Goal: Information Seeking & Learning: Get advice/opinions

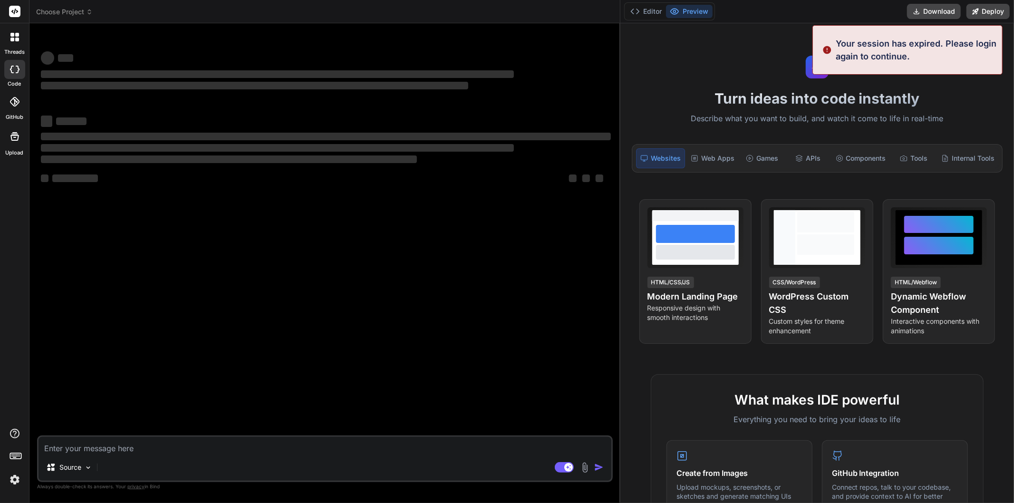
drag, startPoint x: 354, startPoint y: 334, endPoint x: 984, endPoint y: 350, distance: 630.5
click at [984, 350] on div "Choose Project Created with Pixso. Bind AI Web Search Created with Pixso. Code …" at bounding box center [521, 251] width 984 height 503
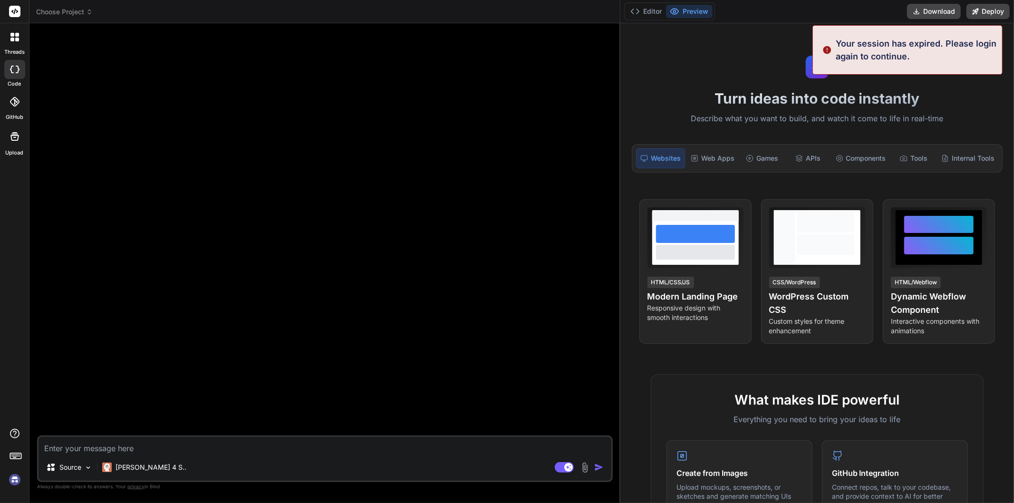
type textarea "x"
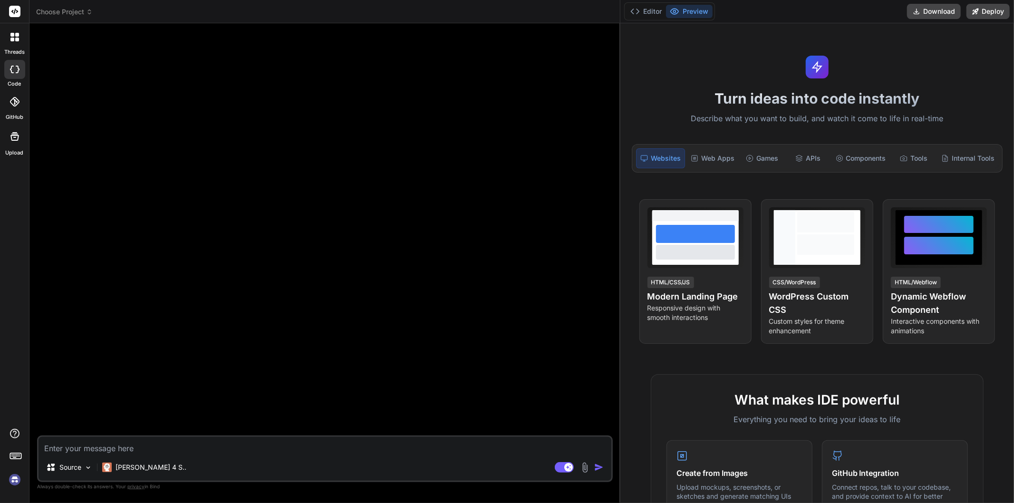
click at [111, 452] on textarea at bounding box center [324, 445] width 573 height 17
type textarea "h"
type textarea "x"
type textarea "hi"
type textarea "x"
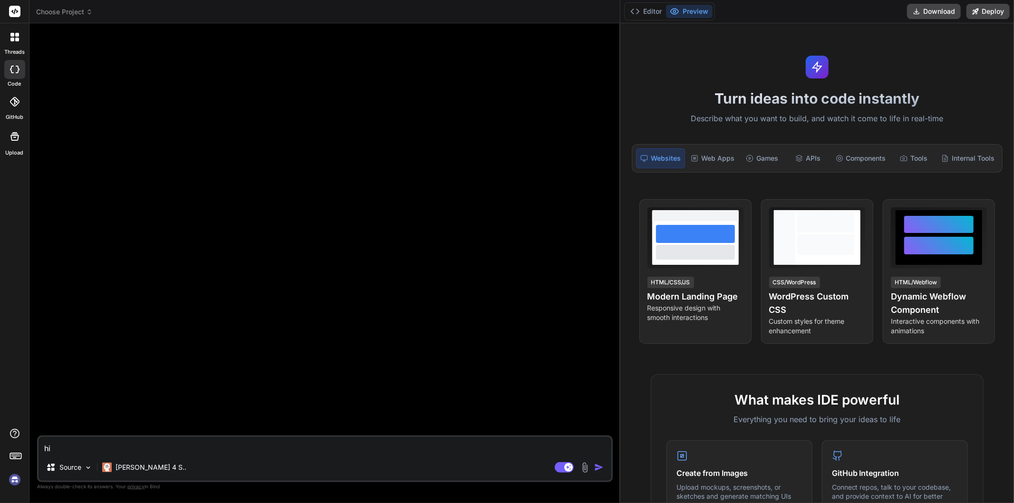
type textarea "hi"
click at [596, 467] on img "button" at bounding box center [599, 467] width 10 height 10
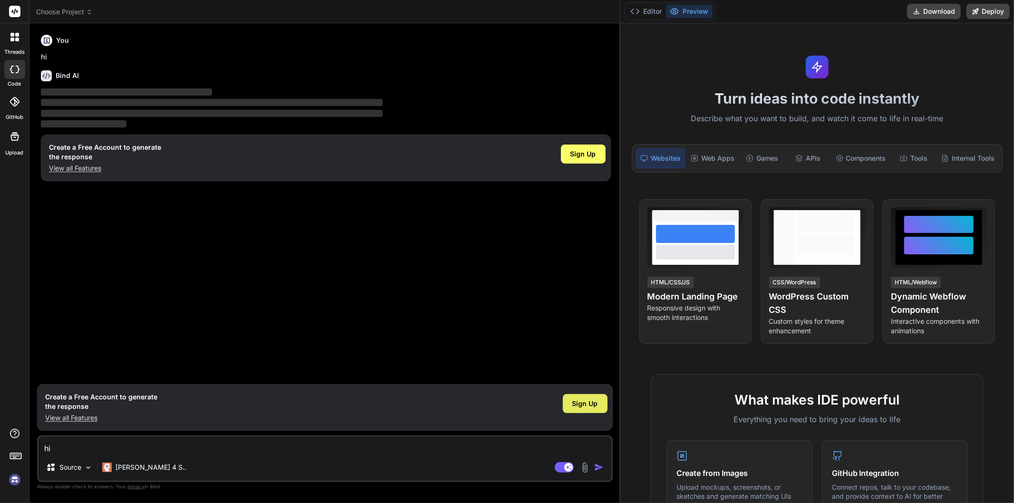
click at [595, 404] on span "Sign Up" at bounding box center [585, 404] width 26 height 10
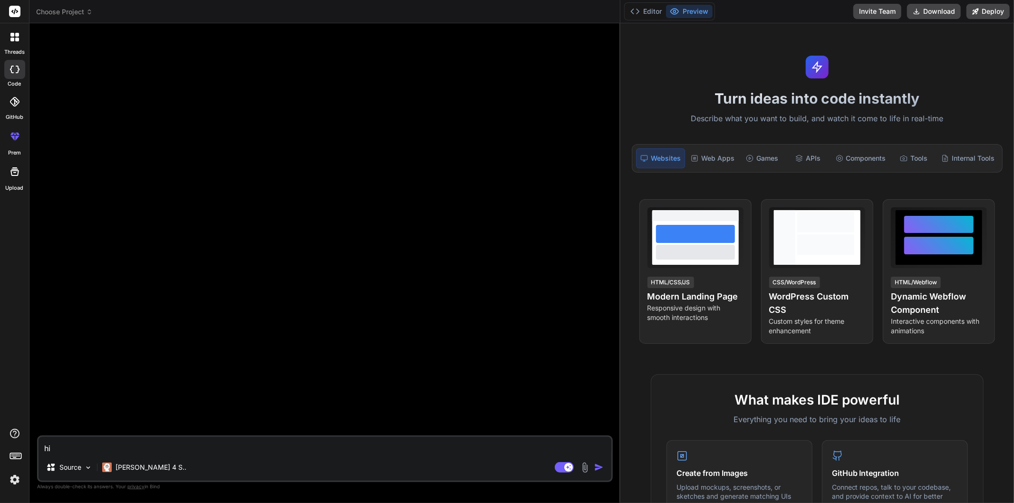
type textarea "x"
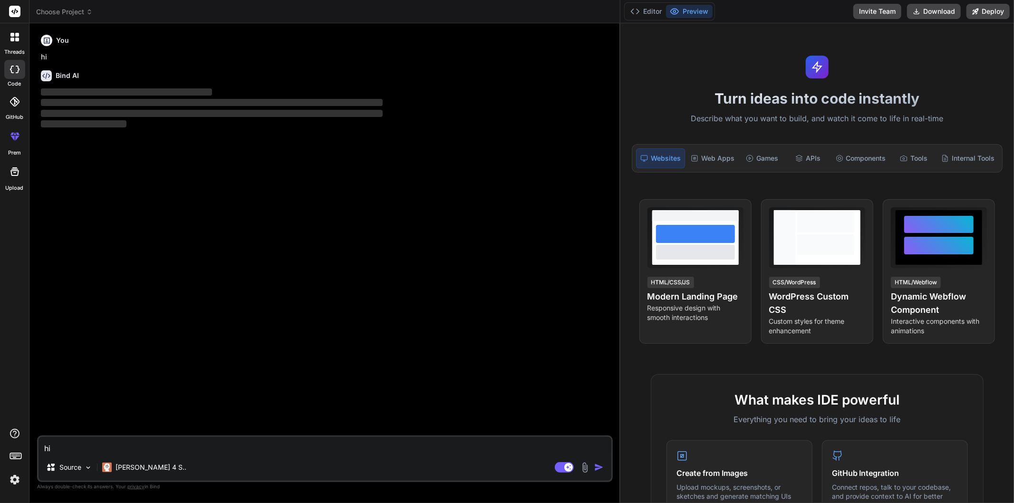
click at [178, 448] on textarea "hi" at bounding box center [324, 445] width 573 height 17
type textarea "c"
type textarea "x"
type textarea "ca"
type textarea "x"
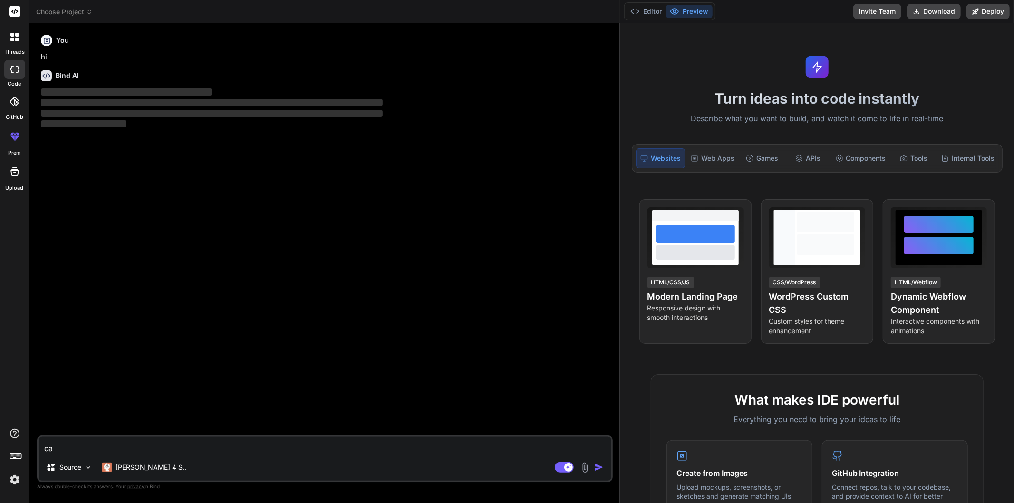
type textarea "can"
type textarea "x"
type textarea "can"
type textarea "x"
type textarea "can u"
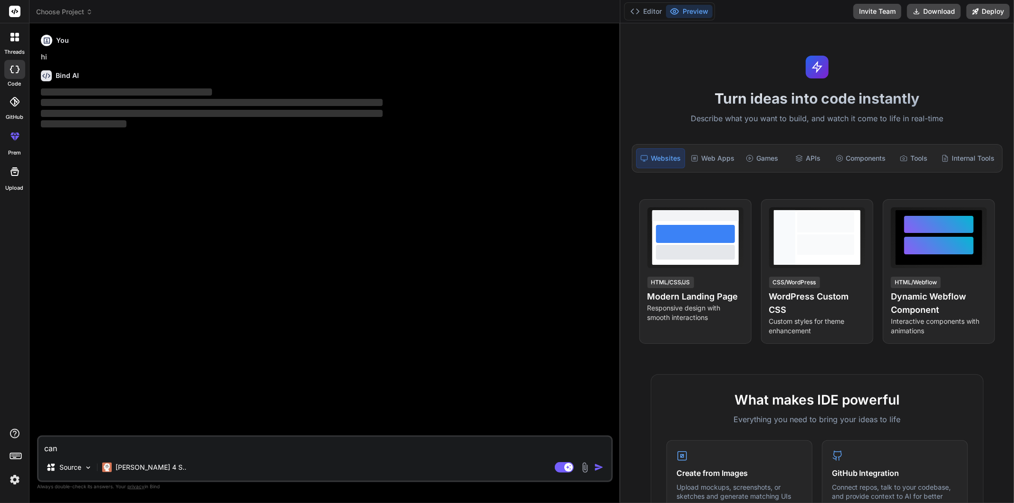
type textarea "x"
type textarea "can u"
type textarea "x"
type textarea "can u t"
type textarea "x"
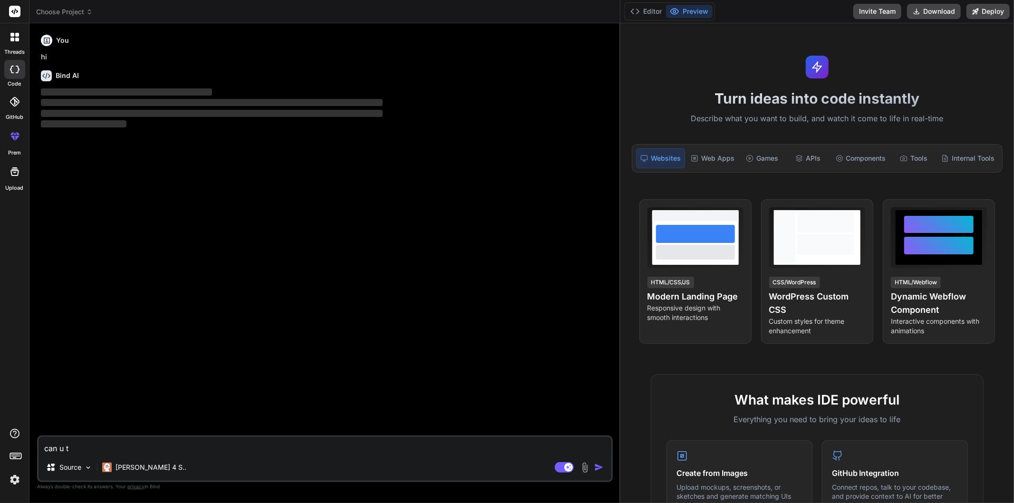
type textarea "can u te"
type textarea "x"
type textarea "can u tel"
type textarea "x"
type textarea "can u tell"
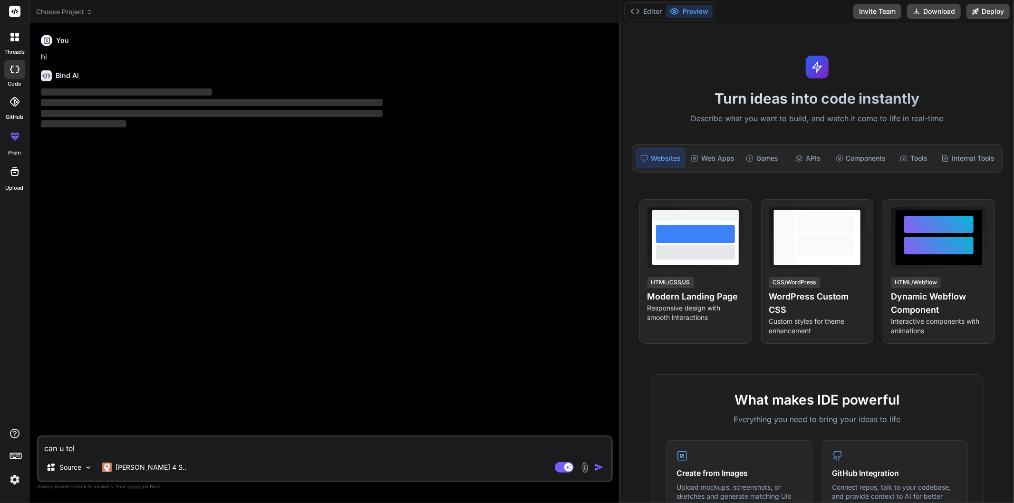
type textarea "x"
type textarea "can u tell"
type textarea "x"
type textarea "can u tell h"
type textarea "x"
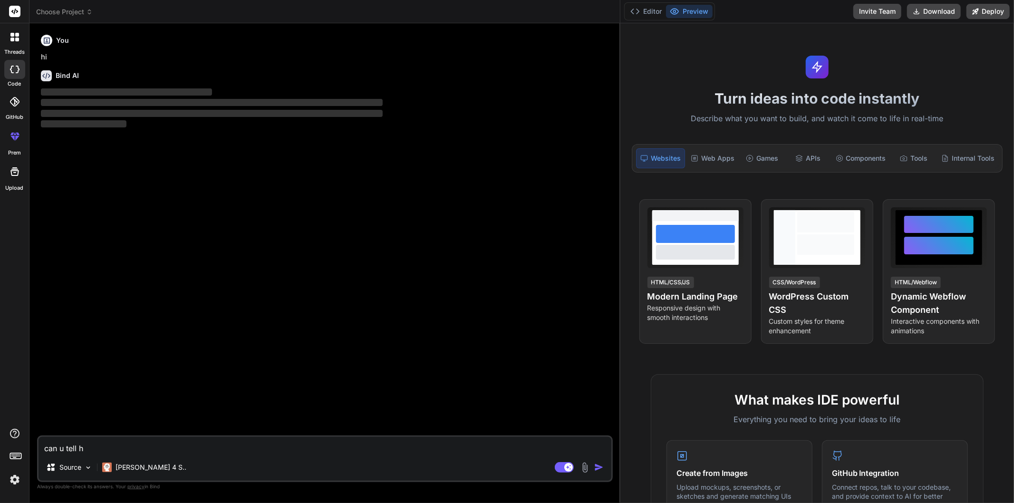
type textarea "can u tell ho"
type textarea "x"
type textarea "can u tell how"
type textarea "x"
type textarea "can u tell how"
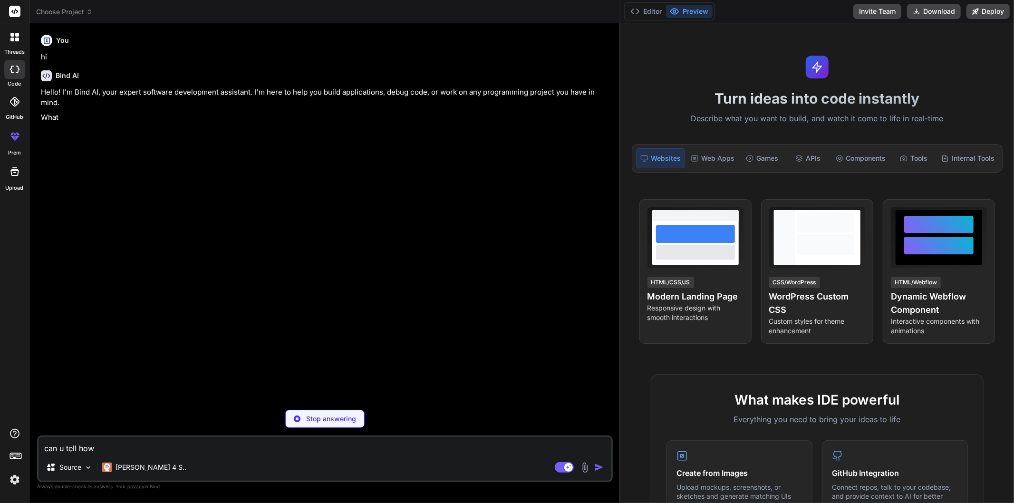
type textarea "x"
type textarea "can u tell how a"
type textarea "x"
type textarea "can u tell how a"
type textarea "x"
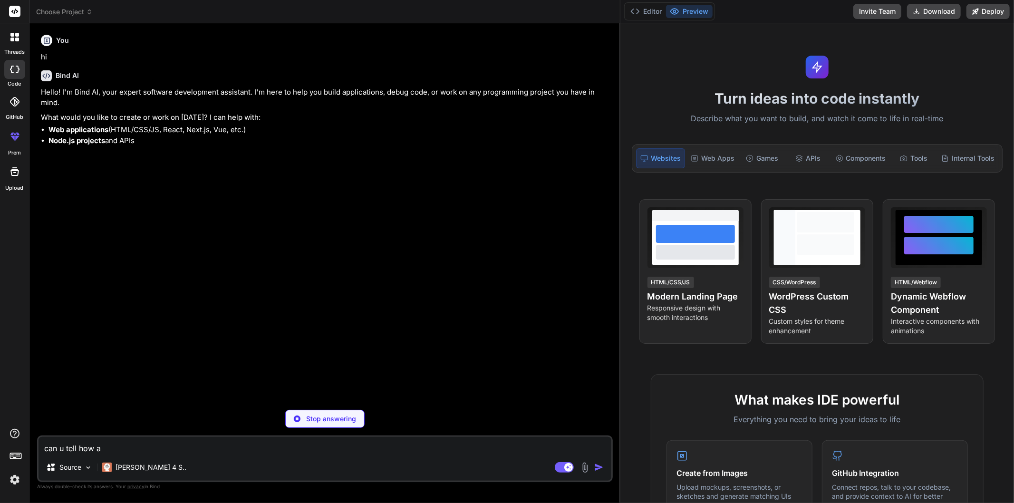
type textarea "can u tell how a"
type textarea "x"
type textarea "can u tell how"
type textarea "x"
type textarea "can u tell how"
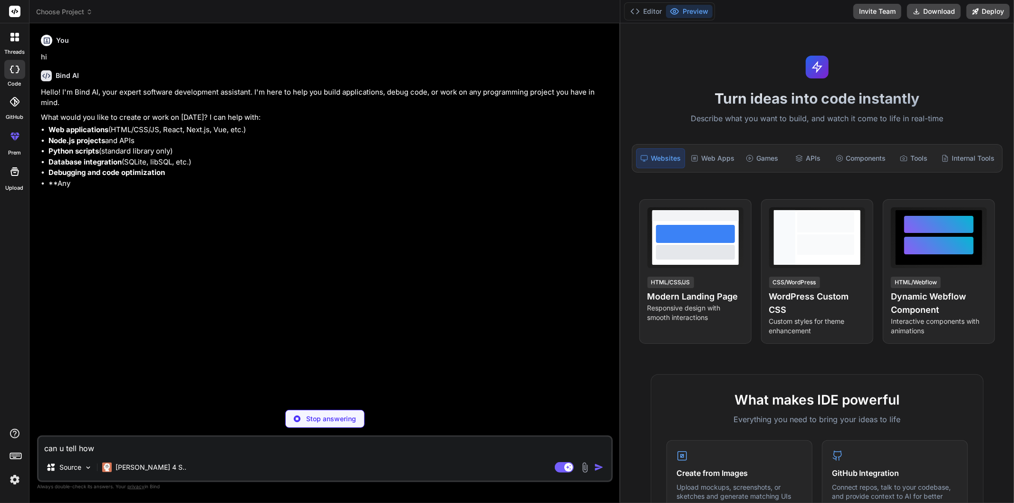
type textarea "x"
type textarea "can u tell ho"
type textarea "x"
type textarea "can u tell h"
type textarea "x"
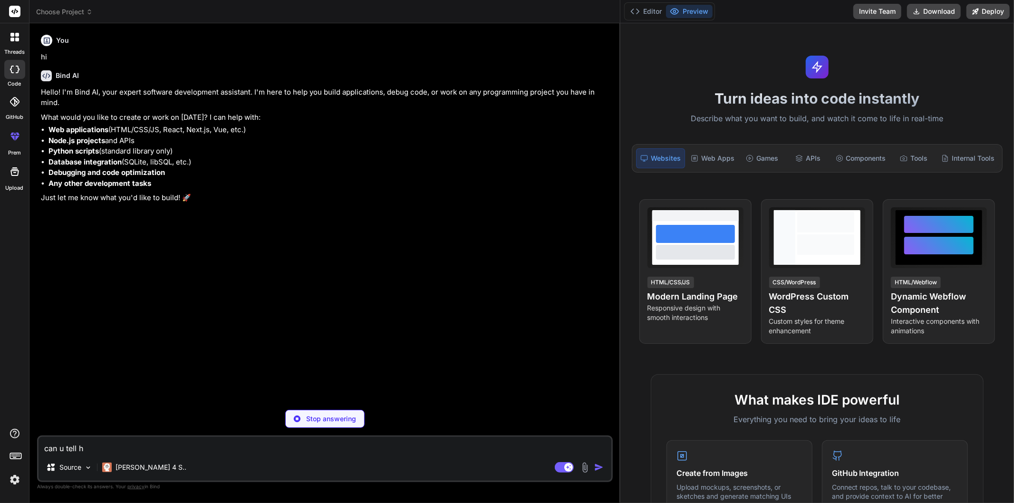
type textarea "can u tell"
type textarea "x"
type textarea "can u tell"
type textarea "x"
type textarea "can u tellm"
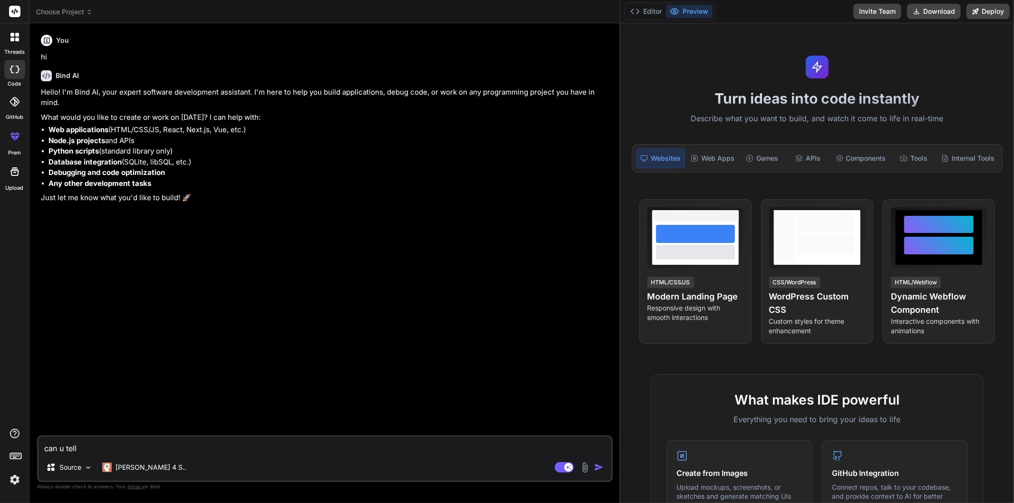
type textarea "x"
type textarea "can u tellme"
type textarea "x"
type textarea "can u tellme"
type textarea "x"
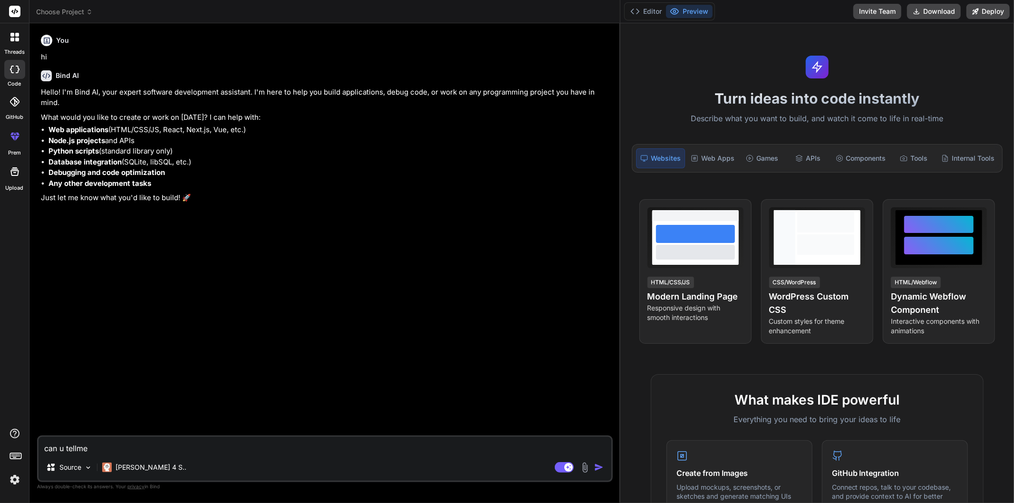
type textarea "can u tellme s"
type textarea "x"
type textarea "can u tellme su"
type textarea "x"
type textarea "can u tellme sup"
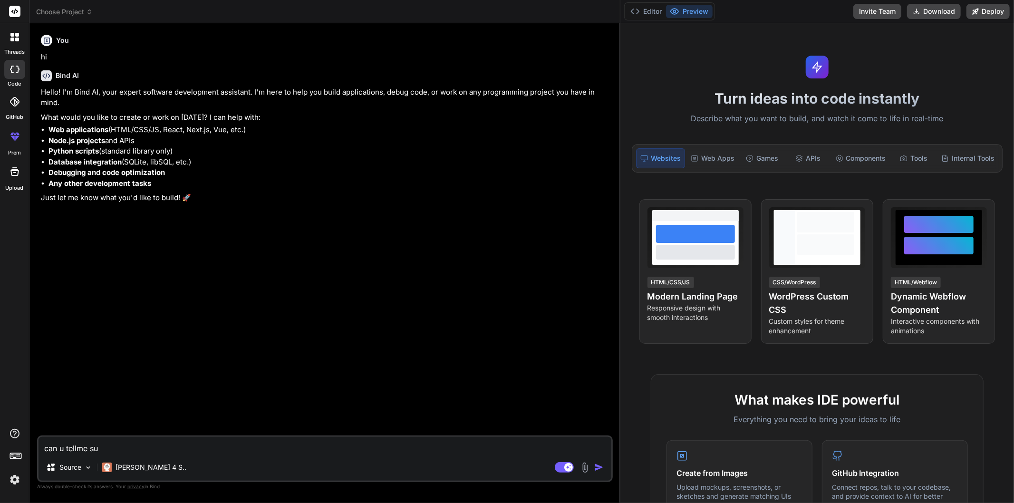
type textarea "x"
type textarea "can u tellme supp"
type textarea "x"
type textarea "can u tellme suppo"
type textarea "x"
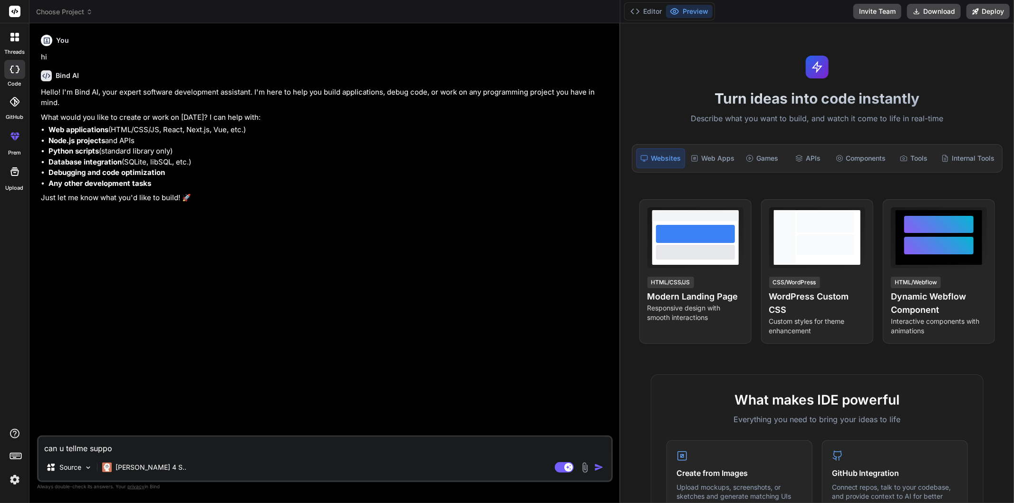
type textarea "can u tellme suppos"
type textarea "x"
type textarea "can u tellme suppose"
type textarea "x"
type textarea "can u tellme suppose"
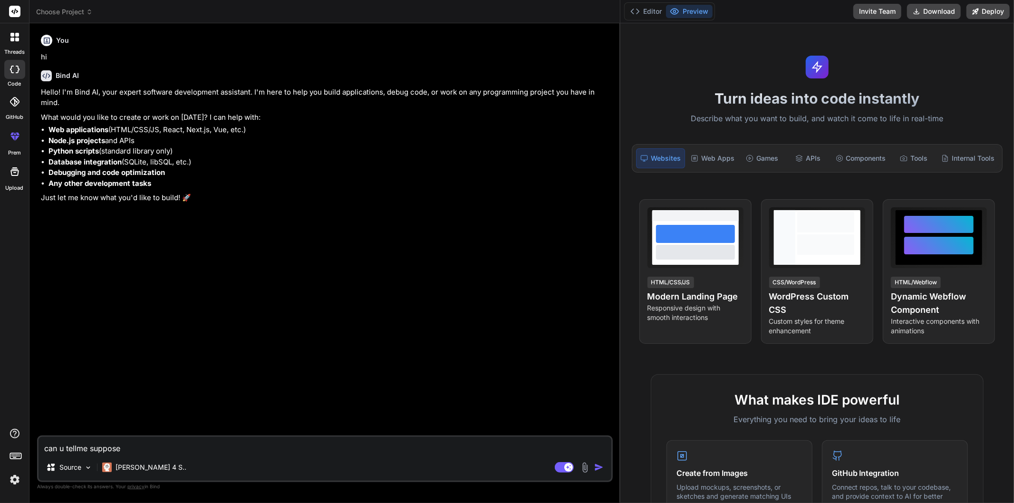
type textarea "x"
click at [77, 451] on textarea "can u tellme suppose" at bounding box center [324, 445] width 573 height 17
type textarea "can u tell me suppose"
type textarea "x"
click at [151, 444] on textarea "can u tell me suppose" at bounding box center [324, 445] width 573 height 17
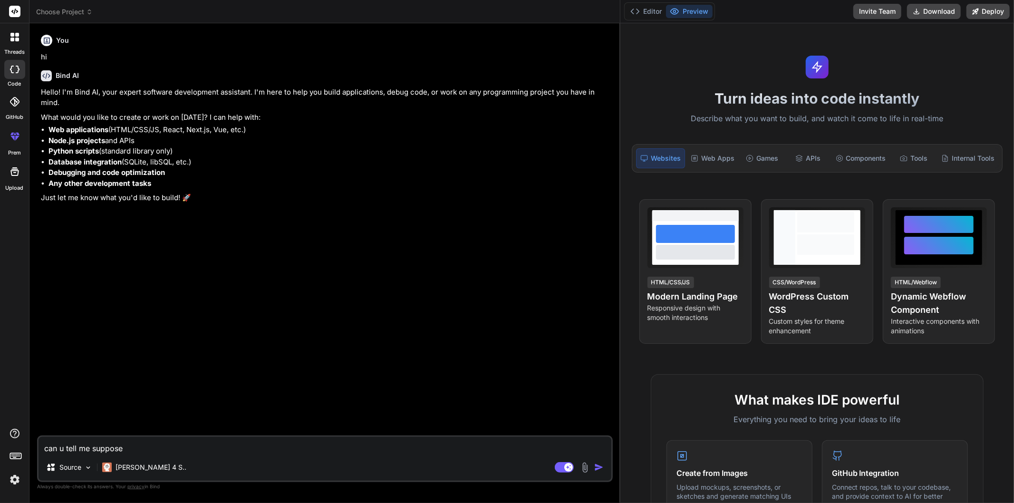
type textarea "can u tell me suppose i"
type textarea "x"
type textarea "can u tell me suppose i"
type textarea "x"
type textarea "can u tell me suppose i d"
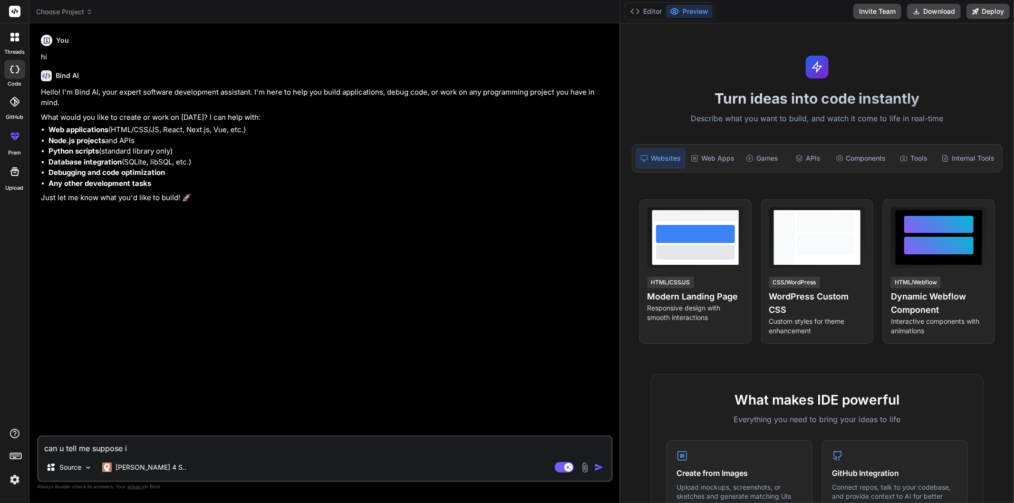
type textarea "x"
type textarea "can u tell me suppose i do"
type textarea "x"
type textarea "can u tell me suppose i don"
type textarea "x"
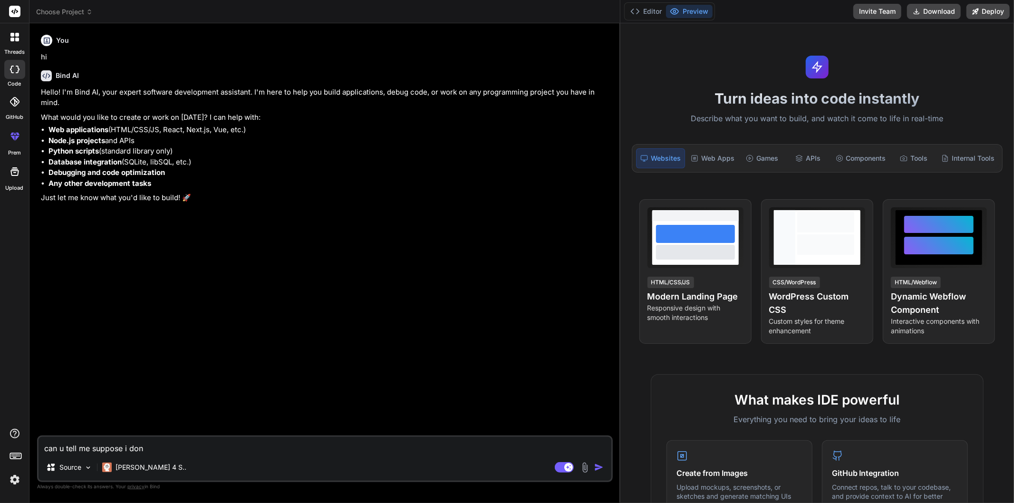
type textarea "can u tell me suppose i dont"
type textarea "x"
type textarea "can u tell me suppose i dont"
type textarea "x"
type textarea "can u tell me suppose i dont"
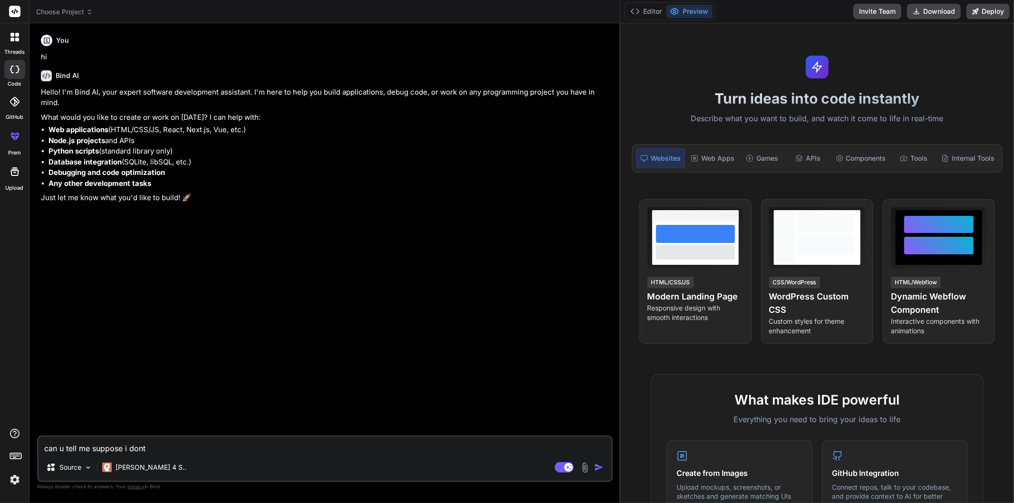
type textarea "x"
type textarea "can u tell me suppose i don"
type textarea "x"
type textarea "can u tell me suppose i do"
type textarea "x"
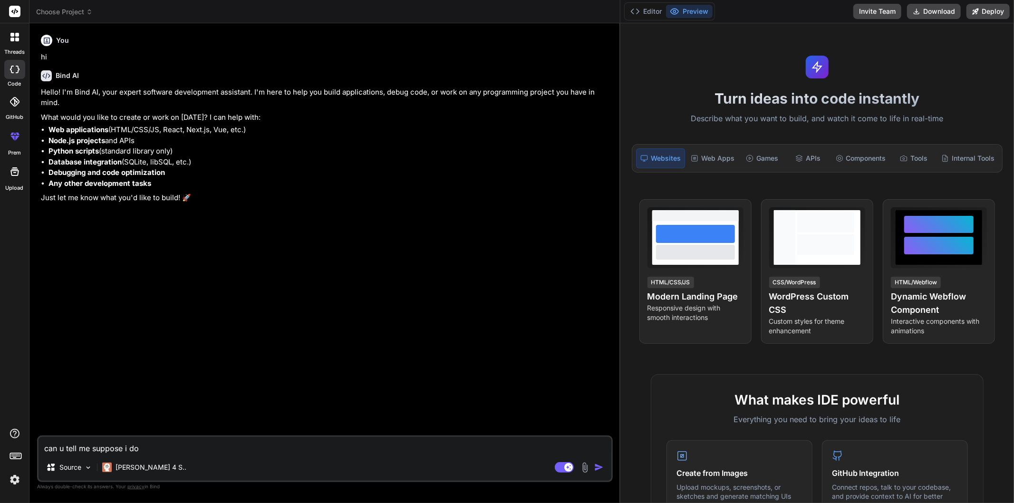
type textarea "can u tell me suppose i d"
type textarea "x"
type textarea "can u tell me suppose i"
type textarea "x"
type textarea "can u tell me suppose i"
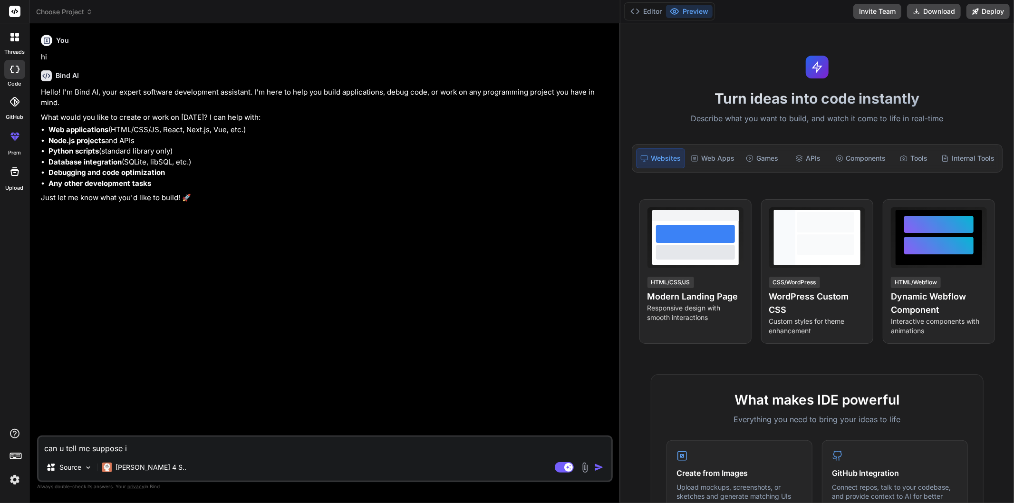
type textarea "x"
type textarea "can u tell me suppose i"
type textarea "x"
type textarea "can u tell me suppose i w"
type textarea "x"
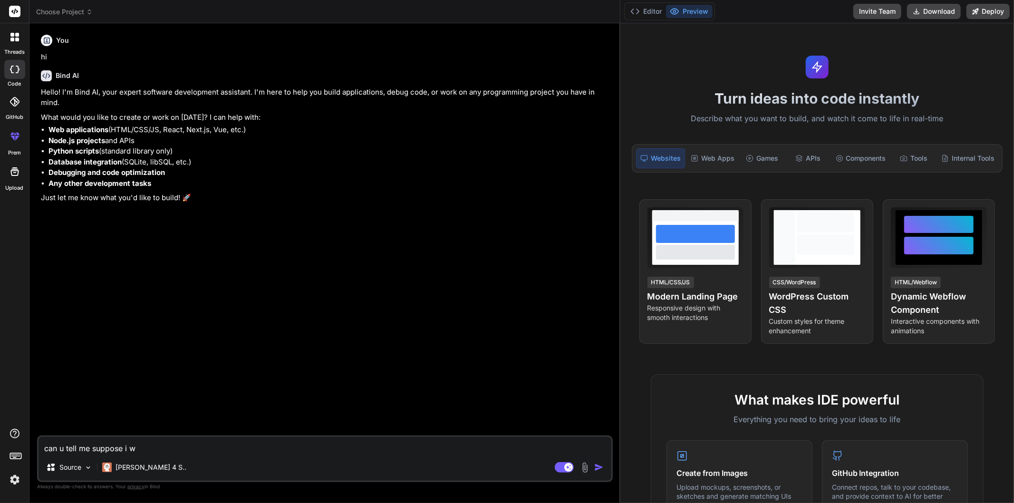
type textarea "can u tell me suppose i wa"
type textarea "x"
type textarea "can u tell me suppose i wan"
type textarea "x"
type textarea "can u tell me suppose i want"
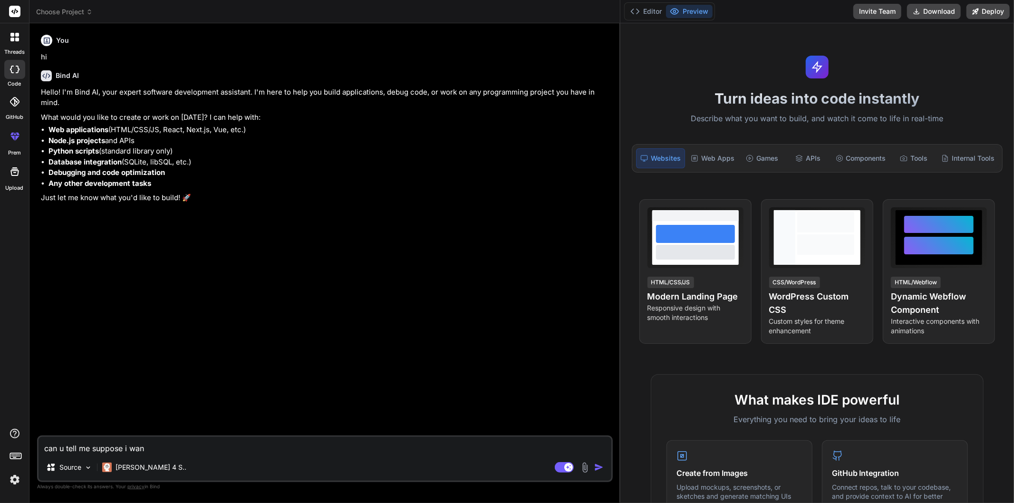
type textarea "x"
type textarea "can u tell me suppose i want"
type textarea "x"
type textarea "can u tell me suppose i want t"
type textarea "x"
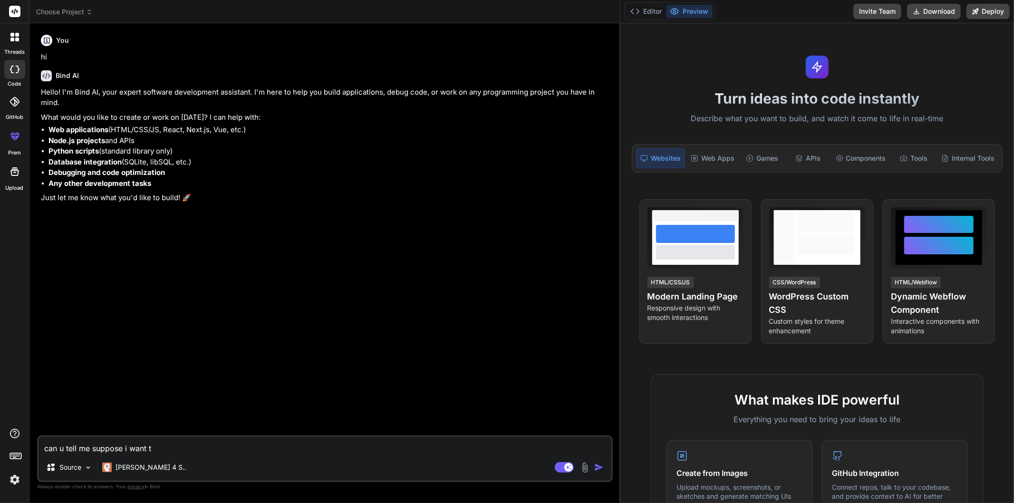
type textarea "can u tell me suppose i want to"
type textarea "x"
type textarea "can u tell me suppose i want to"
type textarea "x"
type textarea "can u tell me suppose i want to r"
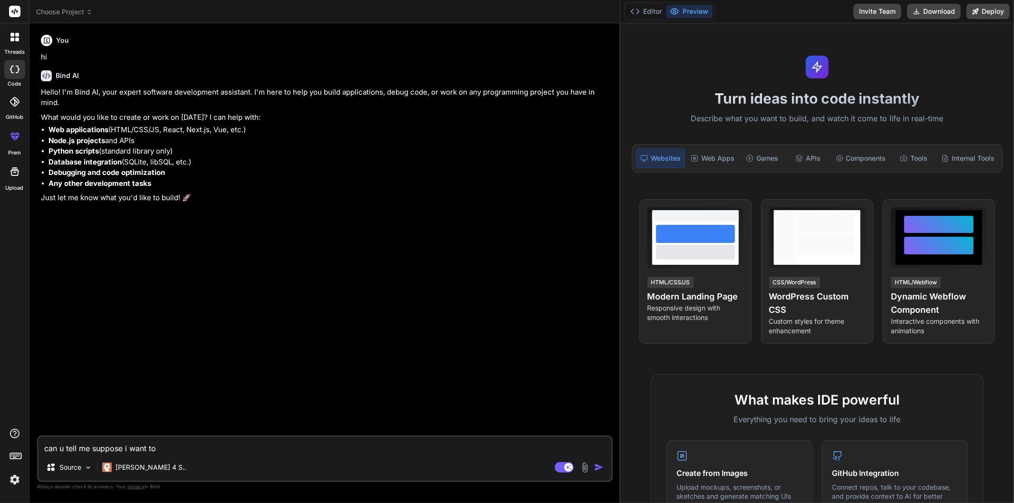
type textarea "x"
type textarea "can u tell me suppose i want to re"
type textarea "x"
type textarea "can u tell me suppose i want to rea"
type textarea "x"
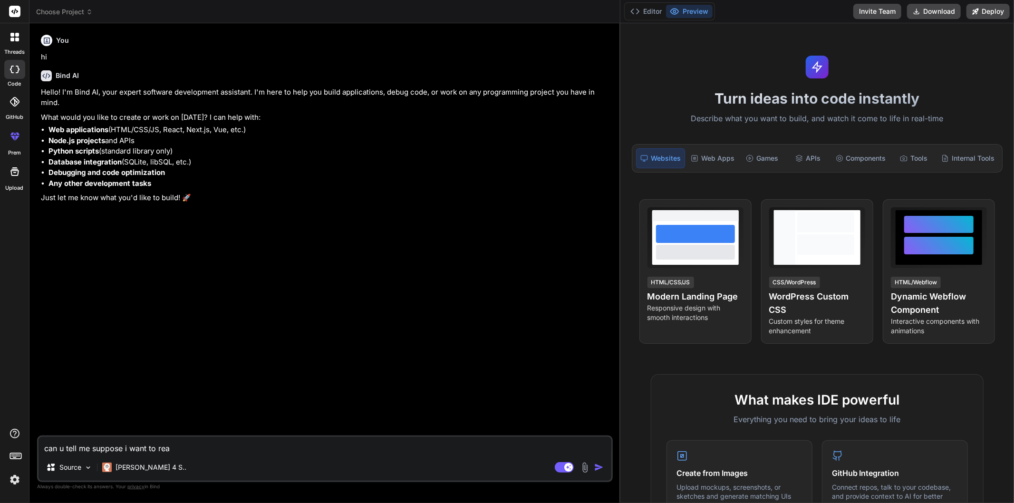
type textarea "can u tell me suppose i want to reac"
type textarea "x"
type textarea "can u tell me suppose i want to react"
type textarea "x"
type textarea "can u tell me suppose i want to react"
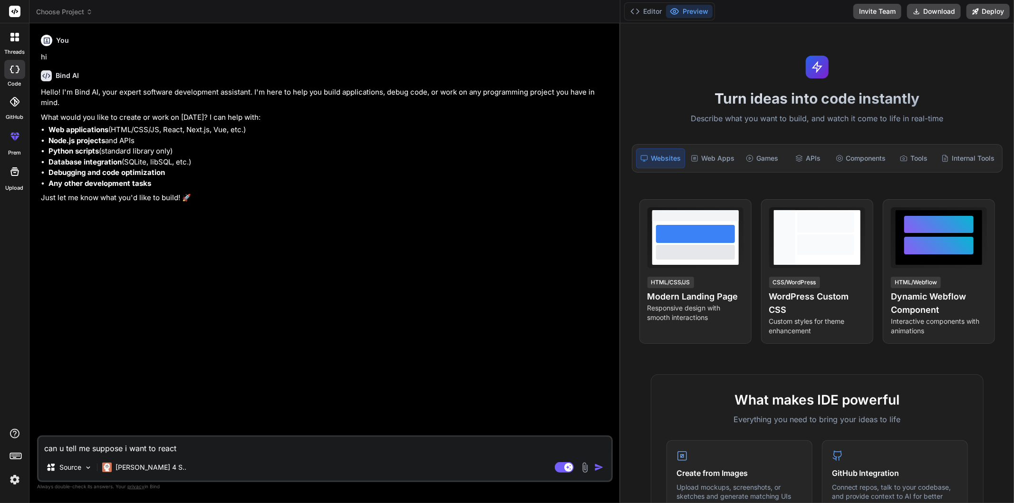
type textarea "x"
type textarea "can u tell me suppose i want to react s"
type textarea "x"
type textarea "can u tell me suppose i want to react se"
type textarea "x"
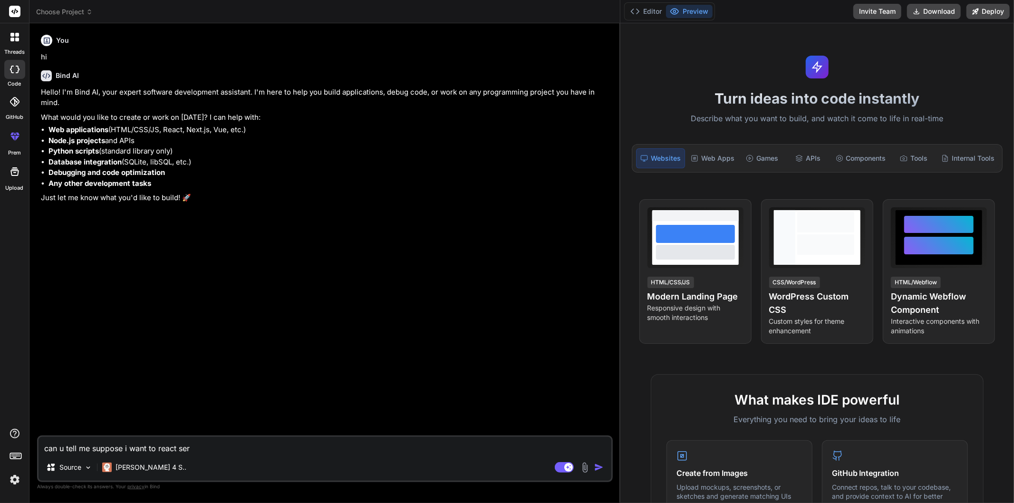
type textarea "can u tell me suppose i want to react sere"
type textarea "x"
type textarea "can u tell me suppose i want to react serev"
type textarea "x"
type textarea "can u tell me suppose i want to react sereve"
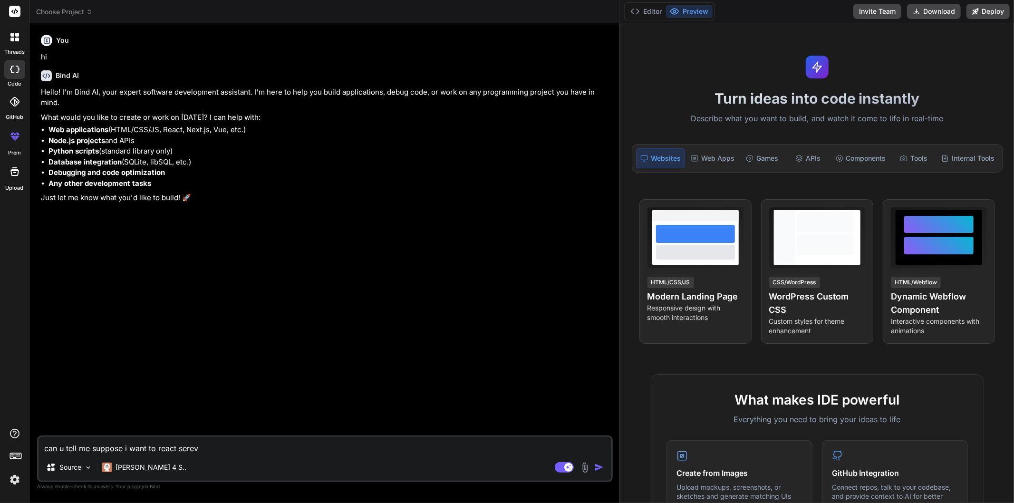
type textarea "x"
type textarea "can u tell me suppose i want to react serever"
type textarea "x"
type textarea "can u tell me suppose i want to react serever"
type textarea "x"
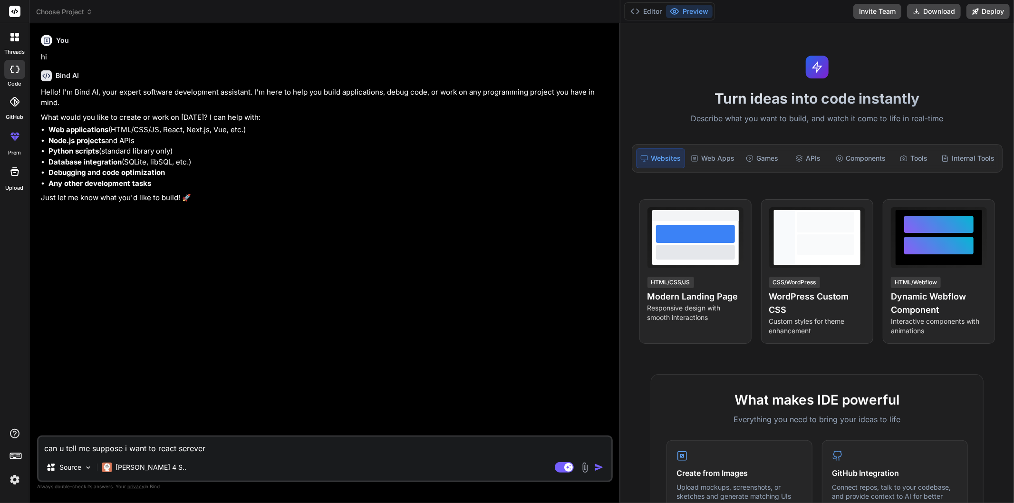
type textarea "can u tell me suppose i want to react serever c"
type textarea "x"
type textarea "can u tell me suppose i want to react serever co"
type textarea "x"
type textarea "can u tell me suppose i want to react serever com"
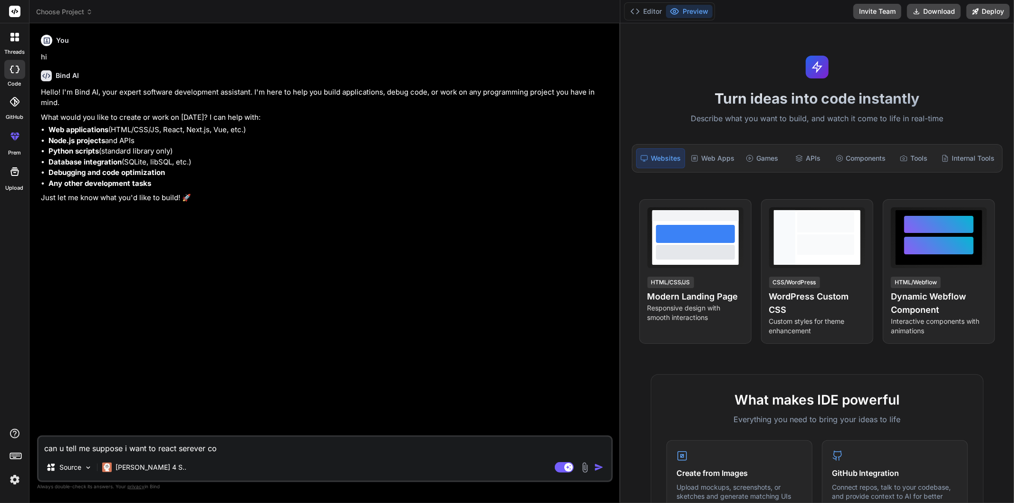
type textarea "x"
type textarea "can u tell me suppose i want to react serever comp"
type textarea "x"
type textarea "can u tell me suppose i want to react serever compo"
type textarea "x"
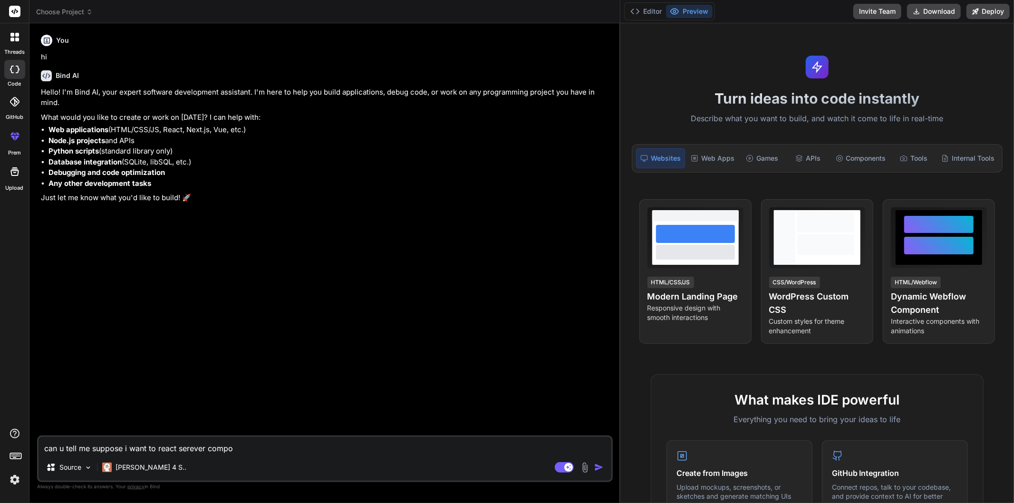
type textarea "can u tell me suppose i want to react serever compon"
type textarea "x"
type textarea "can u tell me suppose i want to react serever compone"
type textarea "x"
type textarea "can u tell me suppose i want to react serever componen"
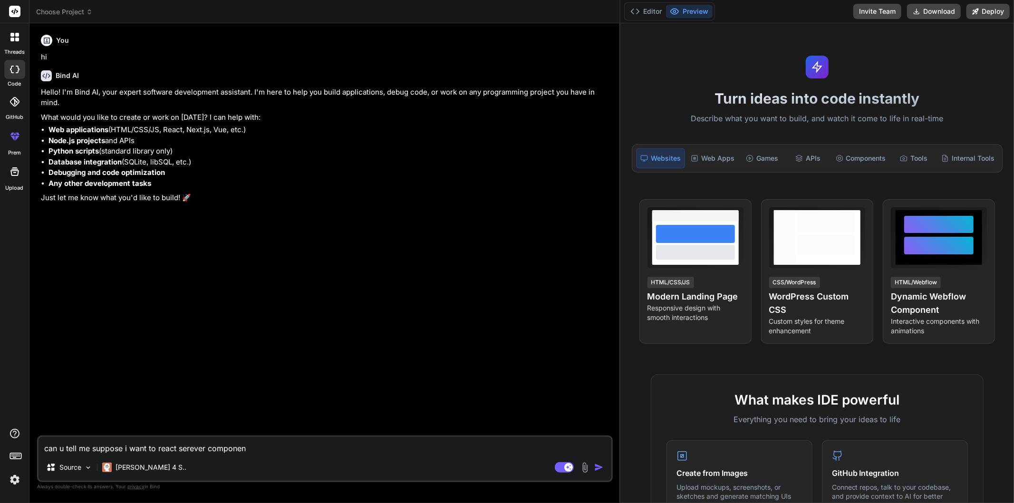
type textarea "x"
type textarea "can u tell me suppose i want to react serever component"
type textarea "x"
type textarea "can u tell me suppose i want to react serever component"
type textarea "x"
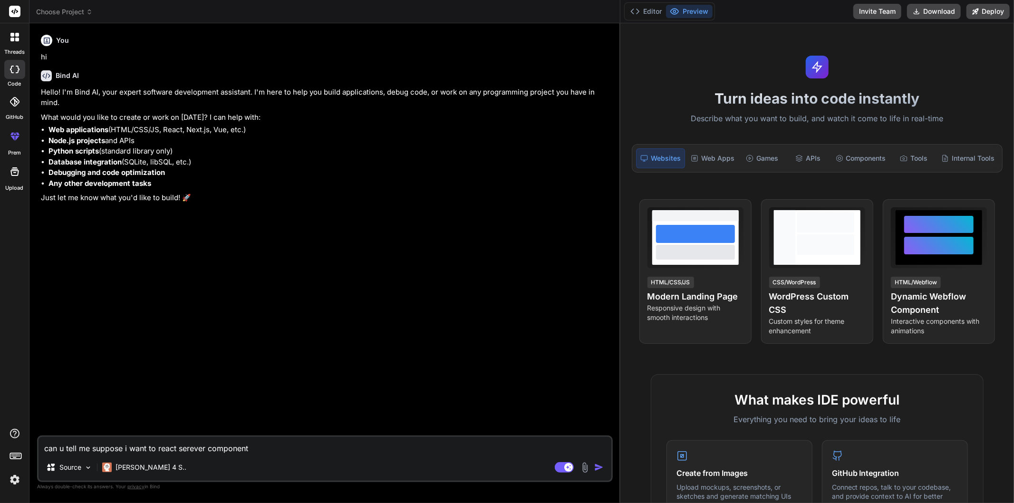
type textarea "can u tell me suppose i want to react serever component h"
type textarea "x"
type textarea "can u tell me suppose i want to react serever component ho"
type textarea "x"
type textarea "can u tell me suppose i want to react serever component how"
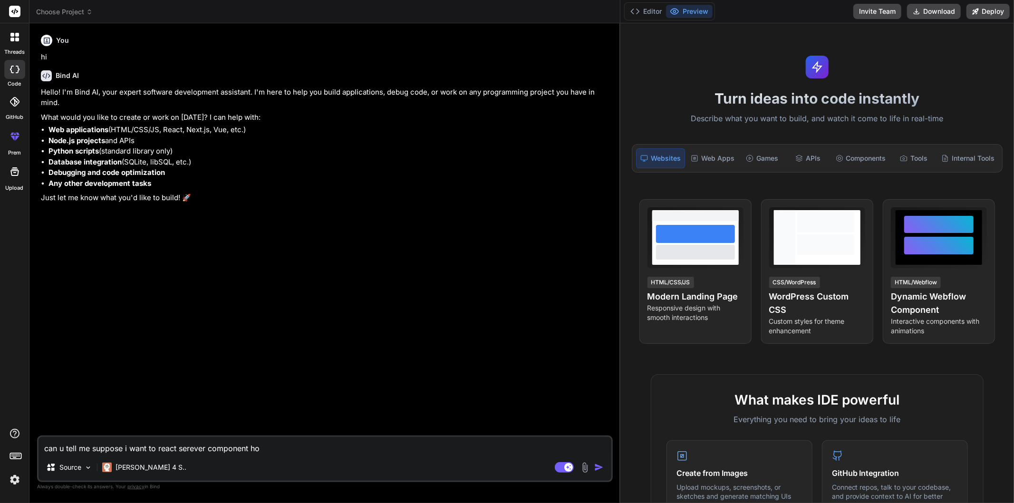
type textarea "x"
type textarea "can u tell me suppose i want to react serever component how"
type textarea "x"
type textarea "can u tell me suppose i want to react serever component how t"
type textarea "x"
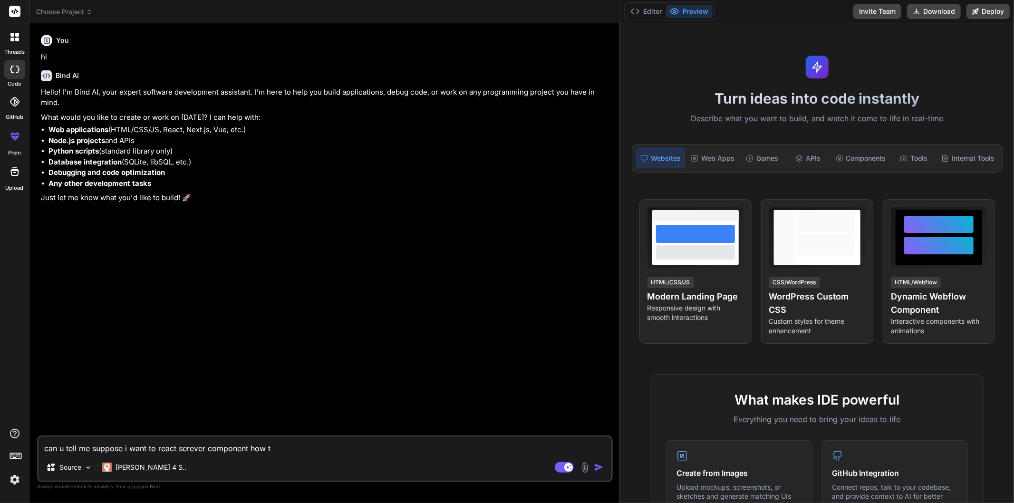
type textarea "can u tell me suppose i want to react serever component how to"
type textarea "x"
type textarea "can u tell me suppose i want to react serever component how to"
type textarea "x"
type textarea "can u tell me suppose i want to react serever component how to d"
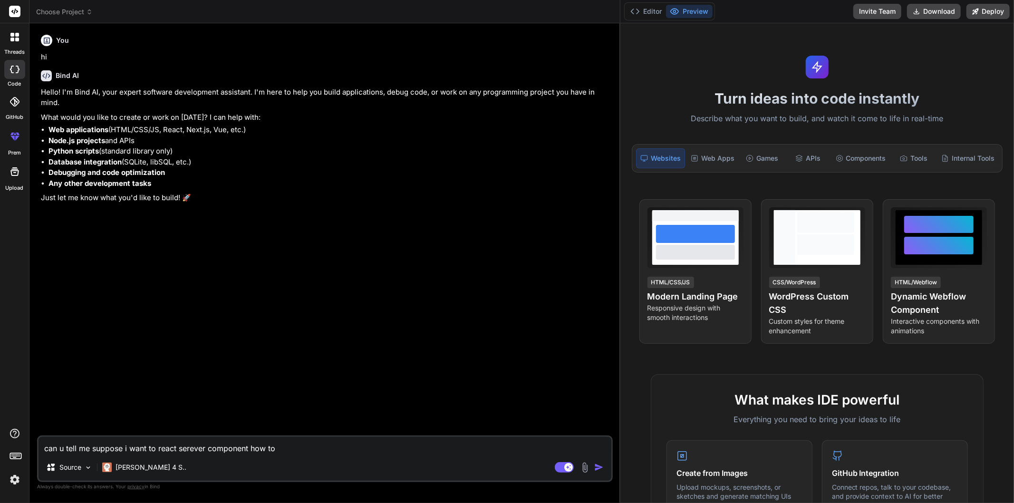
type textarea "x"
type textarea "can u tell me suppose i want to react serever component how to do"
type textarea "x"
type textarea "can u tell me suppose i want to react serever component how to do"
type textarea "x"
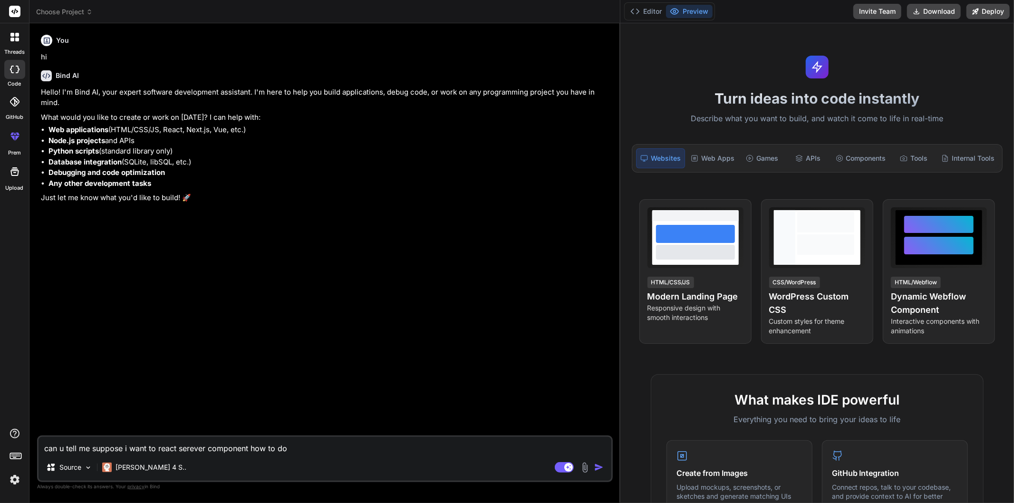
type textarea "can u tell me suppose i want to react serever component how to do i"
type textarea "x"
type textarea "can u tell me suppose i want to react serever component how to do it"
type textarea "x"
type textarea "can u tell me suppose i want to react serever component how to do it"
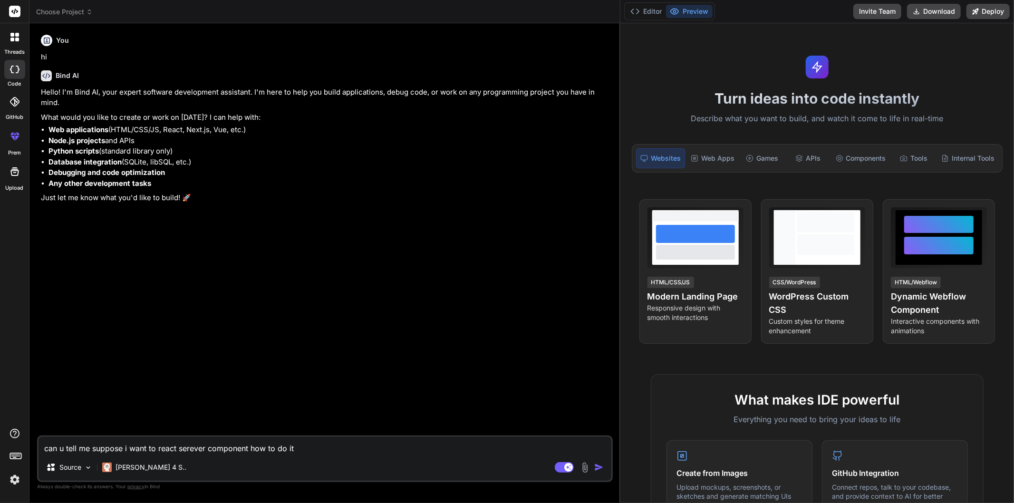
type textarea "x"
type textarea "can u tell me suppose i want to react serever component how to do it ,"
type textarea "x"
type textarea "can u tell me suppose i want to react serever component how to do it ,"
type textarea "x"
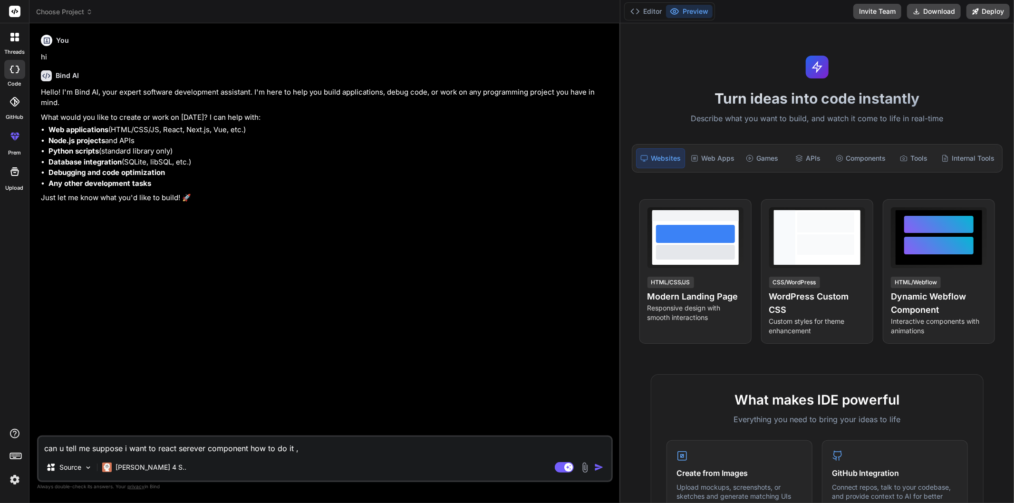
type textarea "can u tell me suppose i want to react serever component how to do it , i"
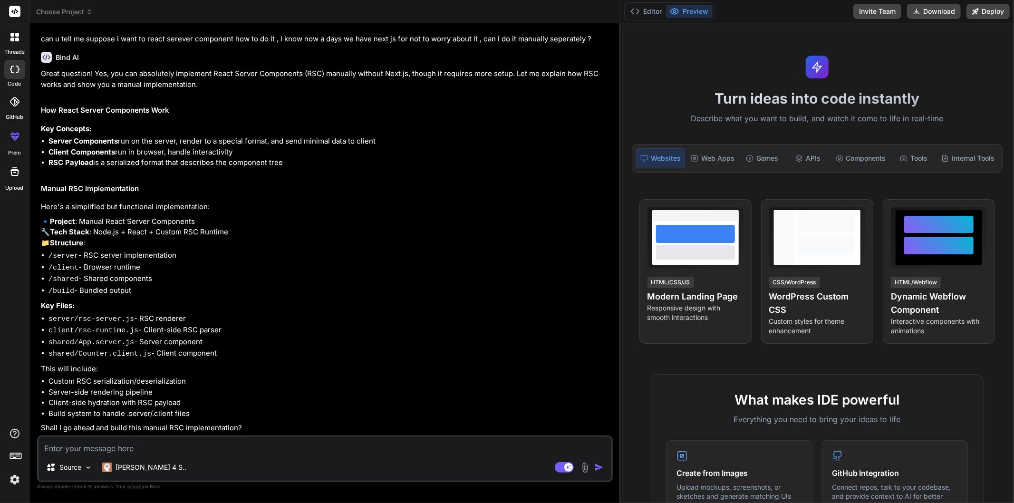
scroll to position [208, 0]
click at [163, 443] on textarea at bounding box center [324, 445] width 573 height 17
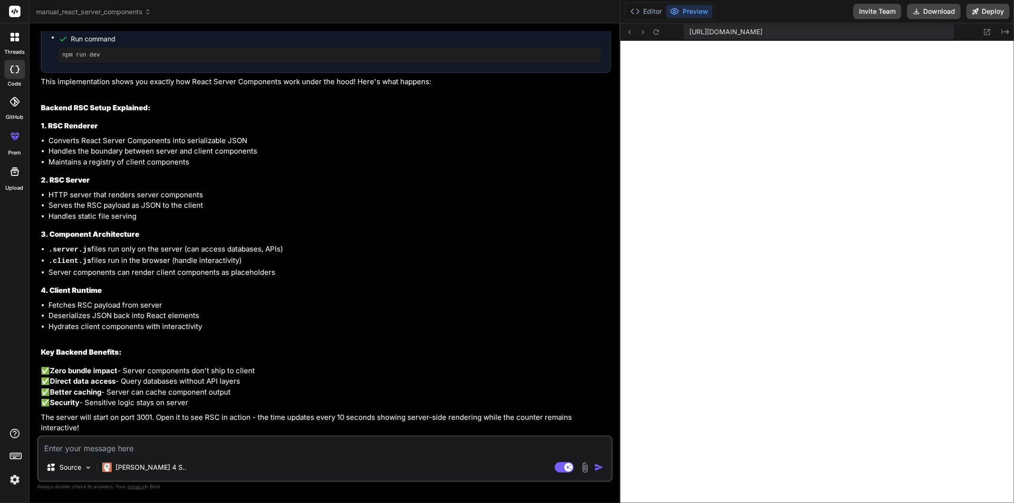
scroll to position [907, 0]
click at [643, 10] on button "Editor" at bounding box center [645, 11] width 39 height 13
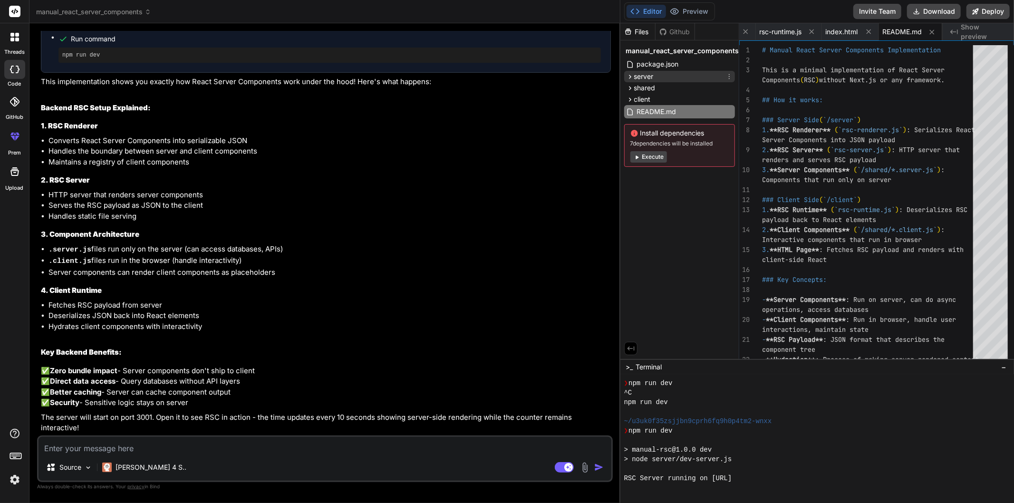
click at [633, 75] on icon at bounding box center [630, 77] width 8 height 8
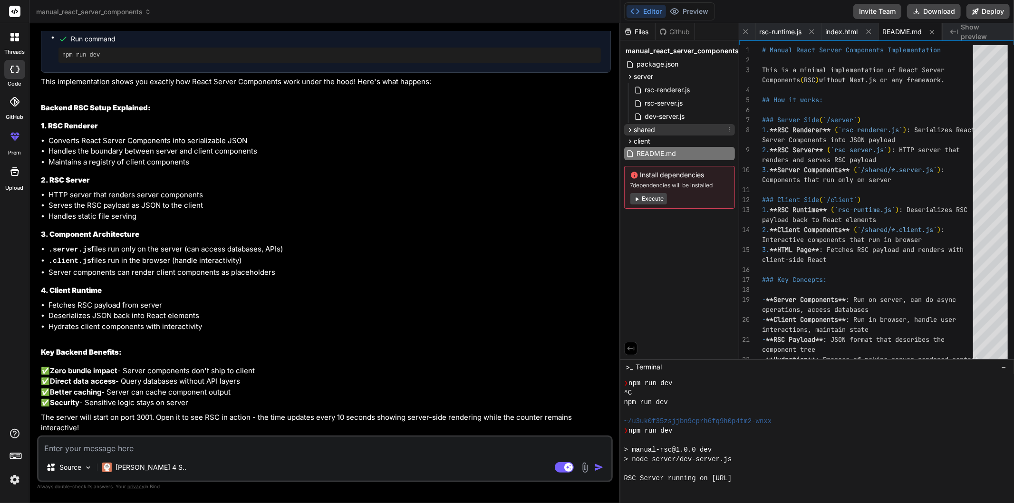
click at [632, 130] on icon at bounding box center [630, 130] width 8 height 8
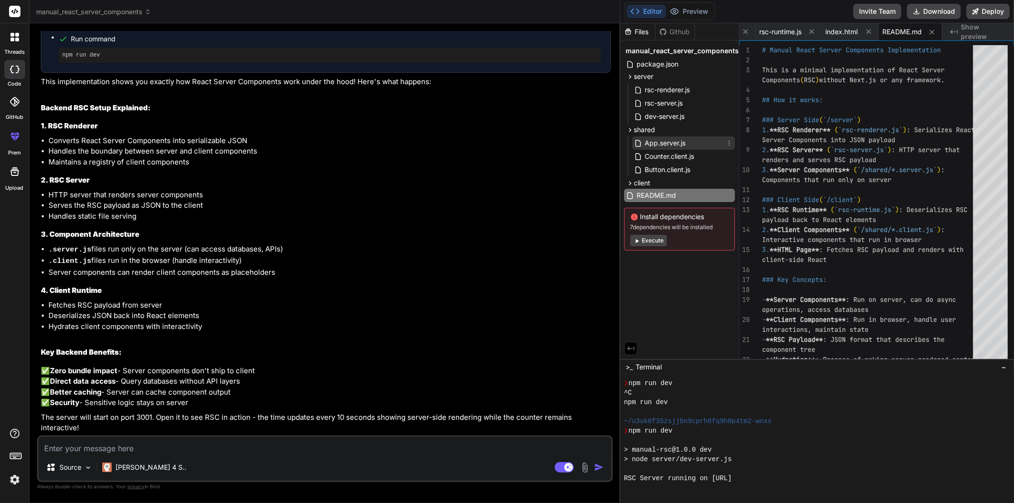
click at [642, 140] on icon at bounding box center [638, 143] width 8 height 8
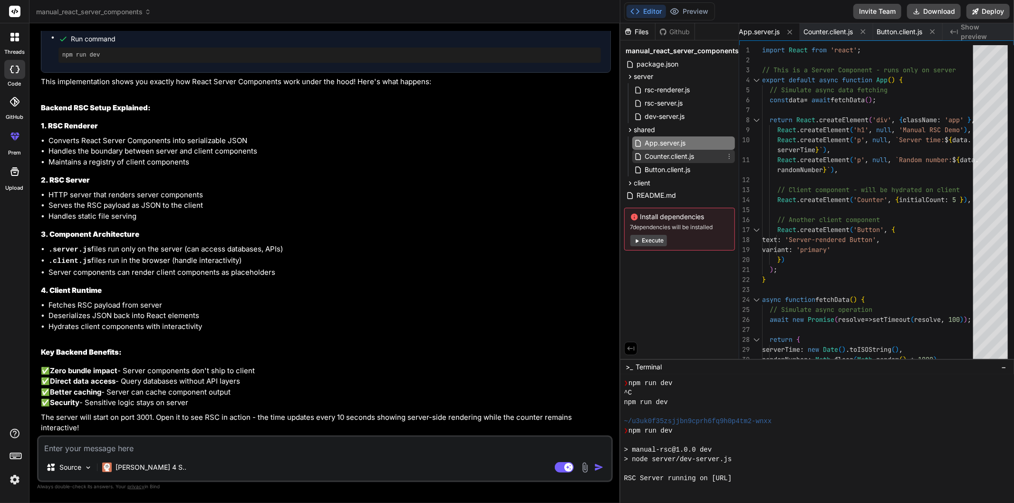
click at [647, 152] on span "Counter.client.js" at bounding box center [669, 156] width 51 height 11
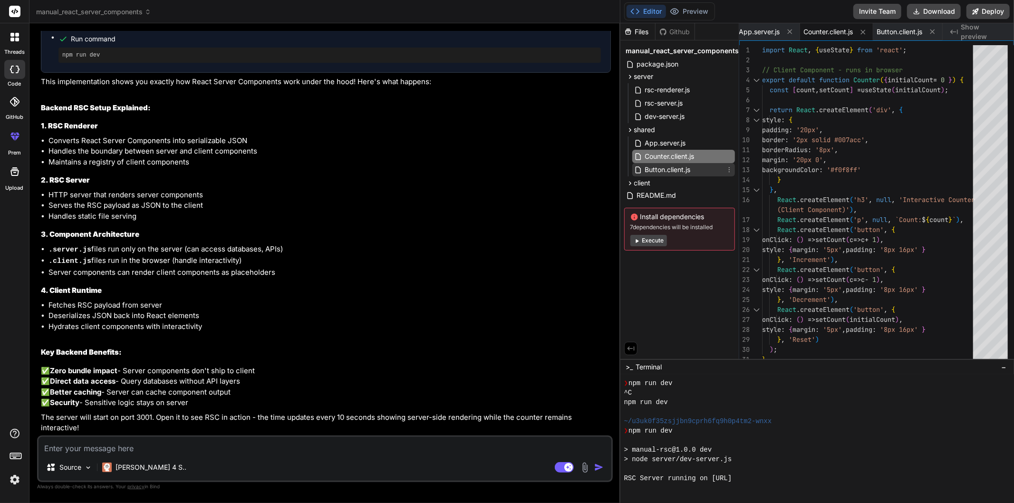
click at [664, 168] on span "Button.client.js" at bounding box center [668, 169] width 48 height 11
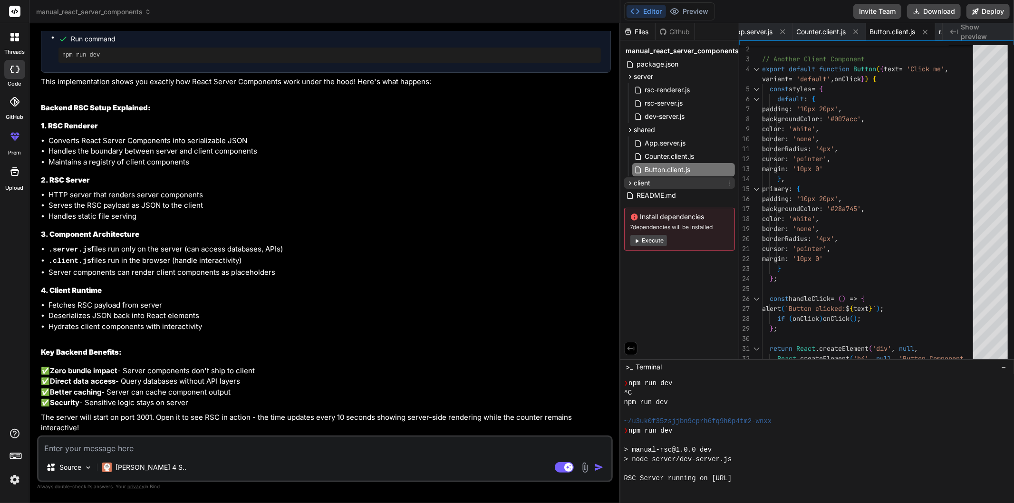
click at [644, 182] on span "client" at bounding box center [642, 183] width 17 height 10
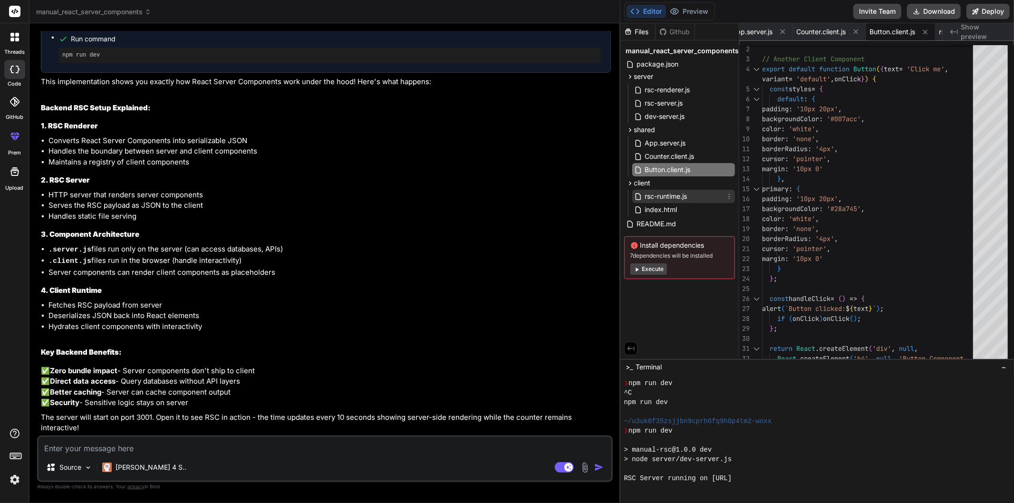
click at [650, 196] on span "rsc-runtime.js" at bounding box center [666, 196] width 44 height 11
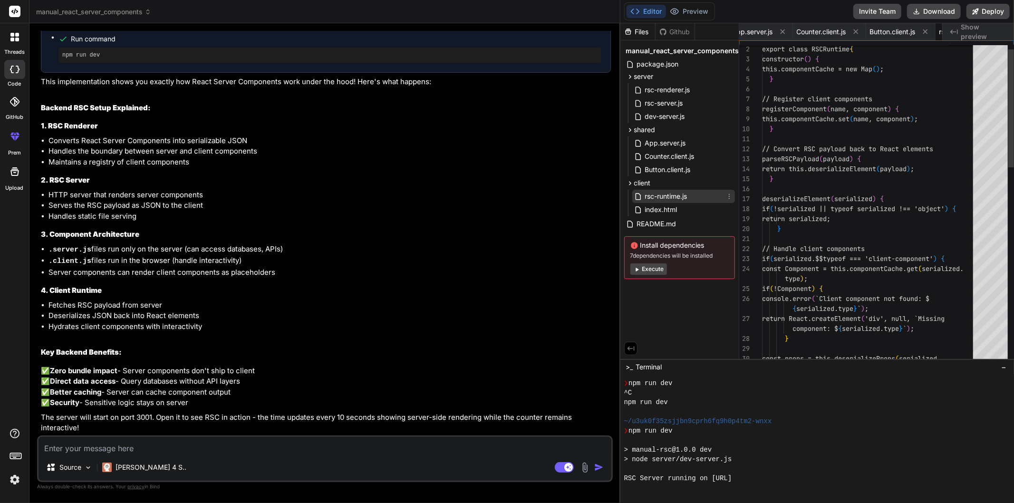
scroll to position [0, 338]
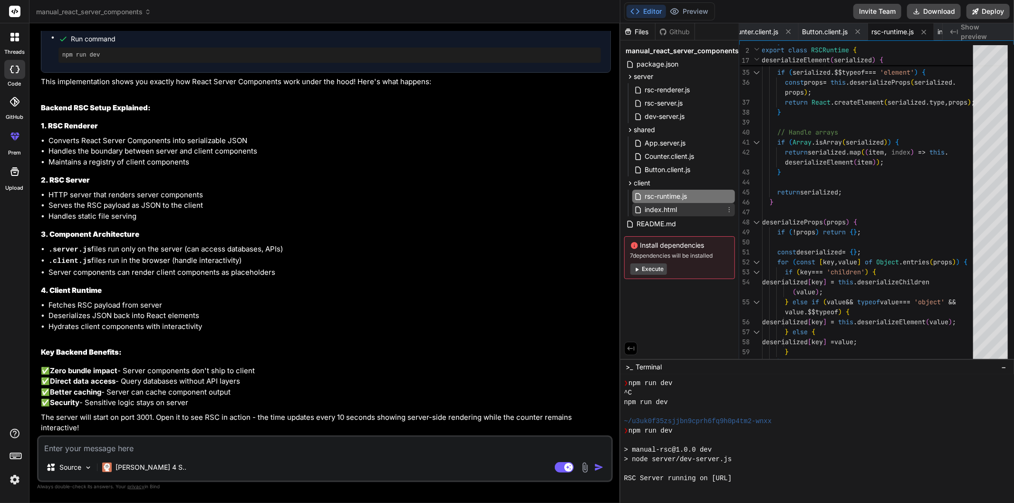
click at [679, 211] on div "index.html" at bounding box center [683, 209] width 103 height 13
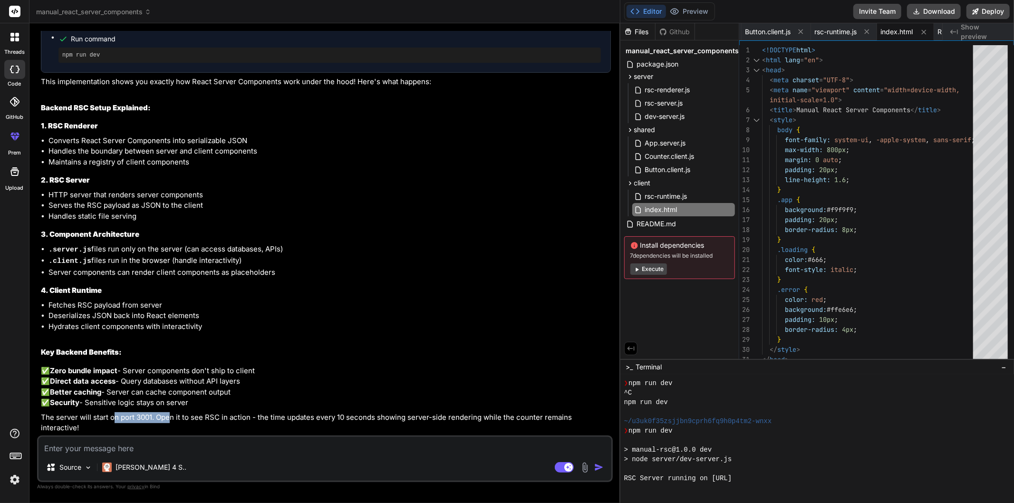
scroll to position [908, 0]
drag, startPoint x: 115, startPoint y: 426, endPoint x: 178, endPoint y: 424, distance: 63.2
click at [178, 424] on p "The server will start on port 3001. Open it to see RSC in action - the time upd…" at bounding box center [326, 422] width 570 height 21
drag, startPoint x: 202, startPoint y: 424, endPoint x: 260, endPoint y: 427, distance: 57.1
click at [260, 427] on p "The server will start on port 3001. Open it to see RSC in action - the time upd…" at bounding box center [326, 422] width 570 height 21
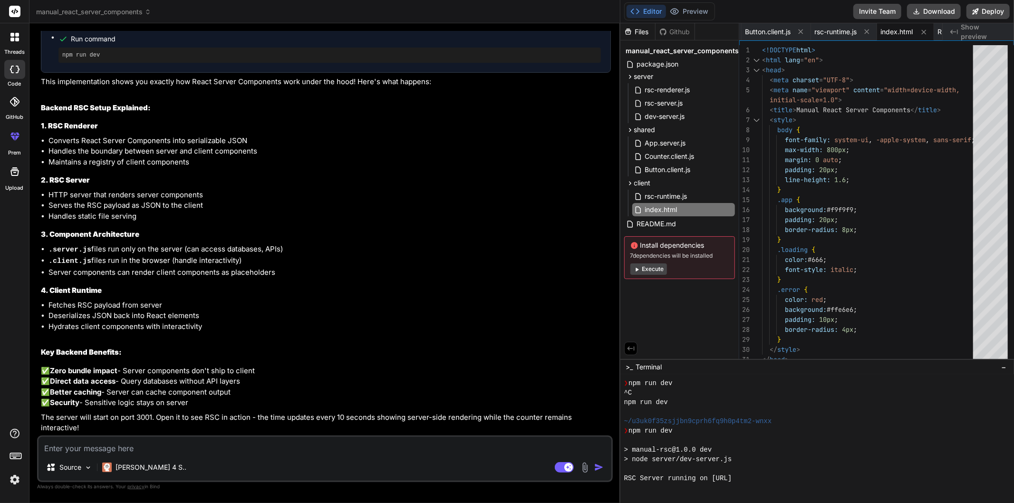
click at [294, 420] on div "Manual React Server Components Click to open Workbench Create package.json Crea…" at bounding box center [326, 120] width 570 height 625
click at [312, 406] on p "✅ Zero bundle impact - Server components don't ship to client ✅ Direct data acc…" at bounding box center [326, 387] width 570 height 43
drag, startPoint x: 258, startPoint y: 428, endPoint x: 576, endPoint y: 417, distance: 318.1
click at [588, 429] on p "The server will start on port 3001. Open it to see RSC in action - the time upd…" at bounding box center [326, 422] width 570 height 21
click at [489, 383] on p "✅ Zero bundle impact - Server components don't ship to client ✅ Direct data acc…" at bounding box center [326, 387] width 570 height 43
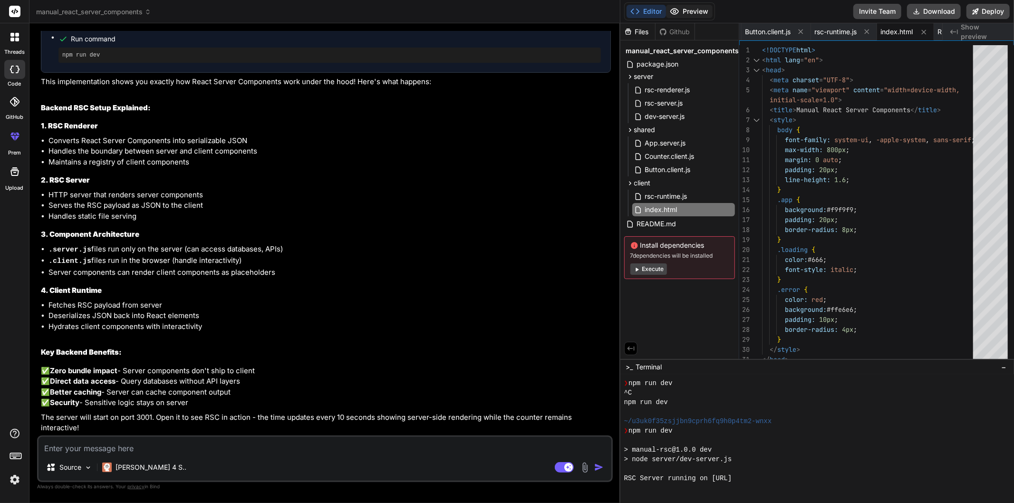
click at [683, 10] on button "Preview" at bounding box center [689, 11] width 47 height 13
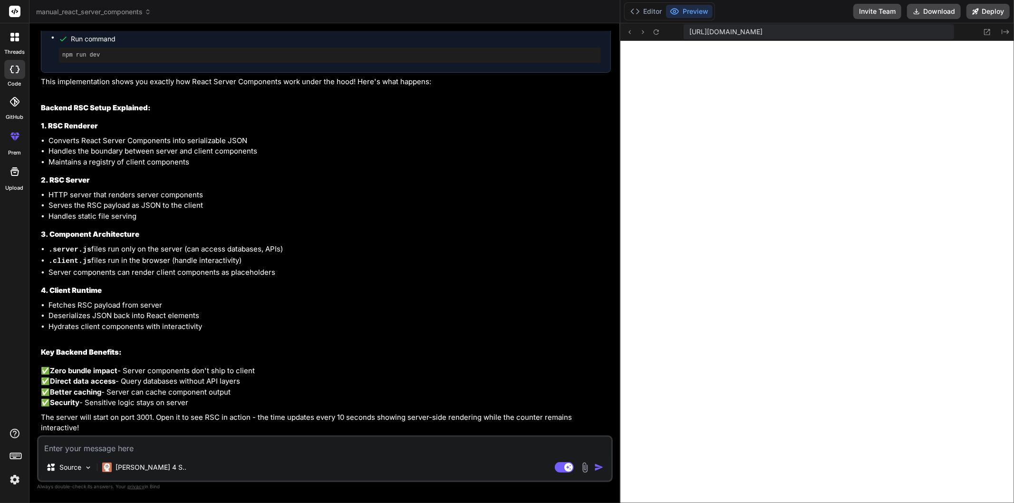
scroll to position [907, 0]
click at [653, 8] on button "Editor" at bounding box center [645, 11] width 39 height 13
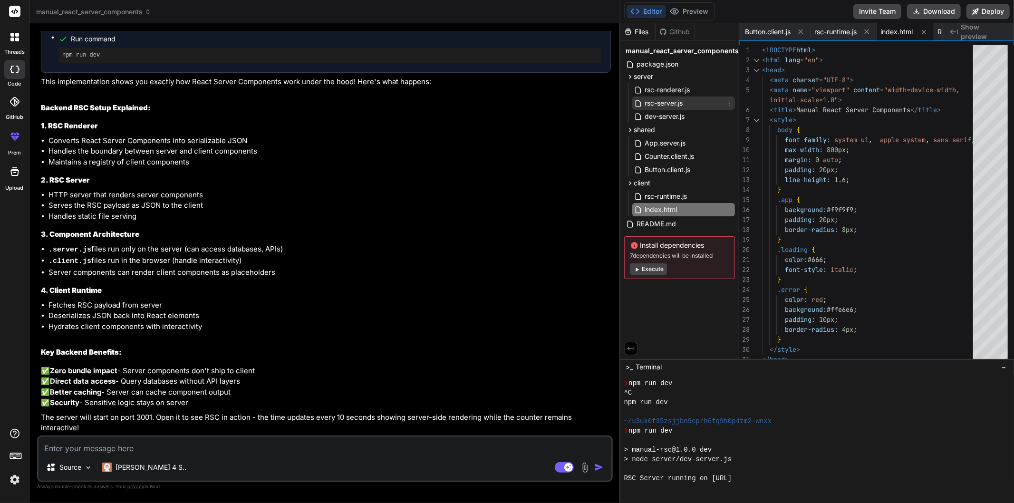
click at [661, 102] on span "rsc-server.js" at bounding box center [664, 102] width 40 height 11
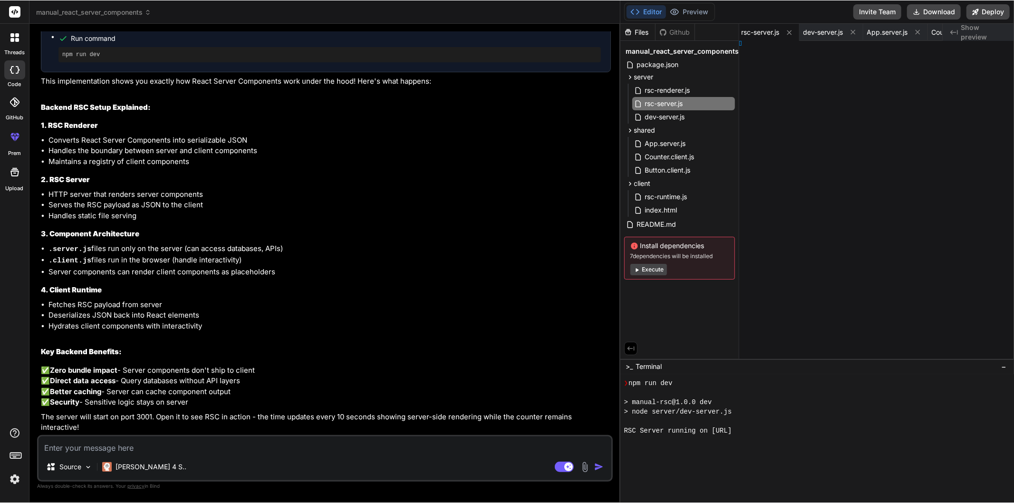
scroll to position [200, 0]
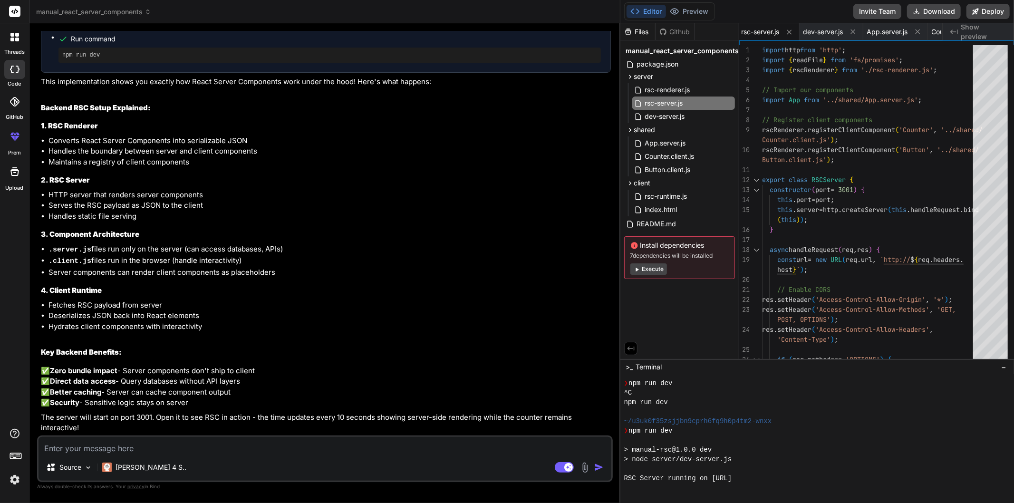
click at [455, 267] on li "Server components can render client components as placeholders" at bounding box center [329, 272] width 562 height 11
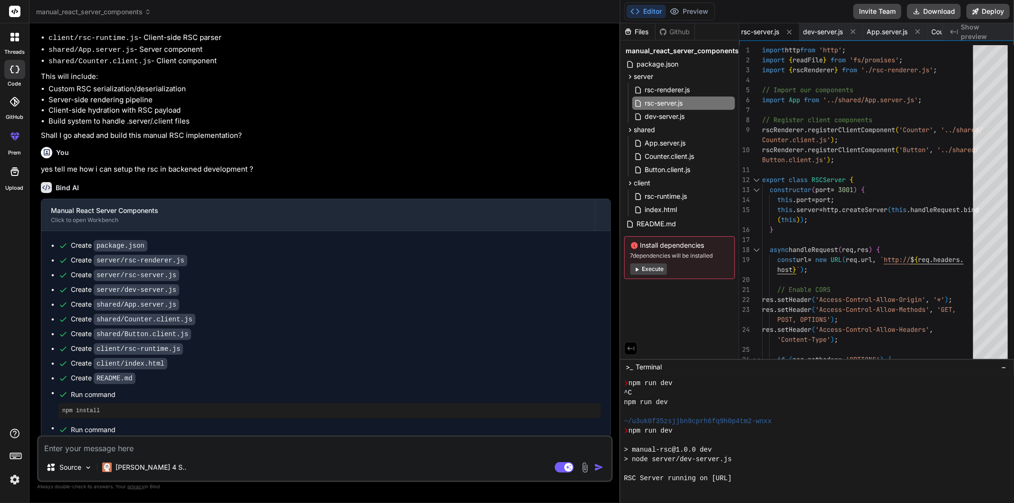
scroll to position [495, 0]
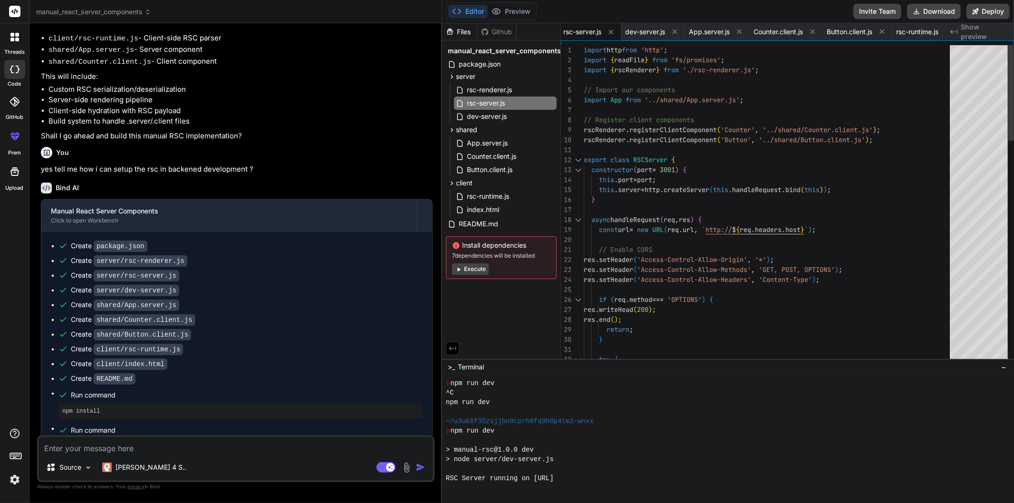
drag, startPoint x: 619, startPoint y: 194, endPoint x: 441, endPoint y: 207, distance: 178.7
click at [438, 206] on div "Bind AI Web Search Created with Pixso. Code Generator You hi Bind AI Hello! I'm…" at bounding box center [235, 263] width 413 height 480
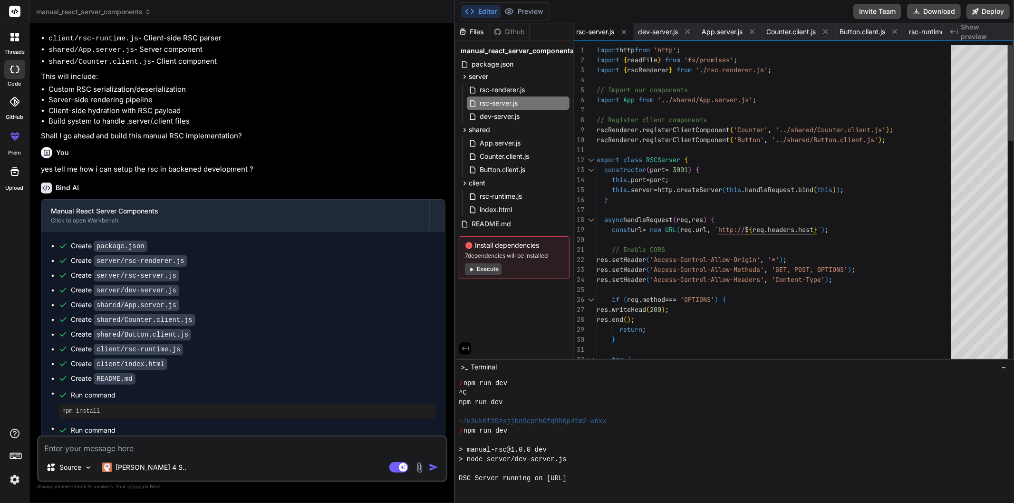
scroll to position [0, 0]
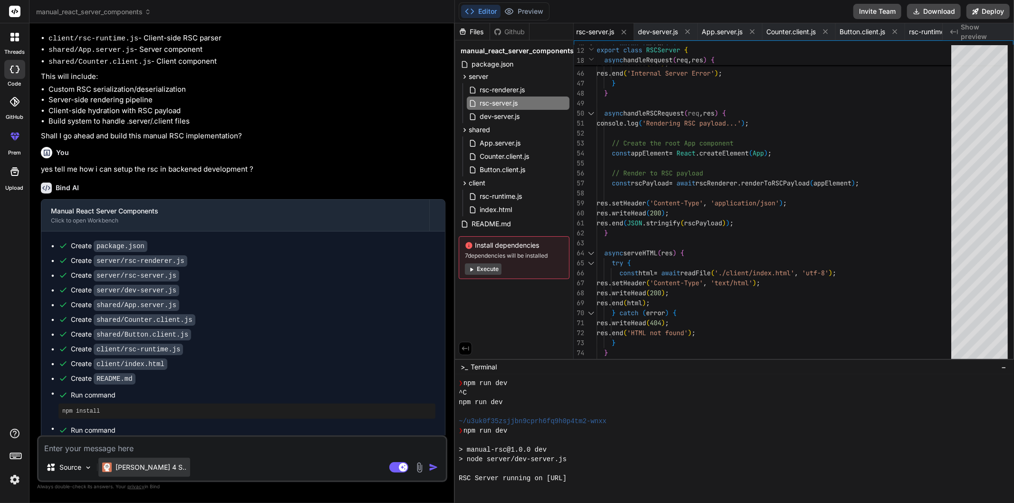
click at [156, 460] on div "Claude 4 S.." at bounding box center [144, 467] width 92 height 19
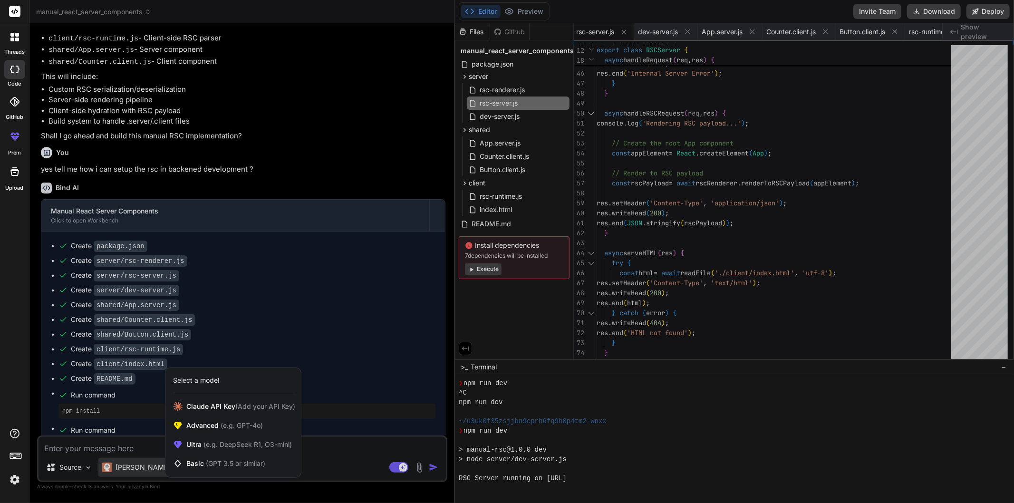
click at [338, 445] on div at bounding box center [507, 251] width 1014 height 503
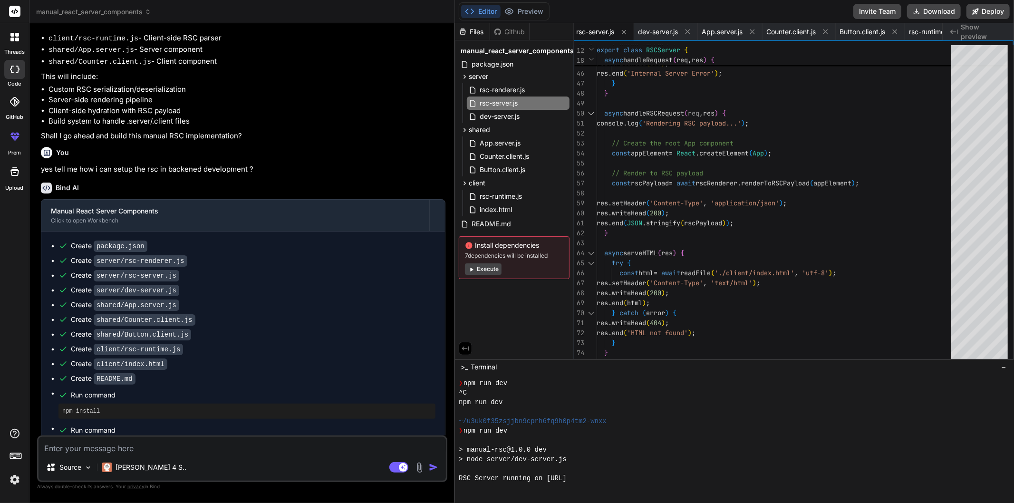
click at [338, 445] on textarea at bounding box center [241, 445] width 407 height 17
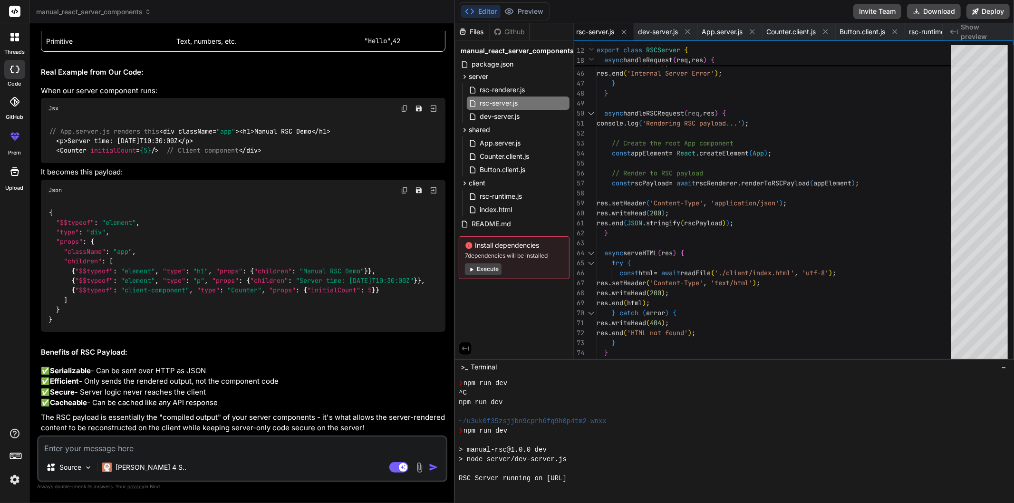
click at [197, 347] on h2 "Benefits of RSC Payload:" at bounding box center [243, 352] width 404 height 11
click at [498, 88] on span "rsc-renderer.js" at bounding box center [502, 89] width 47 height 11
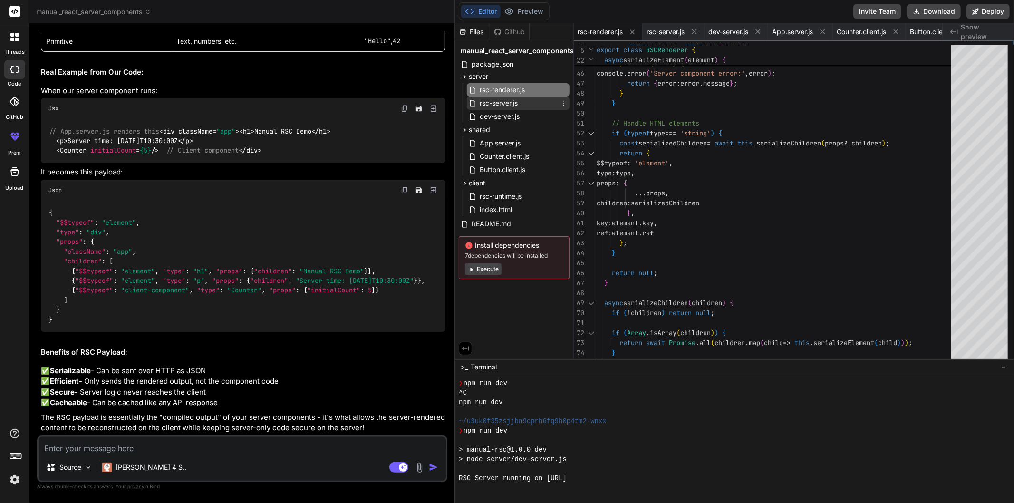
click at [498, 100] on span "rsc-server.js" at bounding box center [499, 102] width 40 height 11
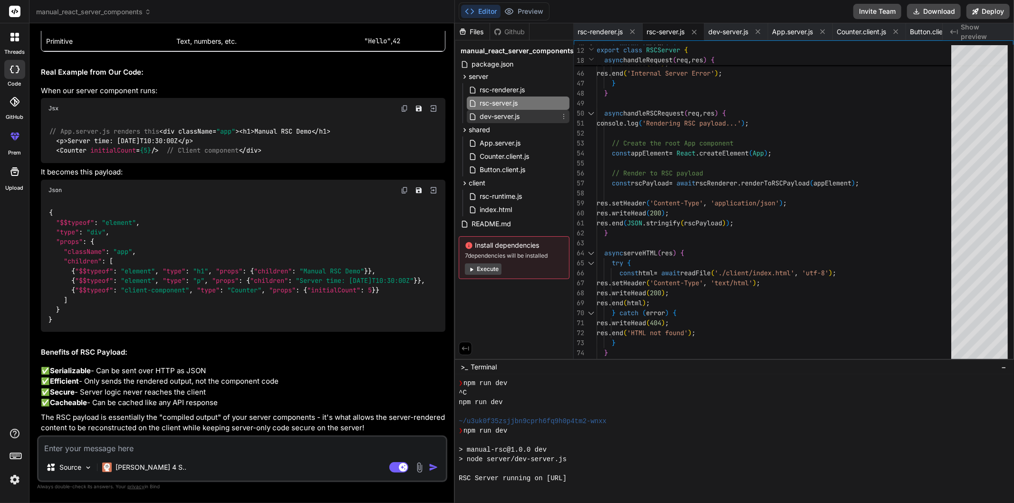
click at [497, 119] on span "dev-server.js" at bounding box center [500, 116] width 42 height 11
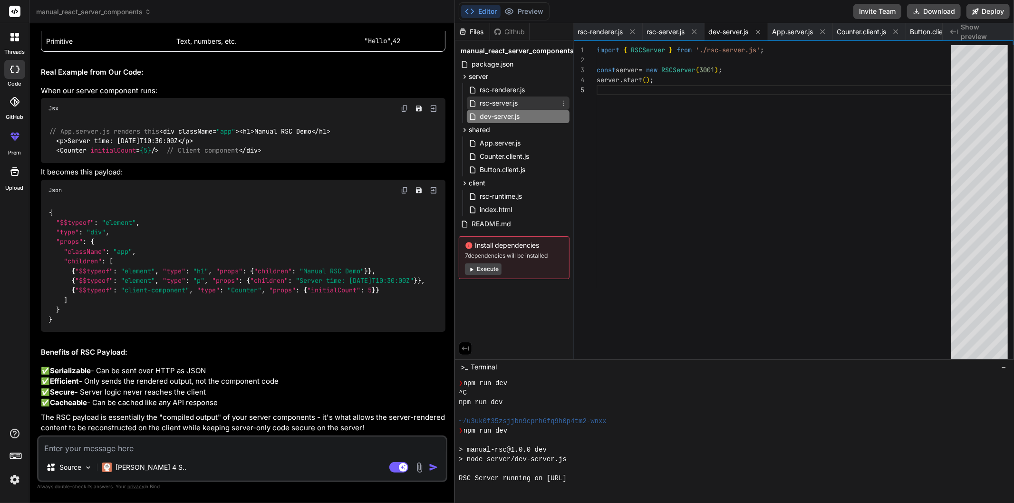
click at [498, 108] on span "rsc-server.js" at bounding box center [499, 102] width 40 height 11
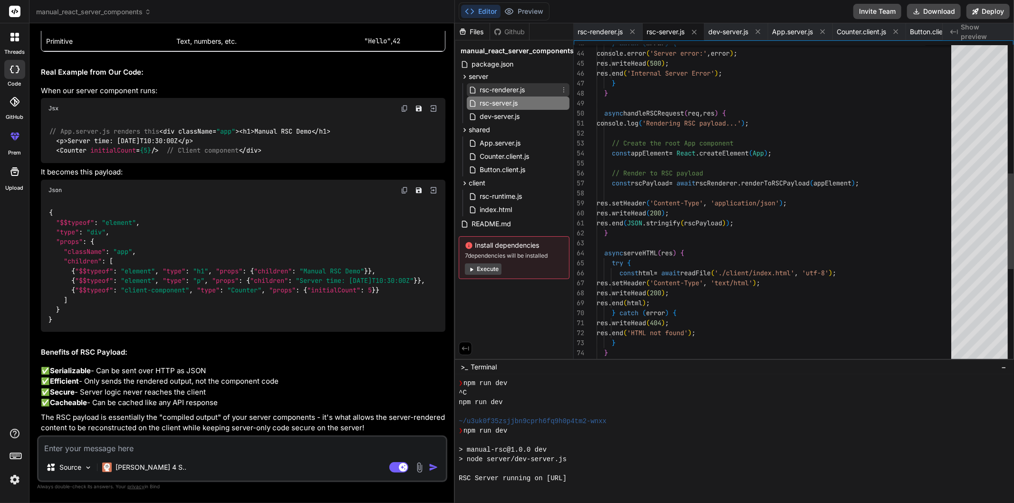
click at [501, 92] on span "rsc-renderer.js" at bounding box center [502, 89] width 47 height 11
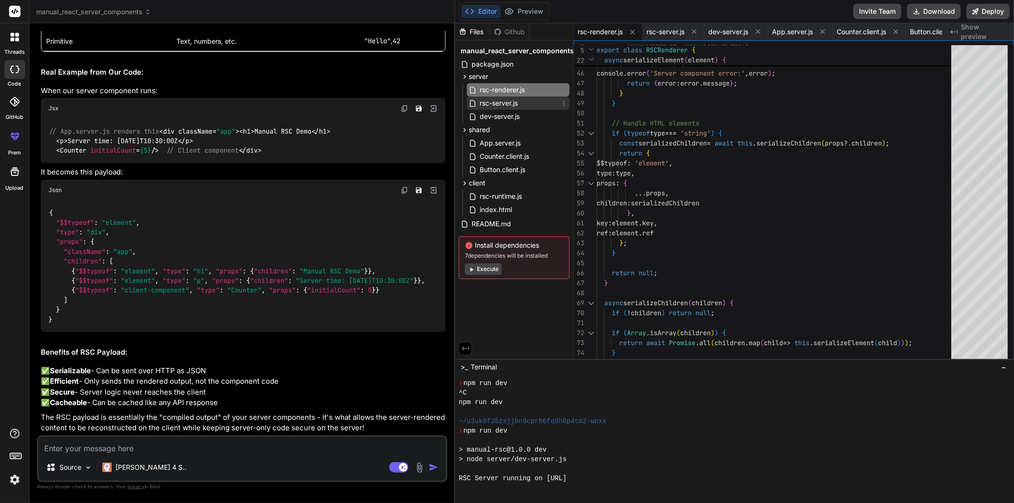
click at [498, 105] on span "rsc-server.js" at bounding box center [499, 102] width 40 height 11
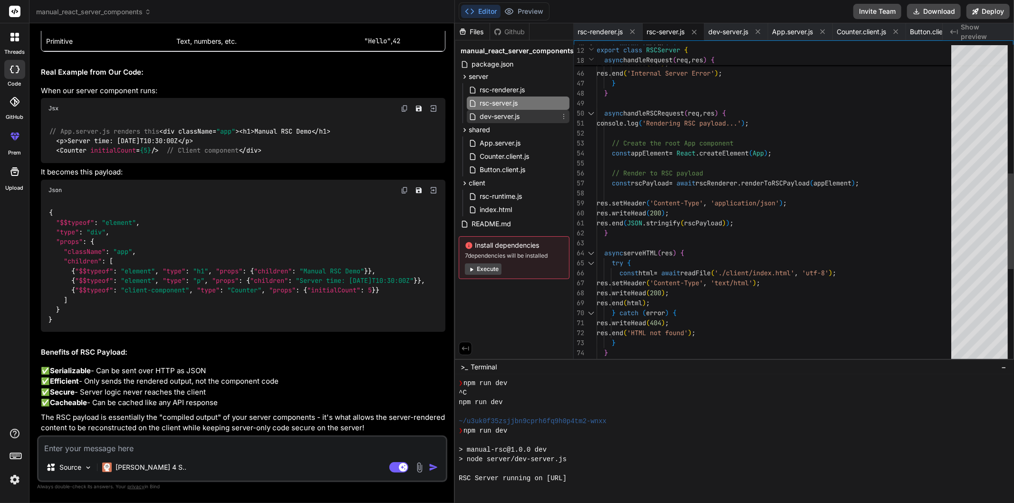
click at [500, 112] on span "dev-server.js" at bounding box center [500, 116] width 42 height 11
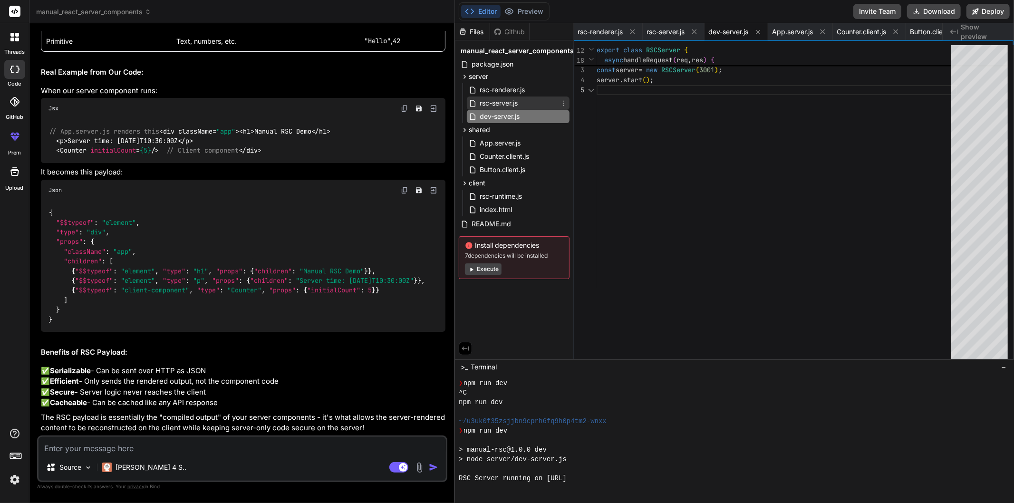
click at [501, 103] on span "rsc-server.js" at bounding box center [499, 102] width 40 height 11
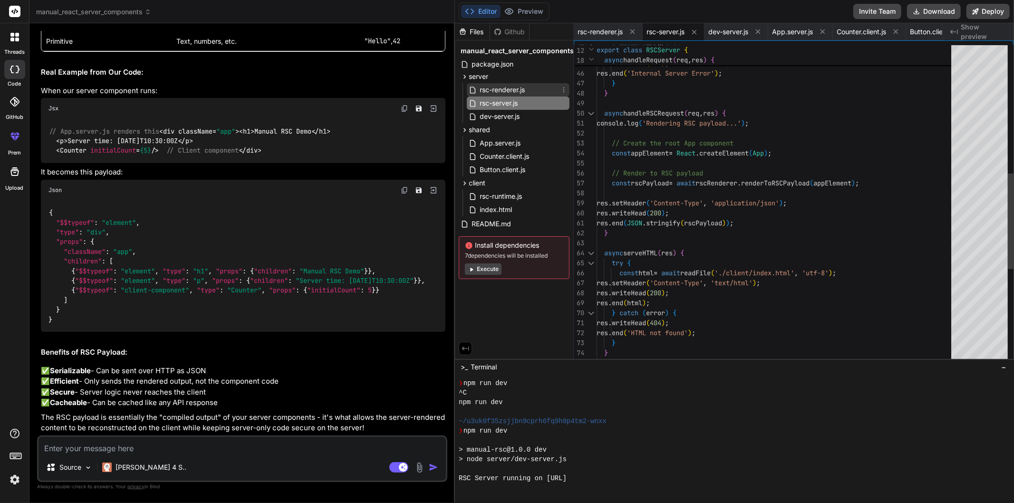
click at [505, 91] on span "rsc-renderer.js" at bounding box center [502, 89] width 47 height 11
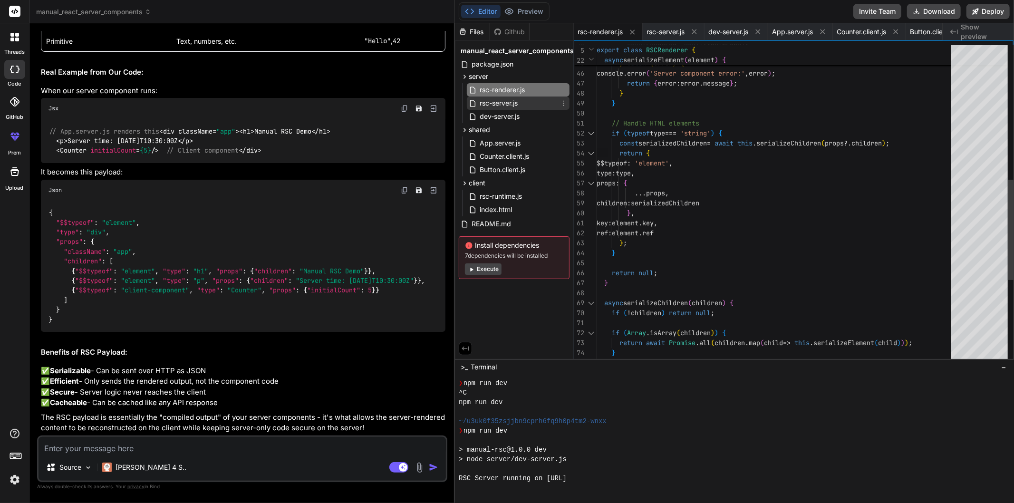
click at [504, 100] on span "rsc-server.js" at bounding box center [499, 102] width 40 height 11
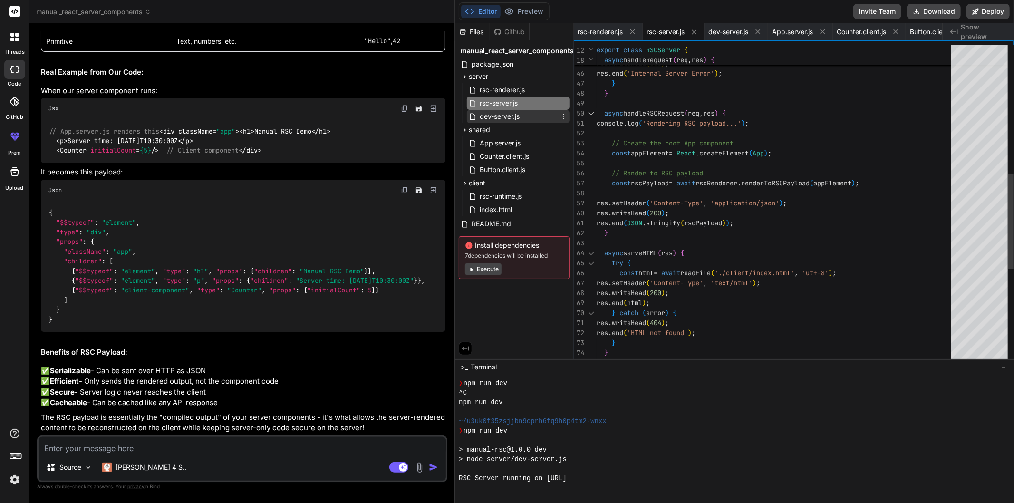
click at [506, 115] on span "dev-server.js" at bounding box center [500, 116] width 42 height 11
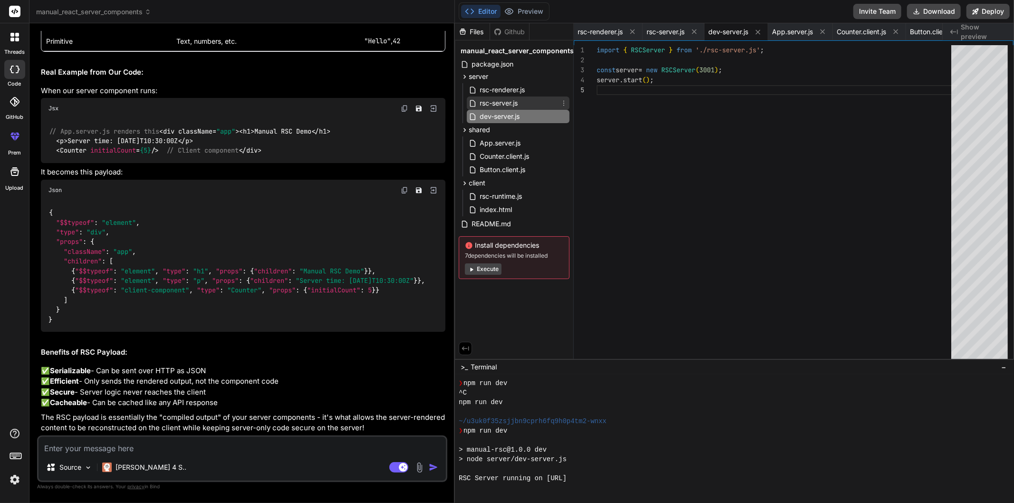
click at [506, 103] on span "rsc-server.js" at bounding box center [499, 102] width 40 height 11
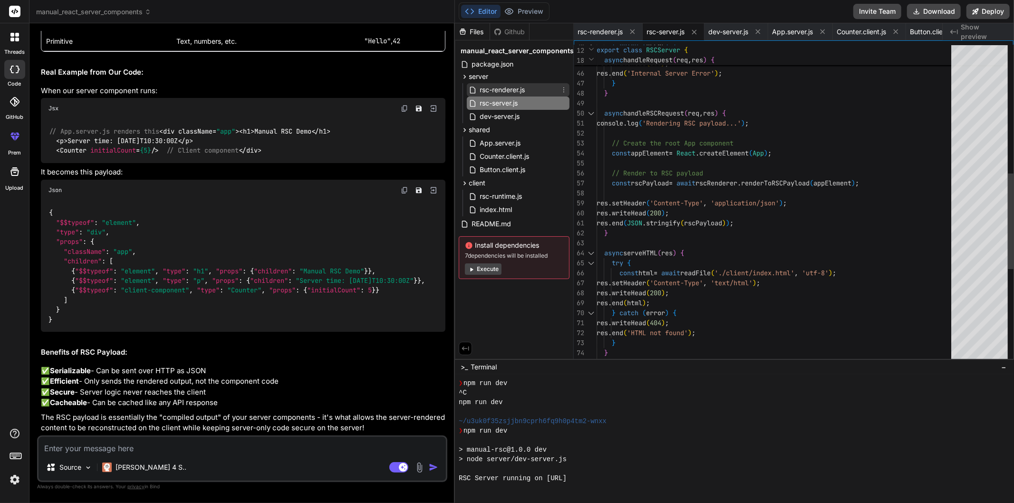
click at [507, 92] on span "rsc-renderer.js" at bounding box center [502, 89] width 47 height 11
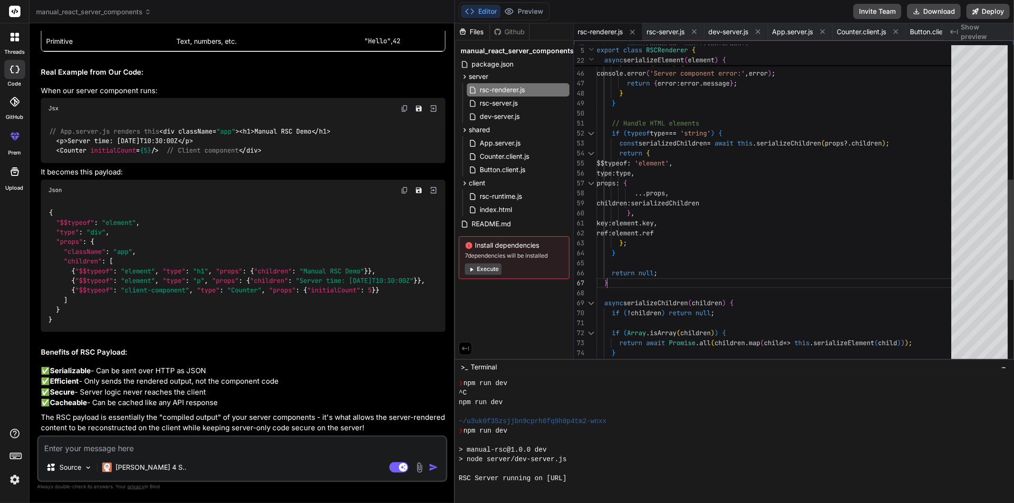
scroll to position [0, 0]
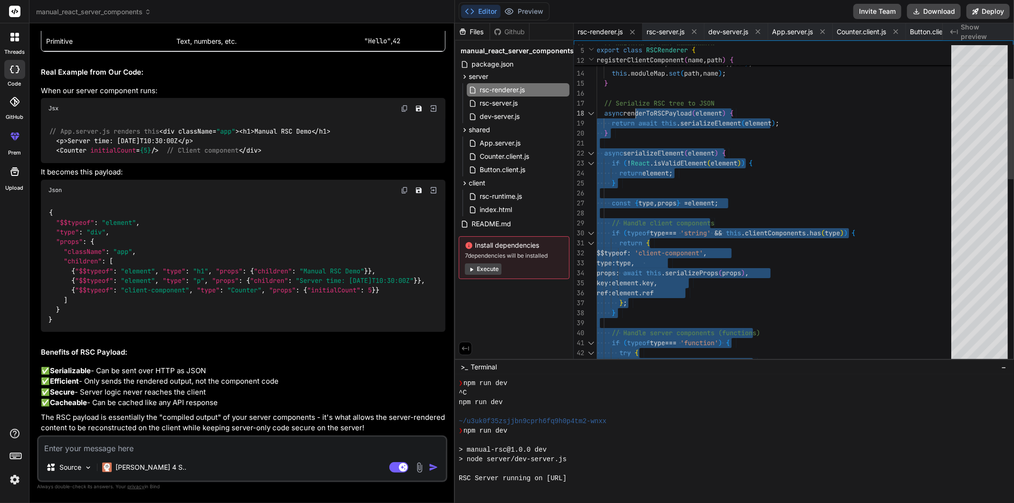
drag, startPoint x: 626, startPoint y: 281, endPoint x: 635, endPoint y: 131, distance: 150.4
click at [635, 138] on div "const rendered = await type ( props ) ; if ( typeof type === 'function' ) { try…" at bounding box center [776, 443] width 360 height 1008
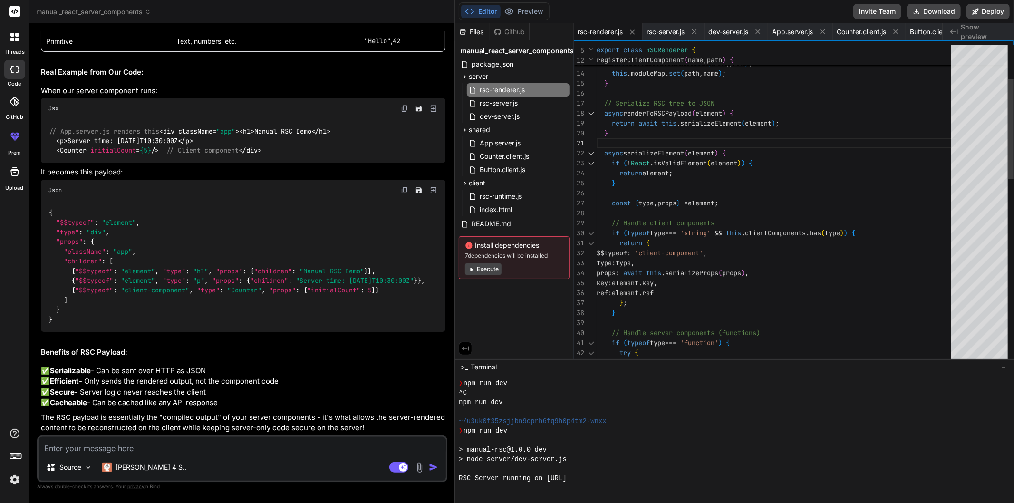
click at [593, 112] on div at bounding box center [591, 113] width 12 height 10
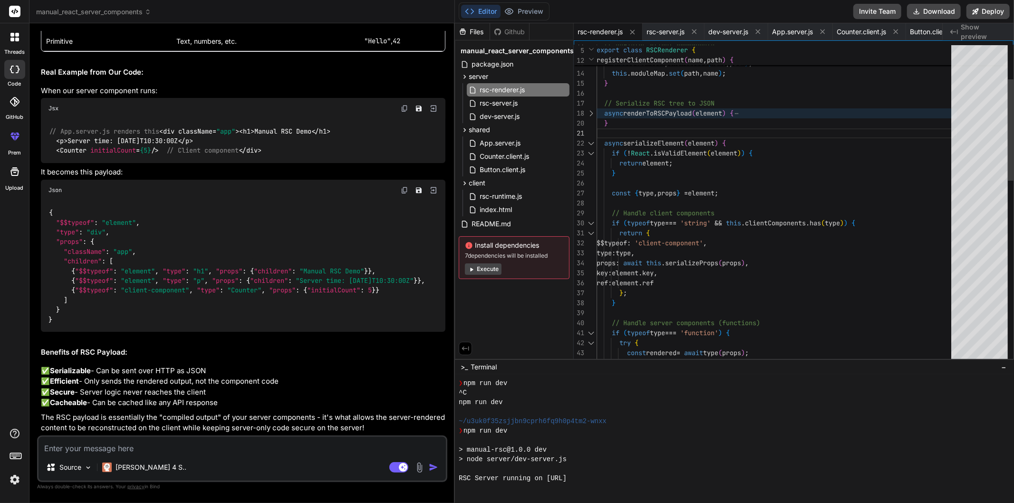
click at [593, 112] on div at bounding box center [591, 113] width 12 height 10
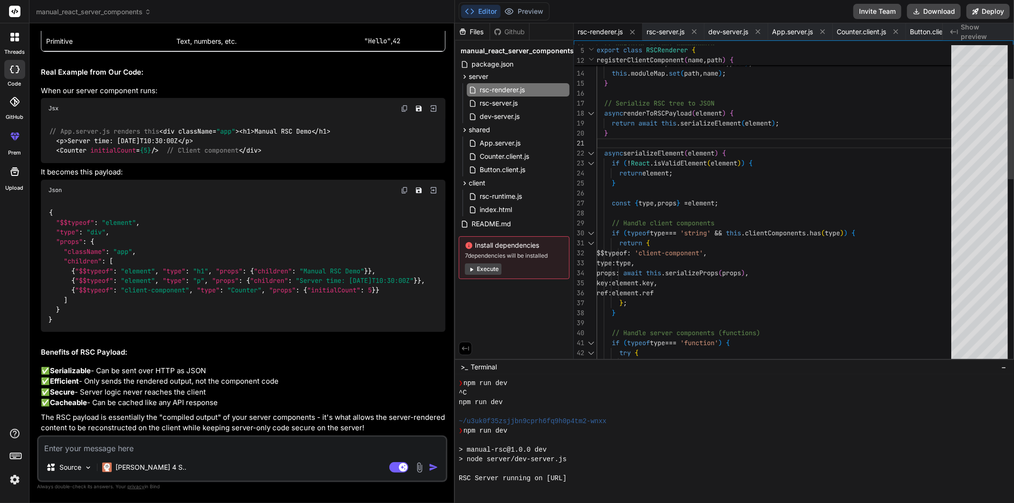
click at [596, 154] on div at bounding box center [591, 153] width 12 height 10
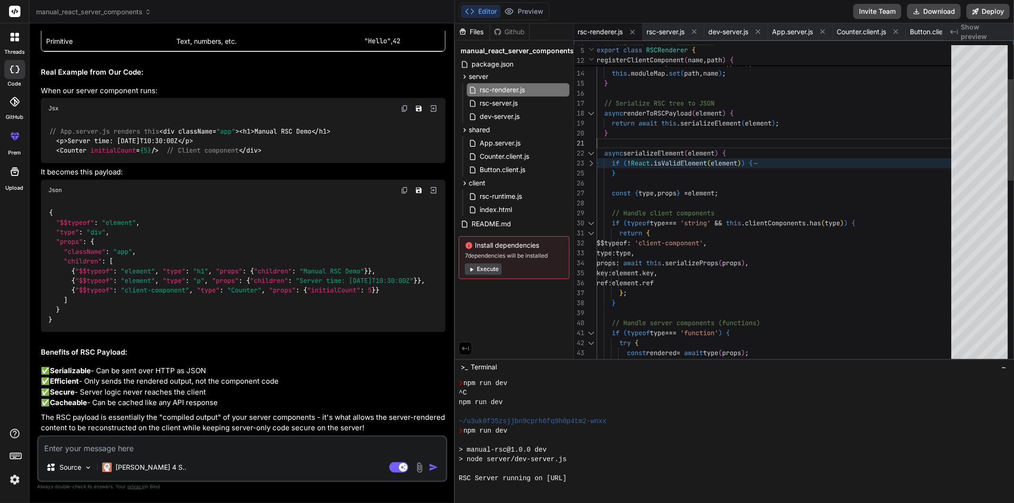
click at [596, 154] on div at bounding box center [591, 153] width 12 height 10
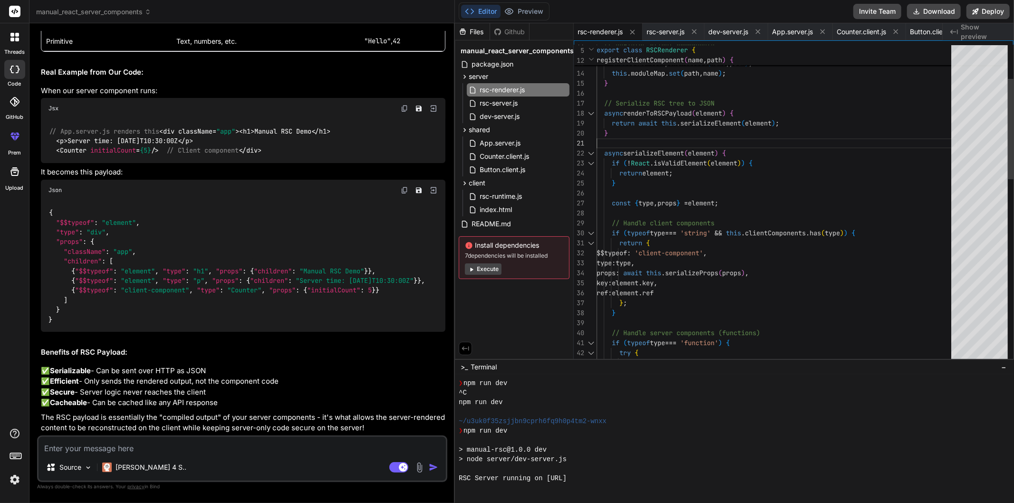
click at [595, 164] on div at bounding box center [591, 163] width 12 height 10
click at [591, 164] on div at bounding box center [591, 163] width 12 height 10
click at [709, 180] on div "// Register client components registerClientComponent ( name , path ) { this . …" at bounding box center [776, 443] width 360 height 1008
click at [688, 193] on div "// Register client components registerClientComponent ( name , path ) { this . …" at bounding box center [776, 443] width 360 height 1008
click at [697, 212] on div "// Register client components registerClientComponent ( name , path ) { this . …" at bounding box center [776, 443] width 360 height 1008
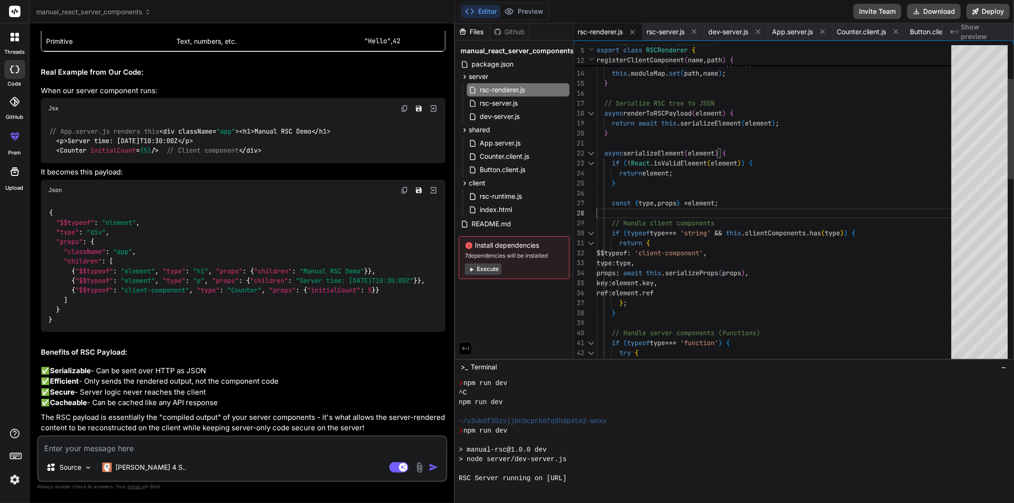
click at [675, 242] on div "// Register client components registerClientComponent ( name , path ) { this . …" at bounding box center [776, 443] width 360 height 1008
click at [681, 304] on div "// Register client components registerClientComponent ( name , path ) { this . …" at bounding box center [776, 443] width 360 height 1008
click at [677, 320] on div "// Register client components registerClientComponent ( name , path ) { this . …" at bounding box center [776, 443] width 360 height 1008
click at [664, 217] on div at bounding box center [776, 213] width 360 height 10
click at [666, 211] on div "// Register client components registerClientComponent ( name , path ) { this . …" at bounding box center [776, 443] width 360 height 1008
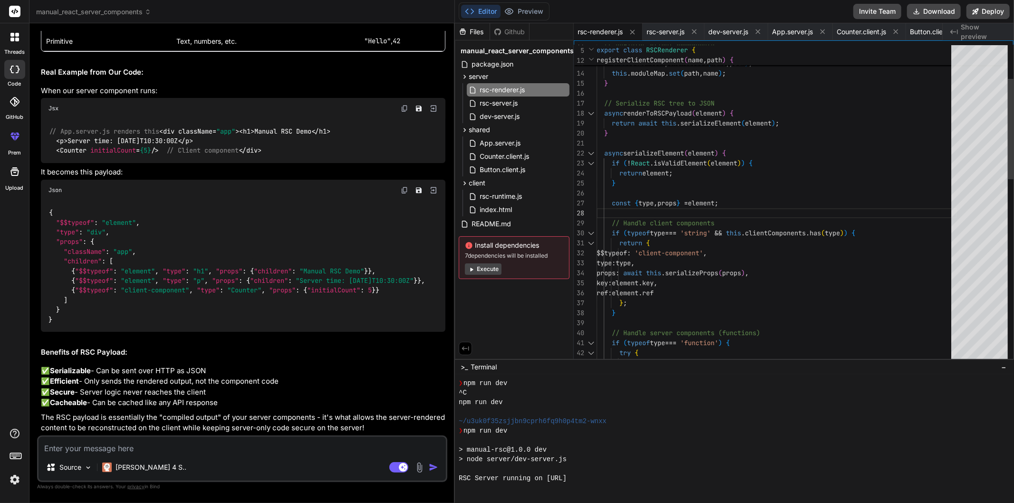
click at [661, 195] on div at bounding box center [776, 193] width 360 height 10
click at [659, 191] on div "// Register client components registerClientComponent ( name , path ) { this . …" at bounding box center [776, 443] width 360 height 1008
click at [636, 141] on div "// Register client components registerClientComponent ( name , path ) { this . …" at bounding box center [776, 443] width 360 height 1008
click at [626, 95] on div at bounding box center [776, 93] width 360 height 10
click at [626, 89] on div "// Register client components registerClientComponent ( name , path ) { this . …" at bounding box center [776, 443] width 360 height 1008
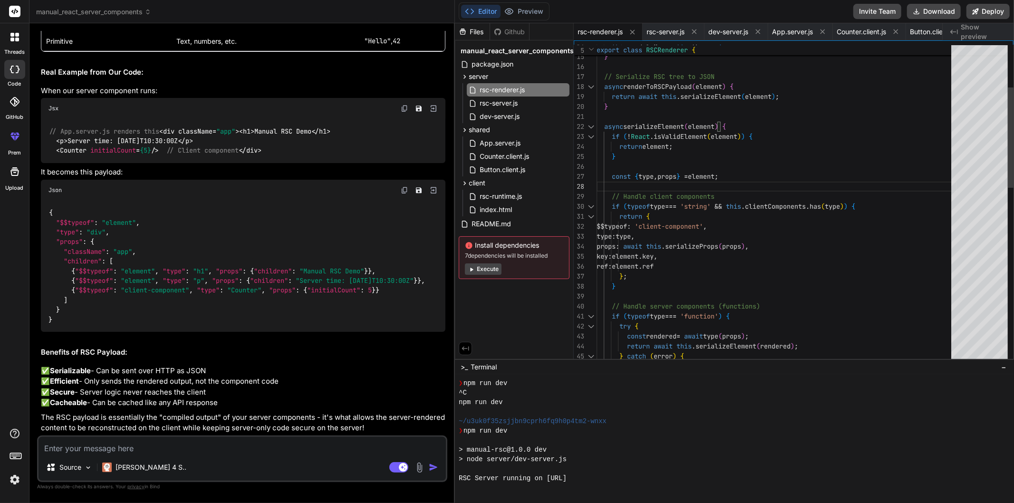
click at [626, 295] on div "this . moduleMap . set ( path , name ) ; } // Serialize RSC tree to JSON async …" at bounding box center [776, 416] width 360 height 1008
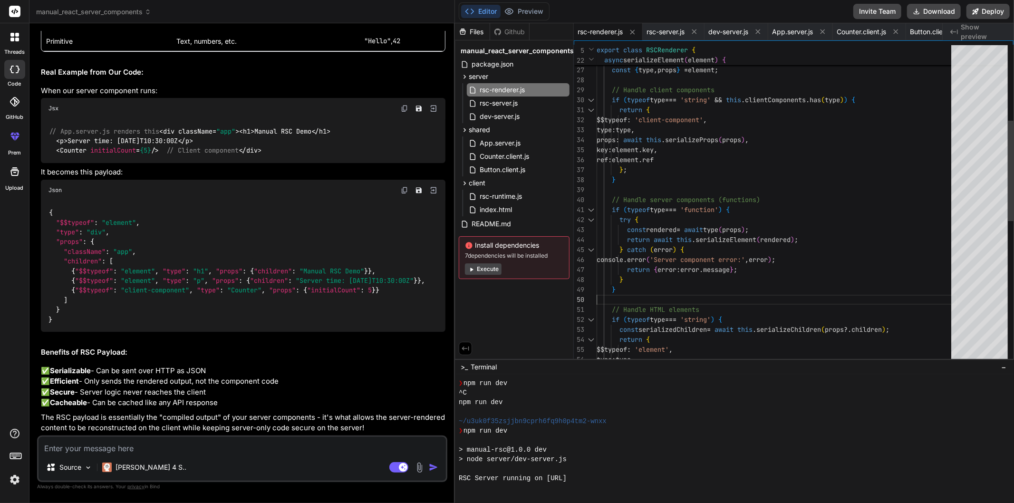
click at [633, 293] on div "} const { type , props } = element ; // Handle client components if ( typeof ty…" at bounding box center [776, 310] width 360 height 1008
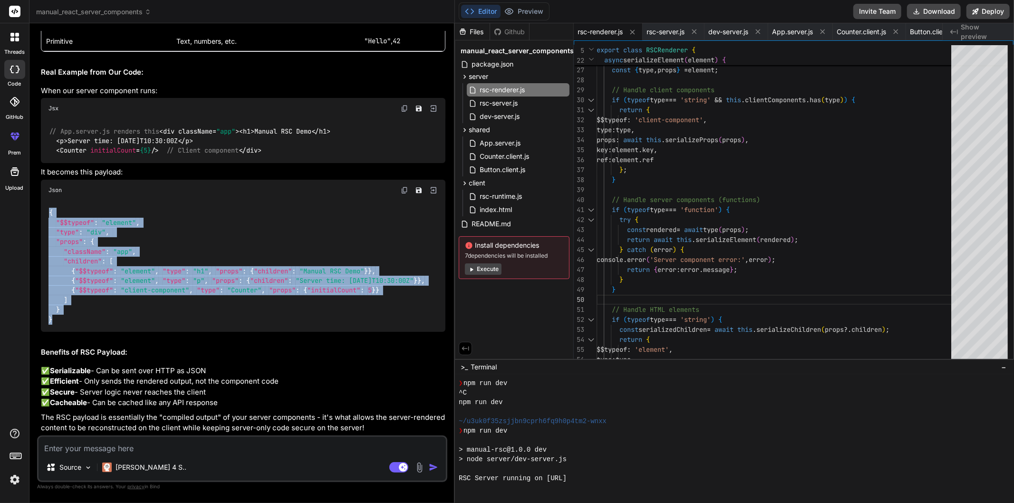
drag, startPoint x: 63, startPoint y: 280, endPoint x: 50, endPoint y: 175, distance: 106.3
click at [50, 201] on div "{ "$$typeof" : "element" , "type" : "div" , "props" : { "className" : "app" , "…" at bounding box center [243, 267] width 404 height 132
click at [106, 201] on div "{ "$$typeof" : "element" , "type" : "div" , "props" : { "className" : "app" , "…" at bounding box center [243, 267] width 404 height 132
drag, startPoint x: 49, startPoint y: 174, endPoint x: 58, endPoint y: 280, distance: 106.4
click at [58, 280] on div "{ "$$typeof" : "element" , "type" : "div" , "props" : { "className" : "app" , "…" at bounding box center [243, 267] width 404 height 132
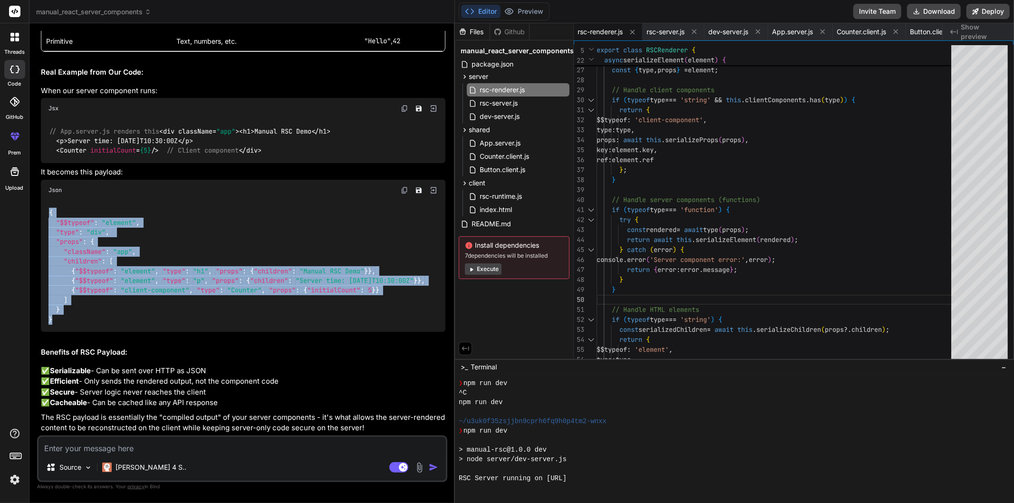
click at [67, 281] on div "{ "$$typeof" : "element" , "type" : "div" , "props" : { "className" : "app" , "…" at bounding box center [243, 267] width 404 height 132
drag, startPoint x: 67, startPoint y: 281, endPoint x: 41, endPoint y: 176, distance: 108.4
click at [41, 201] on div "{ "$$typeof" : "element" , "type" : "div" , "props" : { "className" : "app" , "…" at bounding box center [243, 267] width 404 height 132
click at [218, 201] on div "{ "$$typeof" : "element" , "type" : "div" , "props" : { "className" : "app" , "…" at bounding box center [243, 267] width 404 height 132
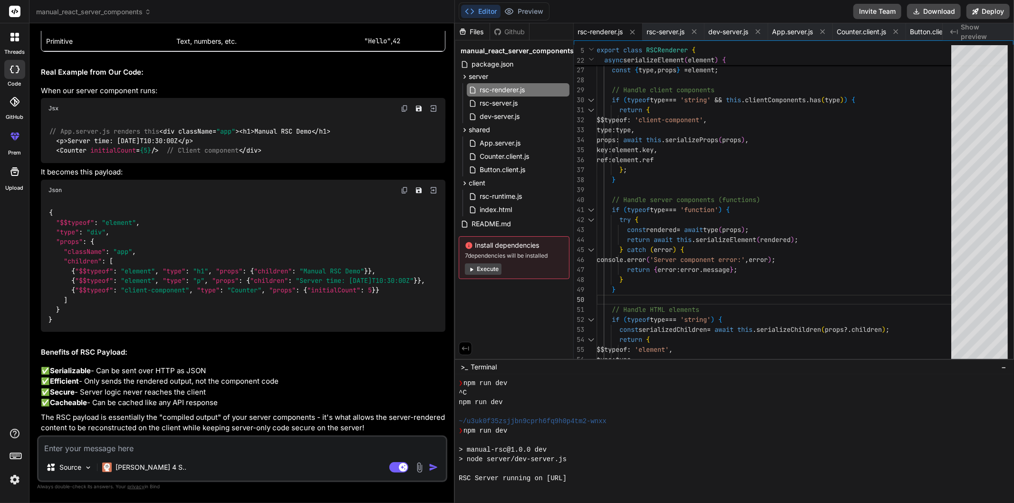
click at [186, 282] on div "{ "$$typeof" : "element" , "type" : "div" , "props" : { "className" : "app" , "…" at bounding box center [243, 267] width 404 height 132
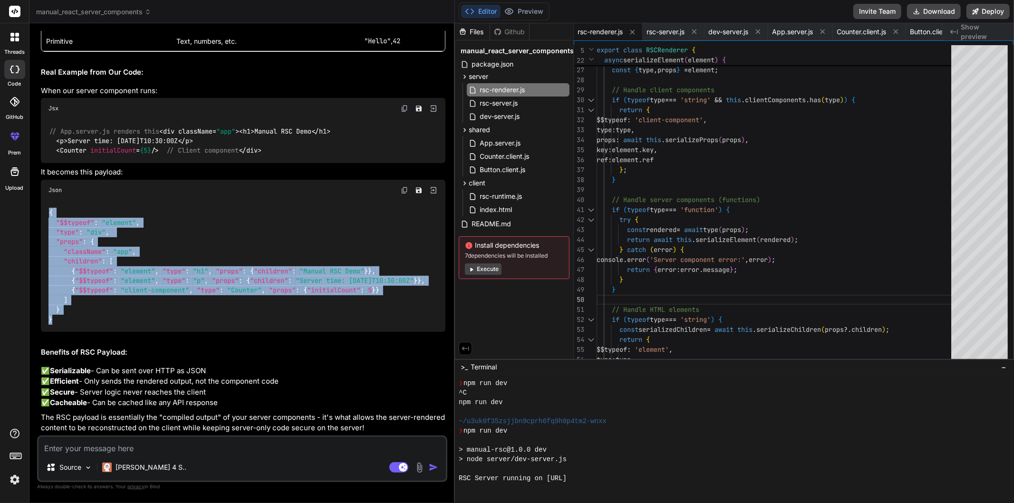
drag, startPoint x: 111, startPoint y: 281, endPoint x: 50, endPoint y: 174, distance: 123.7
click at [50, 201] on div "{ "$$typeof" : "element" , "type" : "div" , "props" : { "className" : "app" , "…" at bounding box center [243, 267] width 404 height 132
click at [125, 201] on div "{ "$$typeof" : "element" , "type" : "div" , "props" : { "className" : "app" , "…" at bounding box center [243, 267] width 404 height 132
drag, startPoint x: 73, startPoint y: 281, endPoint x: 40, endPoint y: 176, distance: 109.7
click at [40, 176] on div "You hi Bind AI Hello! I'm Bind AI, your expert software development assistant. …" at bounding box center [243, 233] width 408 height 404
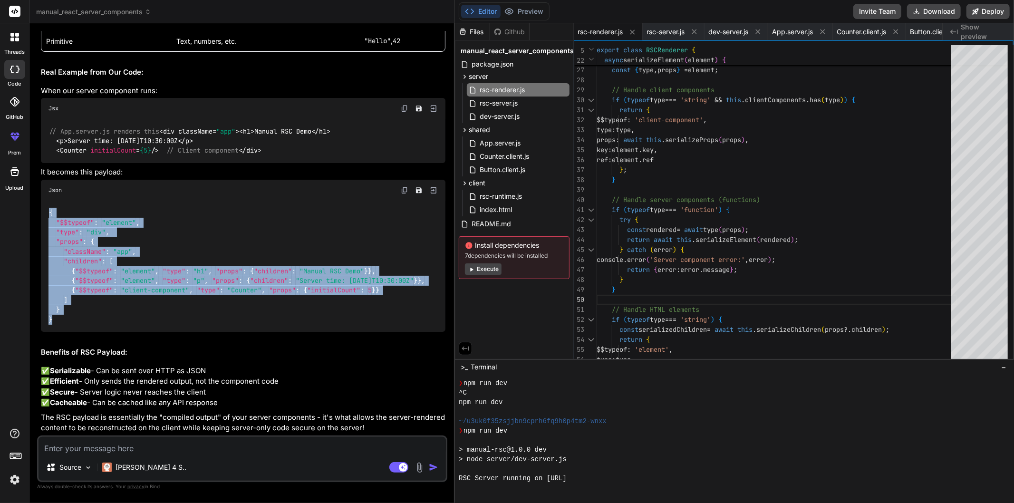
click at [149, 201] on div "{ "$$typeof" : "element" , "type" : "div" , "props" : { "className" : "app" , "…" at bounding box center [243, 267] width 404 height 132
drag, startPoint x: 48, startPoint y: 172, endPoint x: 60, endPoint y: 280, distance: 109.0
click at [60, 280] on div "{ "$$typeof" : "element" , "type" : "div" , "props" : { "className" : "app" , "…" at bounding box center [243, 267] width 404 height 132
drag, startPoint x: 60, startPoint y: 280, endPoint x: 46, endPoint y: 165, distance: 116.4
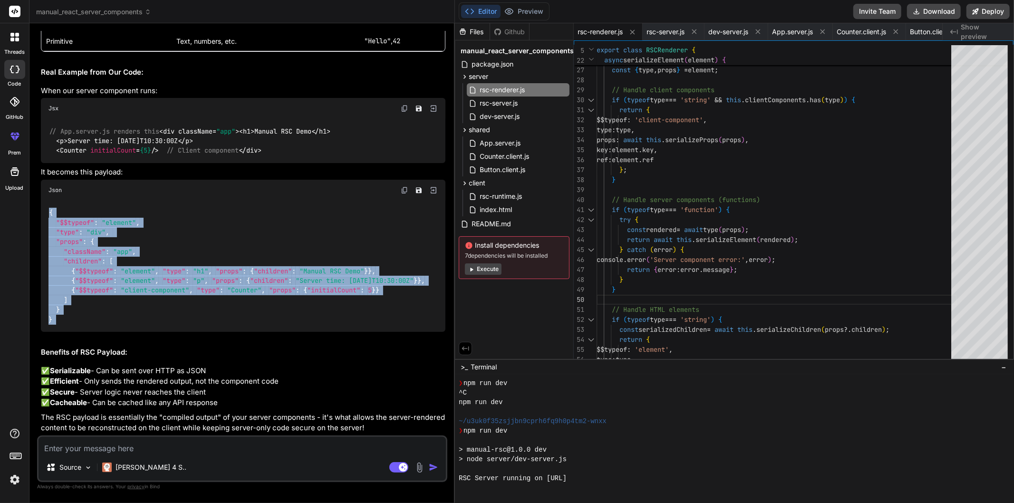
click at [46, 201] on div "{ "$$typeof" : "element" , "type" : "div" , "props" : { "className" : "app" , "…" at bounding box center [243, 267] width 404 height 132
click at [78, 201] on div "{ "$$typeof" : "element" , "type" : "div" , "props" : { "className" : "app" , "…" at bounding box center [243, 267] width 404 height 132
click at [52, 208] on code "{ "$$typeof" : "element" , "type" : "div" , "props" : { "className" : "app" , "…" at bounding box center [236, 266] width 376 height 116
drag, startPoint x: 50, startPoint y: 175, endPoint x: 70, endPoint y: 278, distance: 104.6
click at [70, 278] on div "{ "$$typeof" : "element" , "type" : "div" , "props" : { "className" : "app" , "…" at bounding box center [243, 267] width 404 height 132
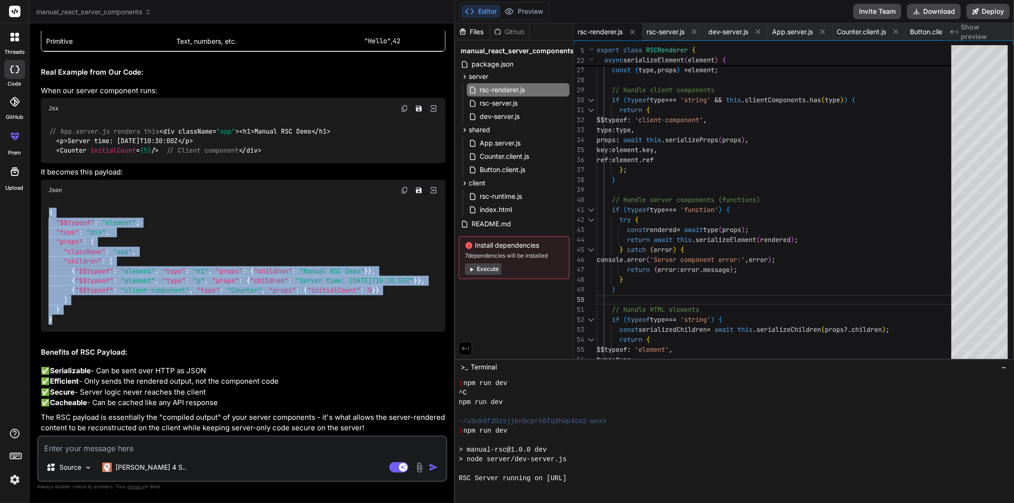
click at [70, 279] on div "{ "$$typeof" : "element" , "type" : "div" , "props" : { "className" : "app" , "…" at bounding box center [243, 267] width 404 height 132
drag, startPoint x: 70, startPoint y: 279, endPoint x: 49, endPoint y: 174, distance: 106.2
click at [49, 201] on div "{ "$$typeof" : "element" , "type" : "div" , "props" : { "className" : "app" , "…" at bounding box center [243, 267] width 404 height 132
click at [281, 201] on div "{ "$$typeof" : "element" , "type" : "div" , "props" : { "className" : "app" , "…" at bounding box center [243, 267] width 404 height 132
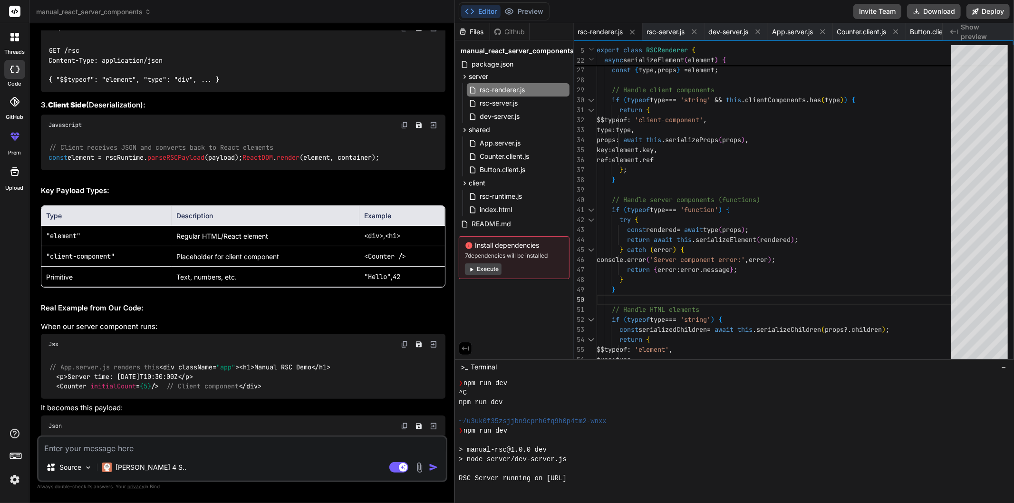
scroll to position [1894, 0]
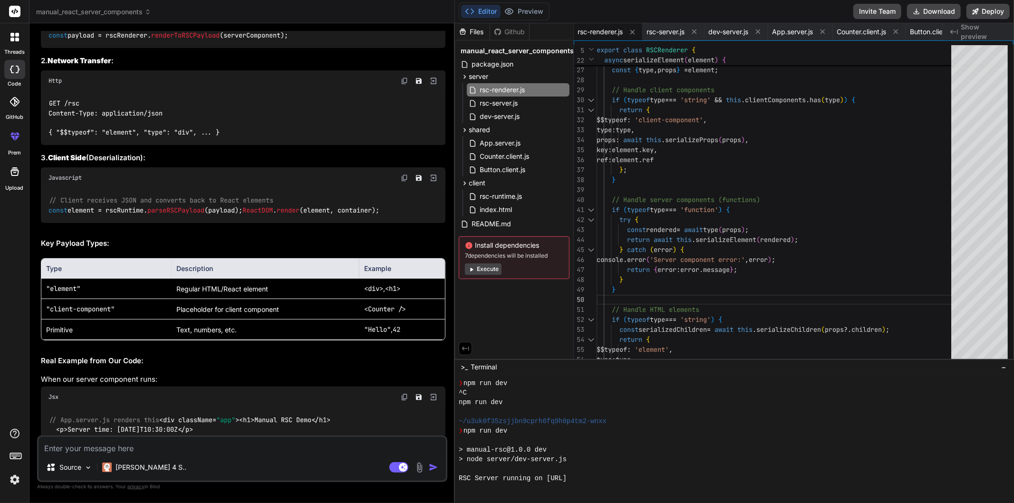
click at [198, 450] on textarea at bounding box center [241, 445] width 407 height 17
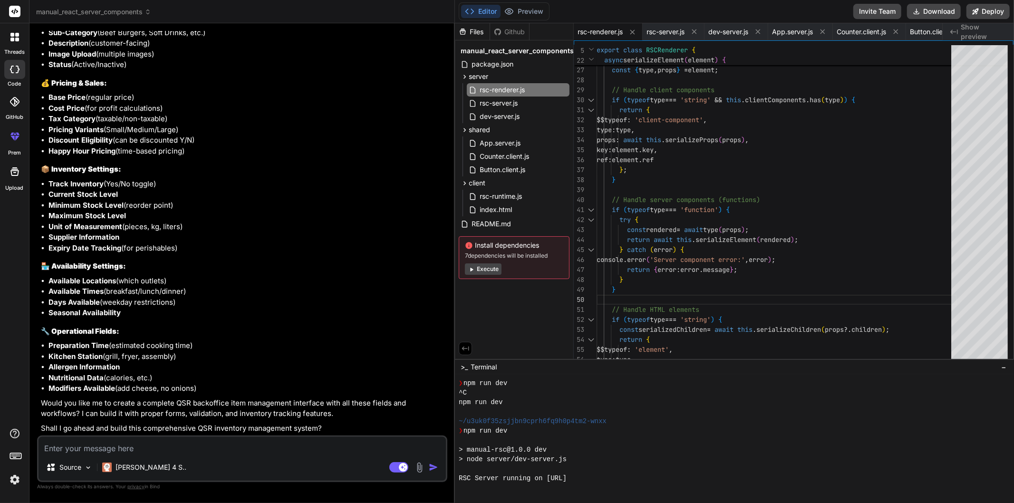
scroll to position [3107, 0]
click at [136, 458] on div "Source Claude 4 S.. Agent Mode. When this toggle is activated, AI automatically…" at bounding box center [242, 458] width 410 height 47
click at [145, 450] on textarea at bounding box center [241, 445] width 407 height 17
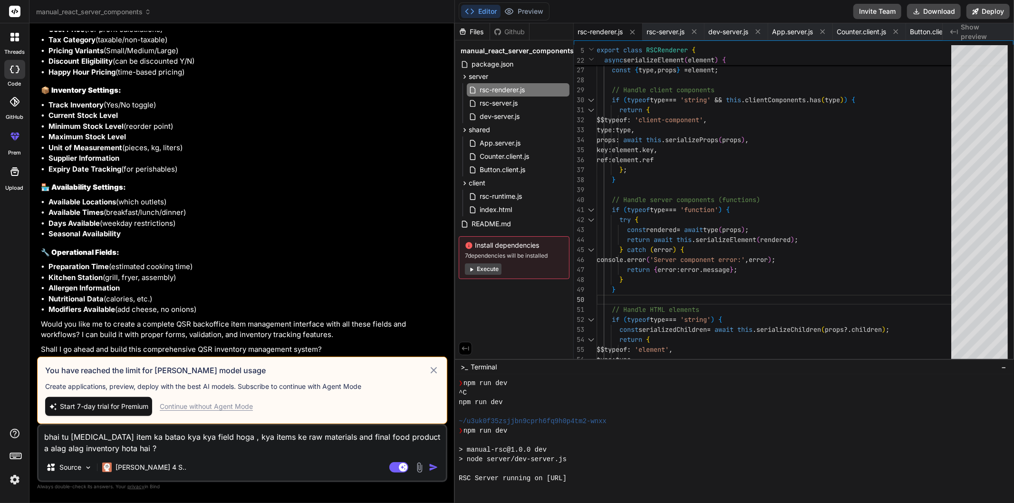
click at [205, 410] on div "Continue without Agent Mode" at bounding box center [206, 407] width 93 height 10
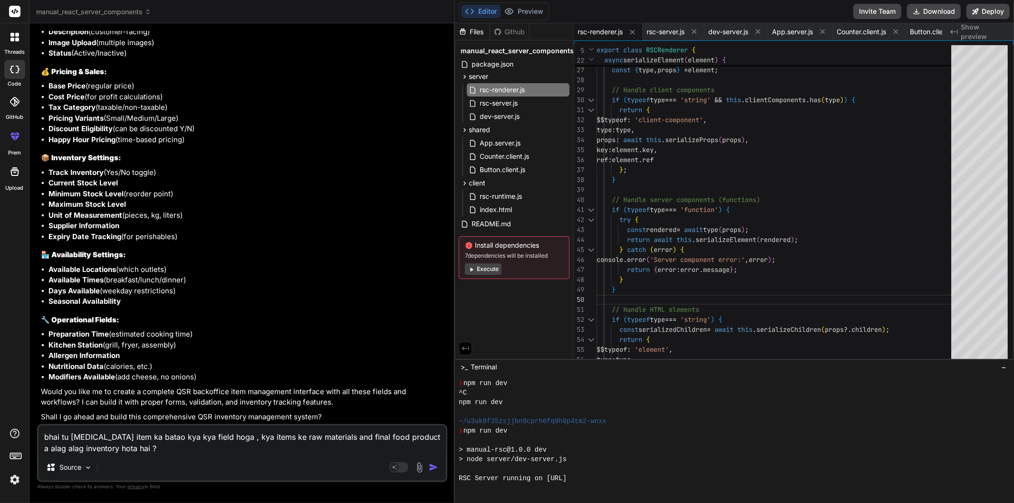
click at [186, 452] on textarea "bhai tu bss item ka batao kya kya field hoga , kya items ke raw materials and f…" at bounding box center [241, 439] width 407 height 29
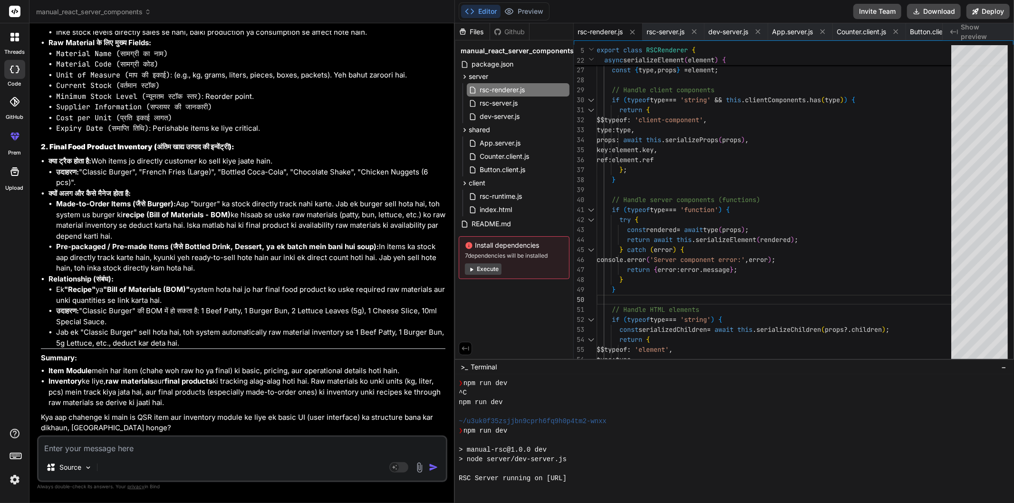
scroll to position [4136, 0]
click at [89, 452] on textarea at bounding box center [241, 445] width 407 height 17
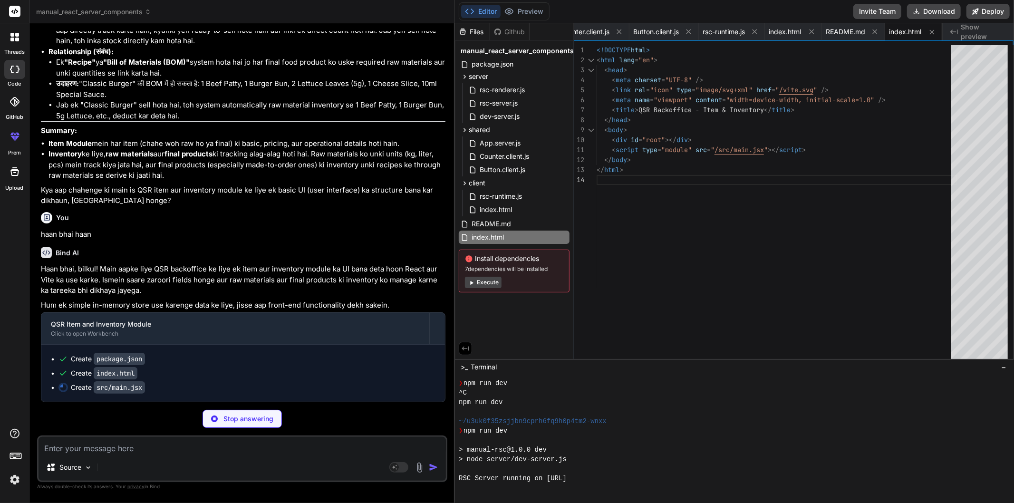
scroll to position [0, 407]
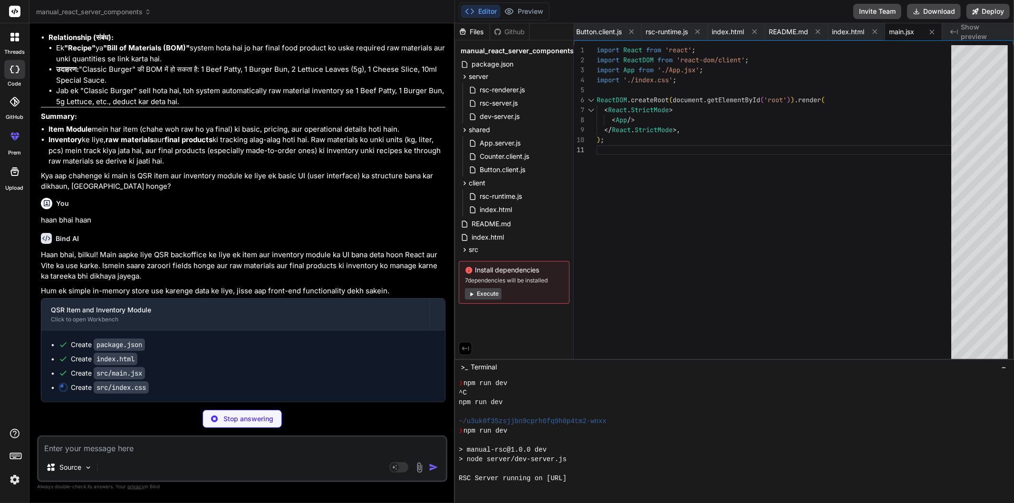
click at [231, 10] on strong "Pre-packaged / Pre-made Items (जैसे Bottled Drink, Dessert, ya ek batch mein ba…" at bounding box center [217, 4] width 323 height 9
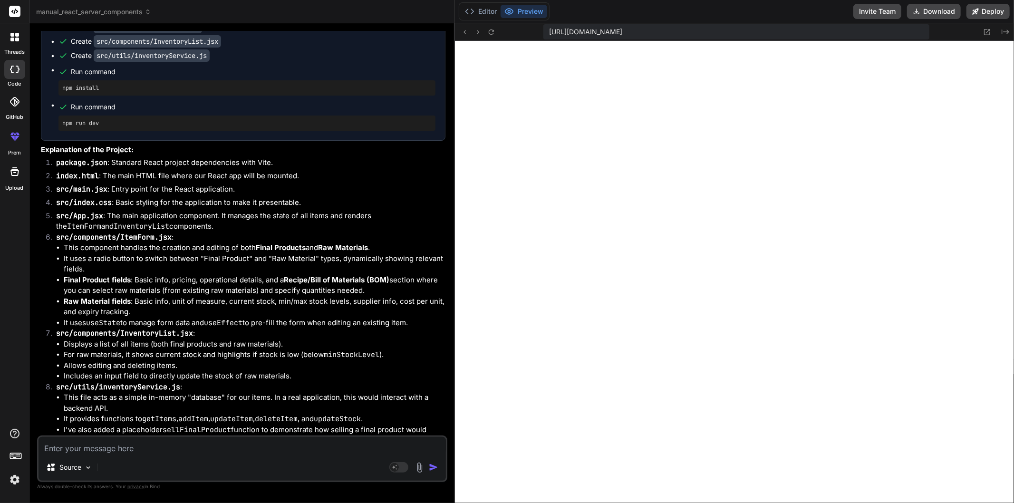
scroll to position [4564, 0]
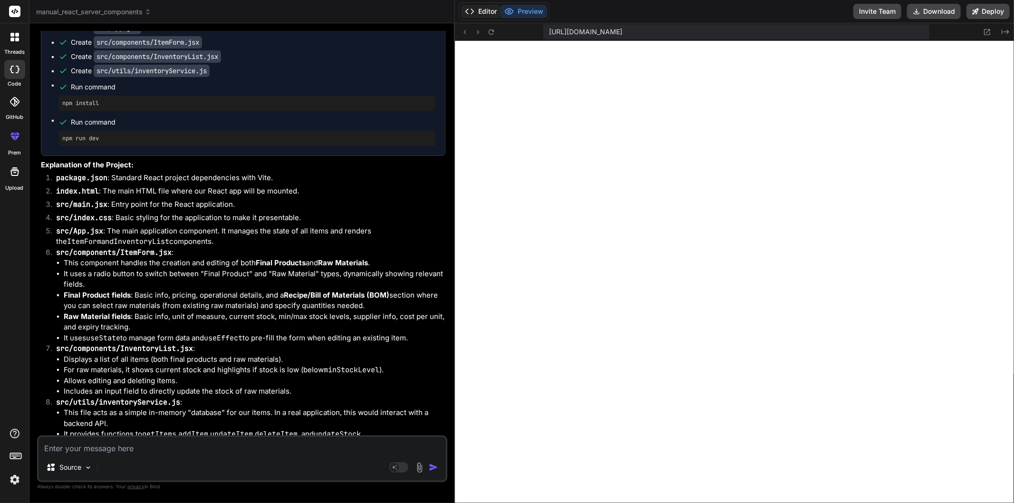
click at [478, 10] on button "Editor" at bounding box center [480, 11] width 39 height 13
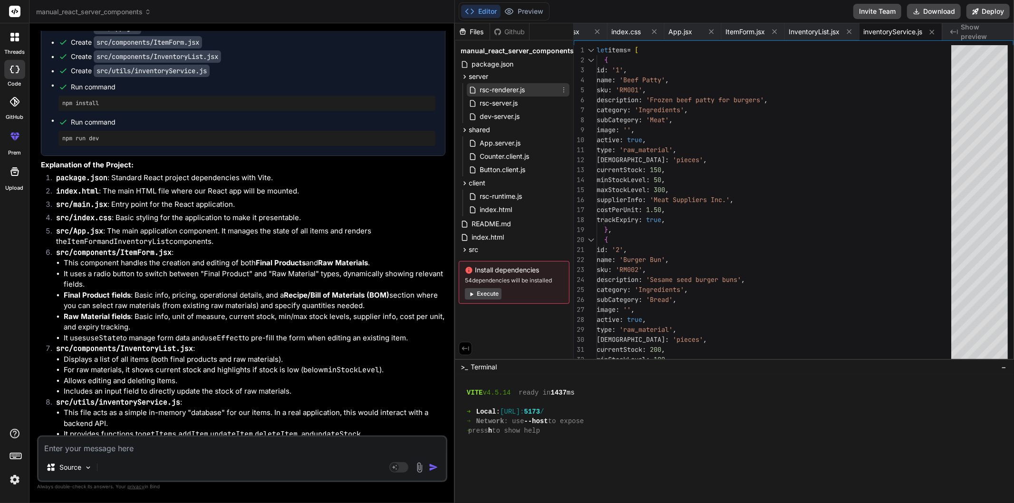
click at [523, 90] on span "rsc-renderer.js" at bounding box center [502, 89] width 47 height 11
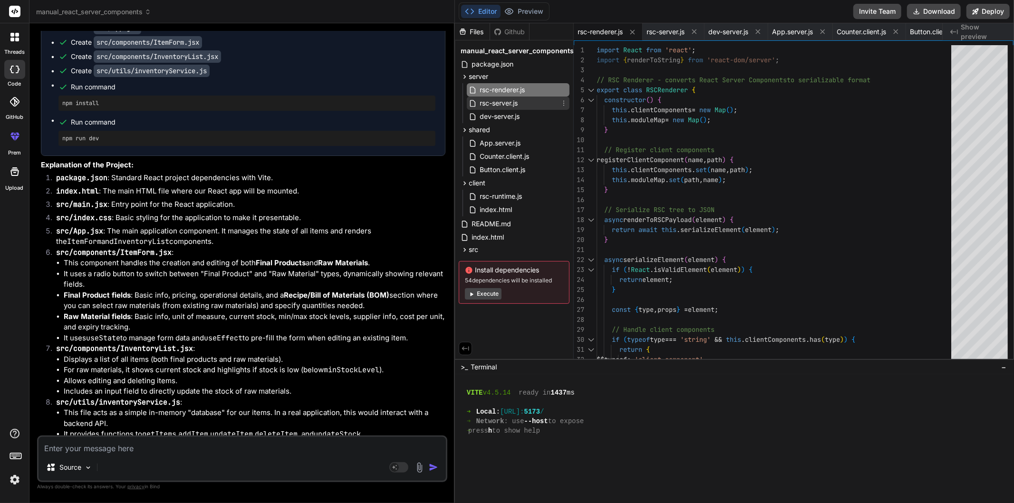
click at [515, 108] on span "rsc-server.js" at bounding box center [499, 102] width 40 height 11
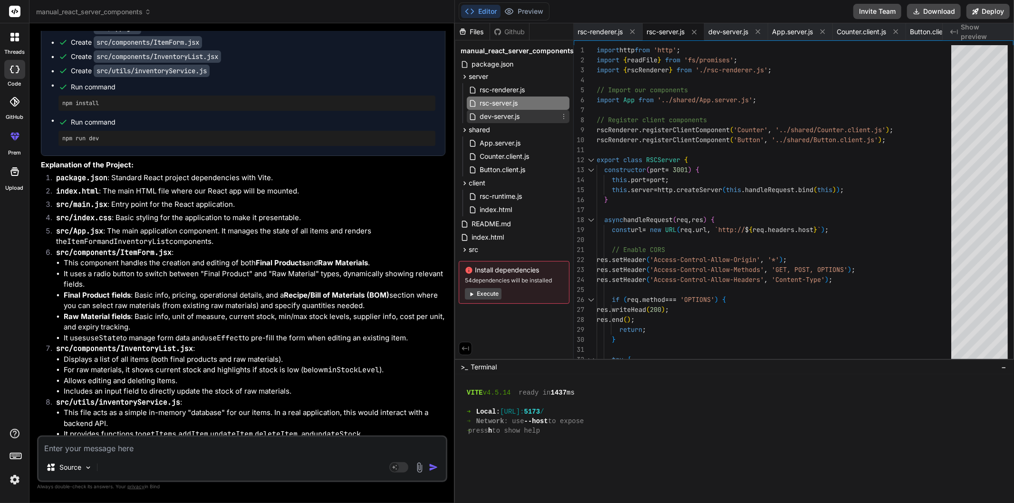
click at [513, 118] on span "dev-server.js" at bounding box center [500, 116] width 42 height 11
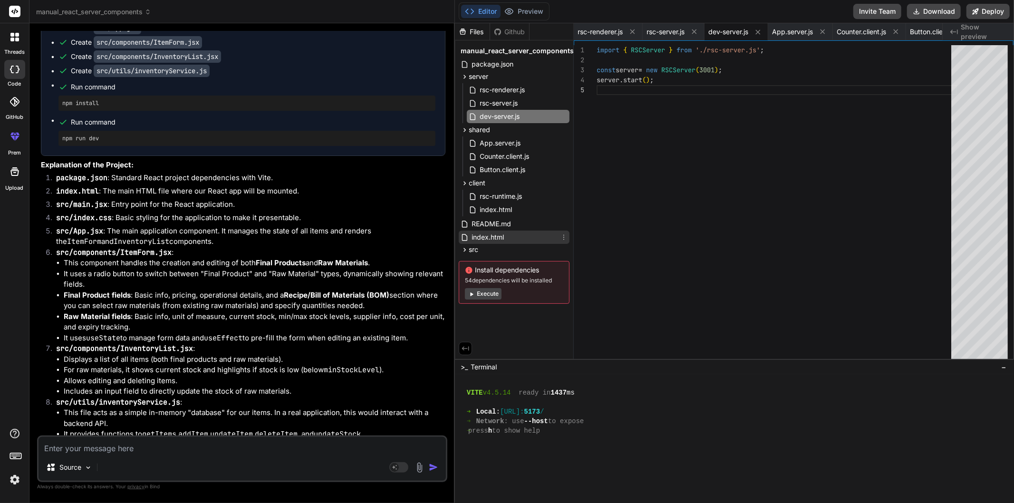
click at [497, 232] on span "index.html" at bounding box center [488, 236] width 34 height 11
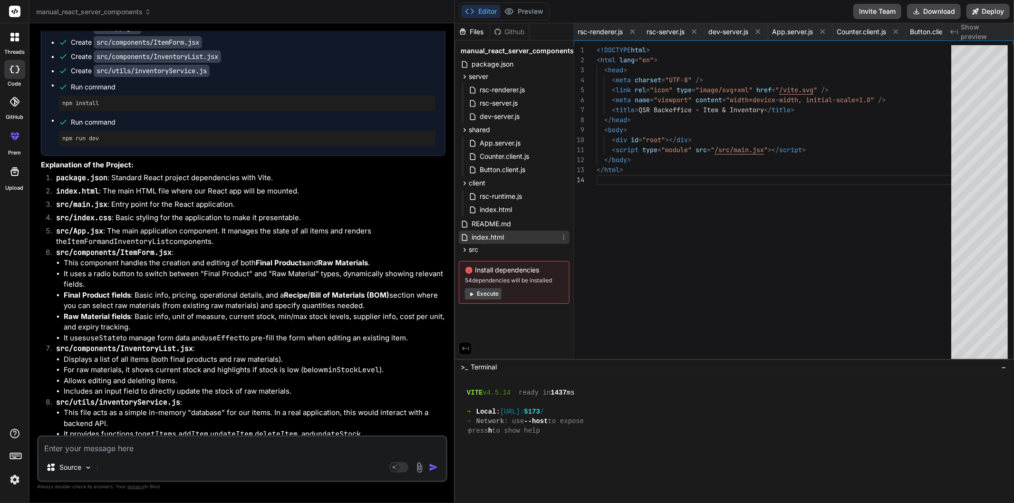
scroll to position [0, 350]
click at [951, 34] on icon "Created with Pixso." at bounding box center [954, 32] width 8 height 8
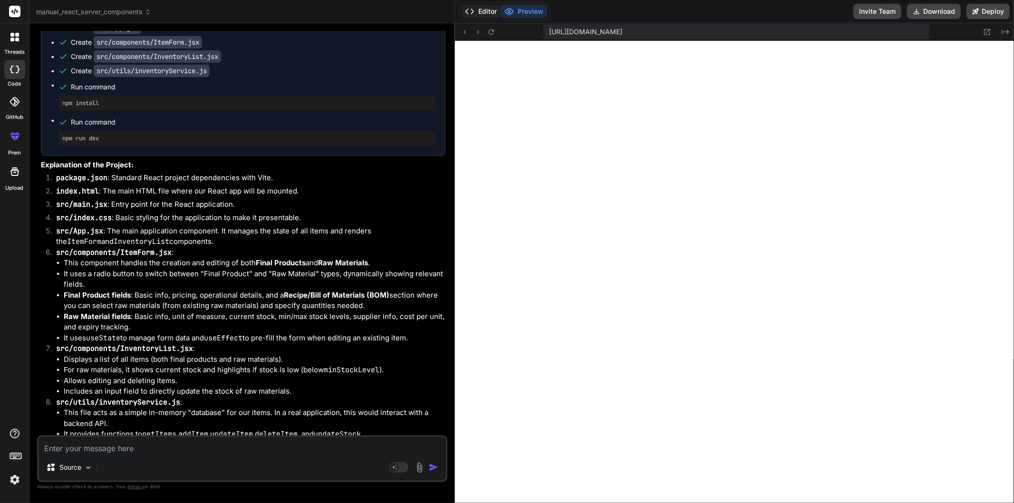
click at [485, 8] on button "Editor" at bounding box center [480, 11] width 39 height 13
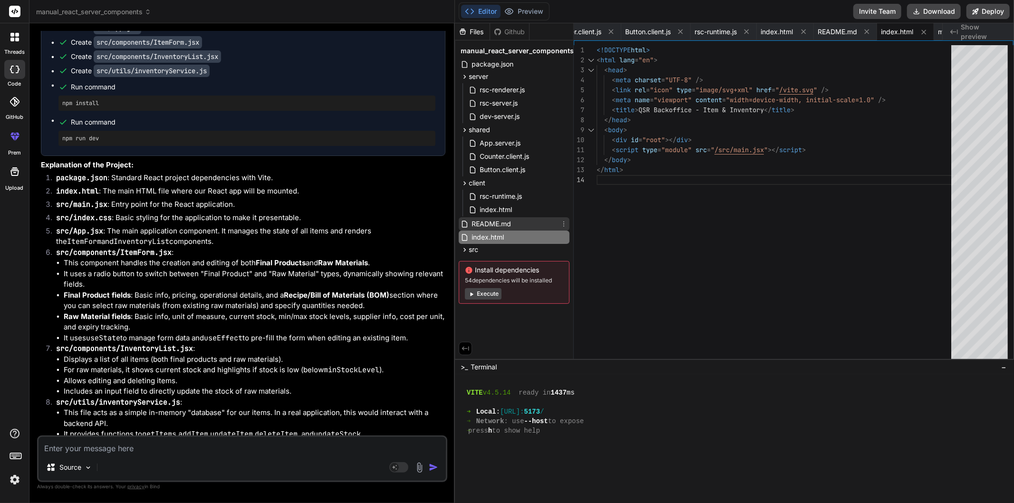
click at [510, 221] on span "README.md" at bounding box center [491, 223] width 41 height 11
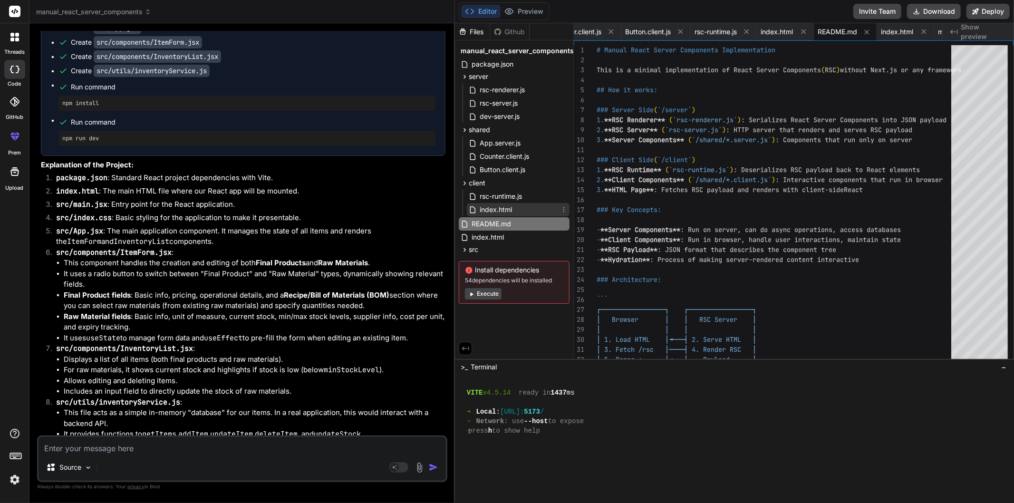
click at [507, 204] on span "index.html" at bounding box center [496, 209] width 34 height 11
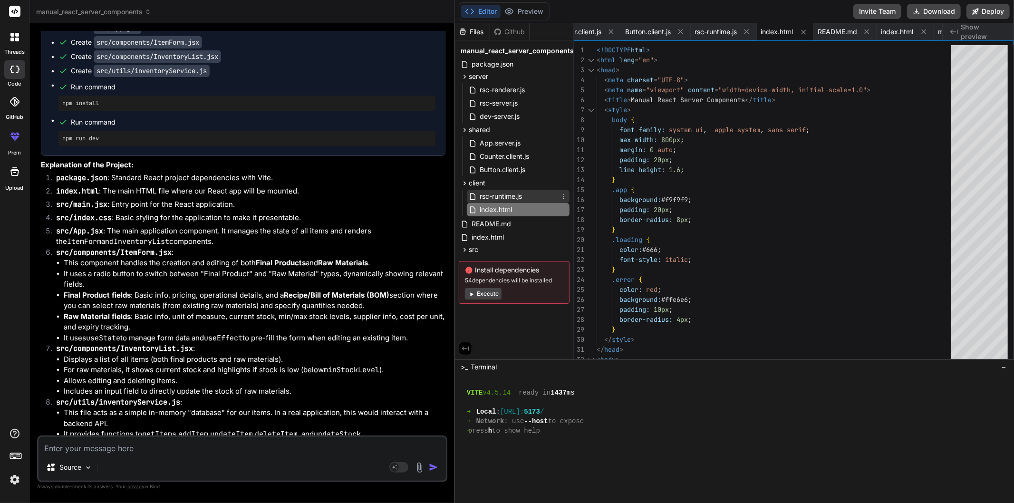
click at [510, 194] on span "rsc-runtime.js" at bounding box center [501, 196] width 44 height 11
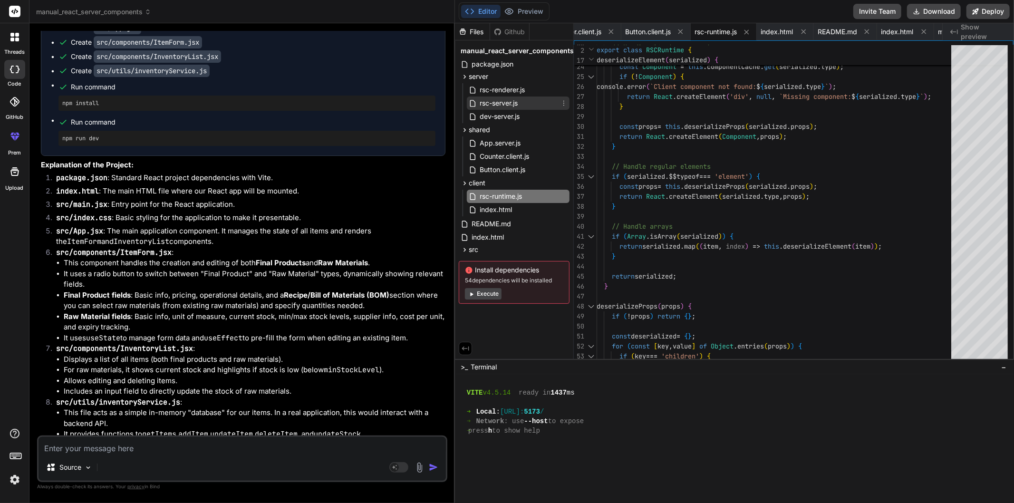
click at [505, 103] on span "rsc-server.js" at bounding box center [499, 102] width 40 height 11
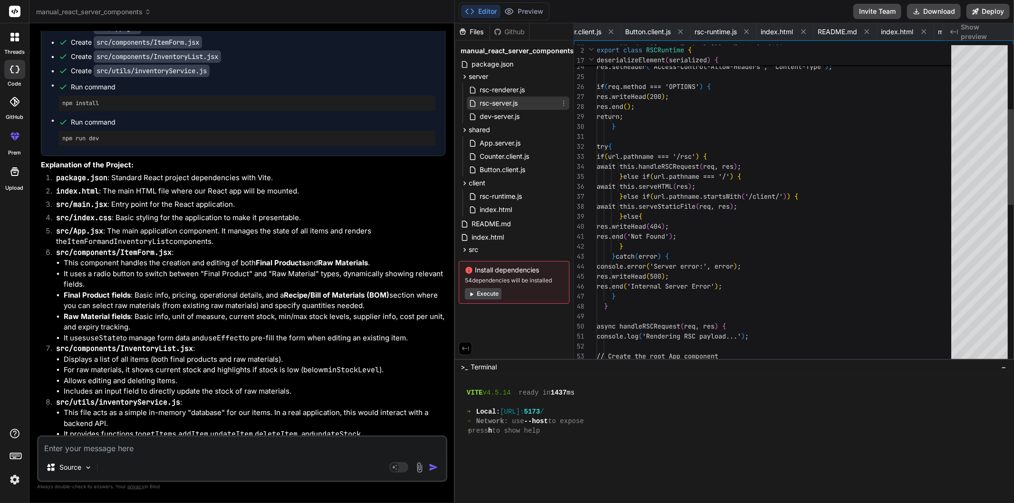
scroll to position [0, 136]
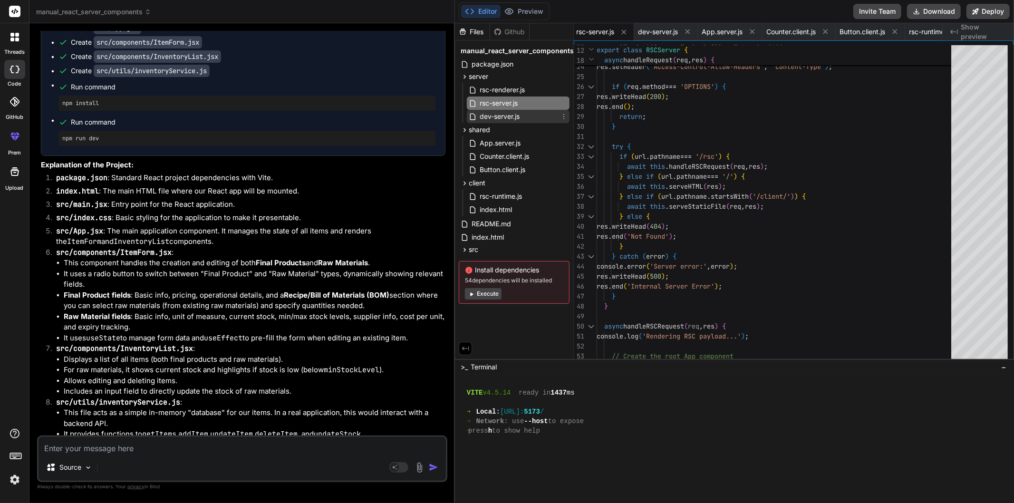
click at [505, 115] on span "dev-server.js" at bounding box center [500, 116] width 42 height 11
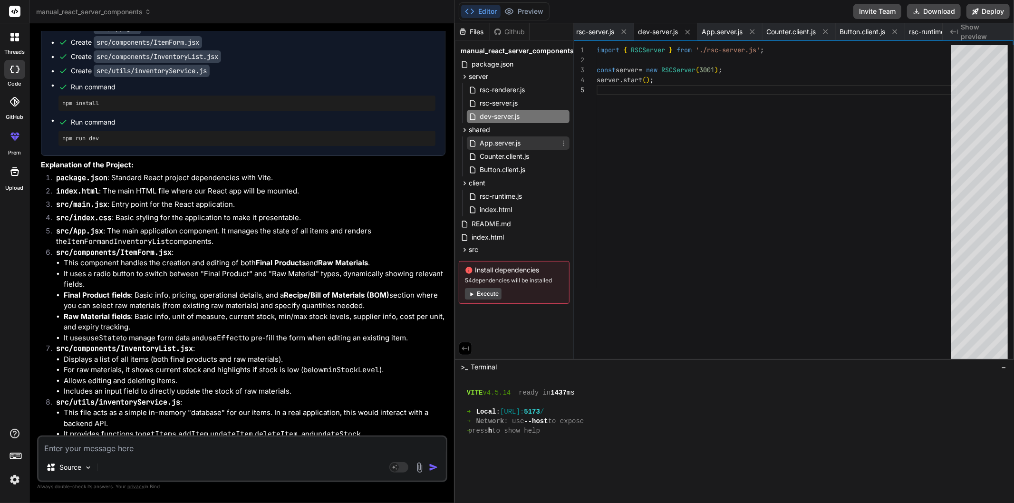
click at [498, 138] on span "App.server.js" at bounding box center [500, 142] width 43 height 11
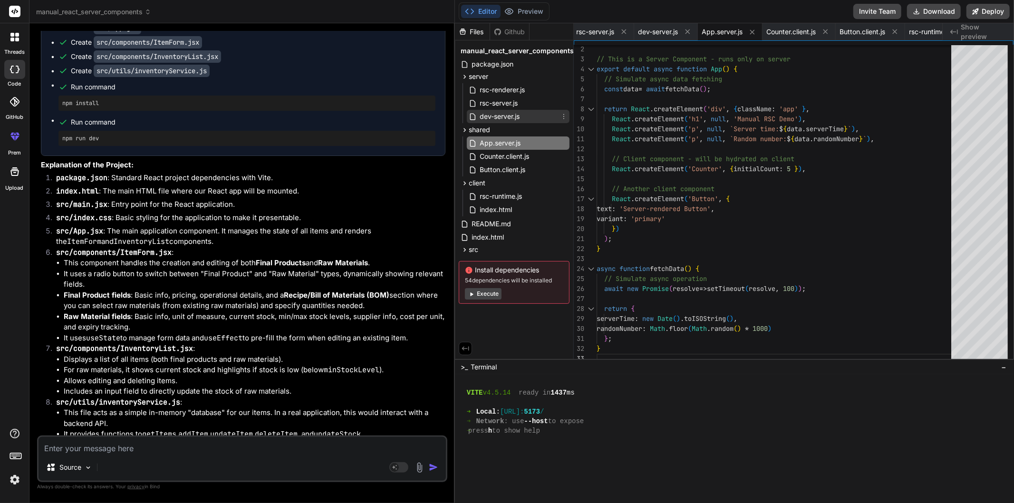
click at [498, 119] on span "dev-server.js" at bounding box center [500, 116] width 42 height 11
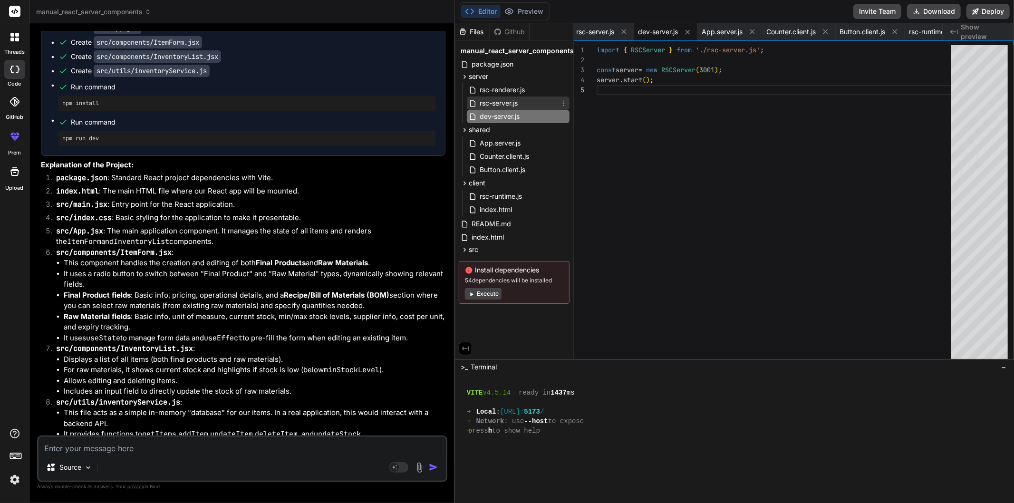
click at [505, 101] on span "rsc-server.js" at bounding box center [499, 102] width 40 height 11
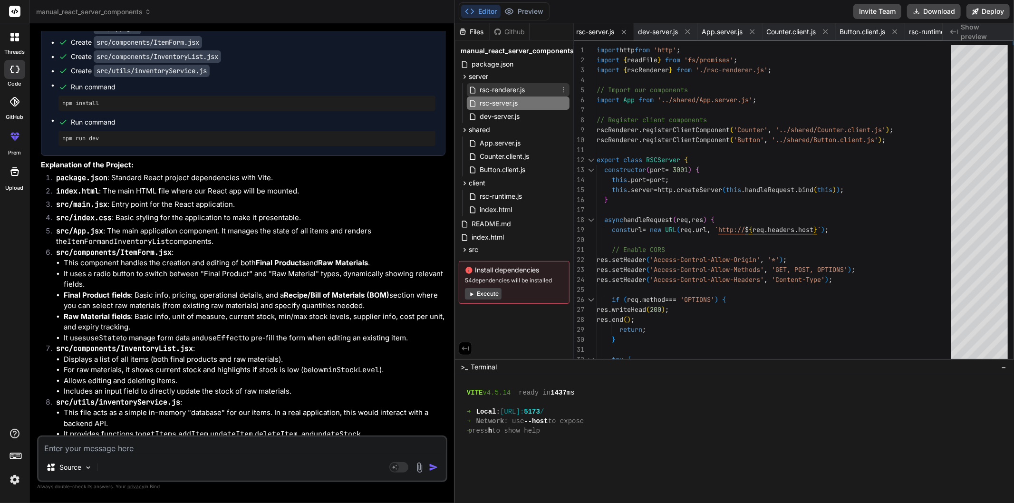
click at [515, 87] on span "rsc-renderer.js" at bounding box center [502, 89] width 47 height 11
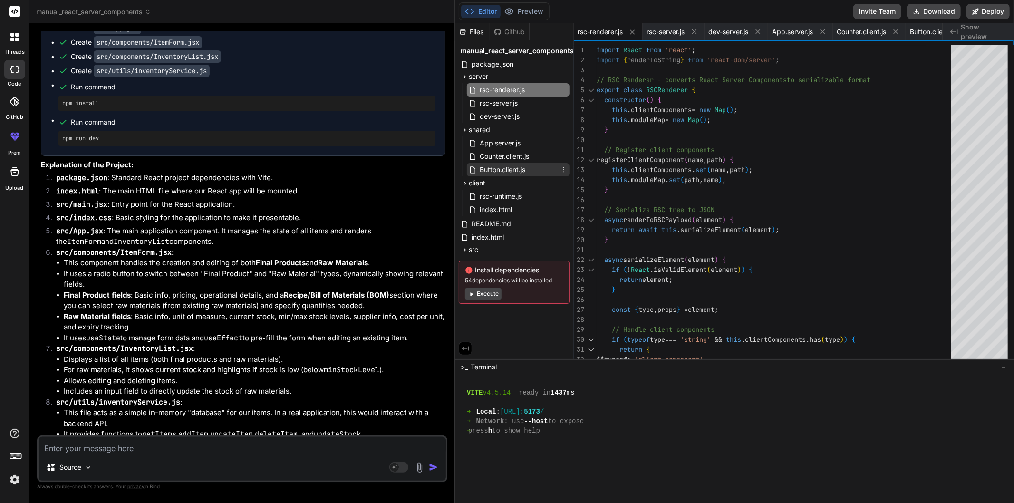
click at [520, 168] on span "Button.client.js" at bounding box center [503, 169] width 48 height 11
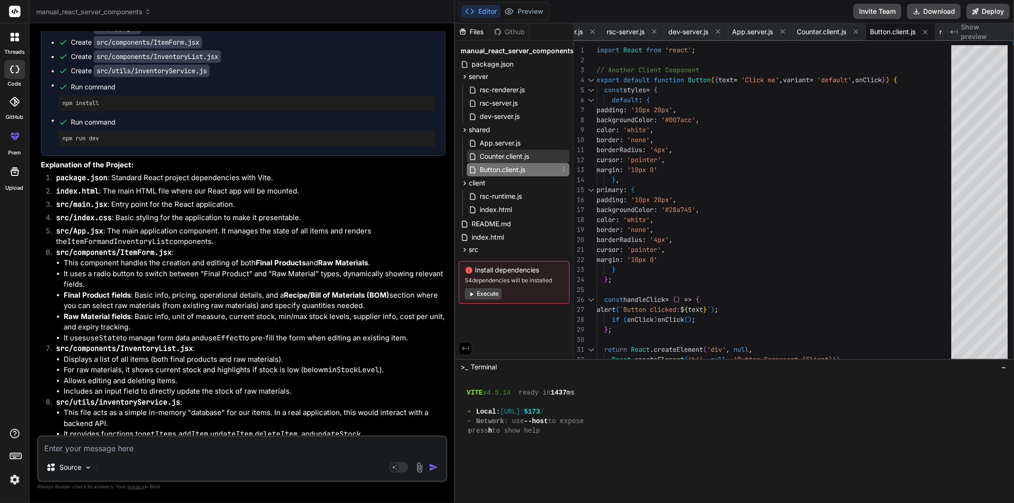
click at [505, 160] on span "Counter.client.js" at bounding box center [504, 156] width 51 height 11
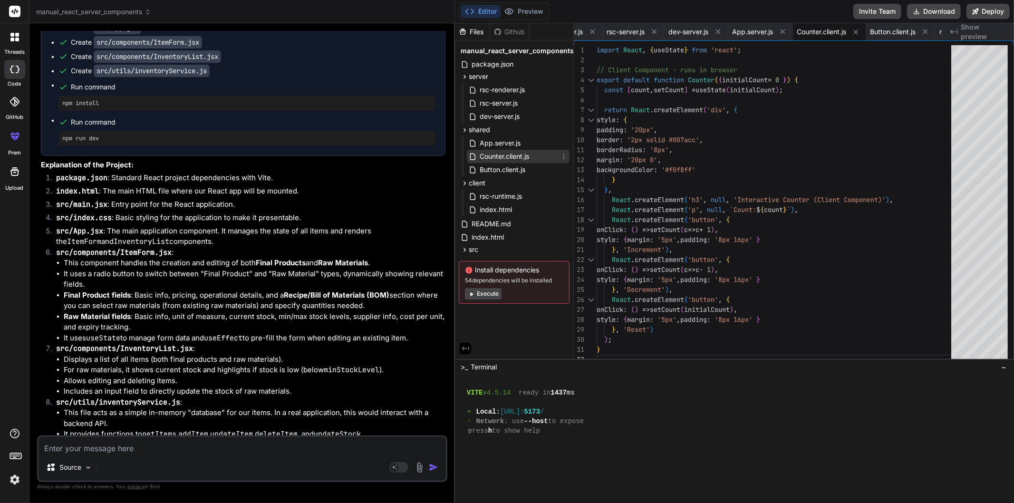
click at [507, 150] on div "Counter.client.js" at bounding box center [518, 156] width 103 height 13
click at [510, 141] on span "App.server.js" at bounding box center [500, 142] width 43 height 11
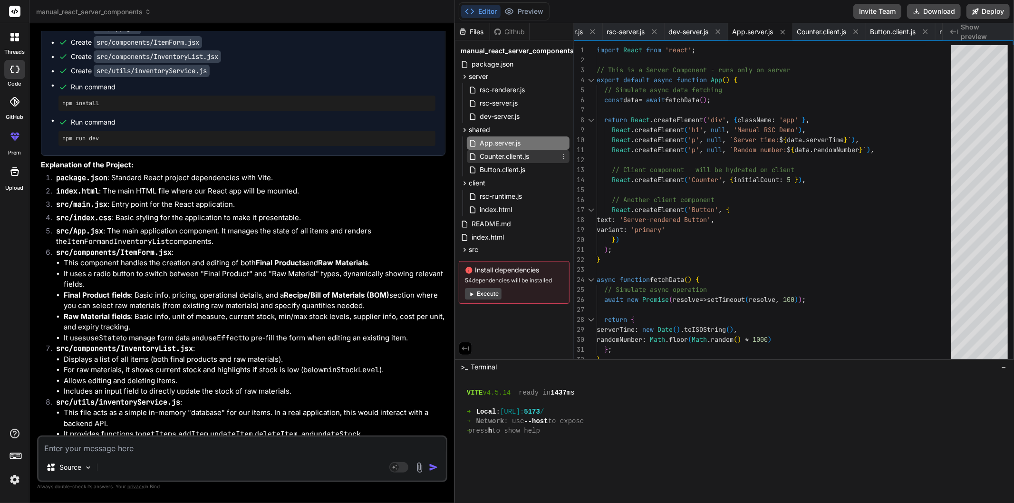
click at [510, 154] on span "Counter.client.js" at bounding box center [504, 156] width 51 height 11
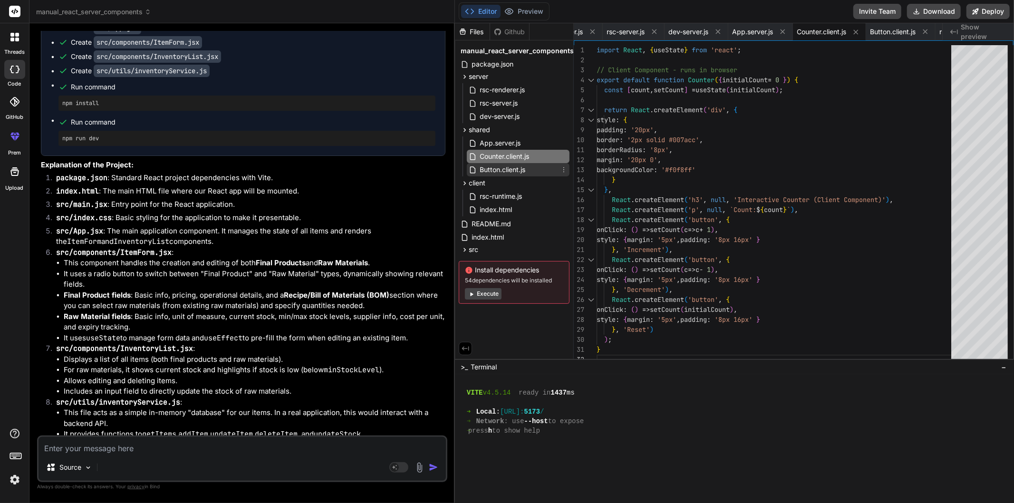
click at [512, 169] on span "Button.client.js" at bounding box center [503, 169] width 48 height 11
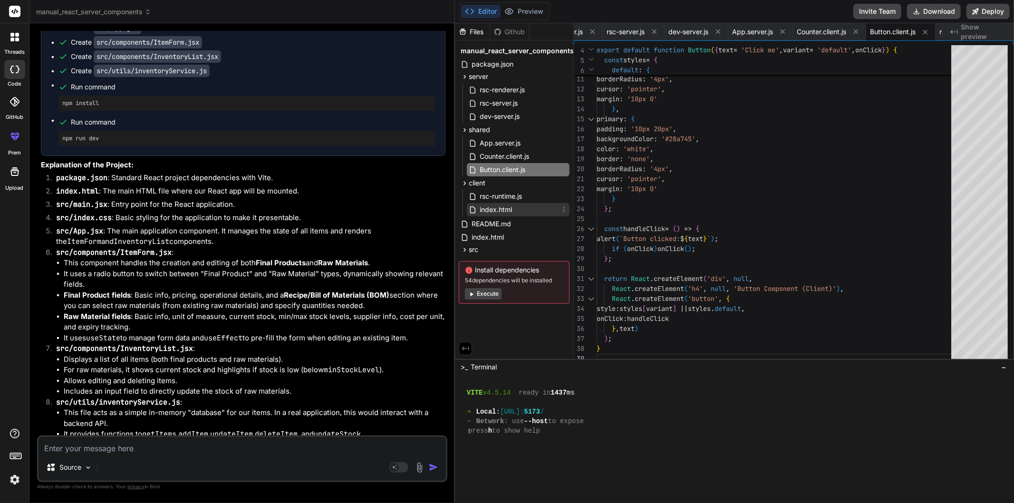
click at [505, 212] on span "index.html" at bounding box center [496, 209] width 34 height 11
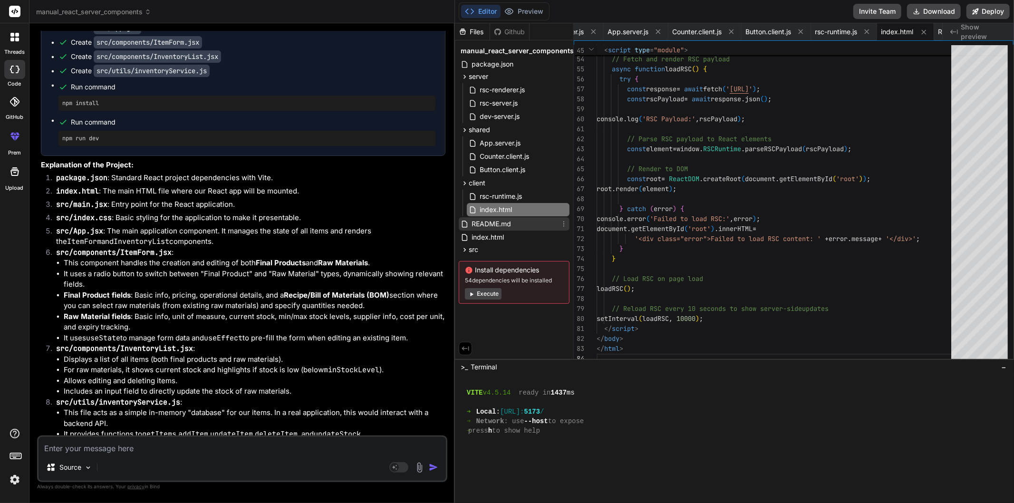
click at [510, 224] on span "README.md" at bounding box center [491, 223] width 41 height 11
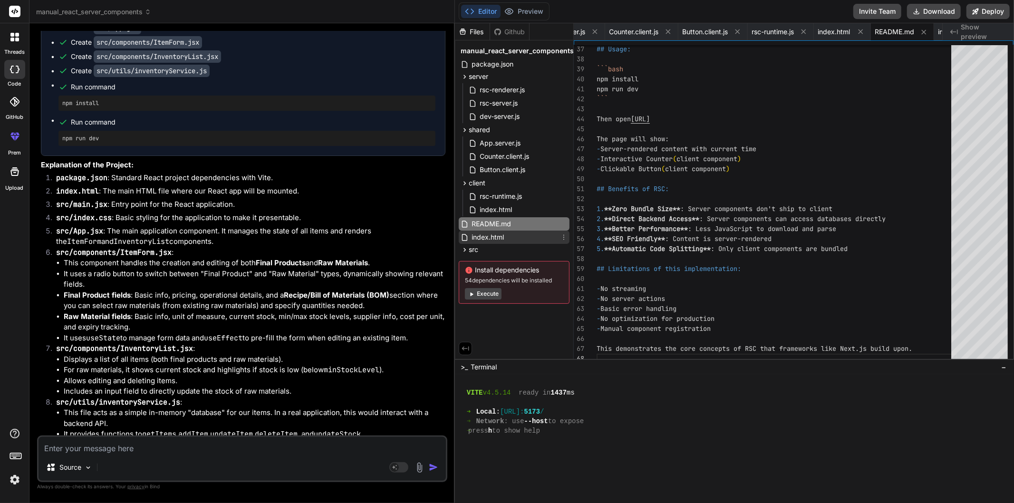
click at [485, 240] on span "index.html" at bounding box center [488, 236] width 34 height 11
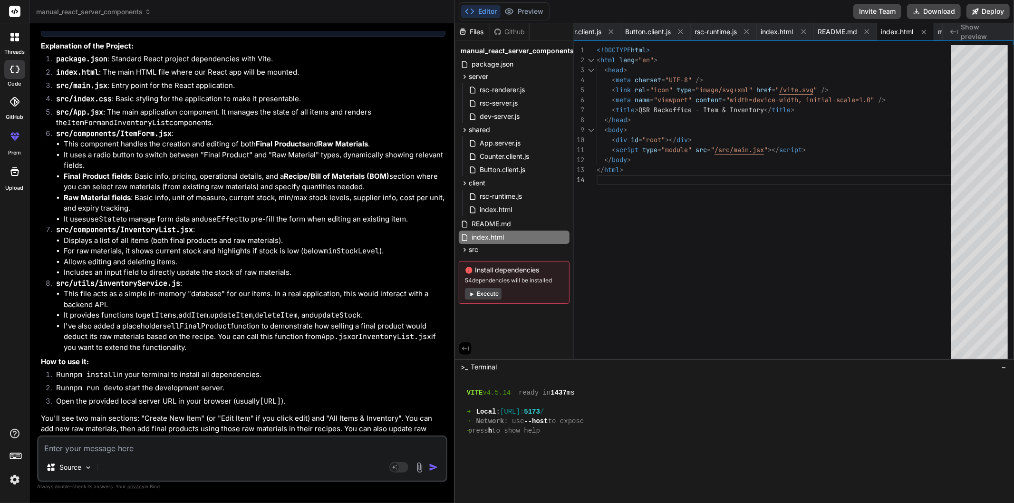
scroll to position [4722, 0]
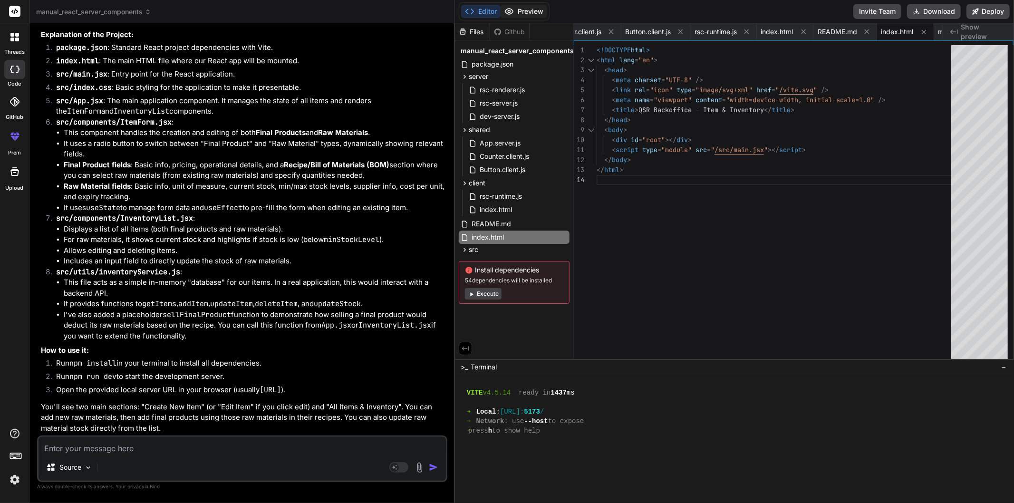
click at [528, 5] on button "Preview" at bounding box center [523, 11] width 47 height 13
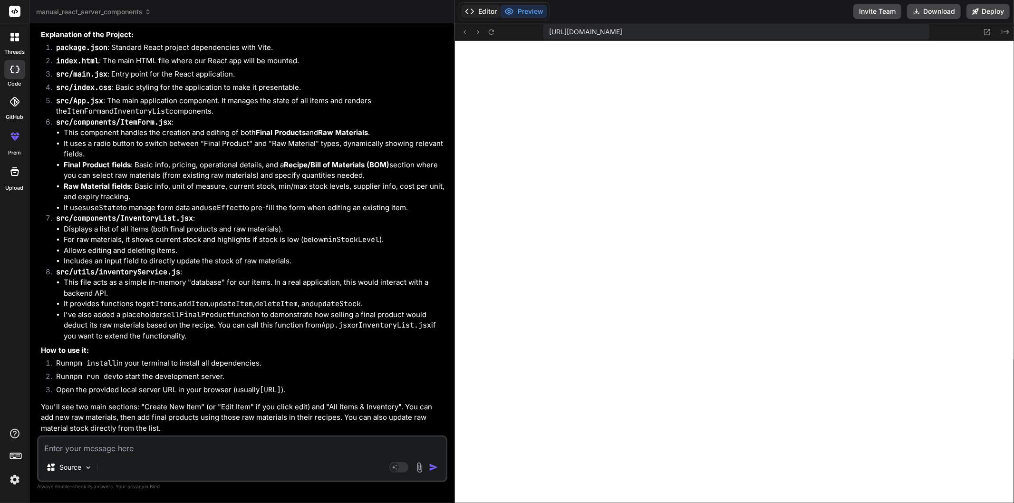
click at [485, 8] on button "Editor" at bounding box center [480, 11] width 39 height 13
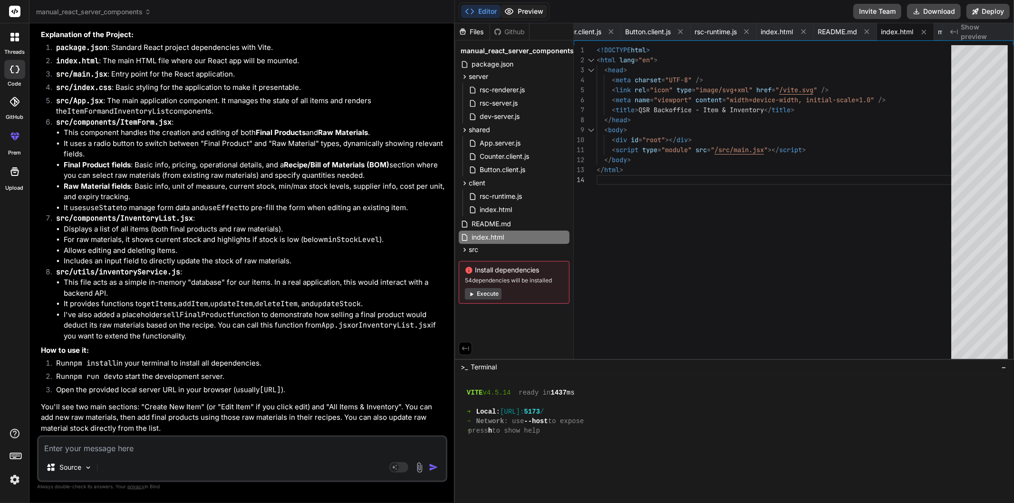
click at [522, 10] on button "Preview" at bounding box center [523, 11] width 47 height 13
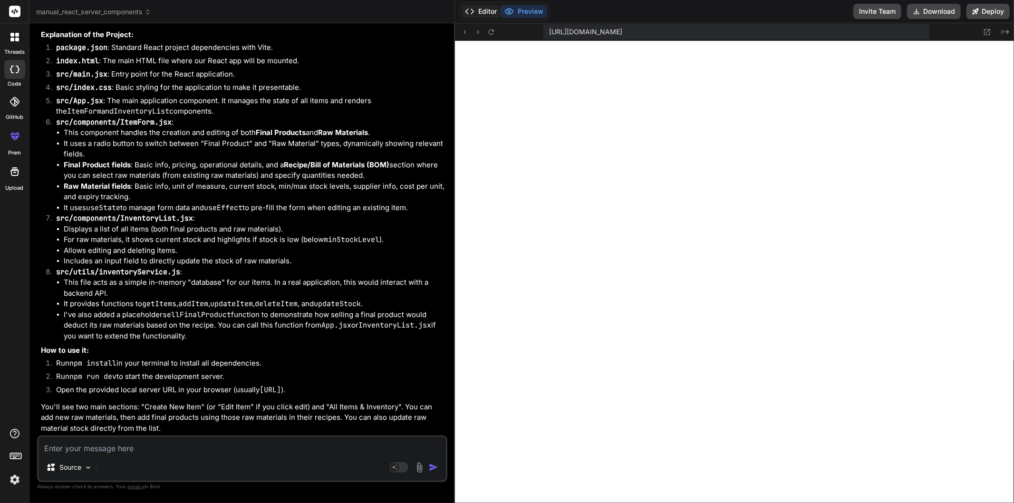
click at [485, 10] on button "Editor" at bounding box center [480, 11] width 39 height 13
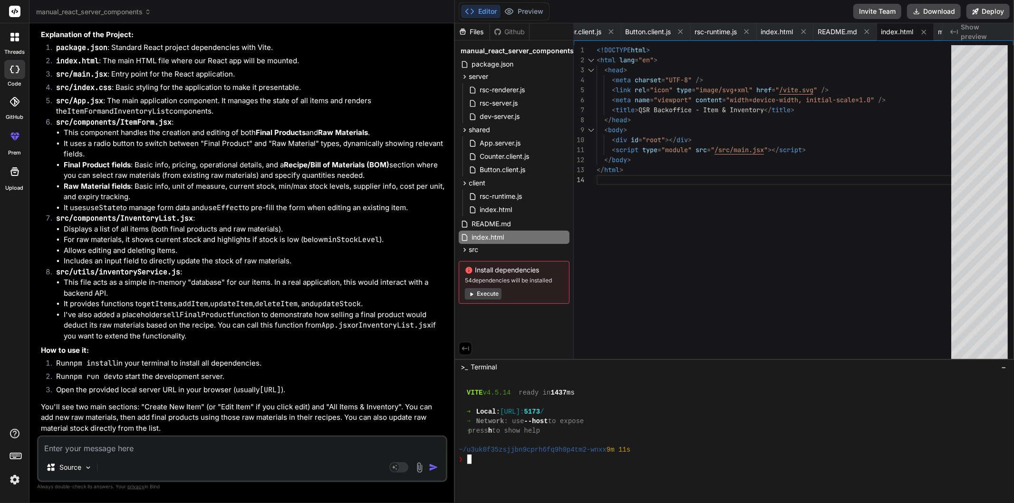
click at [520, 0] on div "Editor Preview Invite Team Download Deploy" at bounding box center [734, 11] width 559 height 23
click at [523, 10] on button "Preview" at bounding box center [523, 11] width 47 height 13
click at [490, 10] on button "Editor" at bounding box center [480, 11] width 39 height 13
click at [142, 452] on textarea at bounding box center [241, 445] width 407 height 17
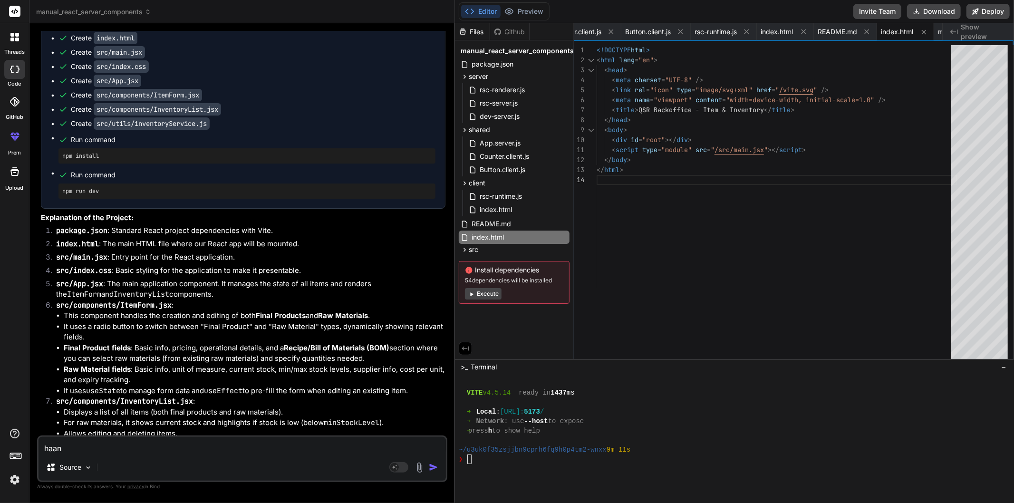
scroll to position [4564, 0]
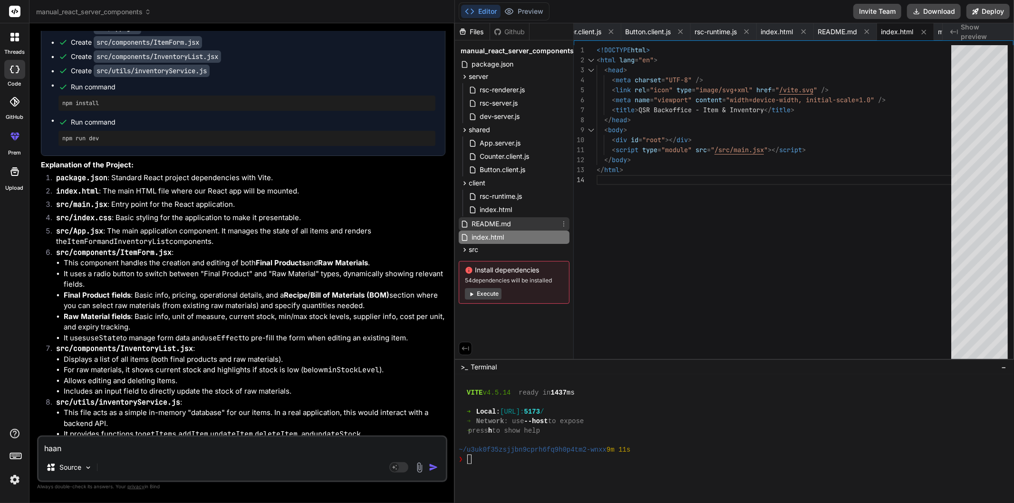
click at [496, 220] on span "README.md" at bounding box center [491, 223] width 41 height 11
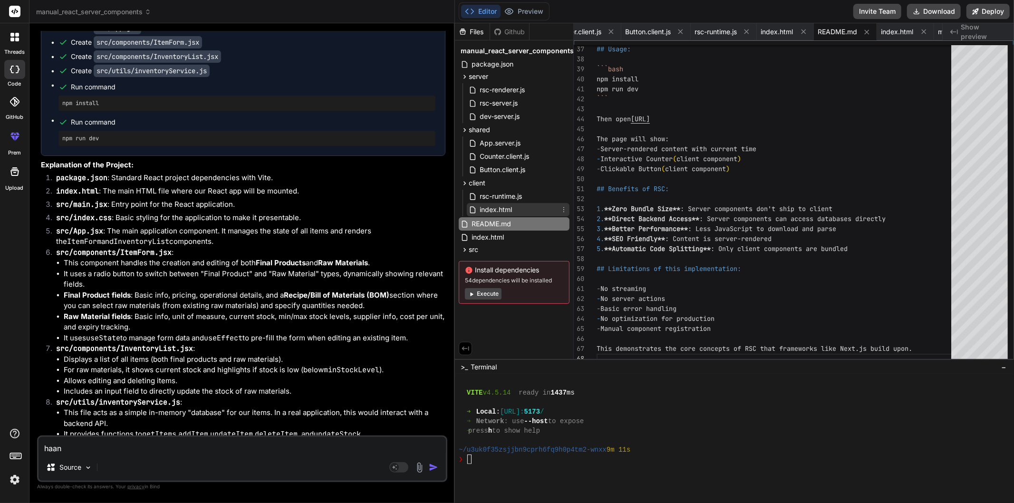
click at [498, 212] on span "index.html" at bounding box center [496, 209] width 34 height 11
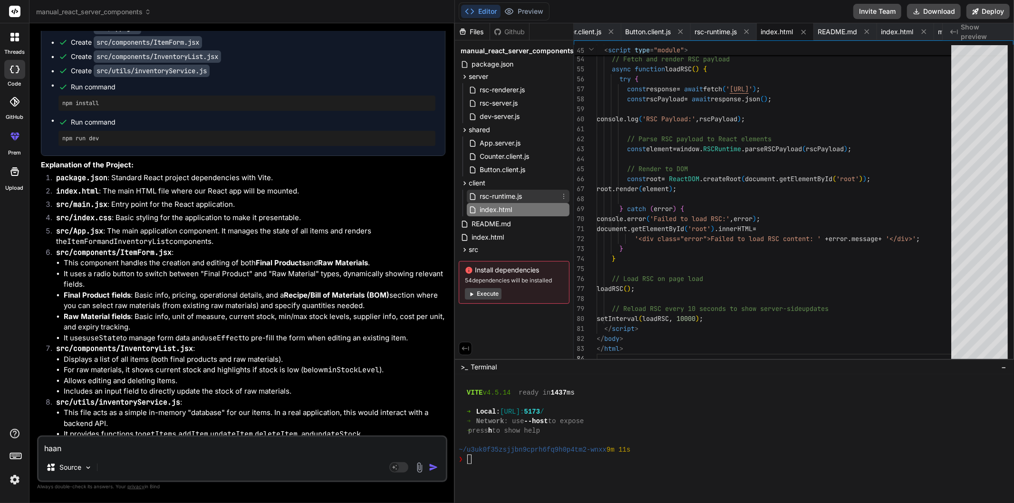
click at [503, 193] on span "rsc-runtime.js" at bounding box center [501, 196] width 44 height 11
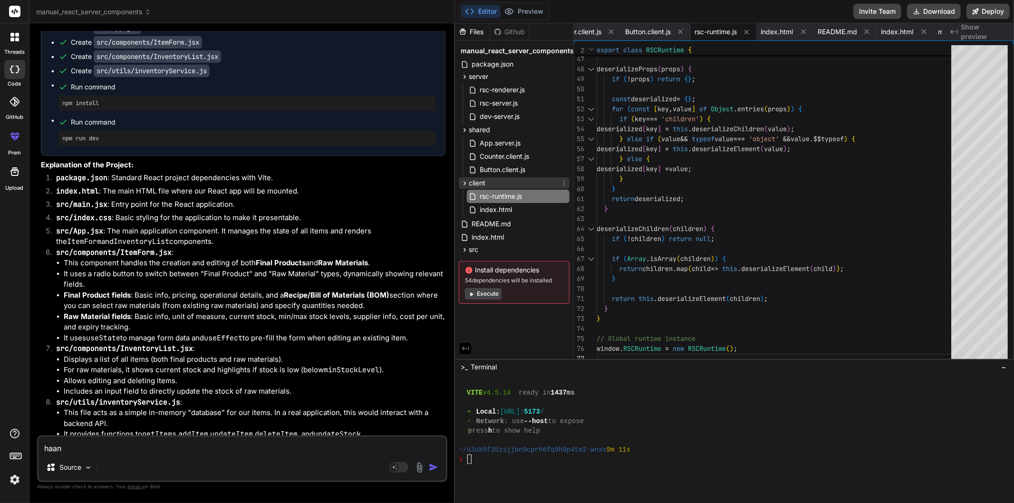
click at [463, 182] on icon at bounding box center [465, 183] width 8 height 8
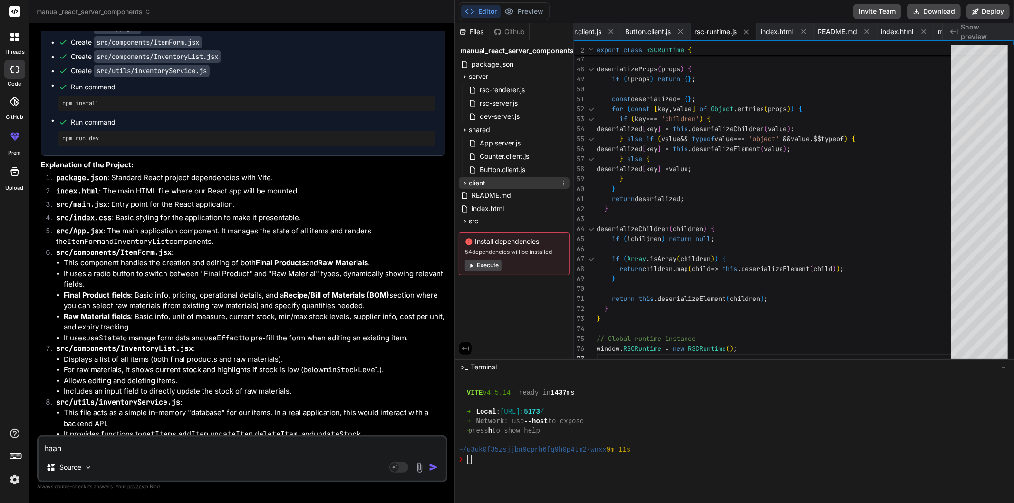
click at [464, 182] on icon at bounding box center [465, 183] width 8 height 8
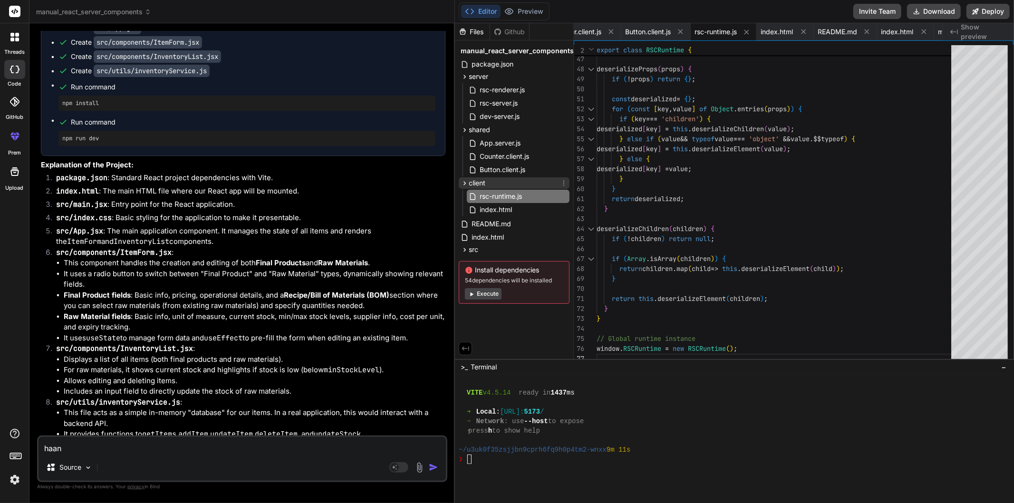
click at [464, 182] on icon at bounding box center [465, 183] width 8 height 8
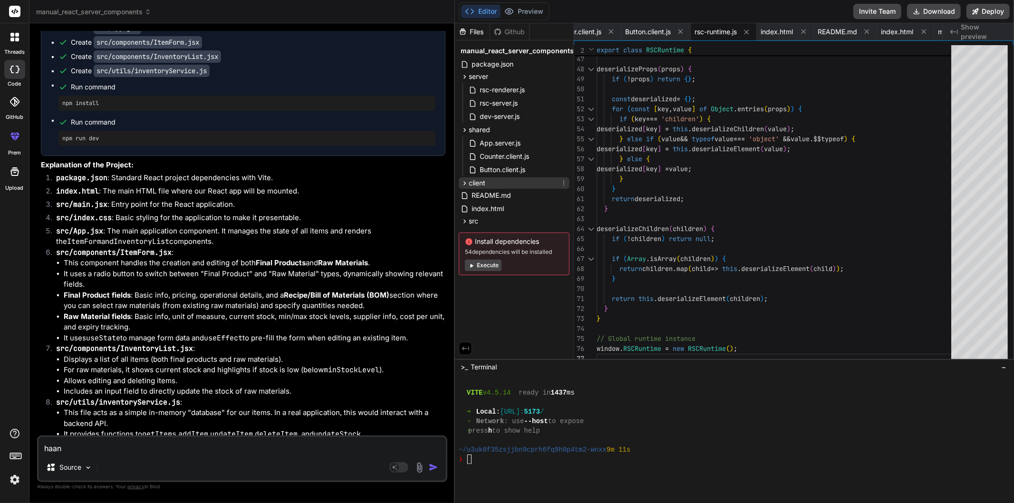
click at [464, 182] on icon at bounding box center [465, 183] width 8 height 8
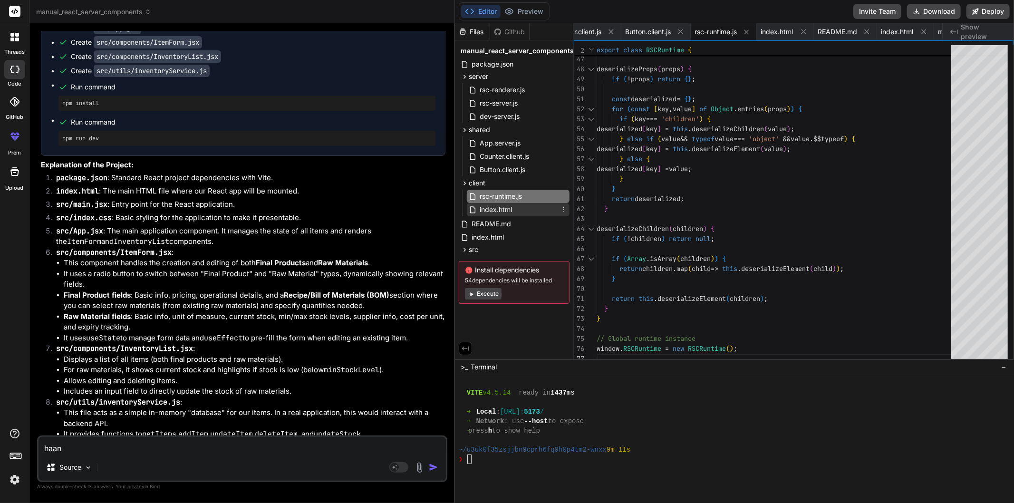
click at [486, 206] on span "index.html" at bounding box center [496, 209] width 34 height 11
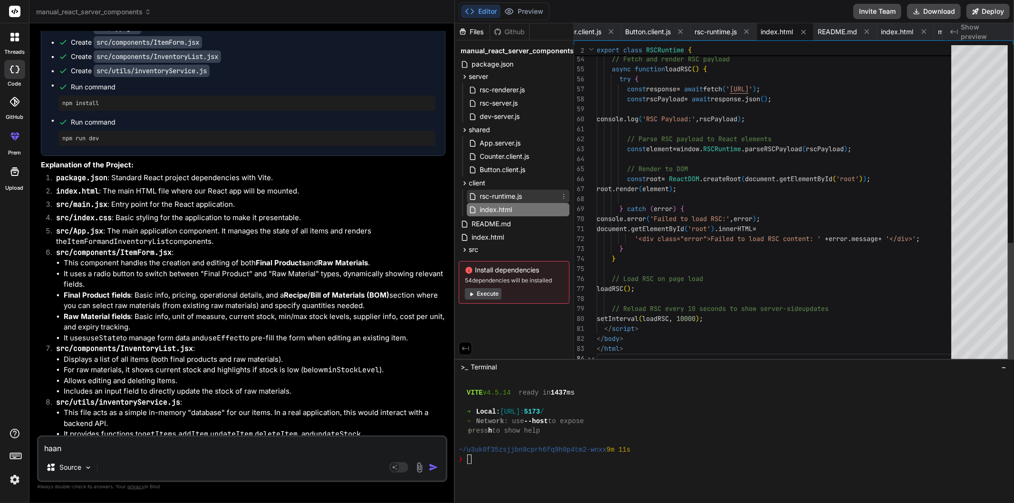
click at [490, 198] on span "rsc-runtime.js" at bounding box center [501, 196] width 44 height 11
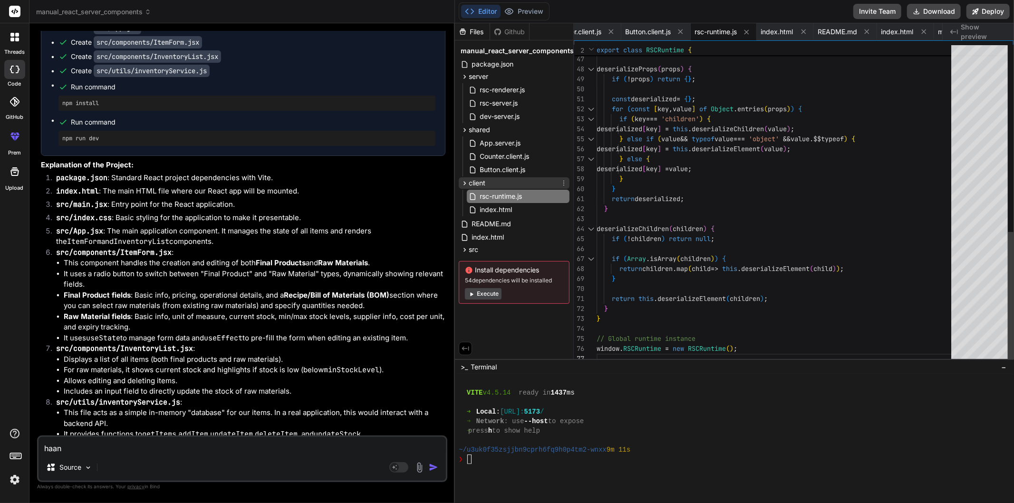
click at [463, 183] on icon at bounding box center [465, 183] width 8 height 8
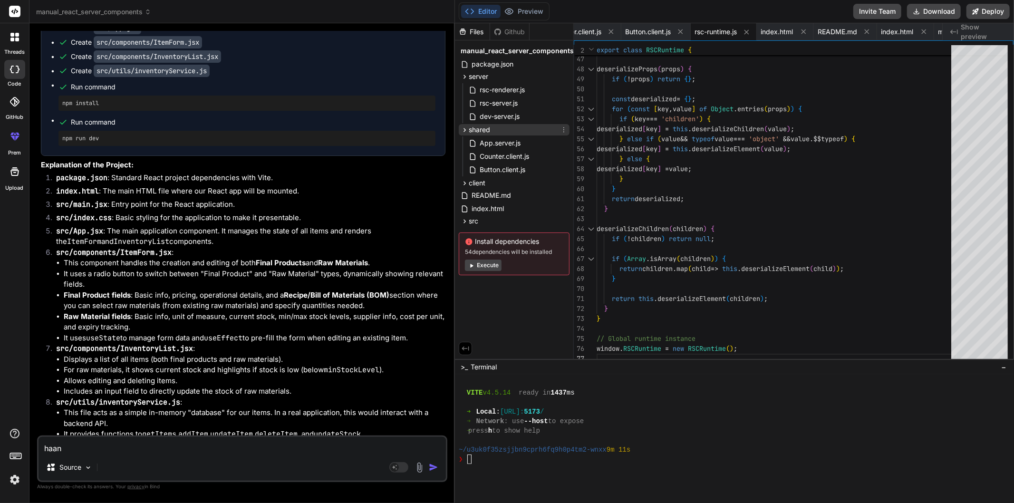
click at [463, 126] on icon at bounding box center [465, 130] width 8 height 8
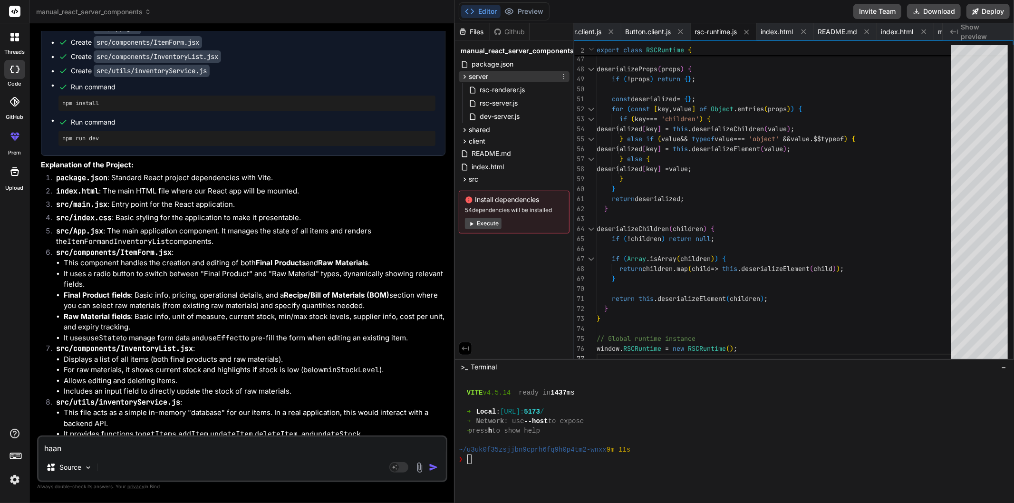
click at [465, 77] on icon at bounding box center [465, 77] width 8 height 8
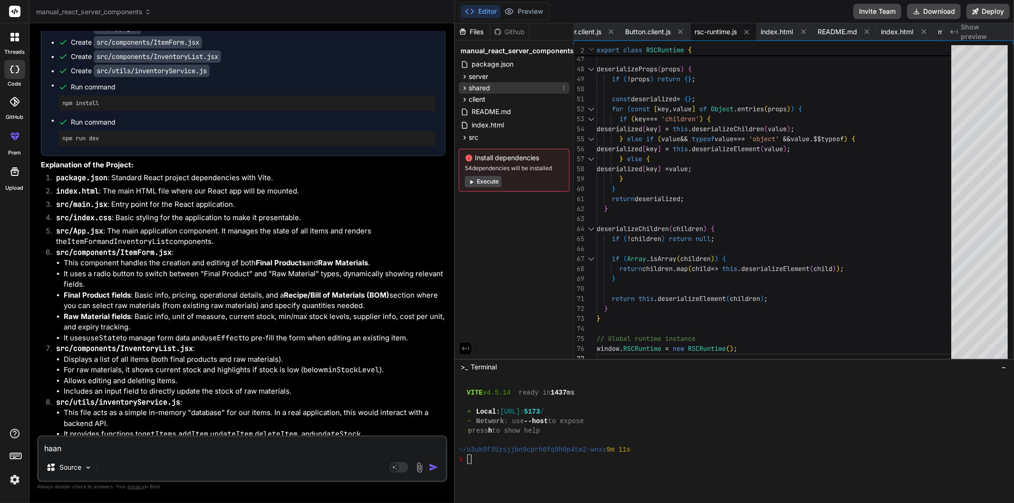
click at [466, 88] on icon at bounding box center [465, 88] width 8 height 8
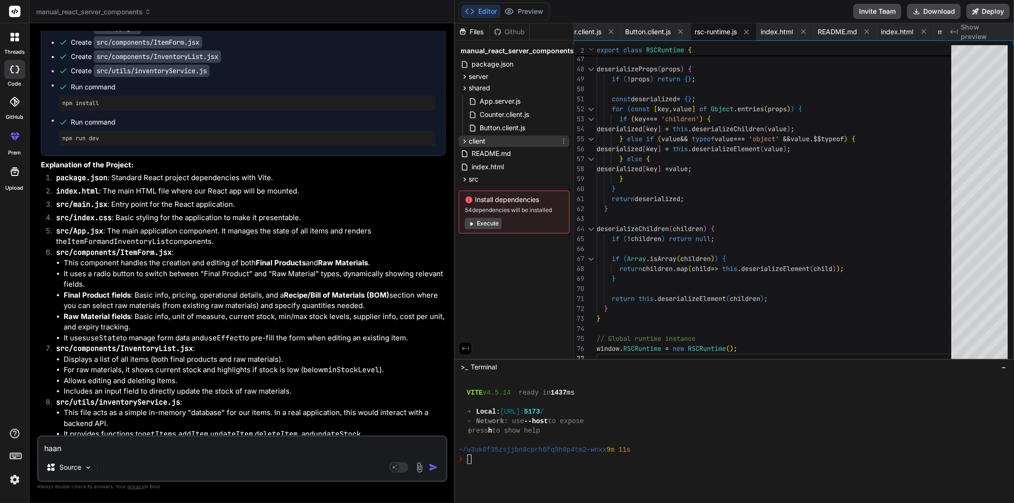
click at [471, 143] on span "client" at bounding box center [477, 141] width 17 height 10
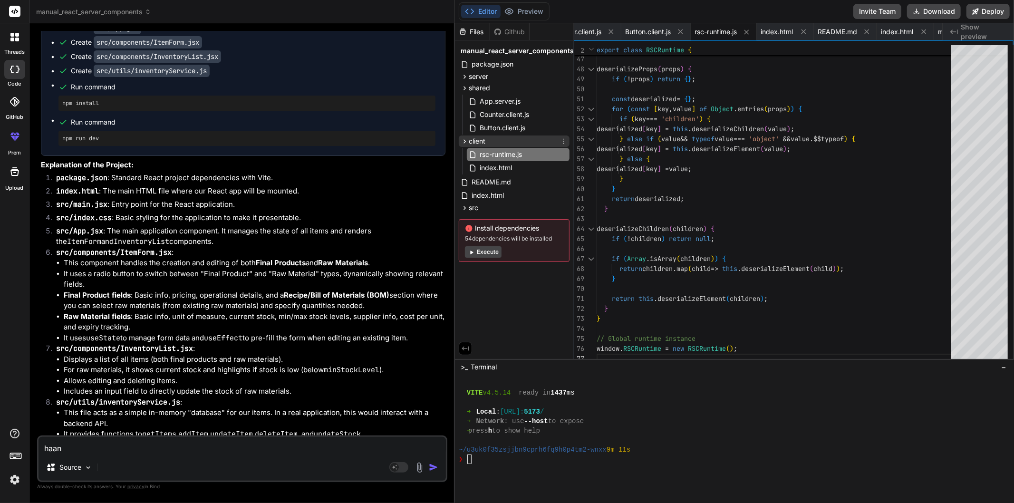
click at [471, 143] on span "client" at bounding box center [477, 141] width 17 height 10
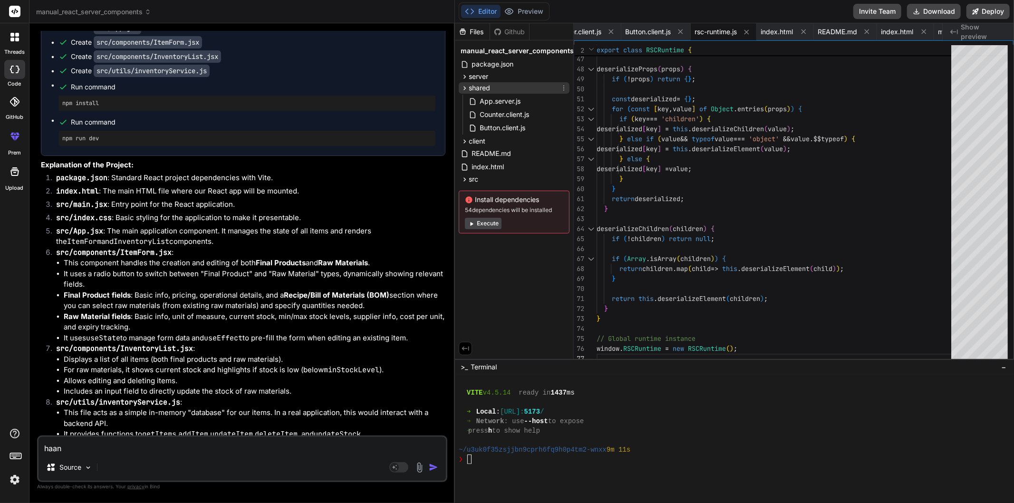
click at [465, 89] on icon at bounding box center [465, 88] width 8 height 8
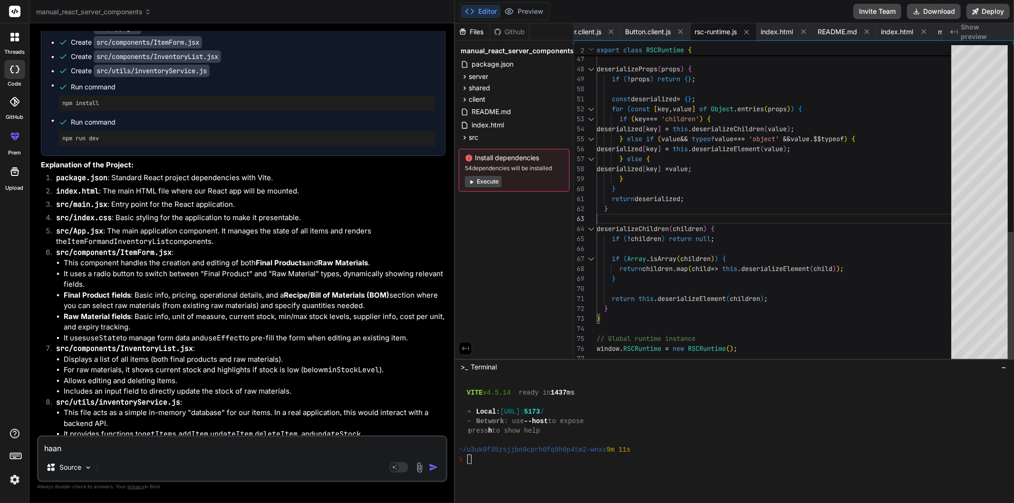
scroll to position [0, 0]
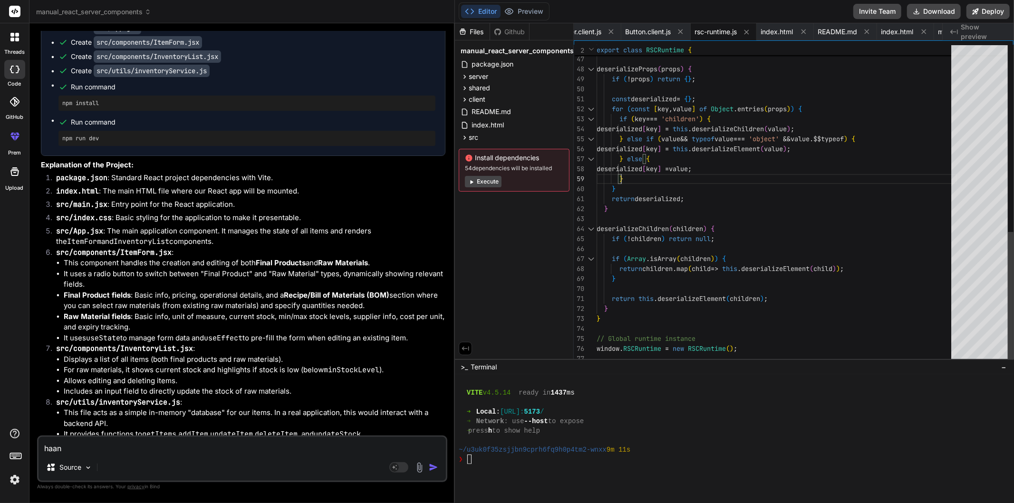
click at [182, 33] on div "Create src/App.jsx" at bounding box center [246, 28] width 377 height 10
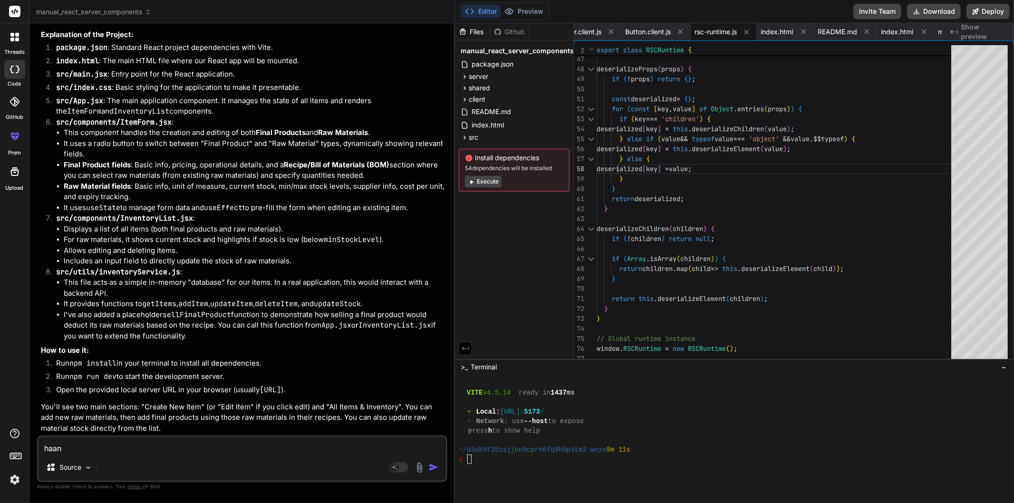
scroll to position [4880, 0]
click at [87, 445] on textarea "haan" at bounding box center [241, 445] width 407 height 17
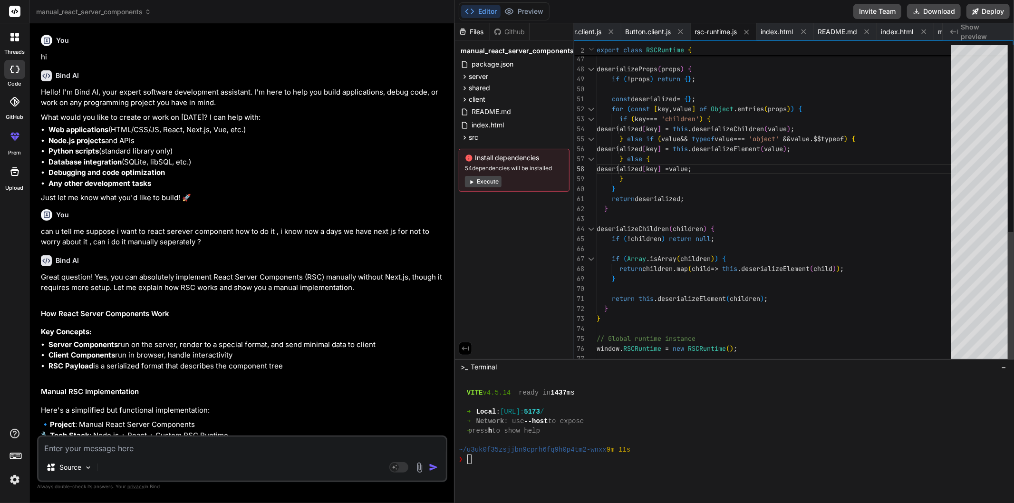
scroll to position [0, 0]
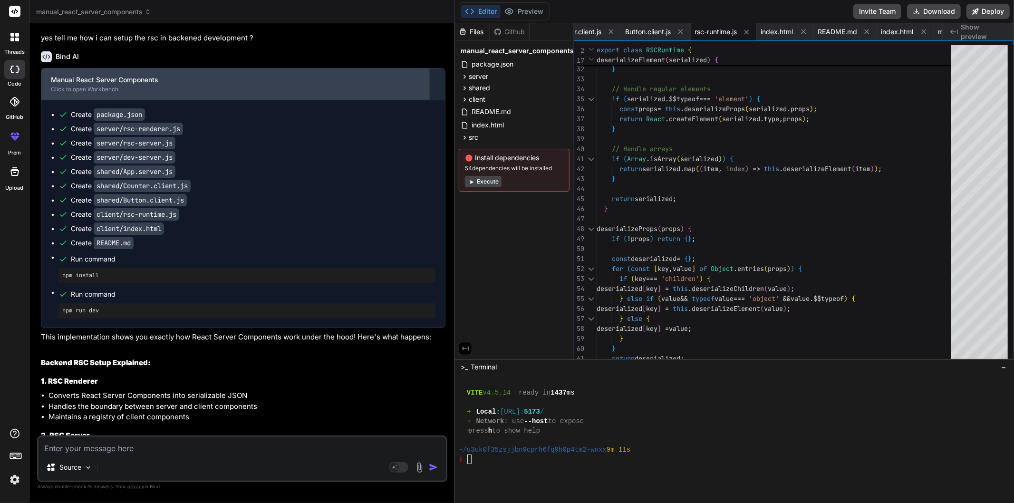
scroll to position [634, 0]
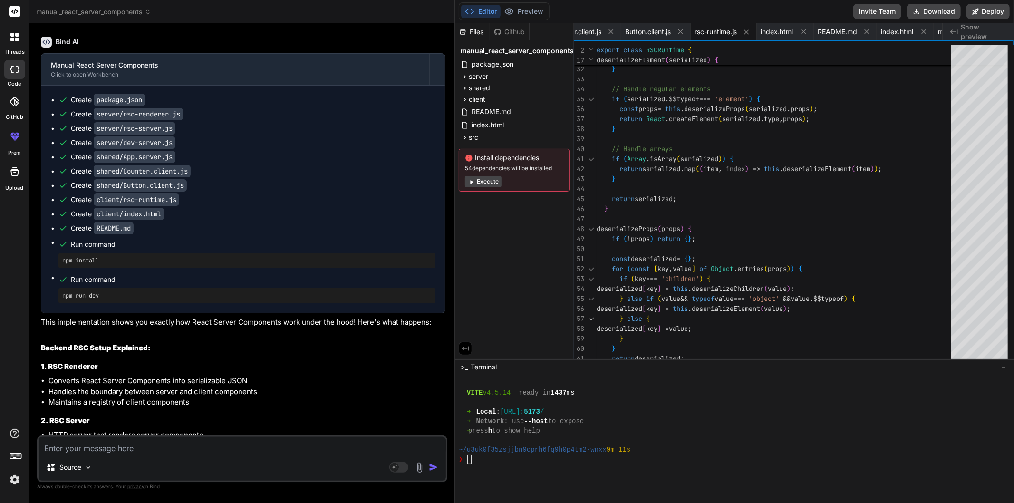
click at [260, 214] on ul "Create package.json Create server/rsc-renderer.js Create server/rsc-server.js C…" at bounding box center [243, 199] width 385 height 208
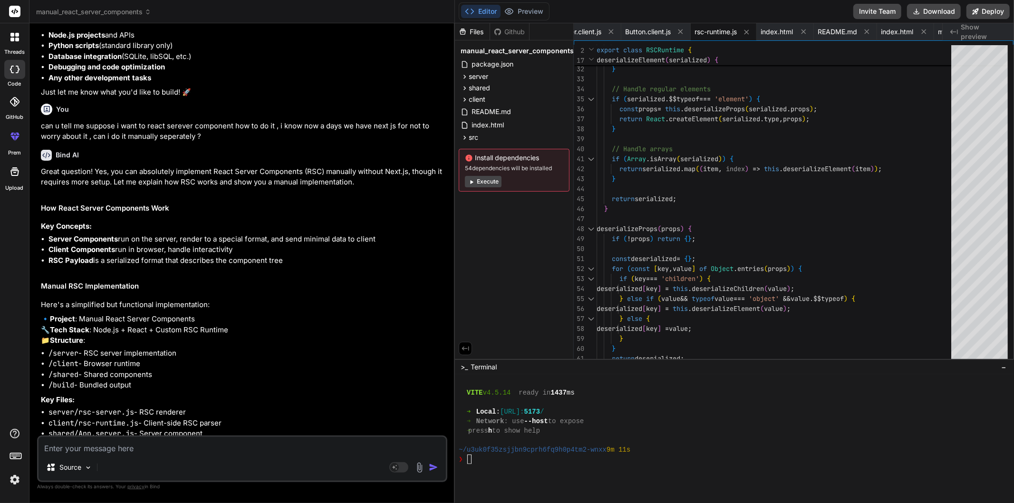
scroll to position [0, 0]
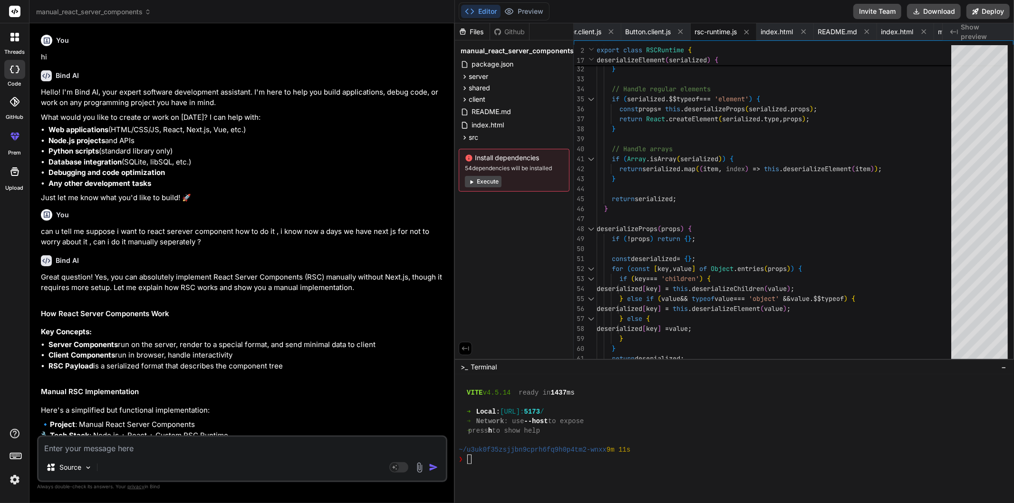
click at [278, 159] on li "Database integration (SQLite, libSQL, etc.)" at bounding box center [246, 162] width 397 height 11
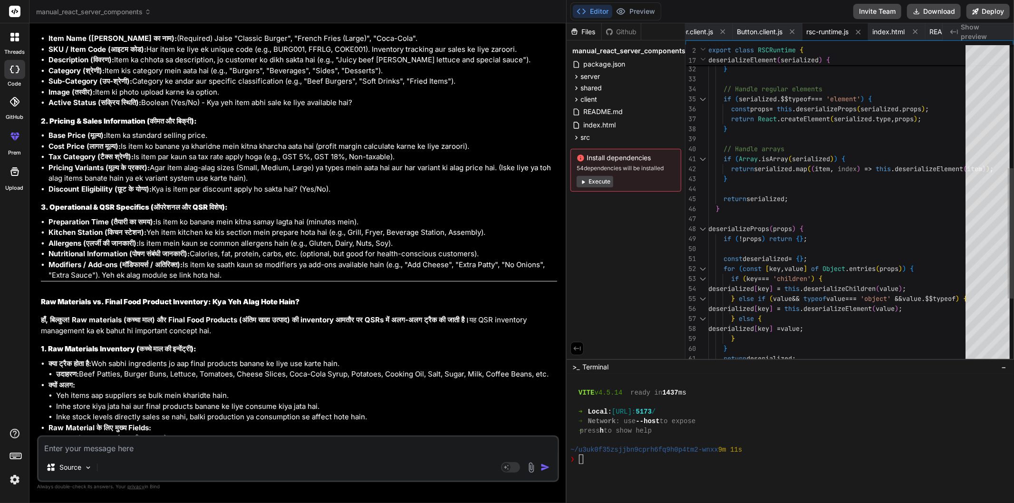
scroll to position [3457, 0]
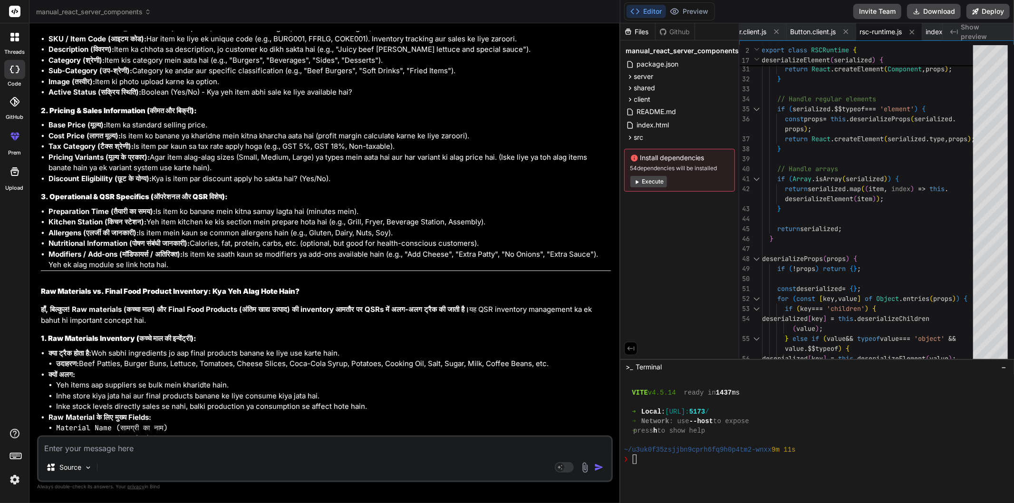
drag, startPoint x: 453, startPoint y: 274, endPoint x: 629, endPoint y: 285, distance: 176.2
click at [629, 285] on div "manual_react_server_components Created with Pixso. Bind AI Web Search Created w…" at bounding box center [521, 251] width 984 height 503
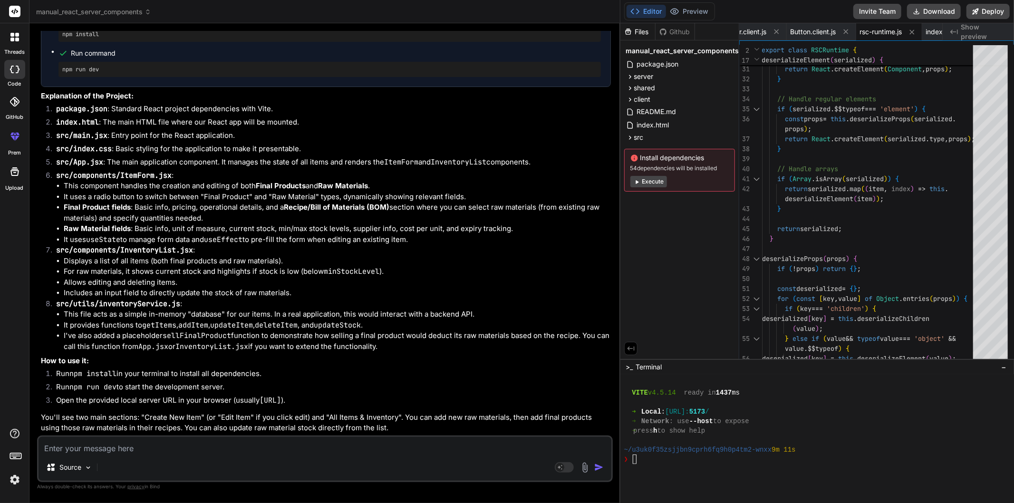
scroll to position [4587, 0]
click at [181, 454] on textarea at bounding box center [324, 445] width 573 height 17
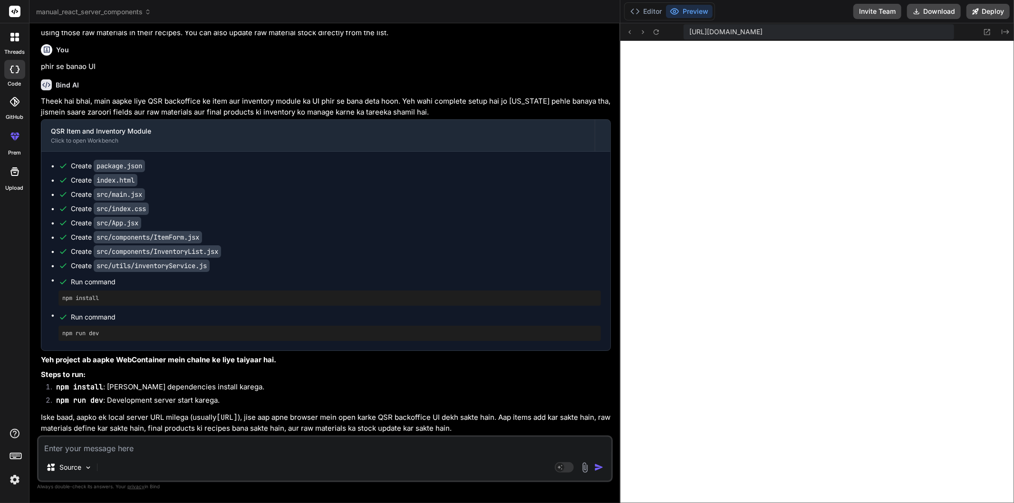
scroll to position [4982, 0]
click at [649, 3] on div "Editor Preview" at bounding box center [669, 11] width 91 height 18
click at [652, 11] on button "Editor" at bounding box center [645, 11] width 39 height 13
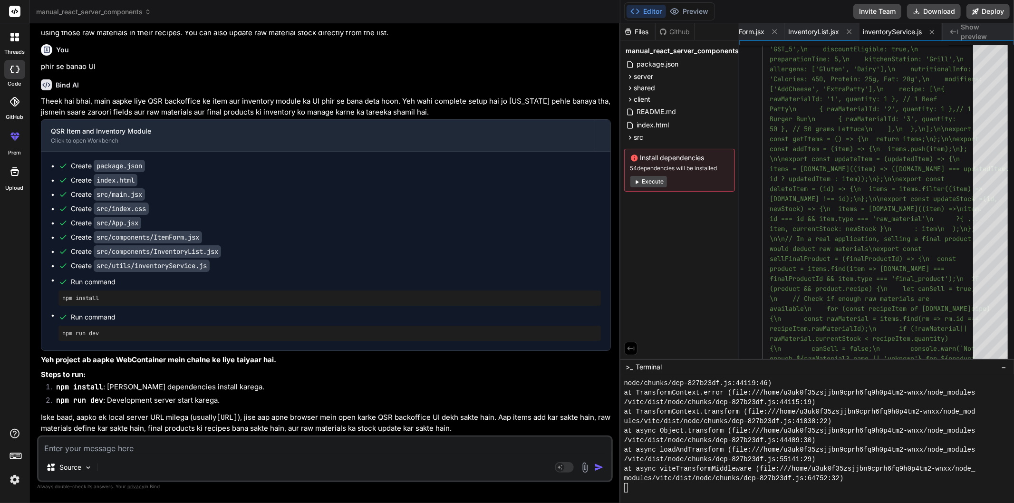
click at [652, 181] on button "Execute" at bounding box center [648, 181] width 37 height 11
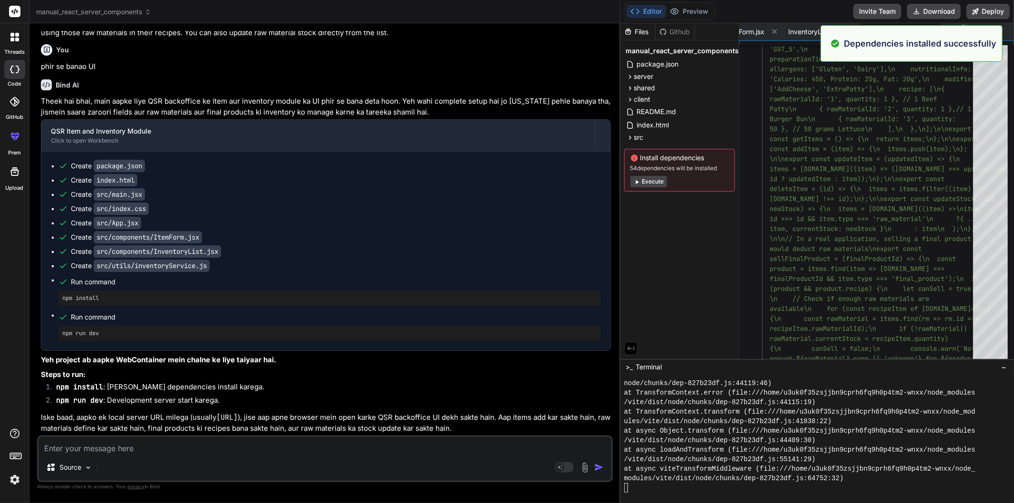
scroll to position [2262, 0]
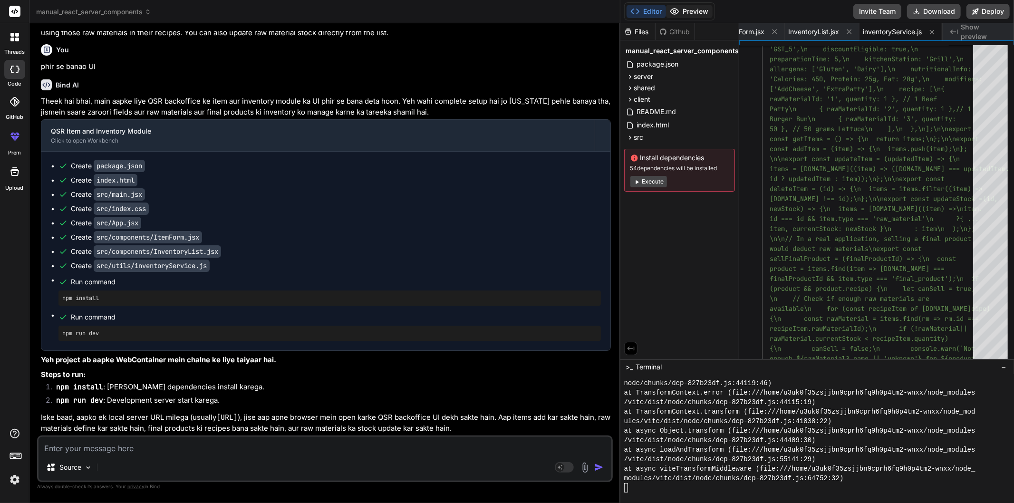
click at [685, 10] on button "Preview" at bounding box center [689, 11] width 47 height 13
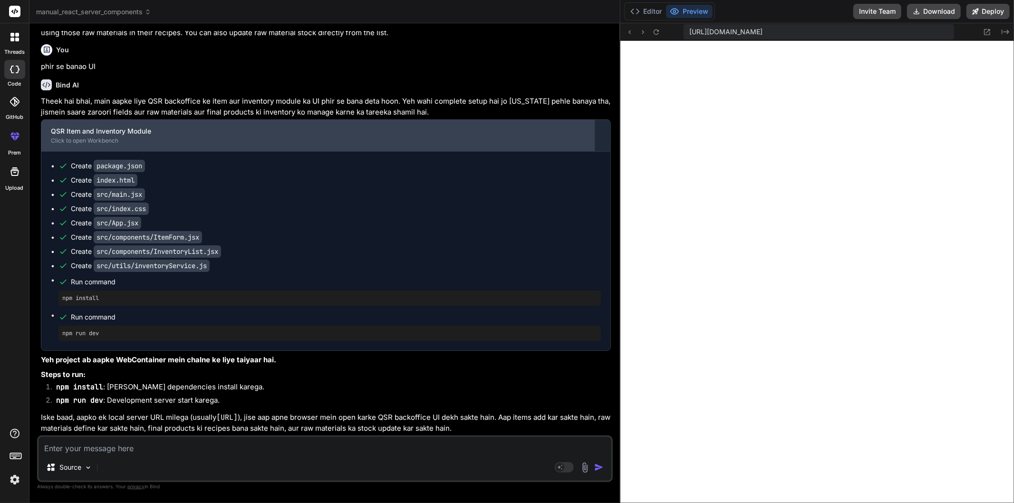
scroll to position [4982, 0]
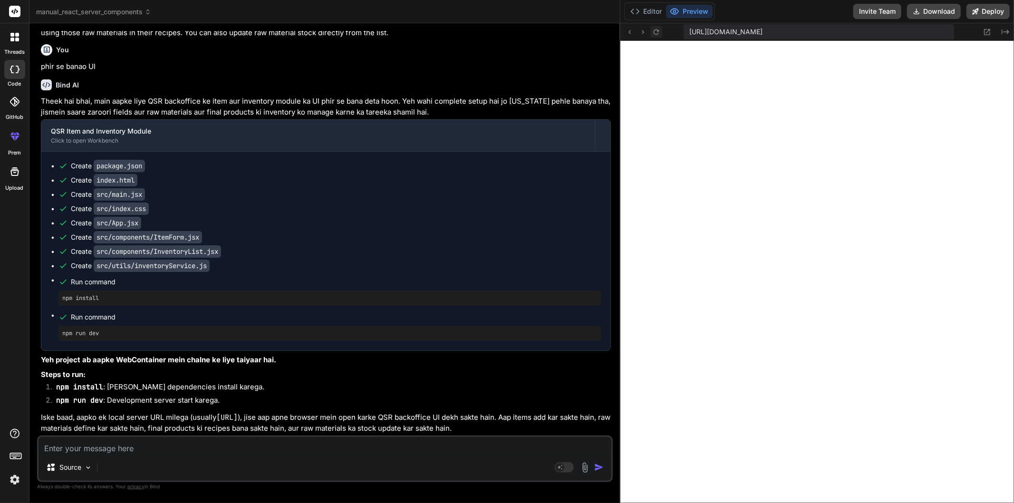
click at [656, 35] on icon at bounding box center [656, 32] width 8 height 8
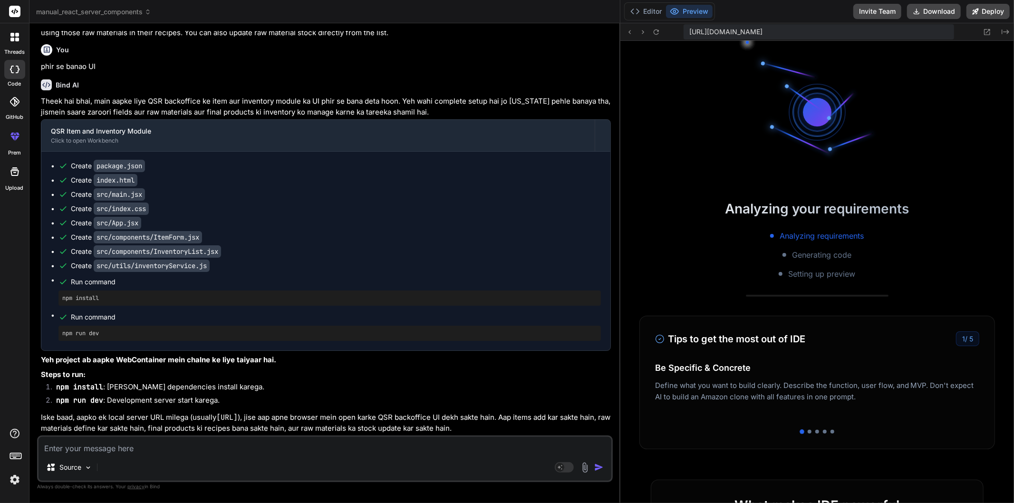
scroll to position [2842, 0]
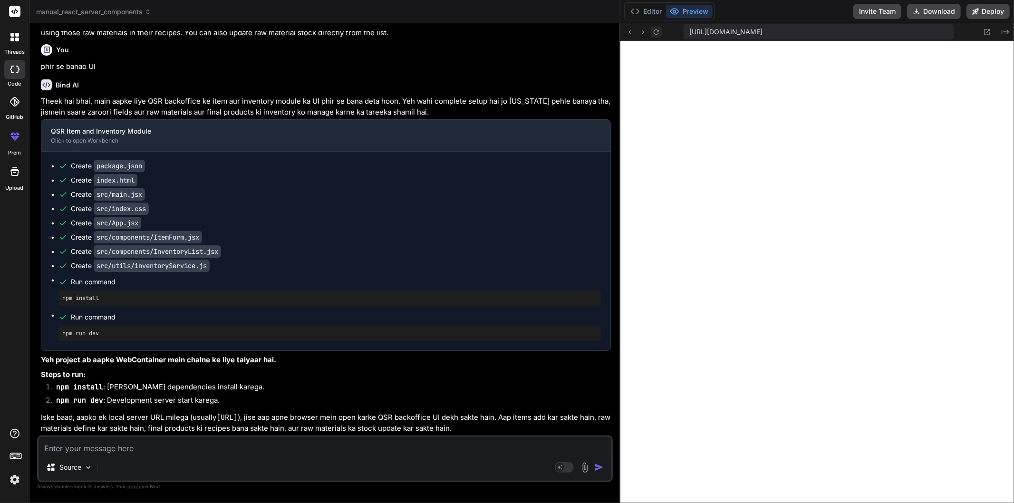
click at [659, 30] on icon at bounding box center [656, 32] width 8 height 8
click at [169, 442] on textarea at bounding box center [324, 445] width 573 height 17
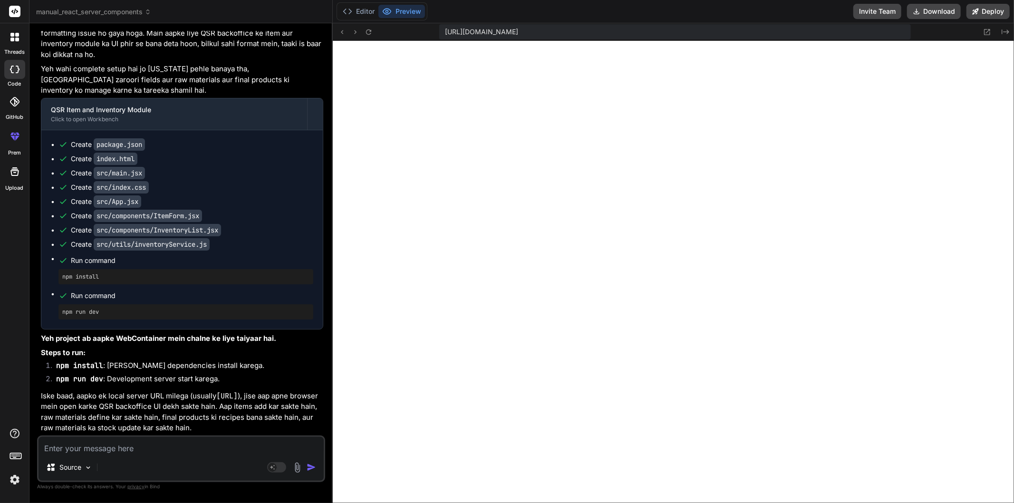
scroll to position [0, 0]
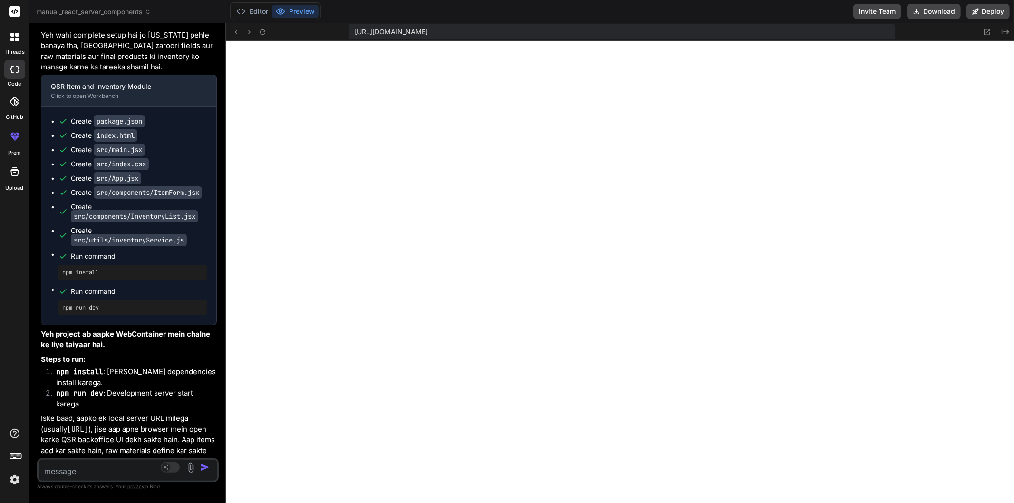
drag, startPoint x: 619, startPoint y: 271, endPoint x: 202, endPoint y: 270, distance: 417.3
click at [202, 270] on div "Bind AI Web Search Created with Pixso. Code Generator You hi Bind AI Hello! I'm…" at bounding box center [127, 263] width 197 height 480
drag, startPoint x: 164, startPoint y: 216, endPoint x: 125, endPoint y: 202, distance: 41.7
copy p "aur raw materials ka stock update kar sakte hain."
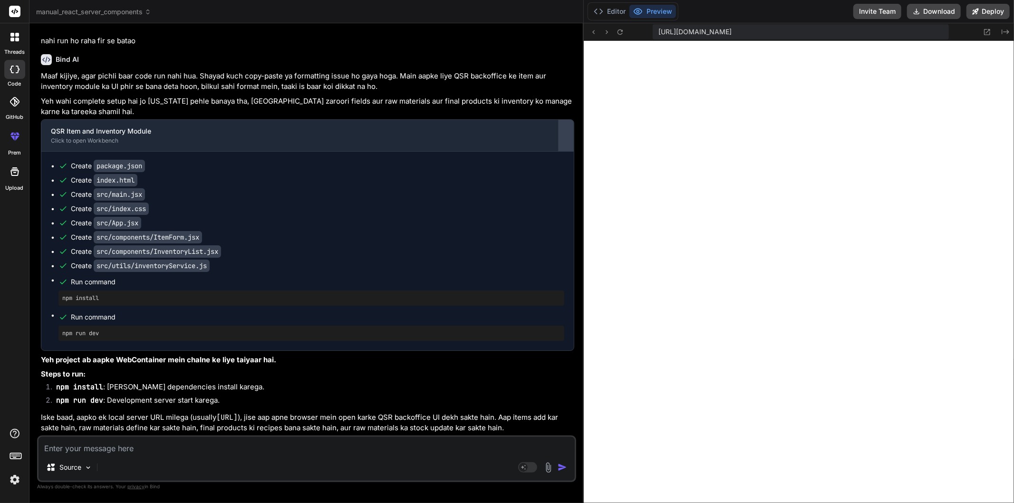
scroll to position [5417, 0]
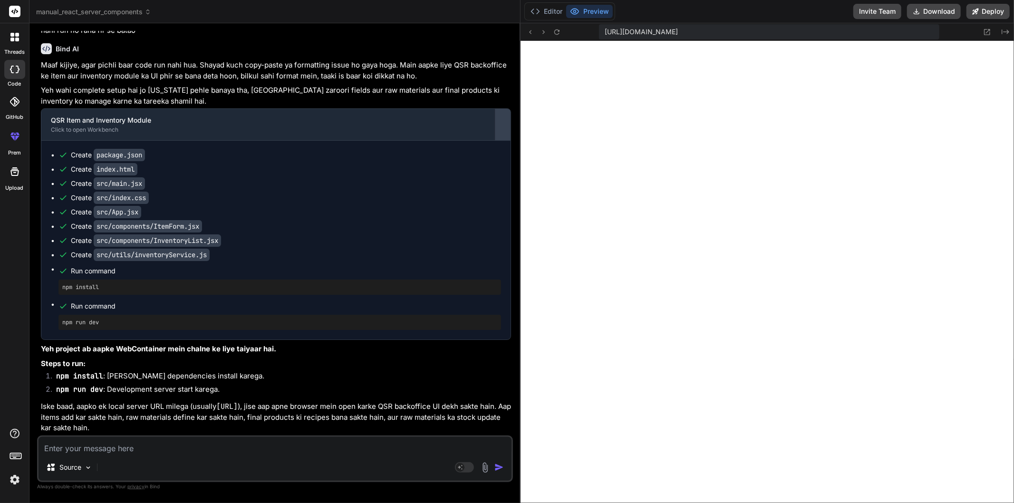
drag, startPoint x: 225, startPoint y: 229, endPoint x: 506, endPoint y: 257, distance: 281.9
click at [506, 257] on div "Bind AI Web Search Created with Pixso. Code Generator You hi Bind AI Hello! I'm…" at bounding box center [274, 263] width 491 height 480
click at [185, 445] on textarea at bounding box center [274, 445] width 473 height 17
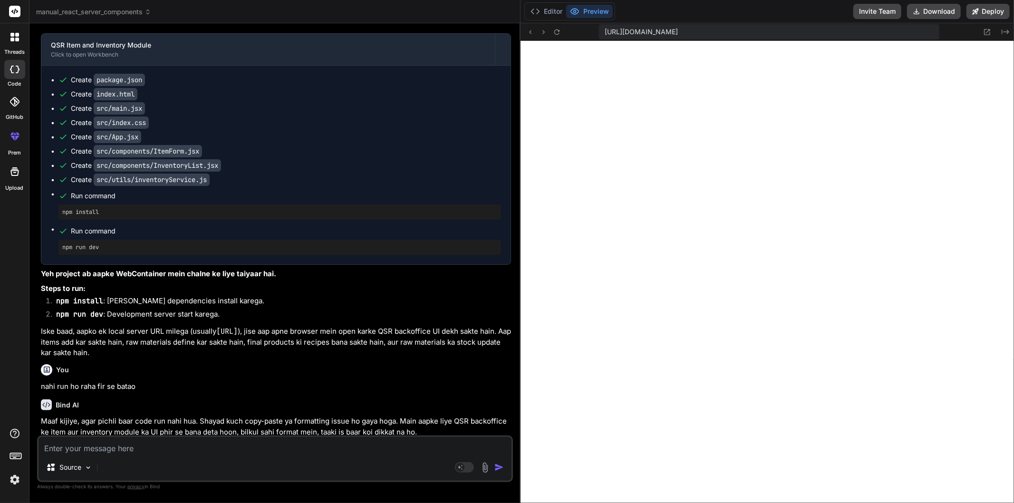
scroll to position [5032, 0]
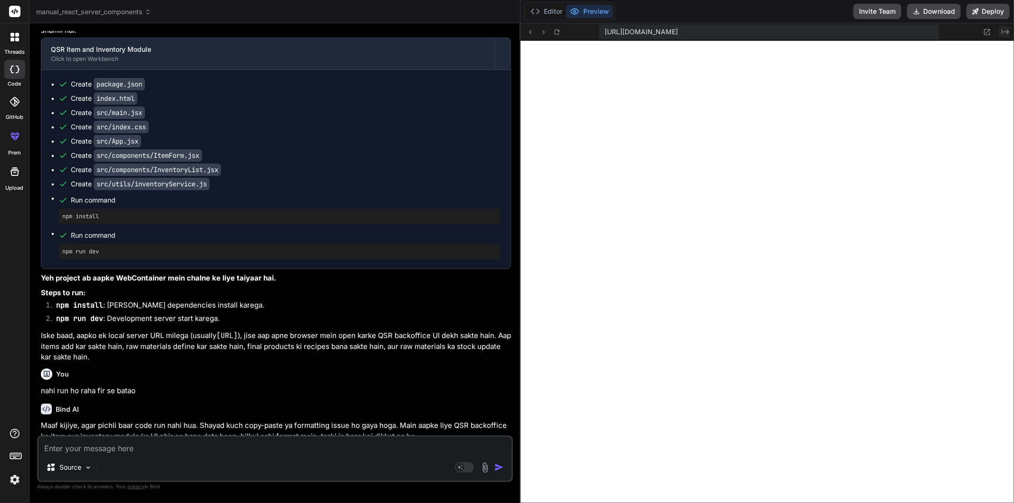
click at [1002, 31] on icon at bounding box center [1005, 31] width 8 height 5
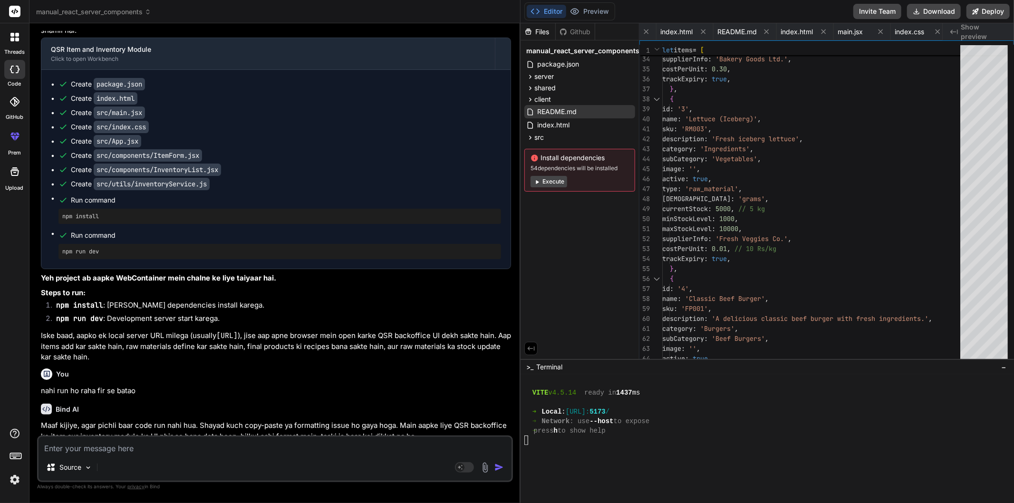
scroll to position [4906, 0]
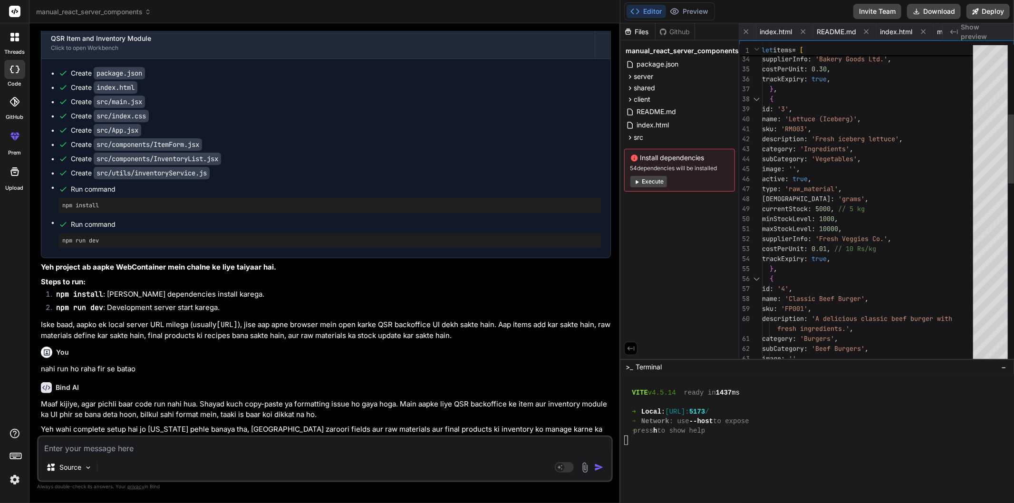
drag, startPoint x: 520, startPoint y: 88, endPoint x: 1013, endPoint y: 106, distance: 494.1
click at [1013, 106] on div "manual_react_server_components Created with Pixso. Bind AI Web Search Created w…" at bounding box center [521, 251] width 984 height 503
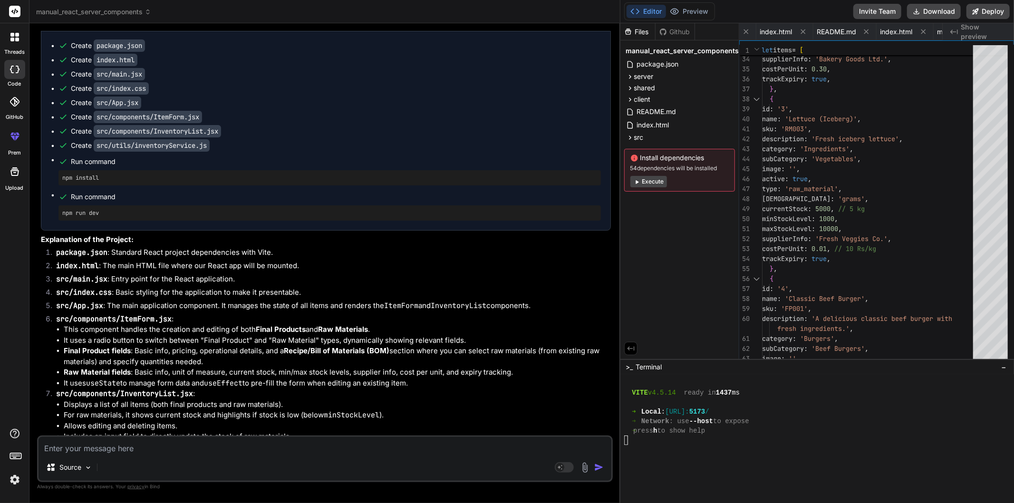
scroll to position [4273, 0]
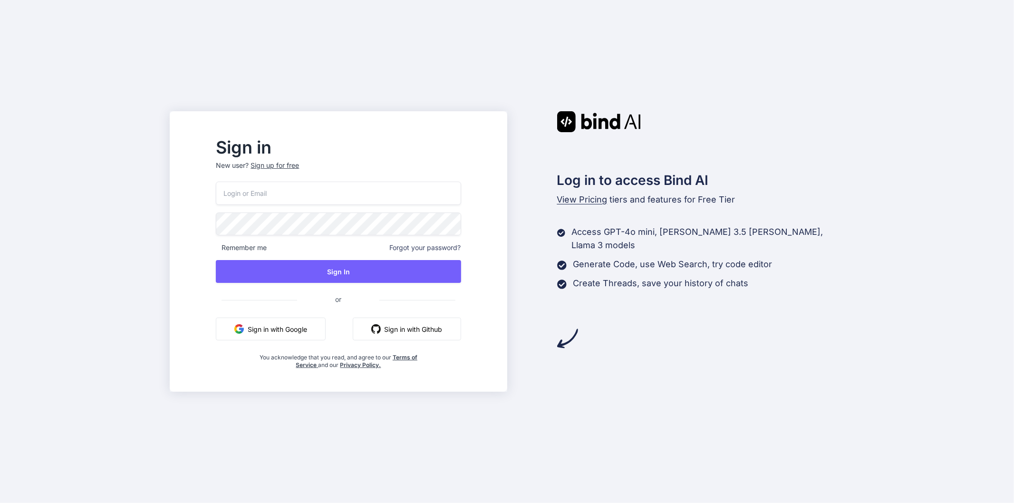
click at [365, 189] on input "email" at bounding box center [338, 193] width 245 height 23
click at [344, 197] on input "email" at bounding box center [338, 193] width 245 height 23
type input "j"
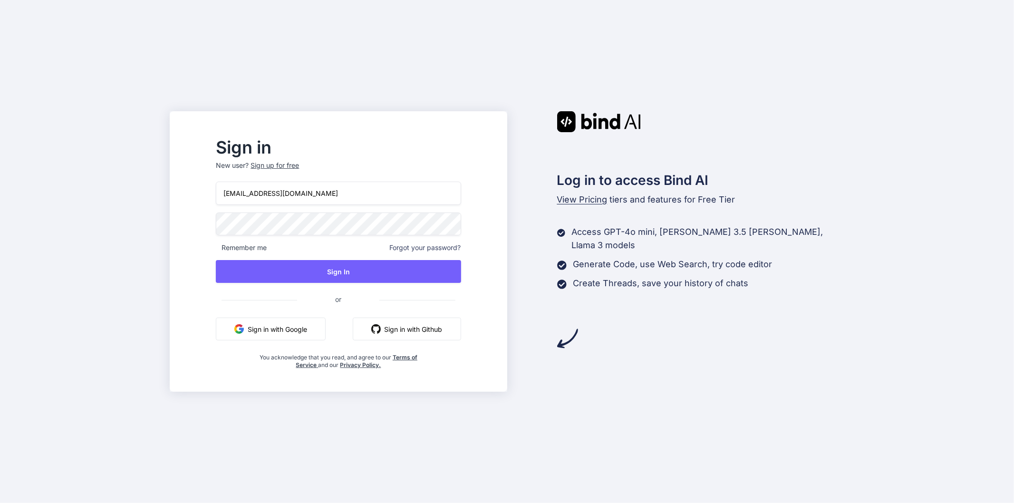
type input "jsjavascript@yopmail.com"
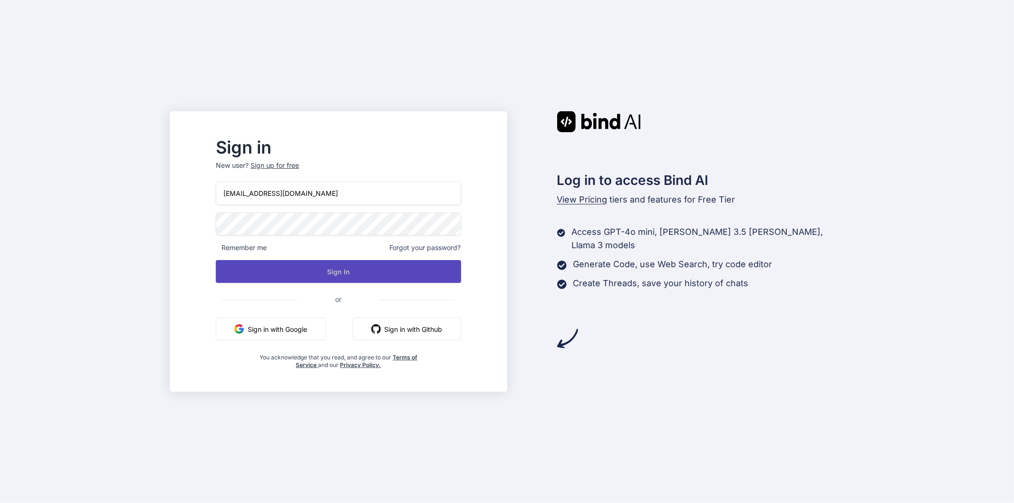
click at [365, 264] on button "Sign In" at bounding box center [338, 271] width 245 height 23
click at [329, 276] on button "Sign In" at bounding box center [338, 271] width 245 height 23
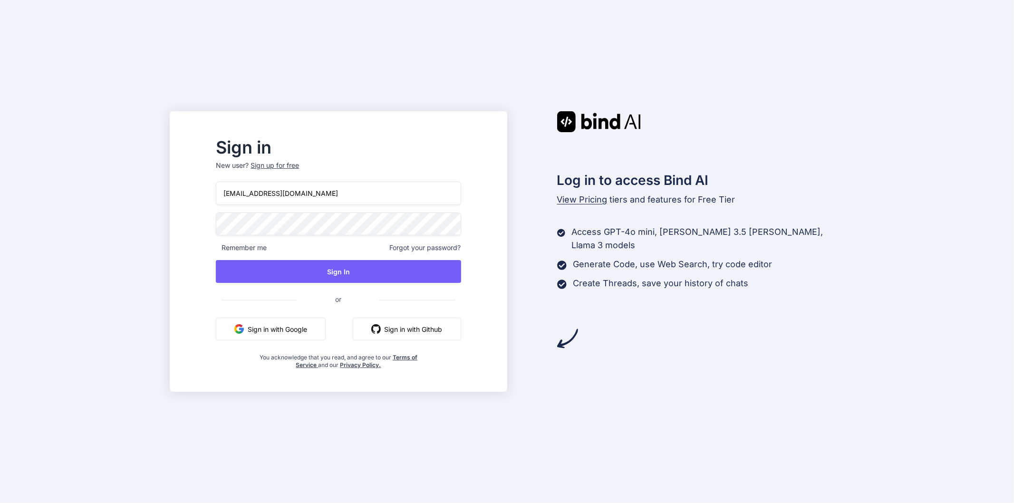
click at [351, 194] on input "jsjavascript@yopmail.com" at bounding box center [338, 193] width 245 height 23
click at [198, 223] on div "Sign in New user? Sign up for free jsjavascript@yopmail.com Remember me Forgot …" at bounding box center [507, 251] width 1014 height 503
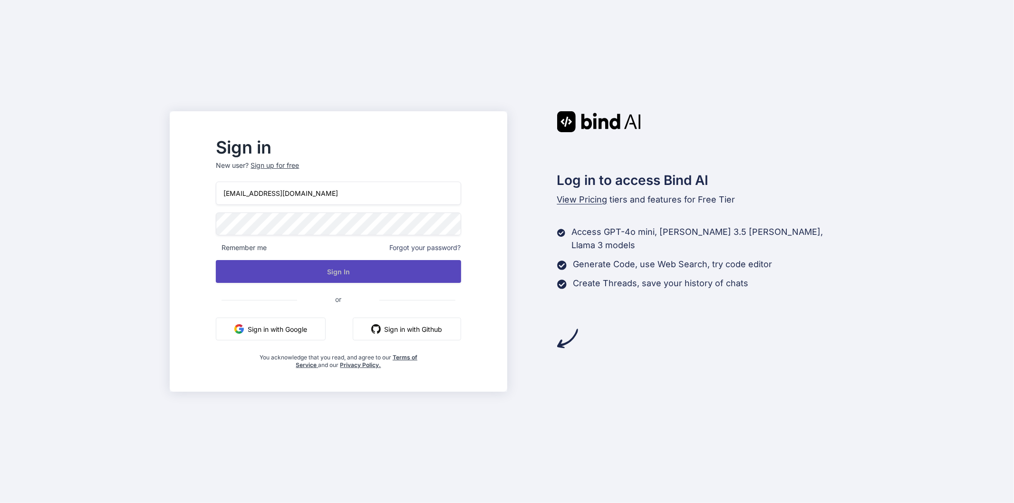
click at [368, 264] on button "Sign In" at bounding box center [338, 271] width 245 height 23
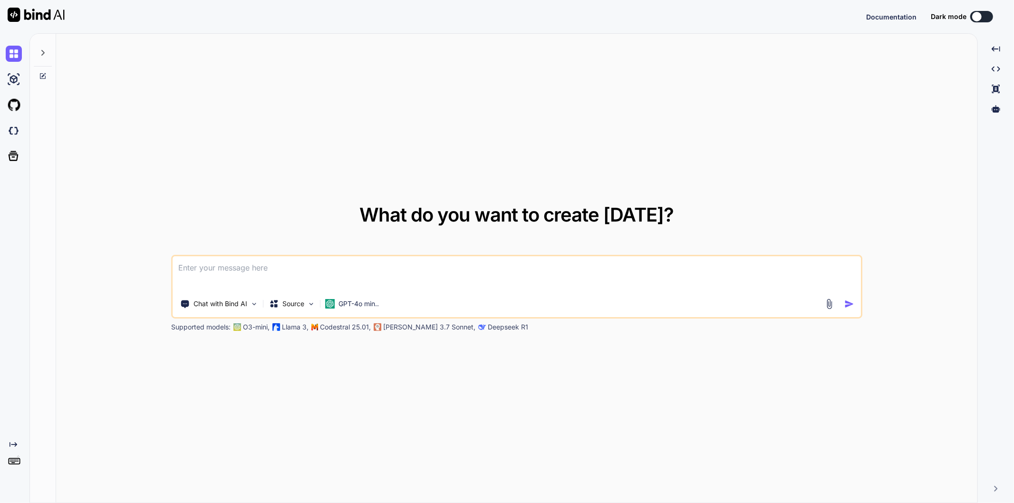
click at [260, 267] on textarea at bounding box center [517, 273] width 688 height 35
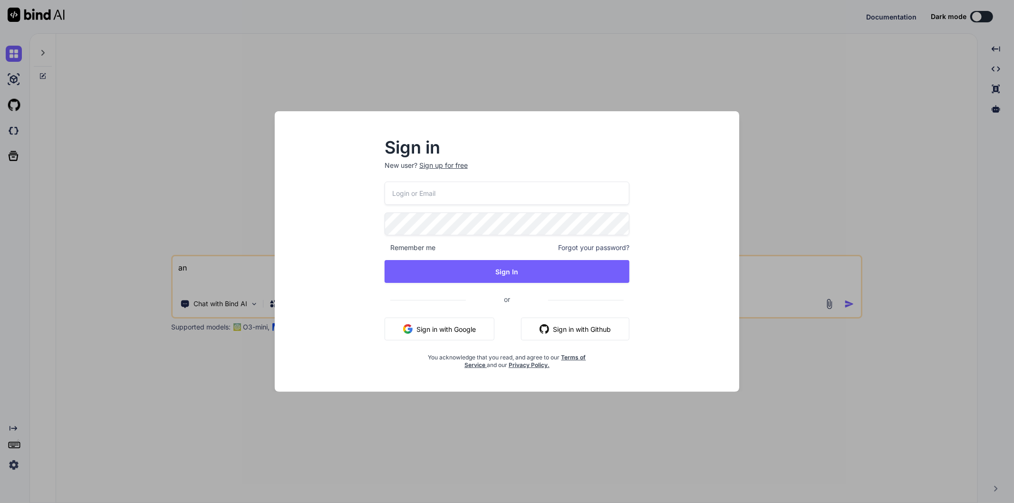
type textarea "an"
click at [452, 202] on input "email" at bounding box center [507, 193] width 245 height 23
click at [468, 183] on input "email" at bounding box center [507, 193] width 245 height 23
click at [471, 198] on input "email" at bounding box center [507, 193] width 245 height 23
type input "jsjavascript@yopmail.com"
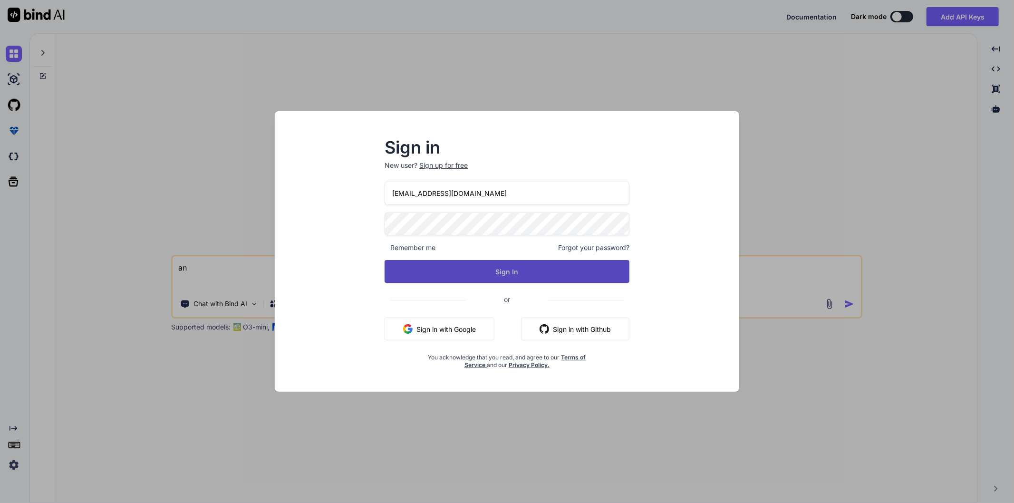
click at [491, 279] on button "Sign In" at bounding box center [507, 271] width 245 height 23
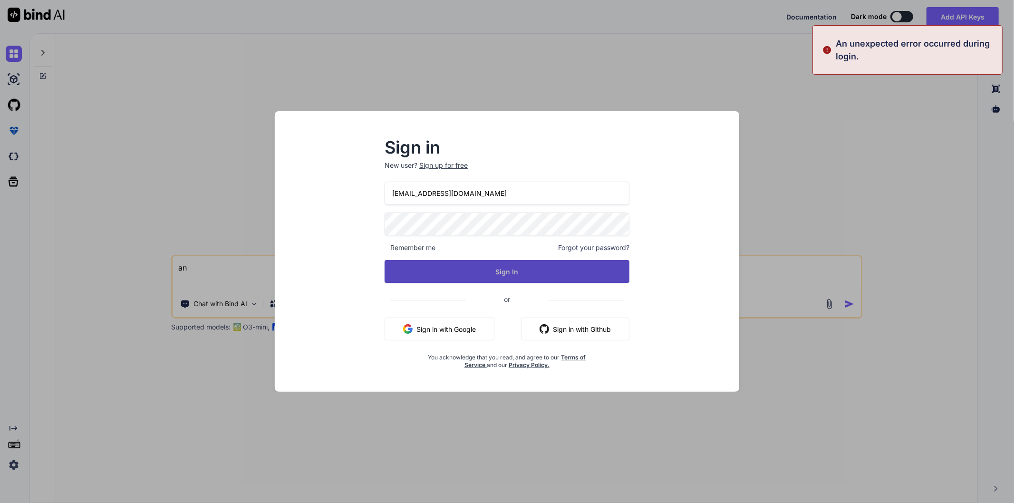
click at [524, 268] on button "Sign In" at bounding box center [507, 271] width 245 height 23
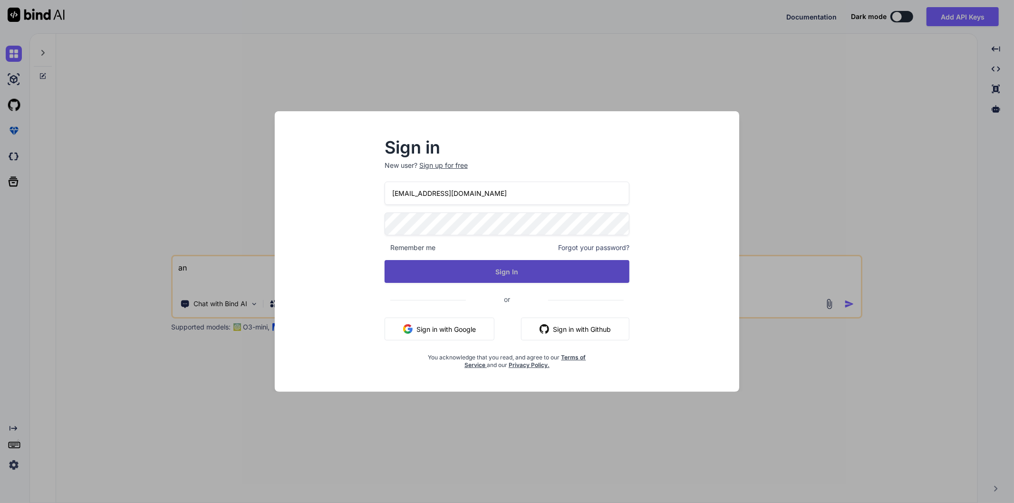
click at [498, 269] on button "Sign In" at bounding box center [507, 271] width 245 height 23
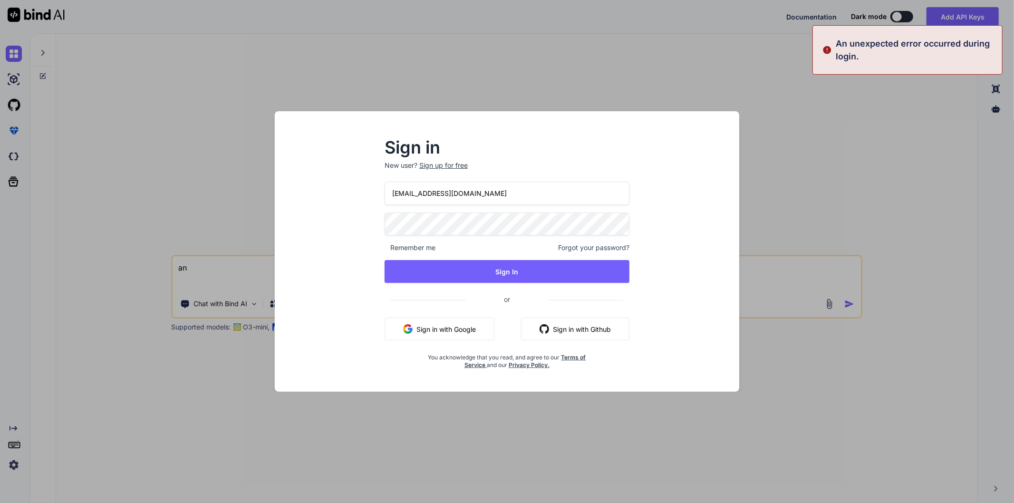
click at [676, 167] on div "Sign in New user? Sign up for free jsjavascript@yopmail.com Remember me Forgot …" at bounding box center [507, 260] width 450 height 264
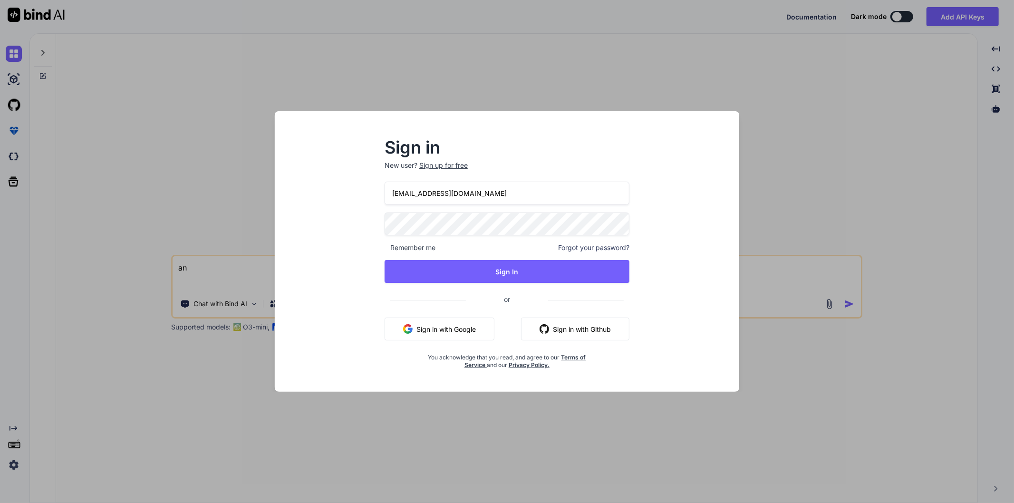
click at [666, 184] on div "Sign in New user? Sign up for free jsjavascript@yopmail.com Remember me Forgot …" at bounding box center [507, 260] width 450 height 264
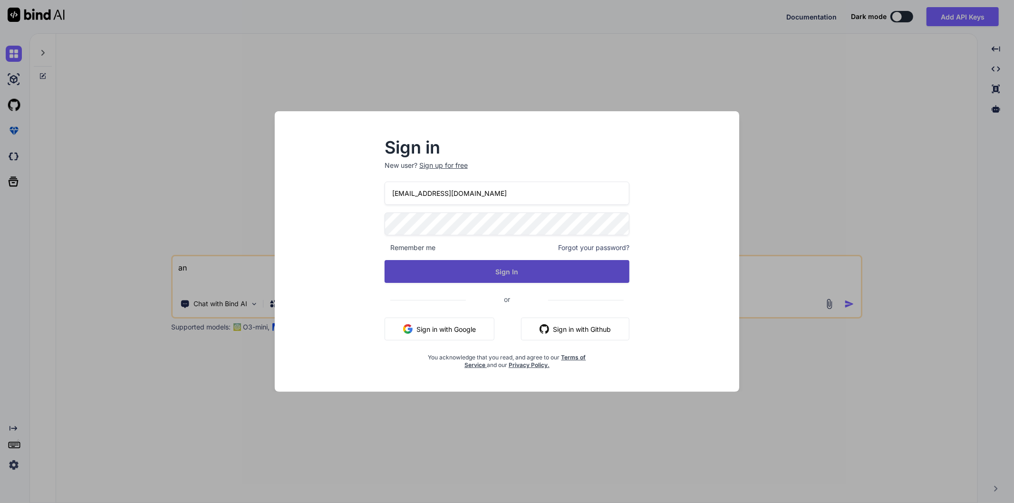
click at [505, 270] on button "Sign In" at bounding box center [507, 271] width 245 height 23
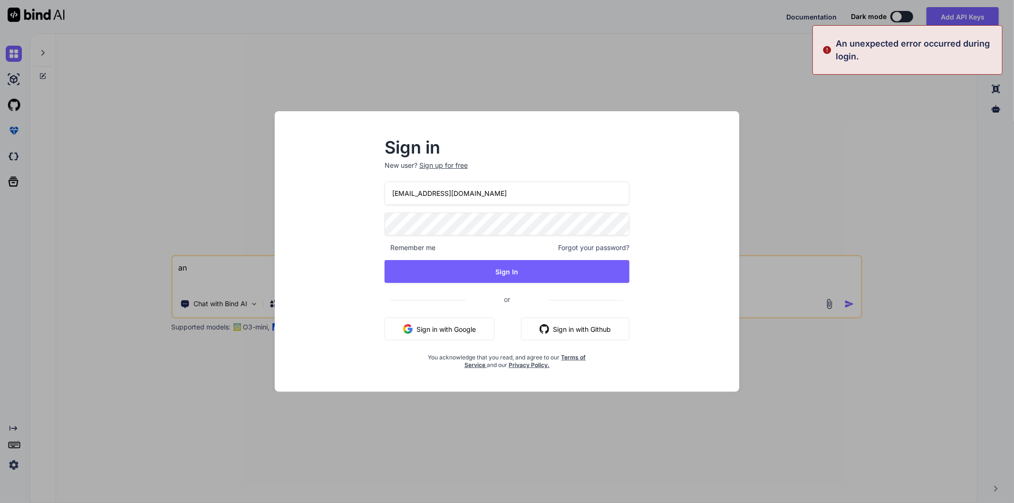
drag, startPoint x: 505, startPoint y: 195, endPoint x: 384, endPoint y: 190, distance: 120.8
click at [385, 190] on input "jsjavascript@yopmail.com" at bounding box center [507, 193] width 245 height 23
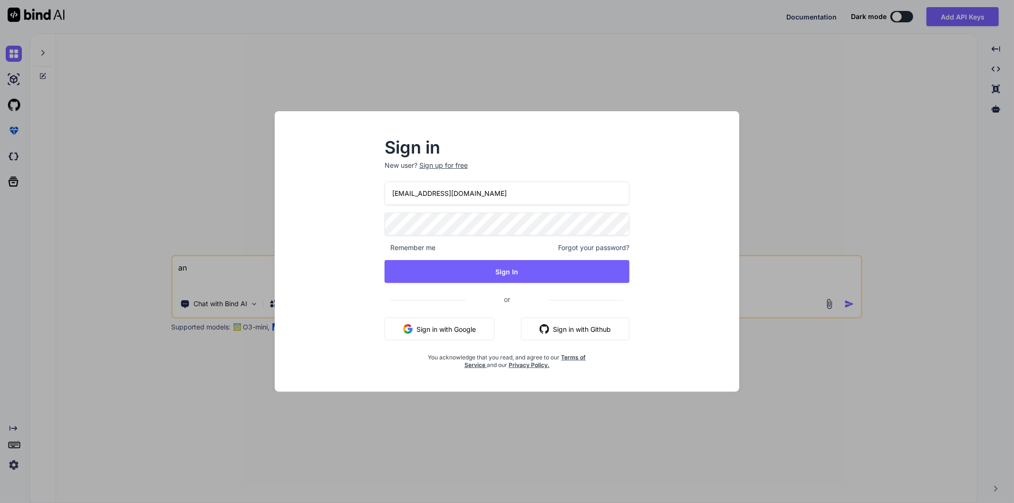
click at [382, 222] on div "Sign in New user? Sign up for free jsjavascript@yopmail.com Remember me Forgot …" at bounding box center [506, 255] width 275 height 230
click at [488, 197] on input "jsjavascript@yopmail.com" at bounding box center [507, 193] width 245 height 23
click at [487, 197] on input "jsjavascript@yopmail.com" at bounding box center [507, 193] width 245 height 23
click at [490, 192] on input "jsjavascript@yopmail.com" at bounding box center [507, 193] width 245 height 23
drag, startPoint x: 490, startPoint y: 192, endPoint x: 386, endPoint y: 194, distance: 103.6
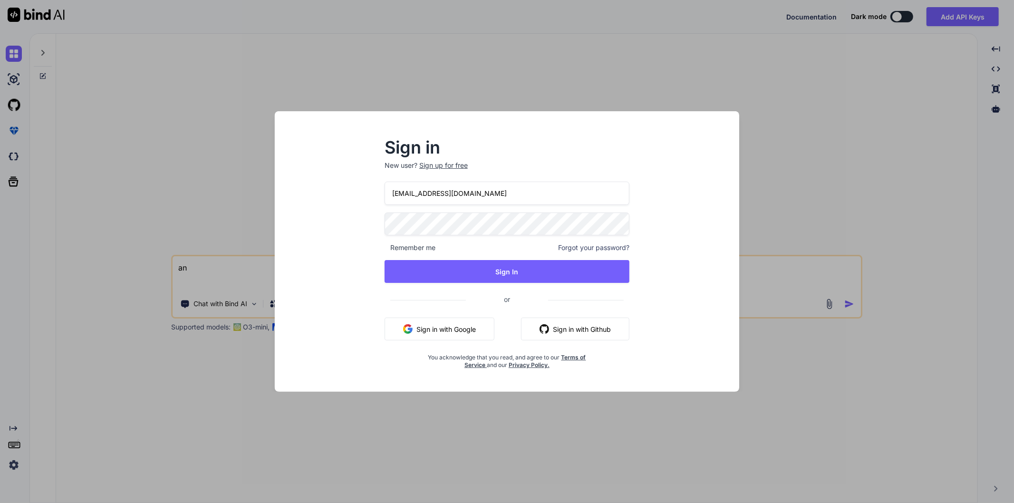
click at [386, 194] on input "jsjavascript@yopmail.com" at bounding box center [507, 193] width 245 height 23
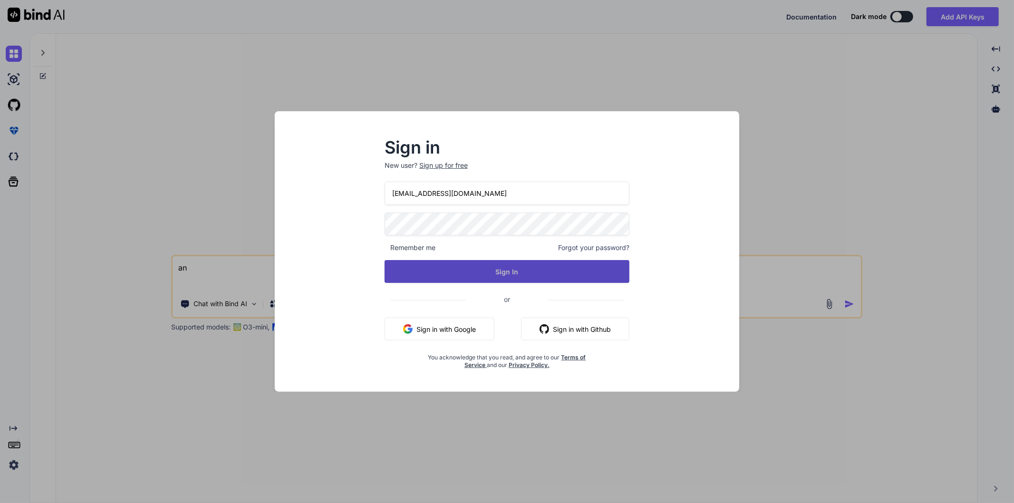
click at [491, 265] on button "Sign In" at bounding box center [507, 271] width 245 height 23
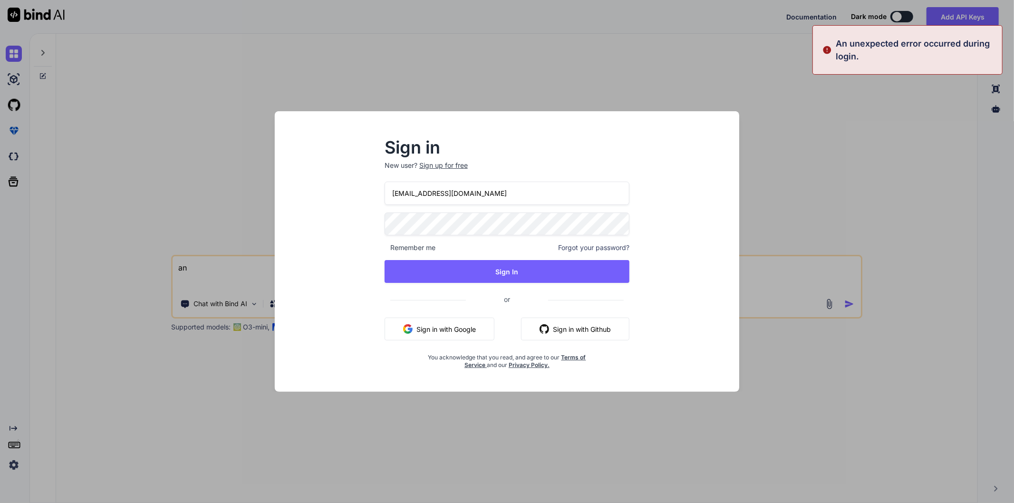
click at [677, 205] on div "Sign in New user? Sign up for free jsjavascript@yopmail.com Remember me Forgot …" at bounding box center [507, 260] width 450 height 264
click at [506, 195] on input "jsjavascript@yopmail.com" at bounding box center [507, 193] width 245 height 23
click at [659, 173] on div "Sign in New user? Sign up for free jsjavascript@yopmail.com Remember me Forgot …" at bounding box center [507, 260] width 450 height 264
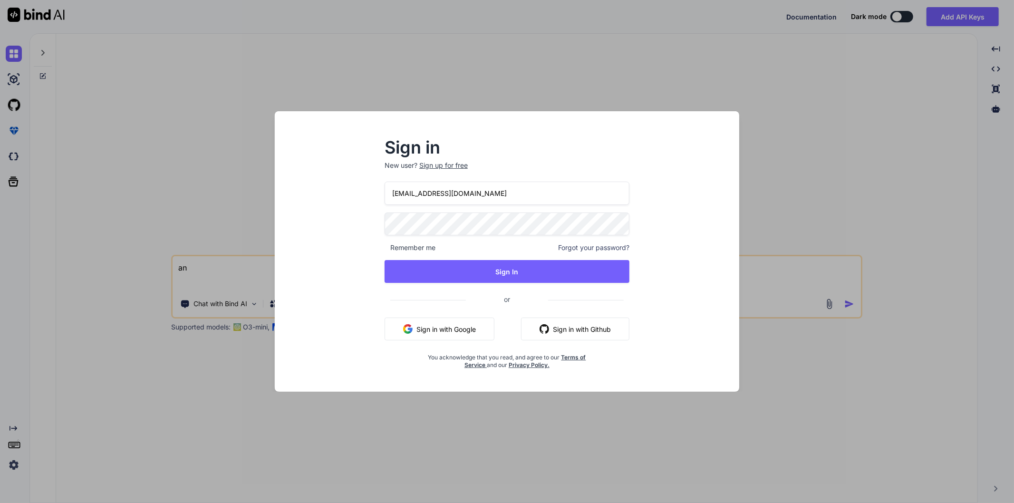
click at [558, 188] on input "jsjavascript@yopmail.com" at bounding box center [507, 193] width 245 height 23
drag, startPoint x: 558, startPoint y: 188, endPoint x: 388, endPoint y: 188, distance: 169.2
click at [388, 188] on input "jsjavascript@yopmail.com" at bounding box center [507, 193] width 245 height 23
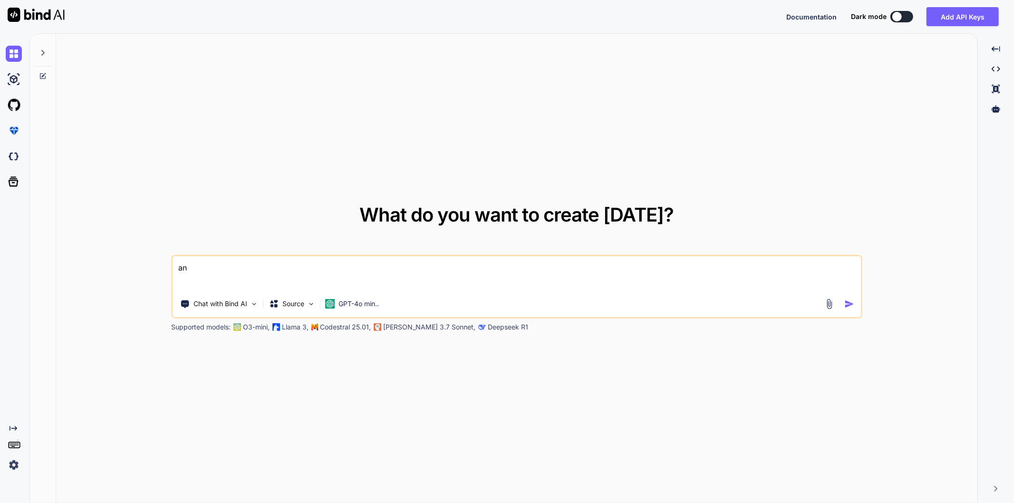
click at [458, 272] on textarea "an" at bounding box center [517, 273] width 688 height 35
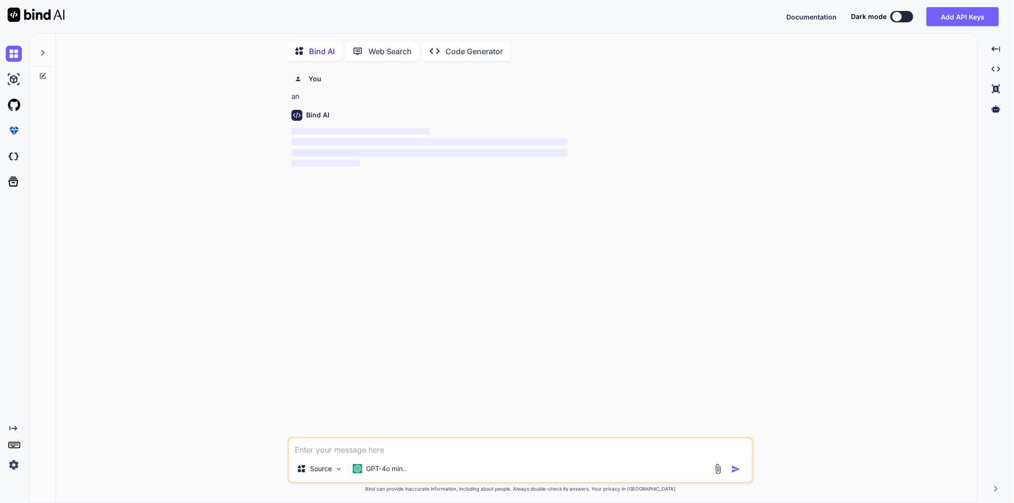
scroll to position [3, 0]
click at [395, 448] on textarea at bounding box center [520, 445] width 463 height 17
type textarea "x"
type textarea "h"
type textarea "x"
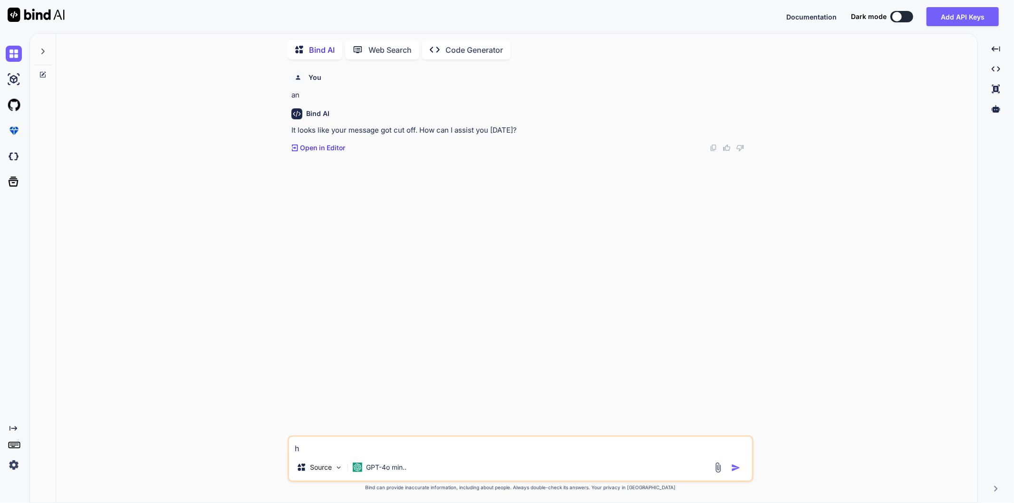
type textarea "ho"
type textarea "x"
type textarea "how"
type textarea "x"
type textarea "how"
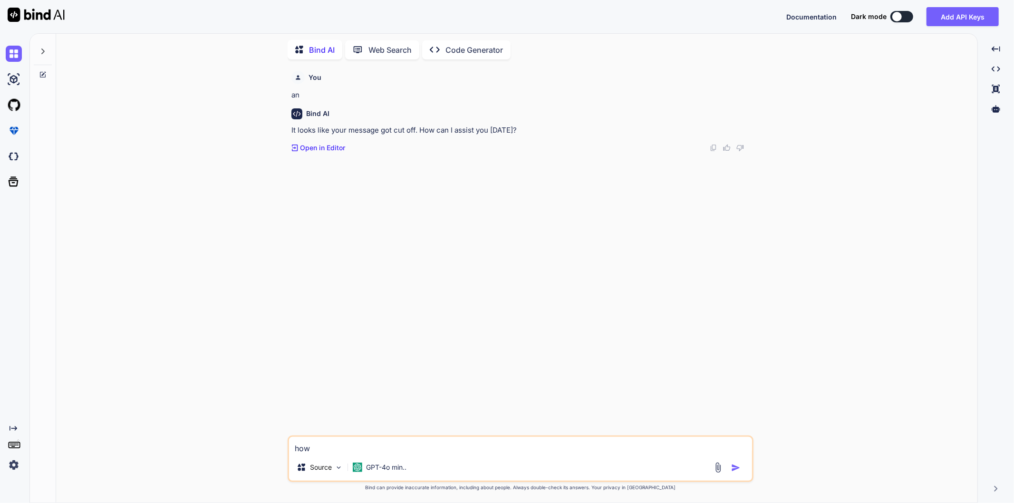
type textarea "x"
type textarea "how"
type textarea "x"
type textarea "ho"
type textarea "x"
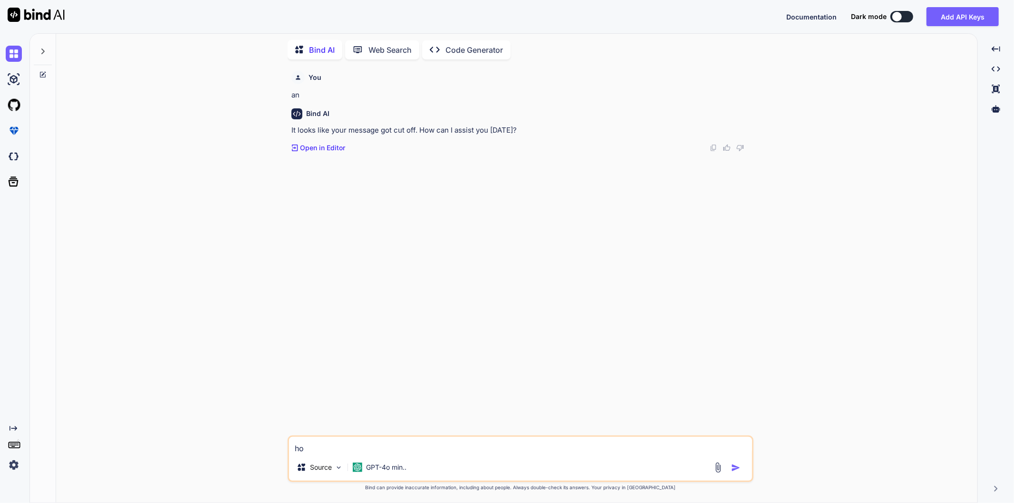
type textarea "h"
type textarea "x"
type textarea "c"
type textarea "x"
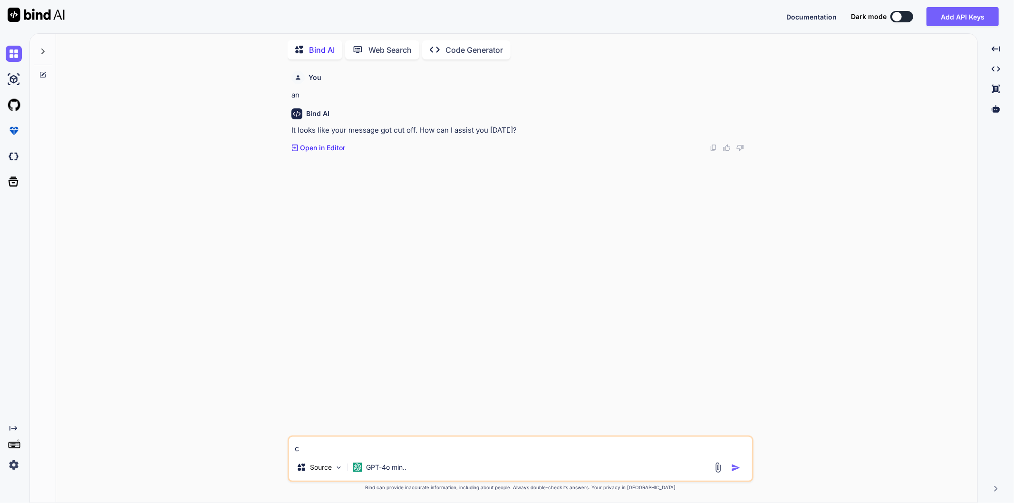
type textarea "cr"
type textarea "x"
type textarea "cre"
type textarea "x"
type textarea "crea"
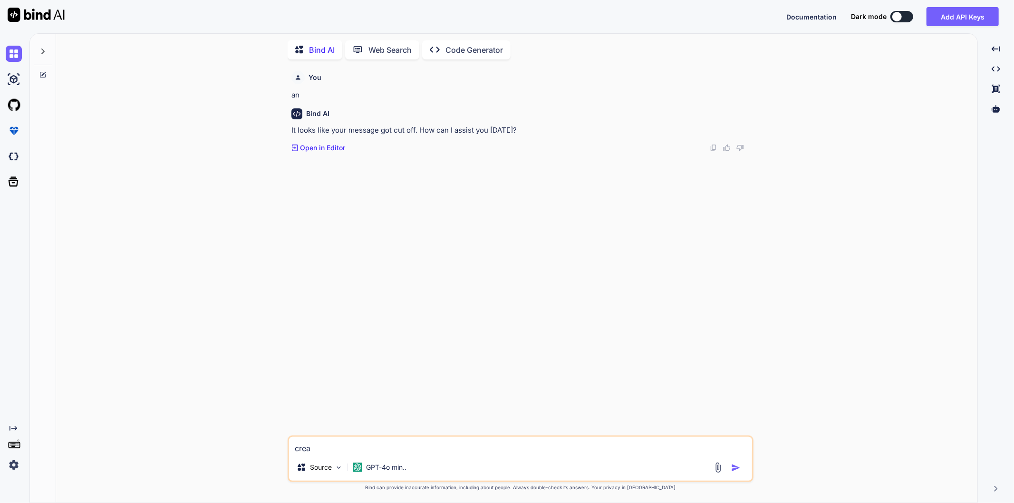
type textarea "x"
type textarea "creat"
type textarea "x"
type textarea "create"
type textarea "x"
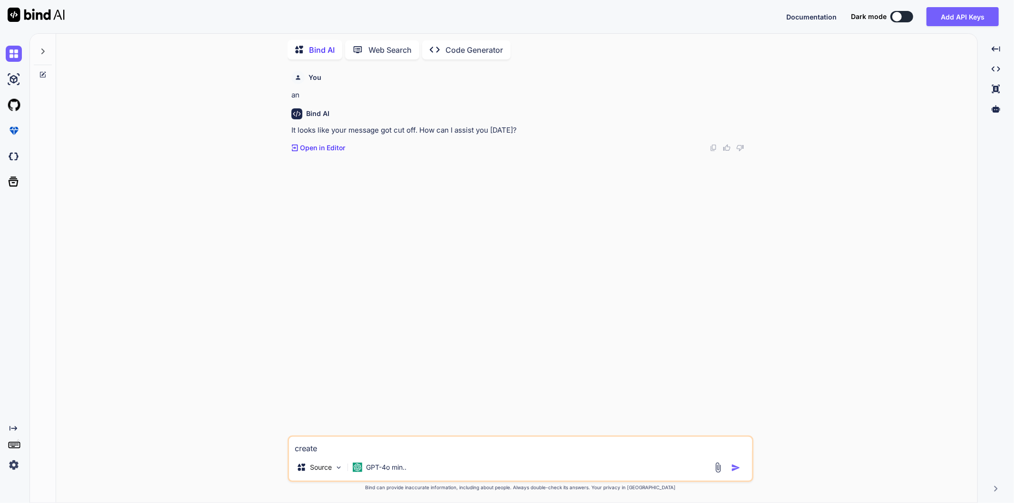
type textarea "create"
type textarea "x"
type textarea "create t"
type textarea "x"
type textarea "create th"
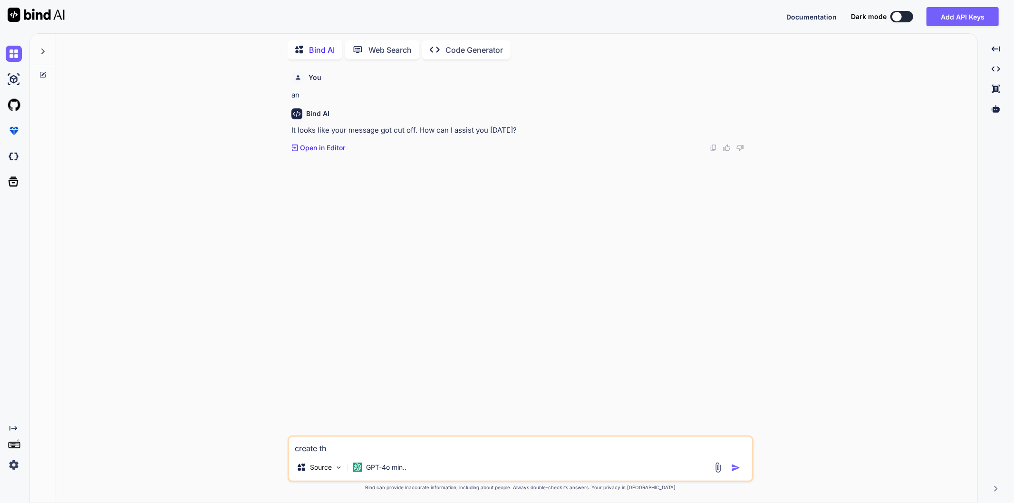
type textarea "x"
type textarea "create the"
type textarea "x"
type textarea "create the"
type textarea "x"
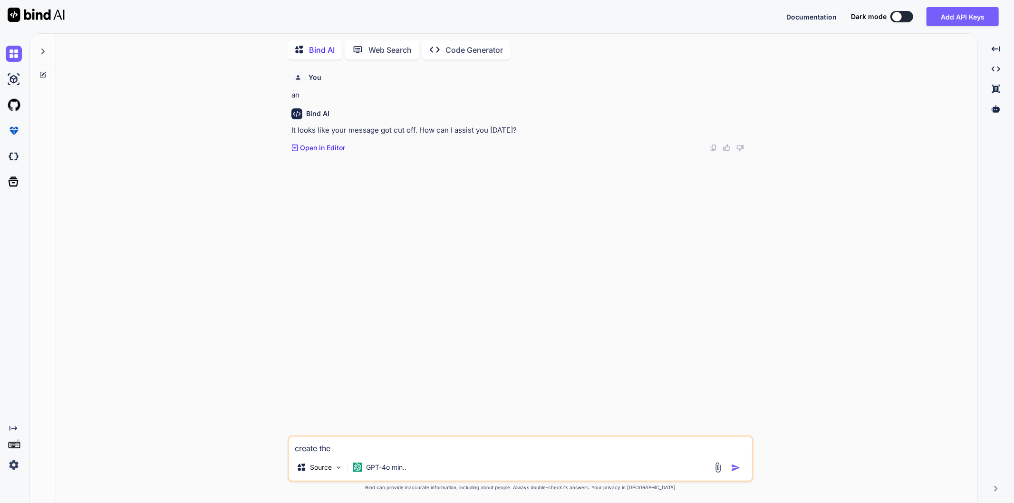
type textarea "create the"
type textarea "x"
type textarea "create th"
type textarea "x"
type textarea "create t"
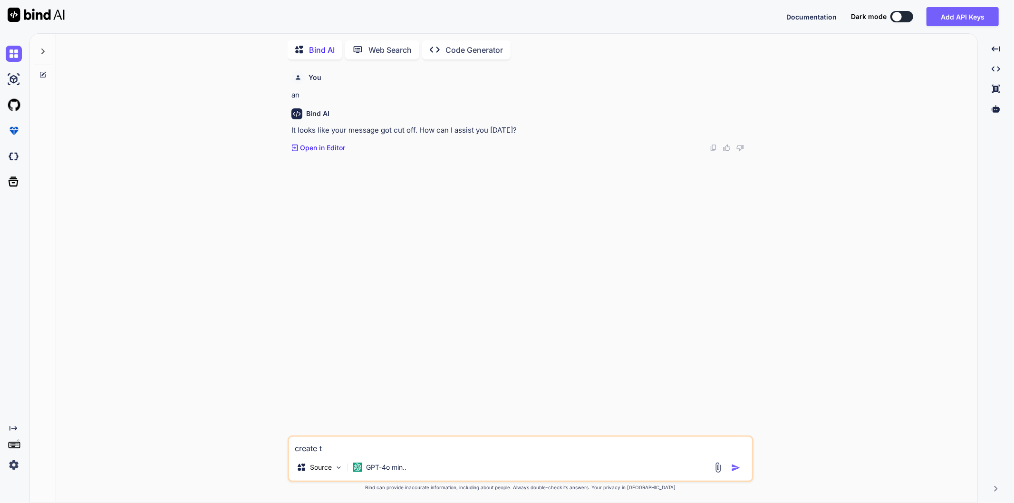
type textarea "x"
type textarea "create"
type textarea "x"
type textarea "create"
type textarea "x"
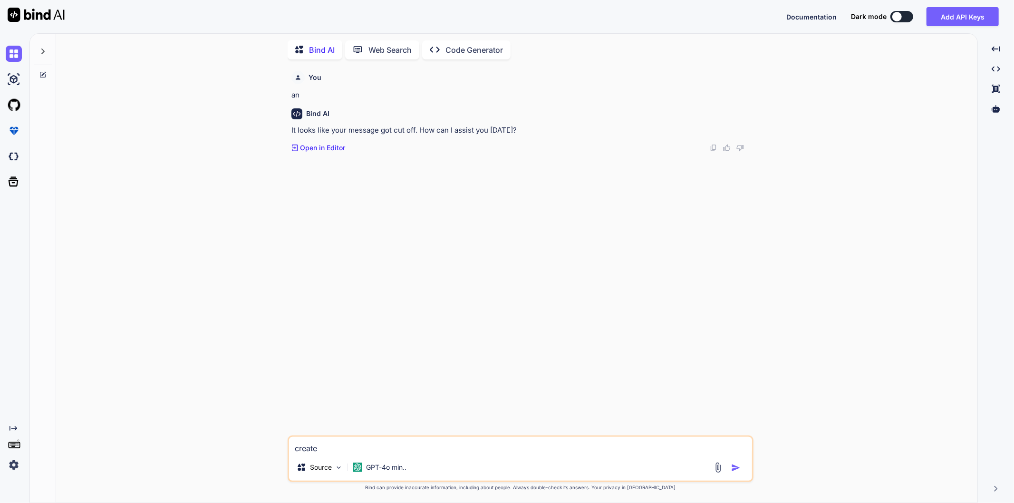
type textarea "creat"
type textarea "x"
type textarea "crea"
type textarea "x"
type textarea "cre"
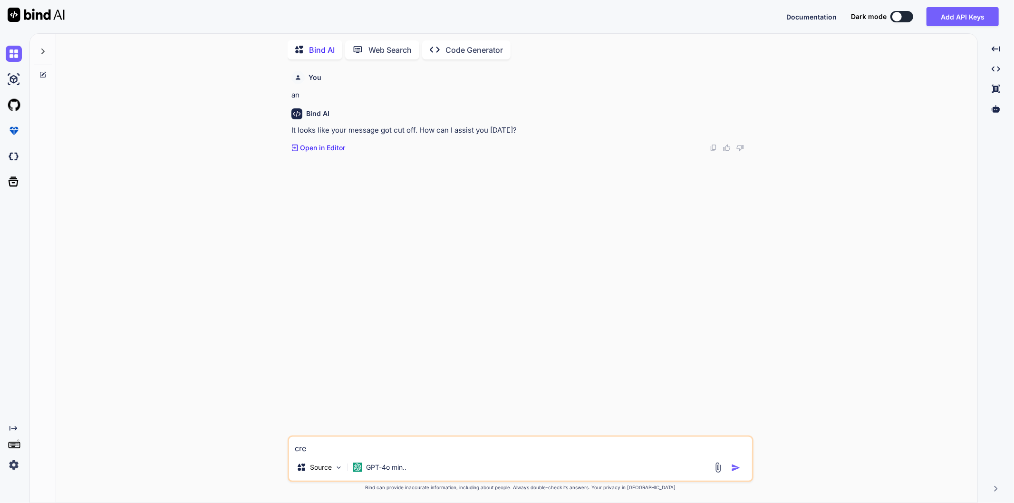
type textarea "x"
type textarea "cr"
type textarea "x"
type textarea "c"
type textarea "x"
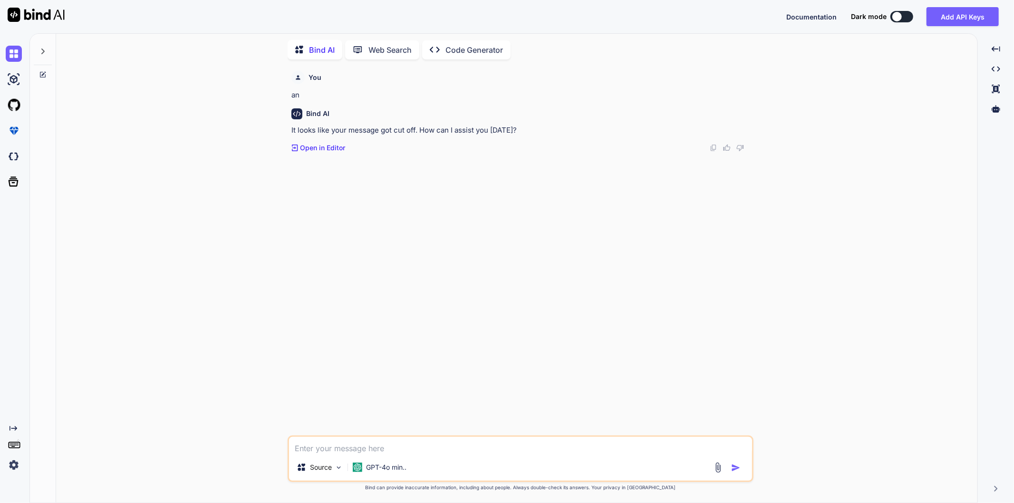
type textarea "x"
type textarea "t"
type textarea "x"
type textarea "te"
type textarea "x"
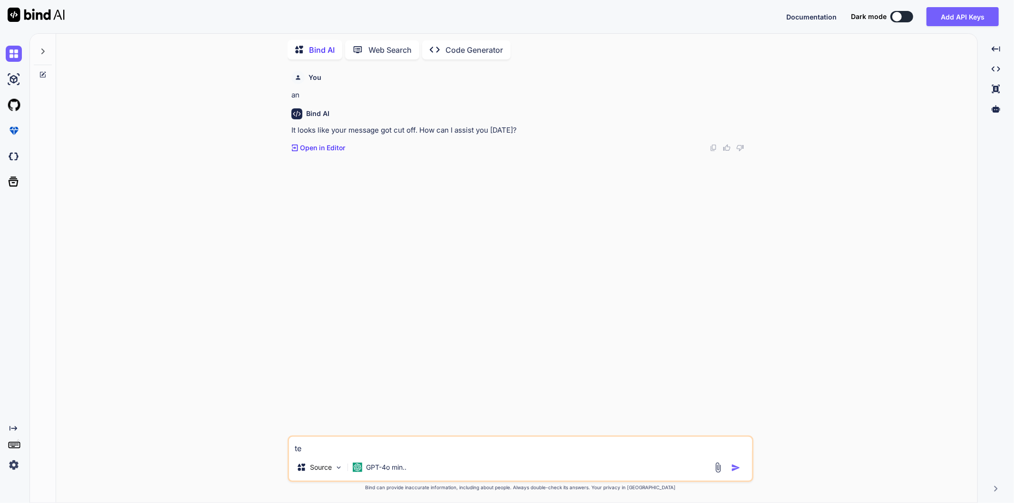
type textarea "tel"
type textarea "x"
type textarea "tell"
type textarea "x"
type textarea "tell"
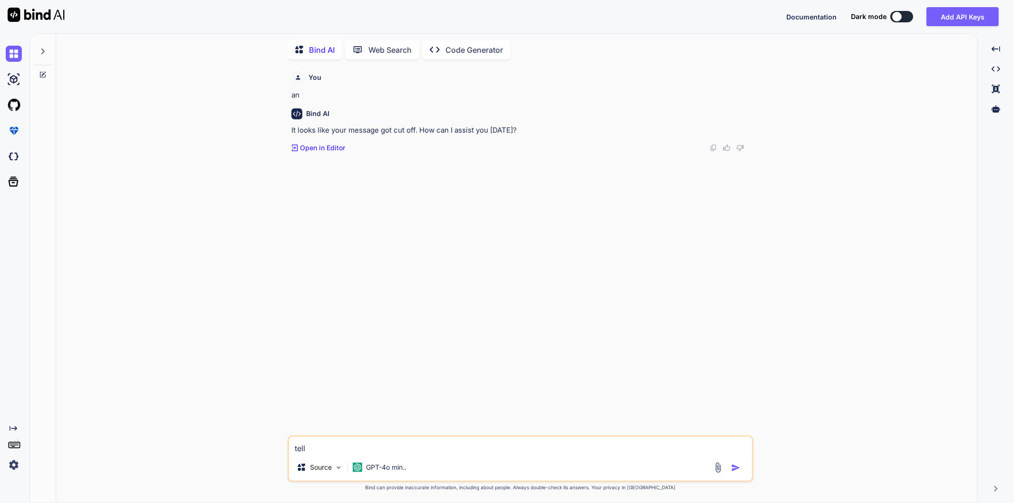
type textarea "x"
type textarea "tell m"
type textarea "x"
type textarea "tell me"
type textarea "x"
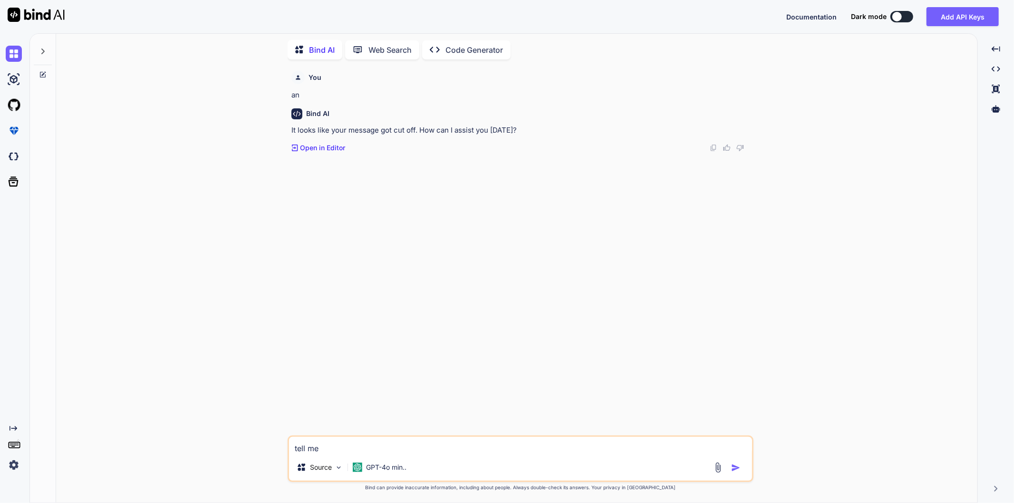
type textarea "tell me"
type textarea "x"
type textarea "tell me t"
type textarea "x"
type textarea "tell me th"
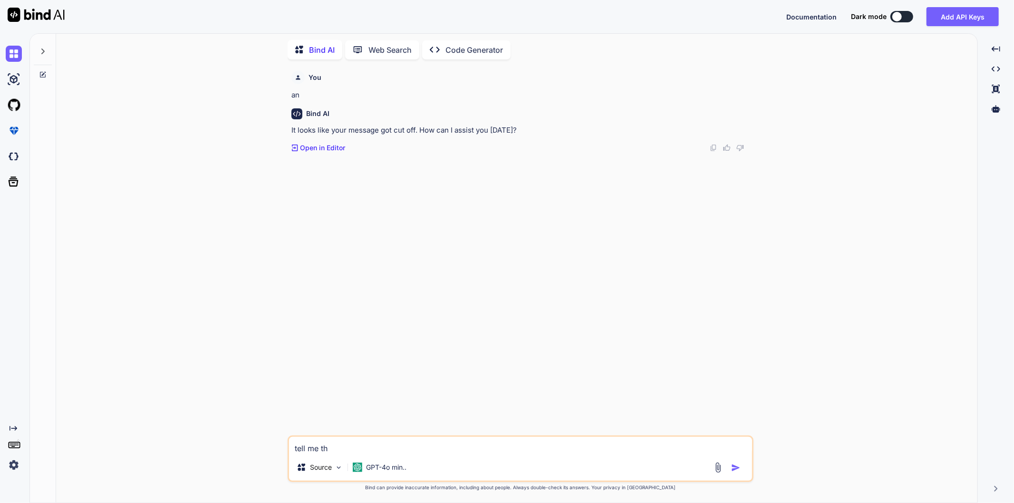
type textarea "x"
type textarea "tell me the"
type textarea "x"
type textarea "tell me the"
type textarea "x"
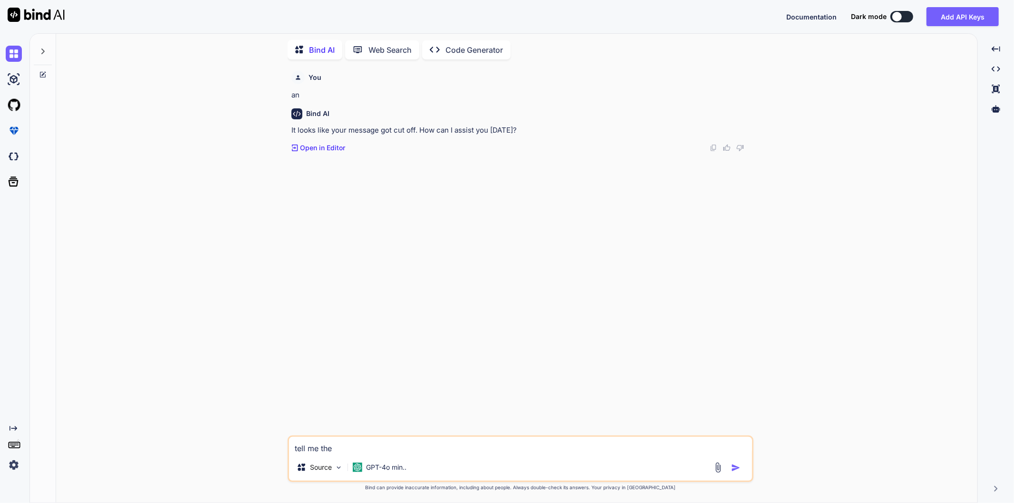
type textarea "tell me the e"
type textarea "x"
type textarea "tell me the en"
type textarea "x"
type textarea "tell me the ent"
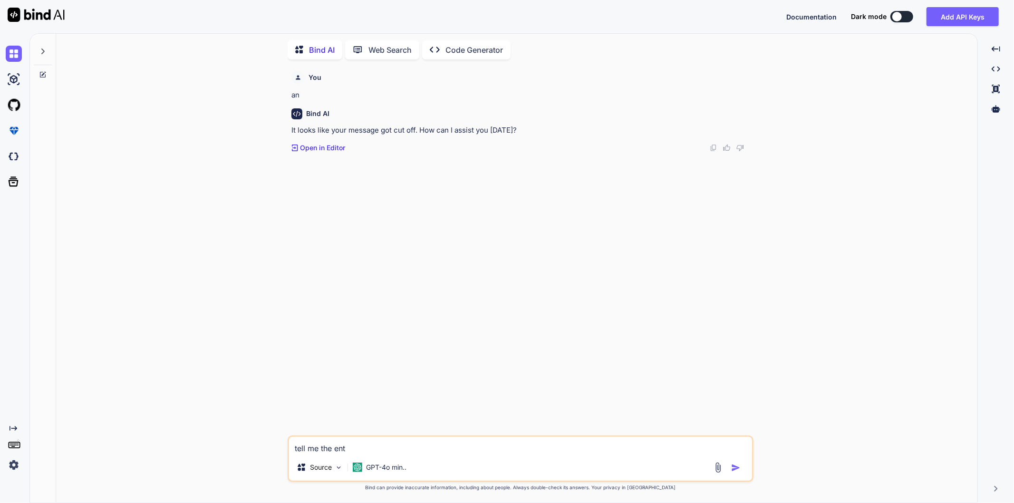
type textarea "x"
type textarea "tell me the enti"
type textarea "x"
type textarea "tell me the entir"
type textarea "x"
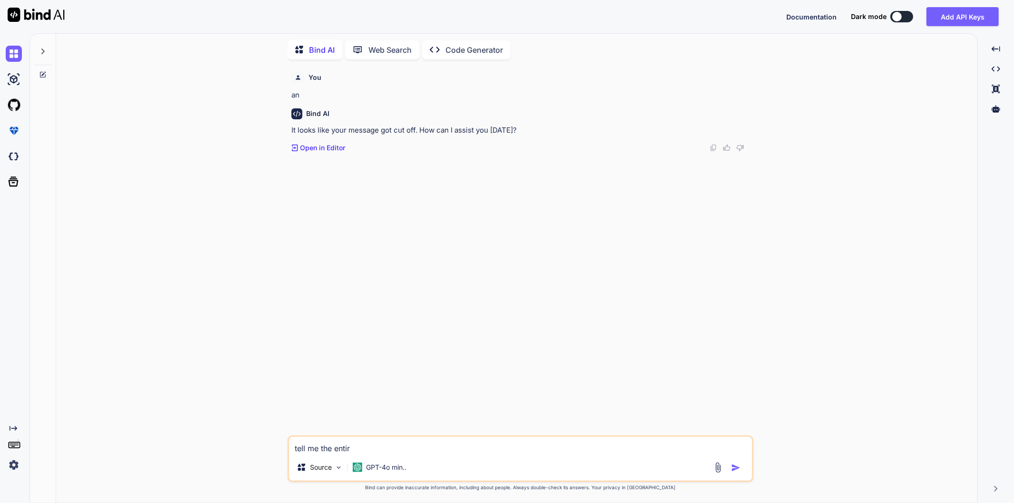
type textarea "tell me the entire"
type textarea "x"
type textarea "tell me the entire"
type textarea "x"
type textarea "tell me the entire i"
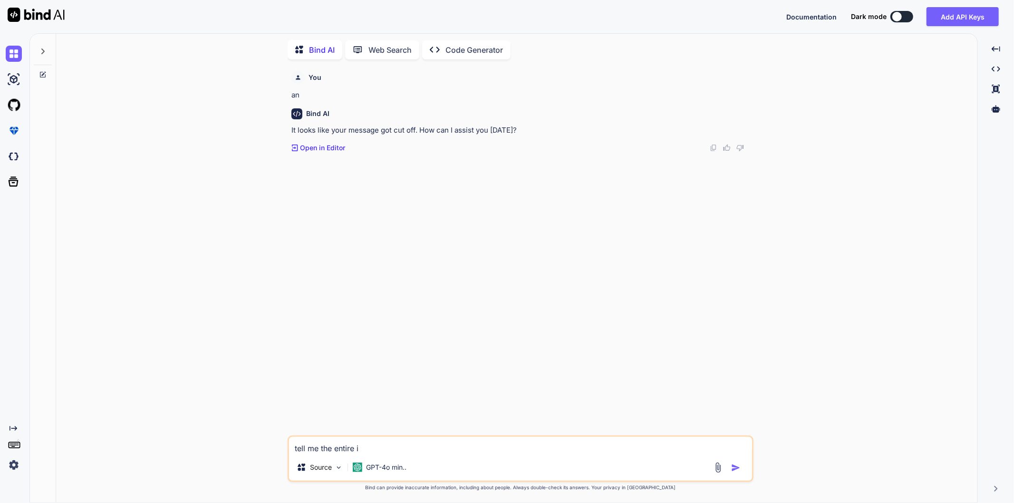
type textarea "x"
type textarea "tell me the entire in"
type textarea "x"
type textarea "tell me the entire inv"
type textarea "x"
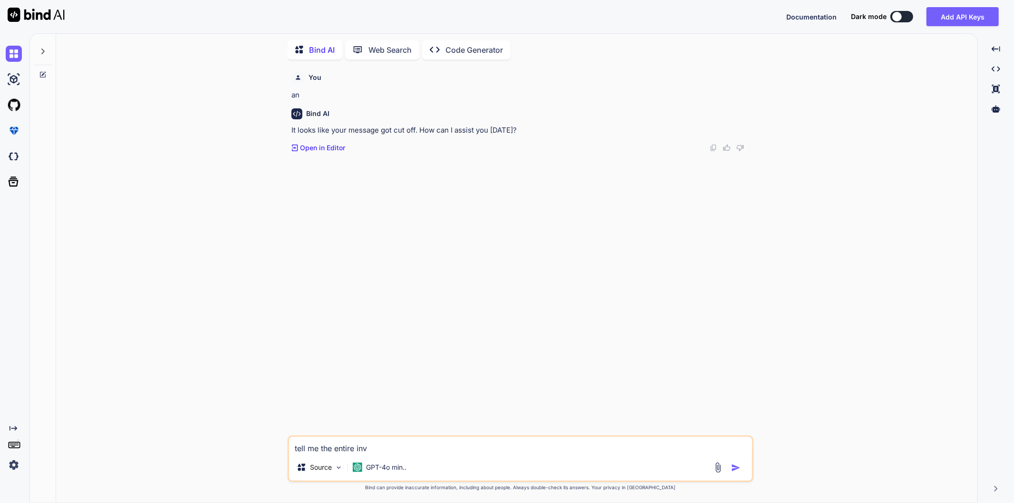
type textarea "tell me the entire inve"
type textarea "x"
type textarea "tell me the entire inven"
type textarea "x"
type textarea "tell me the entire invent"
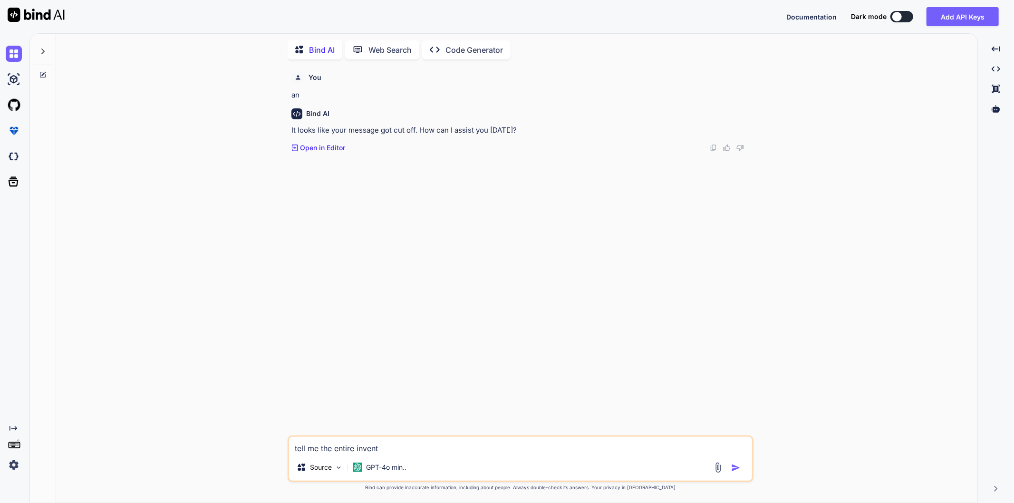
type textarea "x"
type textarea "tell me the entire invento"
type textarea "x"
type textarea "tell me the entire inventor"
type textarea "x"
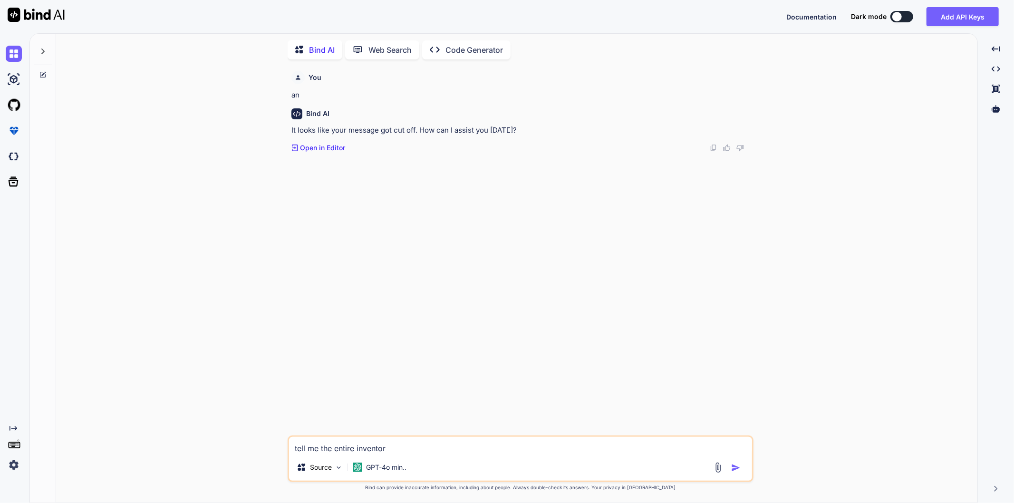
type textarea "tell me the entire inventory"
type textarea "x"
type textarea "tell me the entire inventory"
type textarea "x"
type textarea "tell me the entire inventory f"
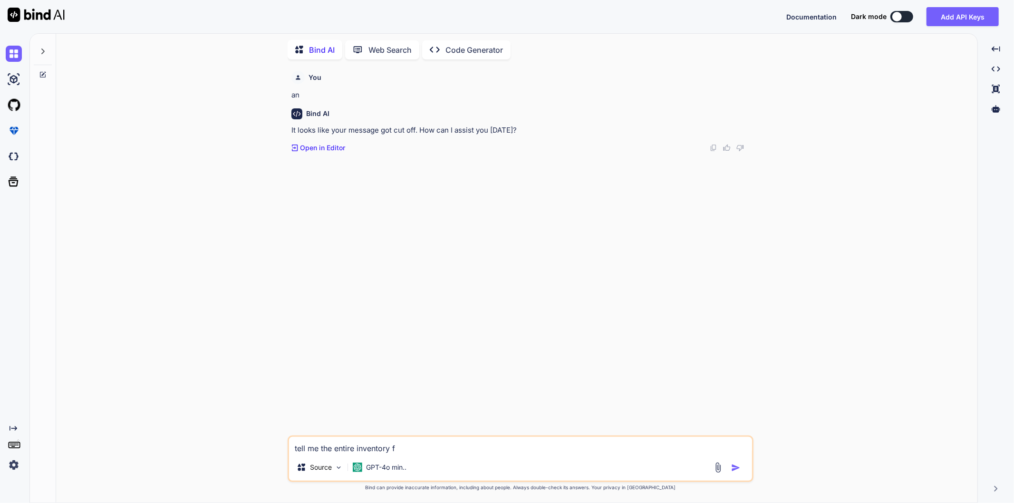
type textarea "x"
type textarea "tell me the entire inventory fl"
type textarea "x"
type textarea "tell me the entire inventory flo"
type textarea "x"
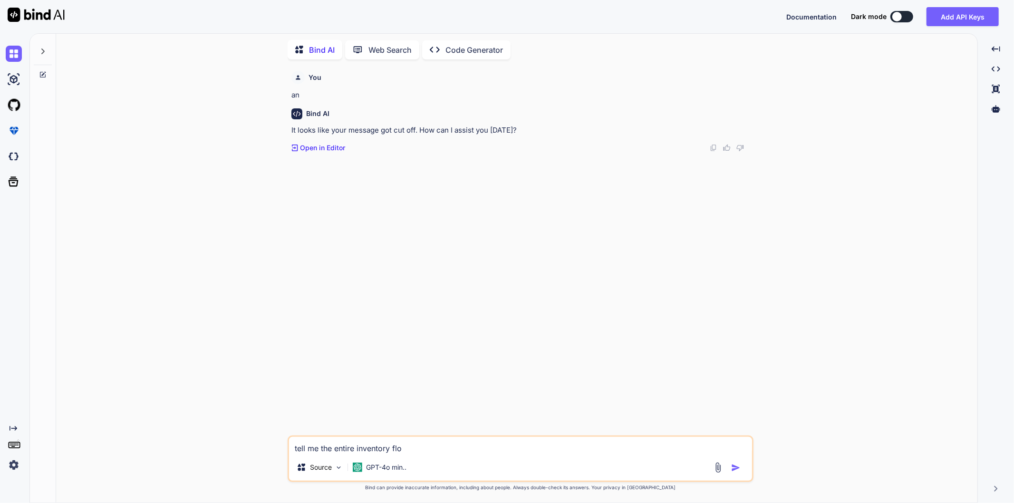
type textarea "tell me the entire inventory flow"
type textarea "x"
type textarea "tell me the entire inventory flow"
type textarea "x"
type textarea "tell me the entire inventory flow f"
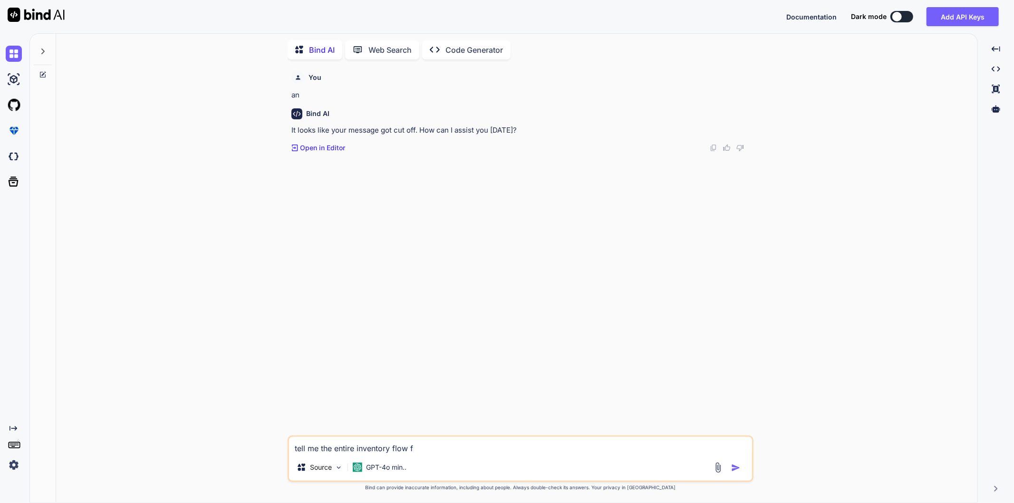
type textarea "x"
type textarea "tell me the entire inventory flow fl"
type textarea "x"
type textarea "tell me the entire inventory flow flo"
type textarea "x"
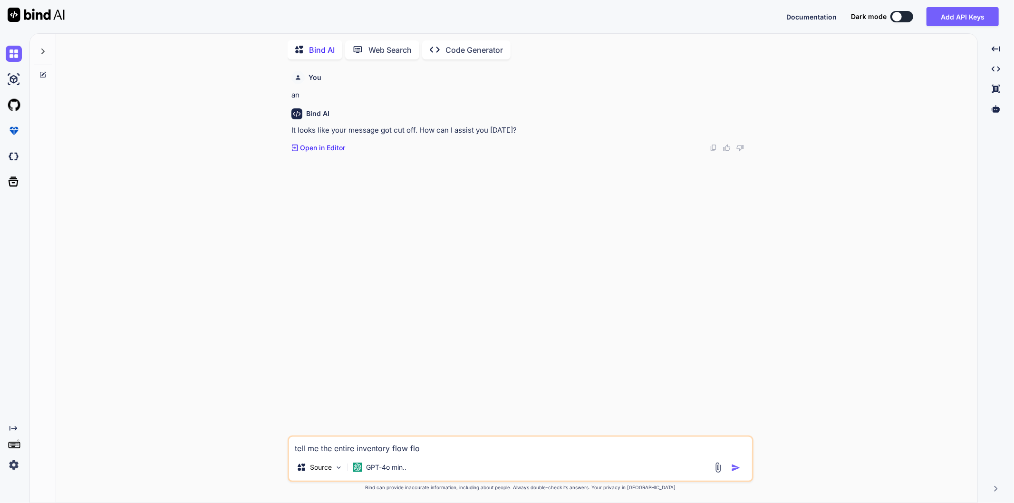
type textarea "tell me the entire inventory flow flow"
type textarea "x"
type textarea "tell me the entire inventory flow flo"
type textarea "x"
type textarea "tell me the entire inventory flow fl"
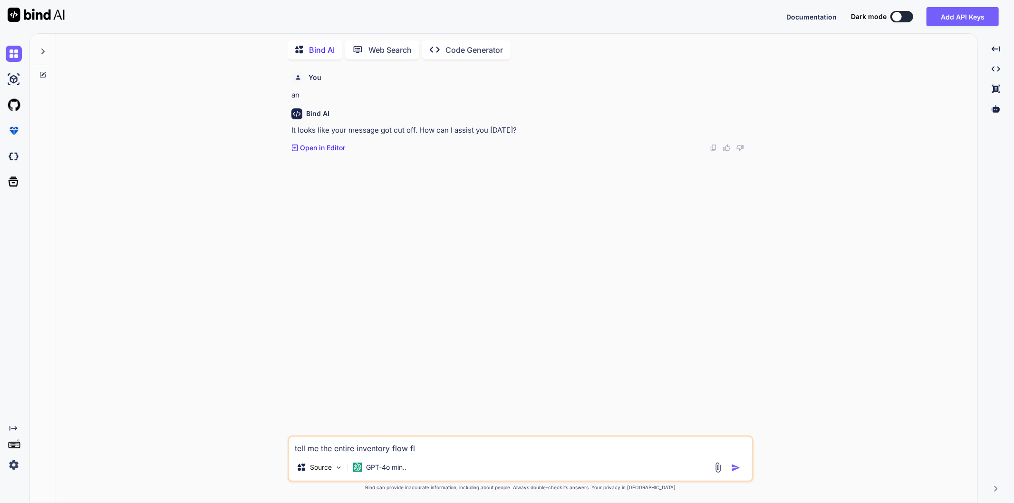
type textarea "x"
type textarea "tell me the entire inventory flow f"
type textarea "x"
type textarea "tell me the entire inventory flow"
type textarea "x"
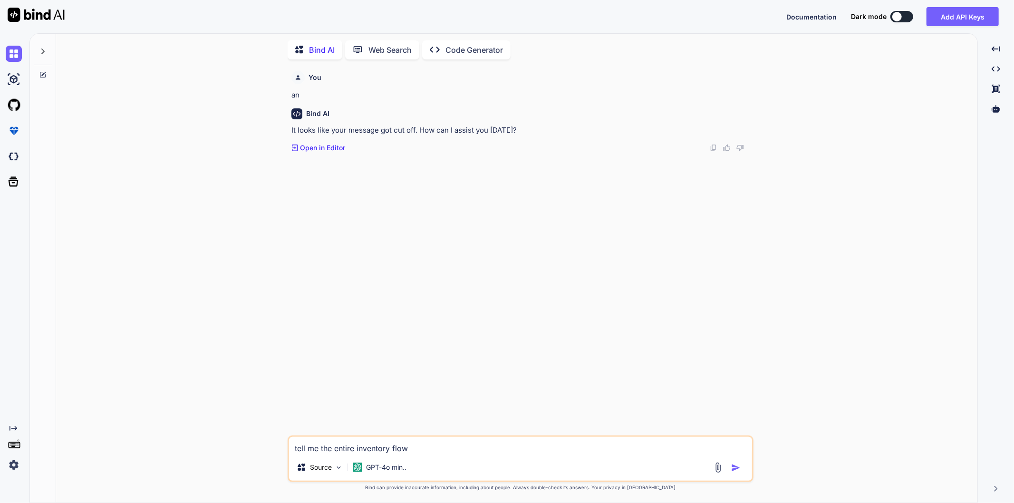
type textarea "tell me the entire inventory flow f"
type textarea "x"
type textarea "tell me the entire inventory flow fo"
type textarea "x"
type textarea "tell me the entire inventory flow for"
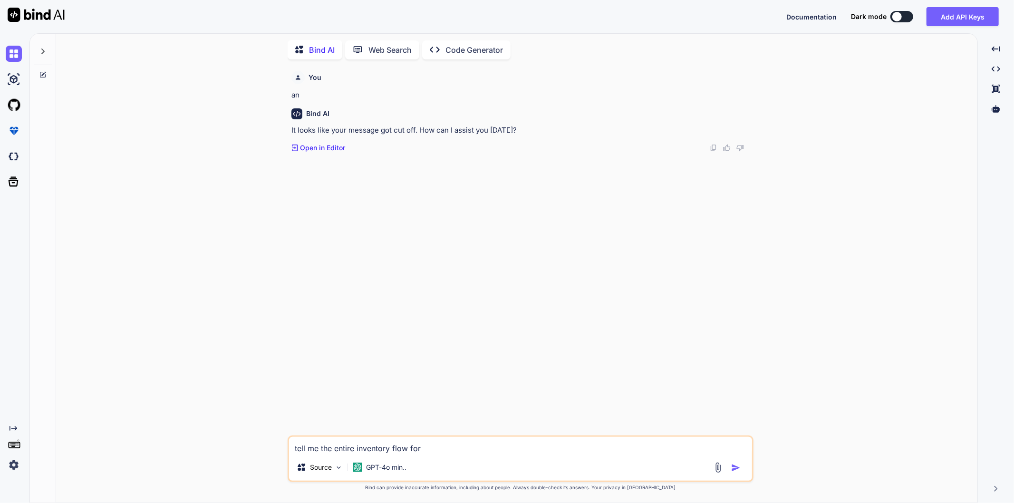
type textarea "x"
type textarea "tell me the entire inventory flow for"
type textarea "x"
type textarea "tell me the entire inventory flow for a"
type textarea "x"
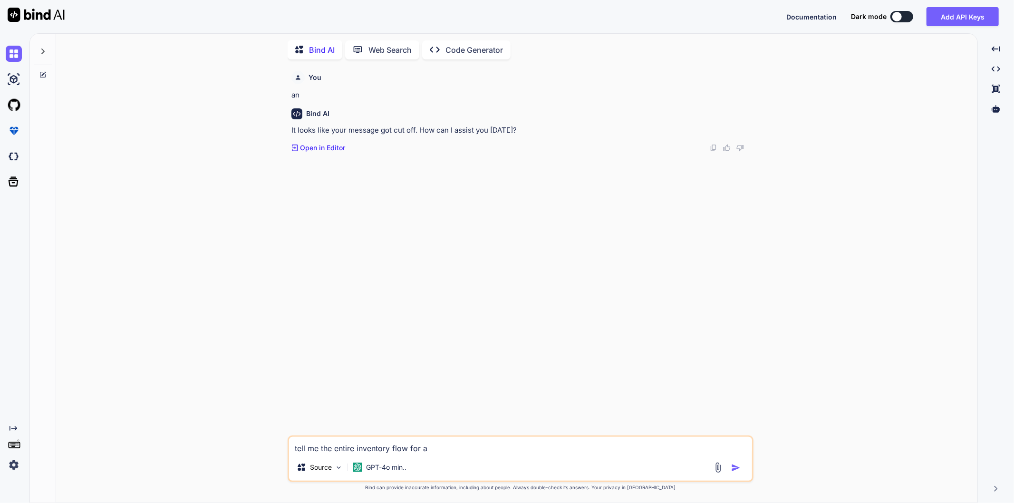
type textarea "tell me the entire inventory flow for ad"
type textarea "x"
type textarea "tell me the entire inventory flow for add"
type textarea "x"
type textarea "tell me the entire inventory flow for addi"
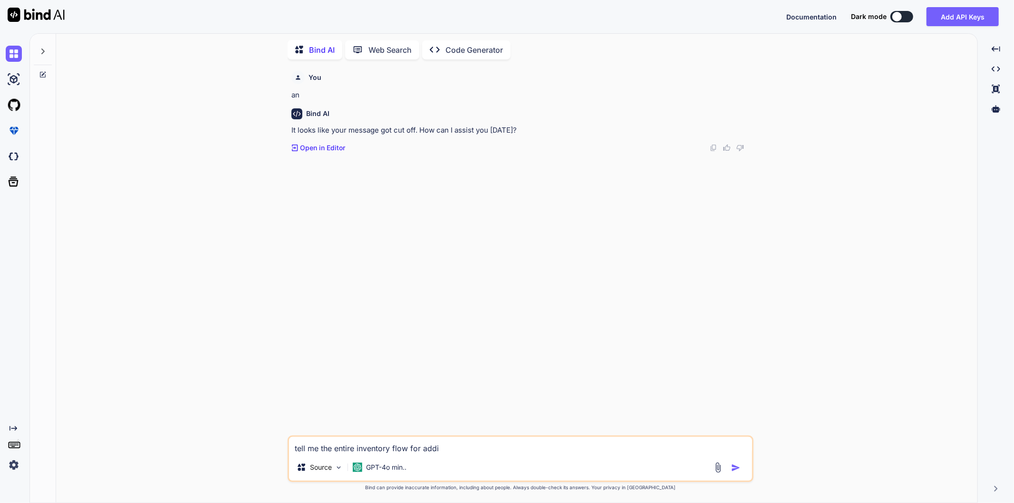
type textarea "x"
type textarea "tell me the entire inventory flow for addin"
type textarea "x"
type textarea "tell me the entire inventory flow for adding"
type textarea "x"
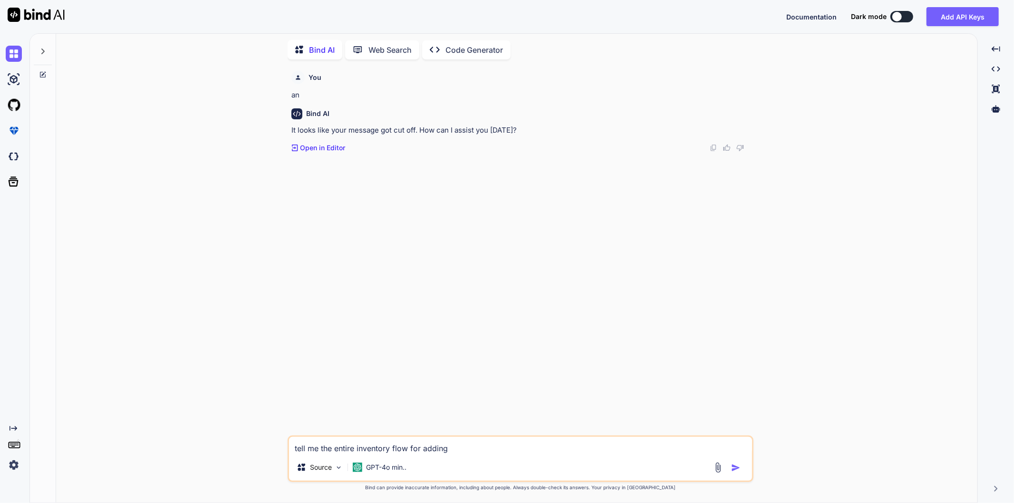
type textarea "tell me the entire inventory flow for adding"
type textarea "x"
type textarea "tell me the entire inventory flow for adding d"
type textarea "x"
type textarea "tell me the entire inventory flow for adding di"
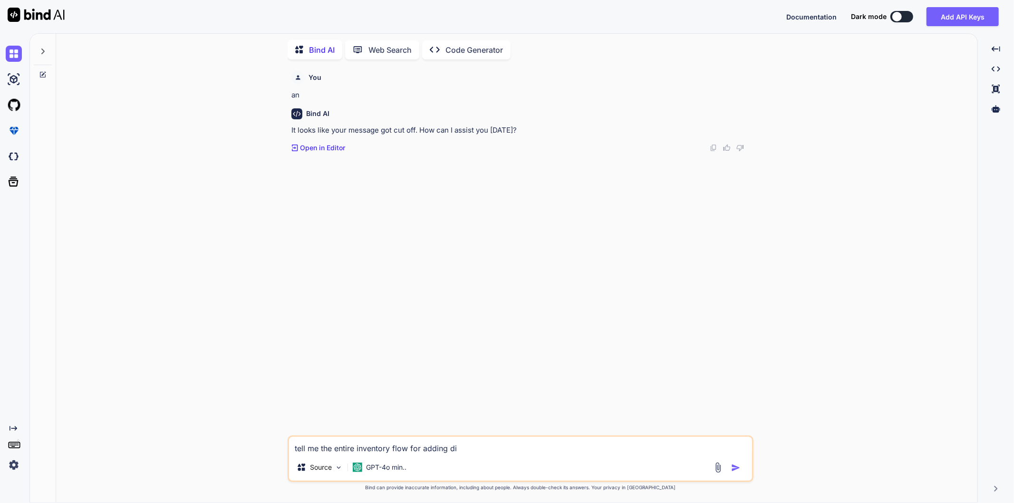
type textarea "x"
type textarea "tell me the entire inventory flow for adding dif"
type textarea "x"
type textarea "tell me the entire inventory flow for adding diff"
type textarea "x"
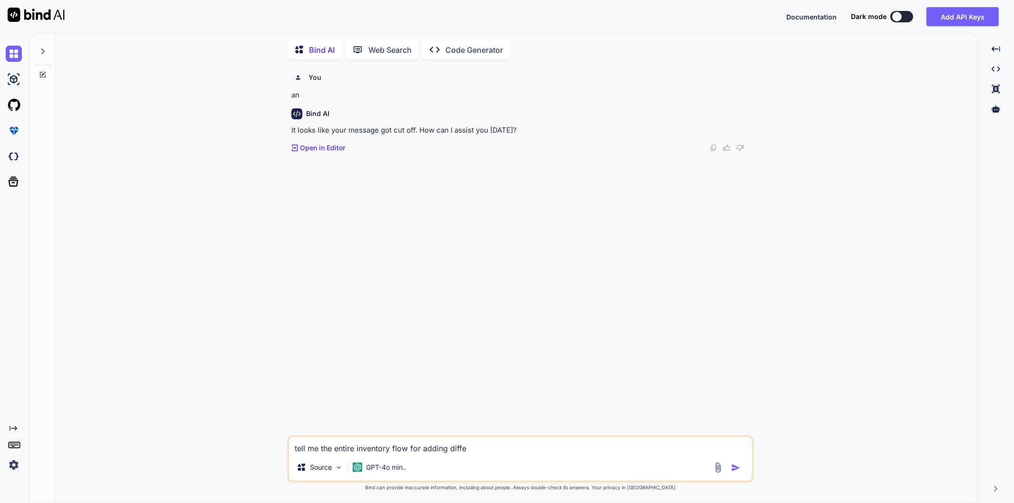
type textarea "tell me the entire inventory flow for adding differ"
type textarea "x"
type textarea "tell me the entire inventory flow for adding differe"
type textarea "x"
type textarea "tell me the entire inventory flow for adding differen"
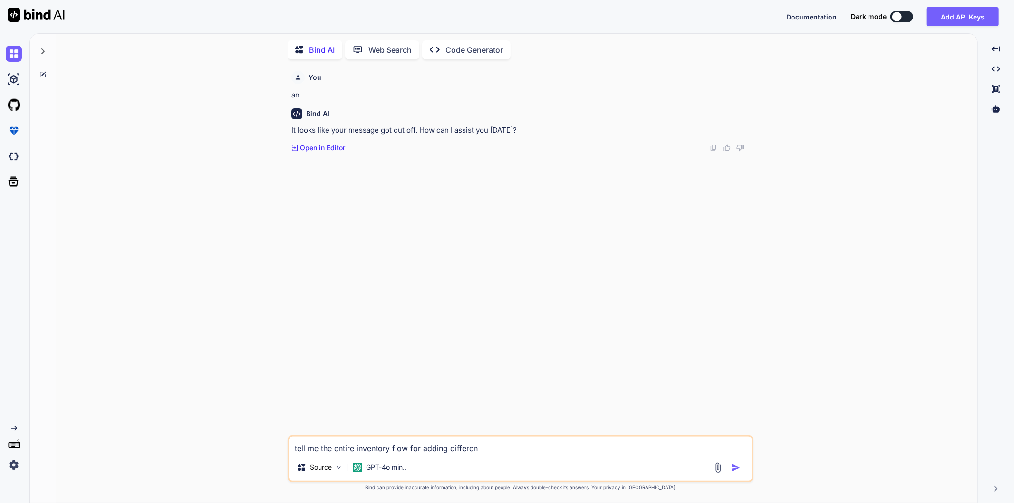
type textarea "x"
type textarea "tell me the entire inventory flow for adding different"
type textarea "x"
type textarea "tell me the entire inventory flow for adding different"
type textarea "x"
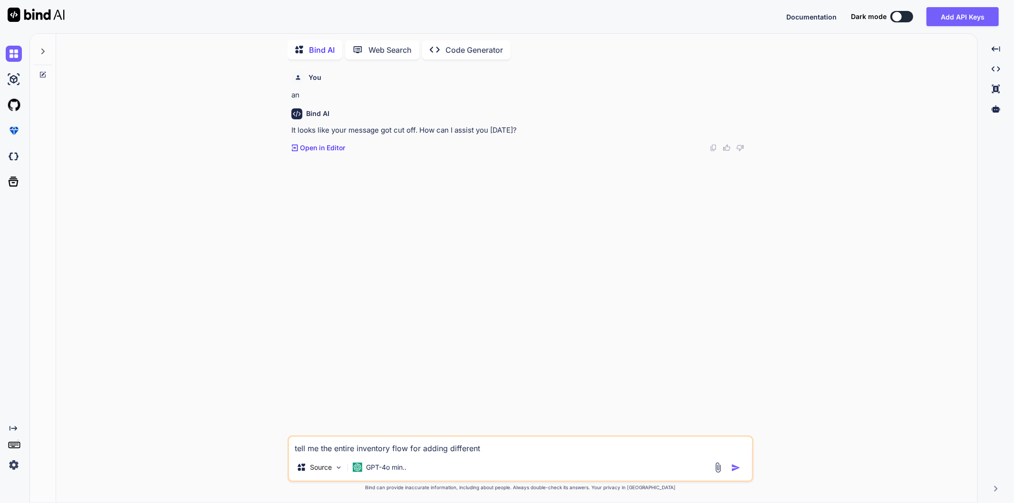
type textarea "tell me the entire inventory flow for adding different i"
type textarea "x"
type textarea "tell me the entire inventory flow for adding different it"
type textarea "x"
type textarea "tell me the entire inventory flow for adding different ite"
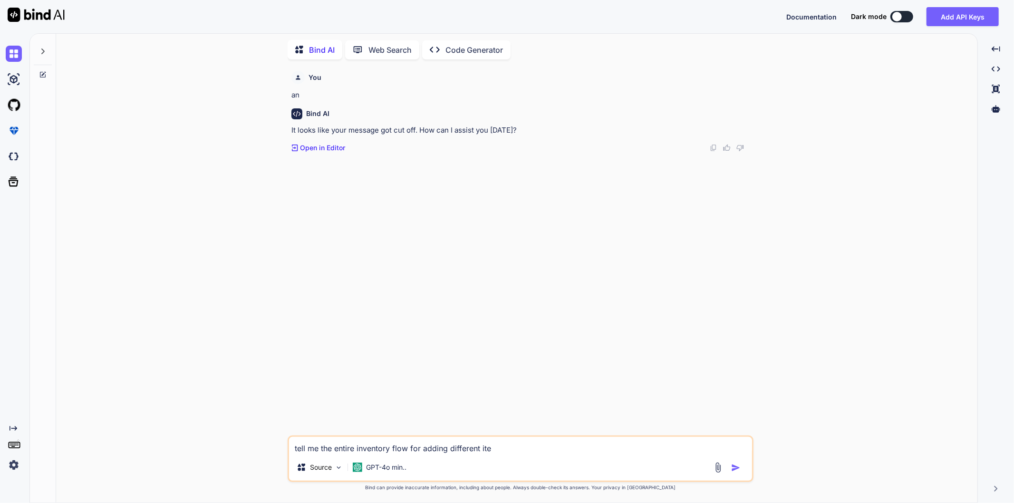
type textarea "x"
type textarea "tell me the entire inventory flow for adding different item"
type textarea "x"
type textarea "tell me the entire inventory flow for adding different items"
type textarea "x"
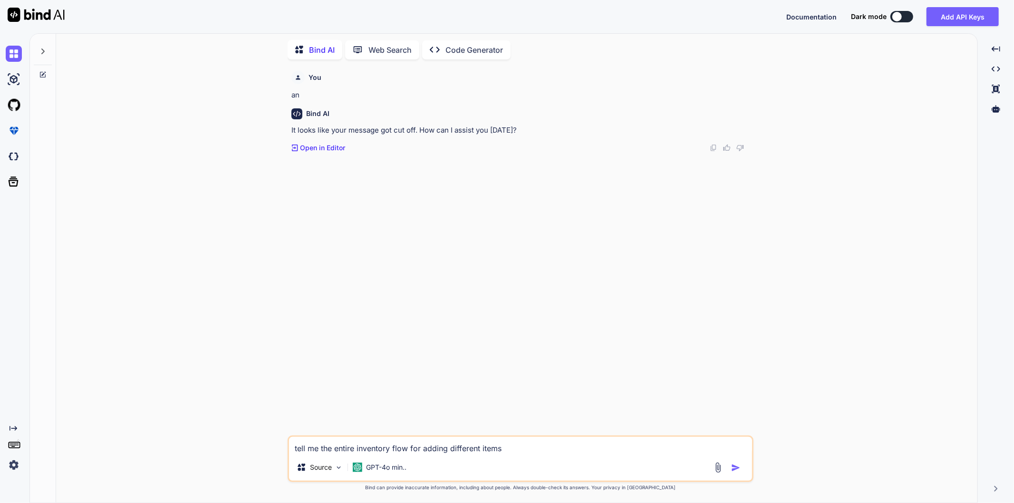
type textarea "tell me the entire inventory flow for adding different items"
type textarea "x"
type textarea "tell me the entire inventory flow for adding different items ,"
type textarea "x"
type textarea "tell me the entire inventory flow for adding different items ,"
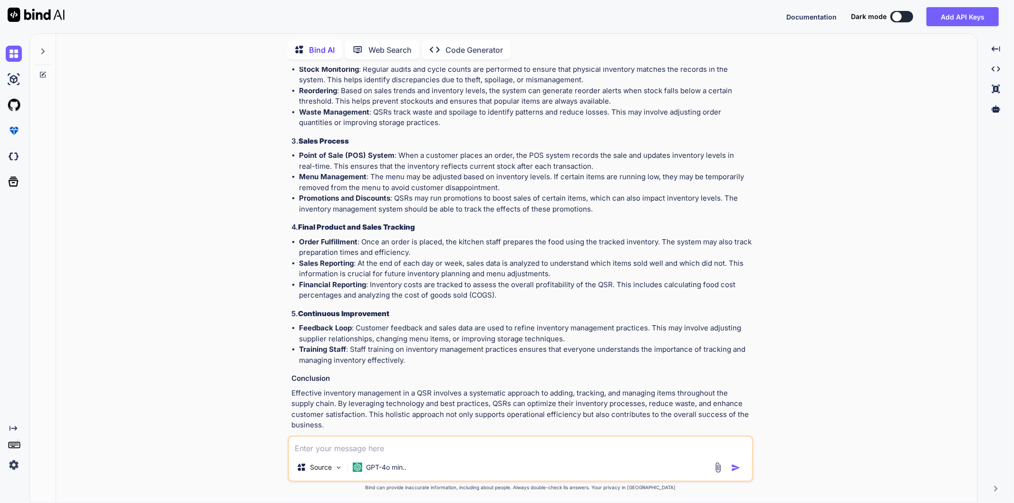
scroll to position [351, 0]
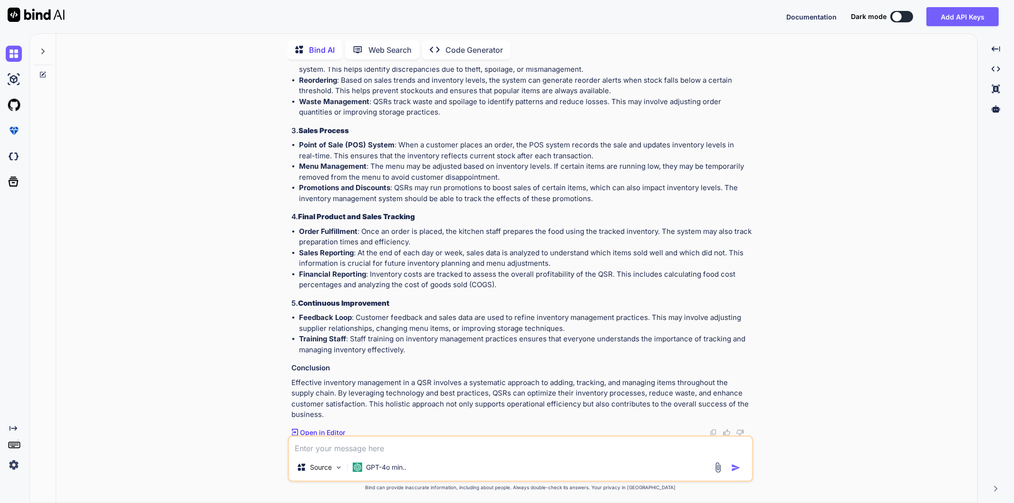
click at [383, 453] on textarea at bounding box center [520, 445] width 463 height 17
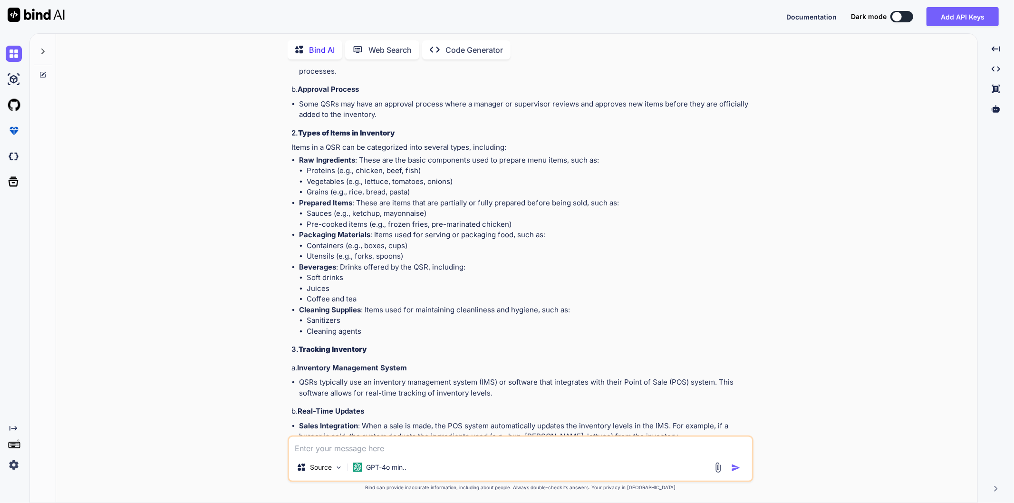
scroll to position [987, 0]
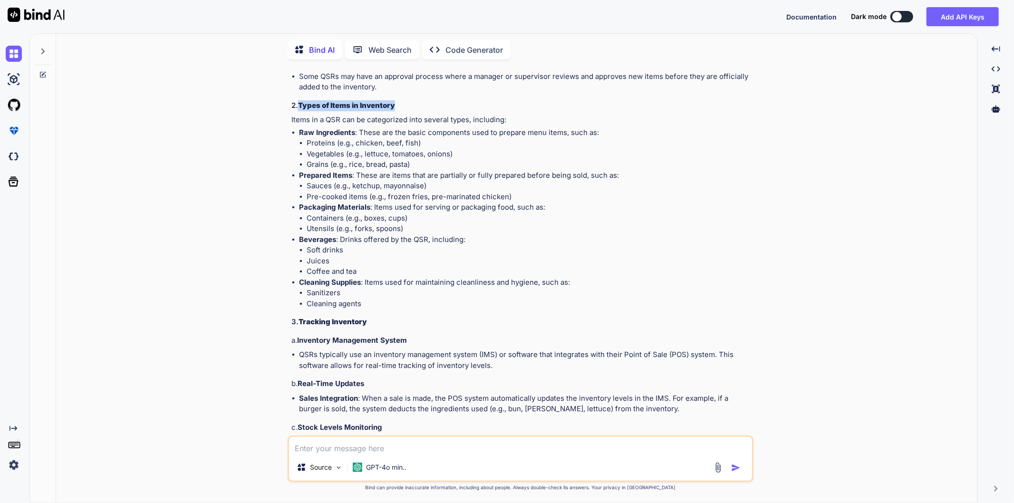
drag, startPoint x: 404, startPoint y: 103, endPoint x: 300, endPoint y: 105, distance: 103.6
click at [300, 105] on h3 "2. Types of Items in Inventory" at bounding box center [521, 105] width 460 height 11
copy strong "Types of Items in Inventory"
drag, startPoint x: 297, startPoint y: 132, endPoint x: 355, endPoint y: 134, distance: 57.5
click at [355, 134] on ul "Raw Ingredients : These are the basic components used to prepare menu items, su…" at bounding box center [521, 218] width 460 height 182
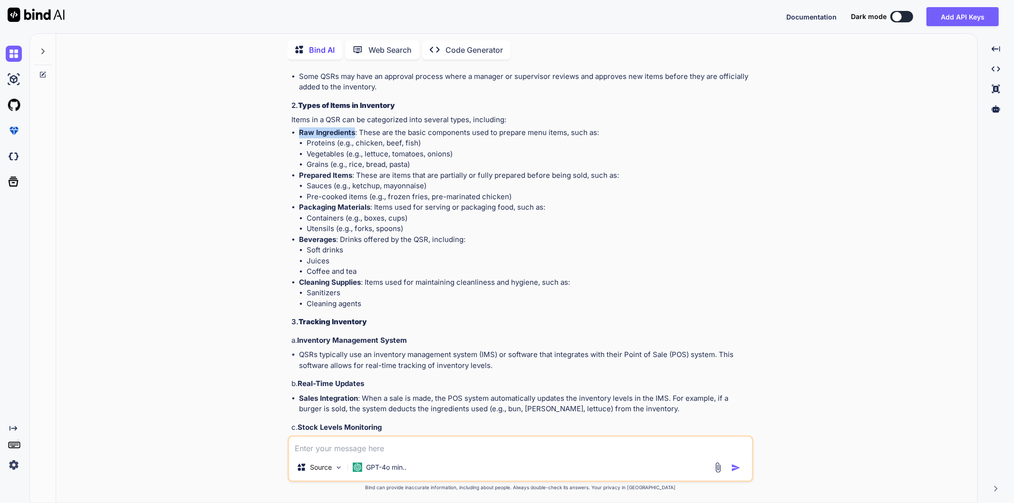
copy strong "Raw Ingredients"
click at [318, 173] on strong "Prepared Items" at bounding box center [325, 175] width 53 height 9
copy strong "Prepared"
click at [351, 174] on strong "Prepared Items" at bounding box center [325, 175] width 53 height 9
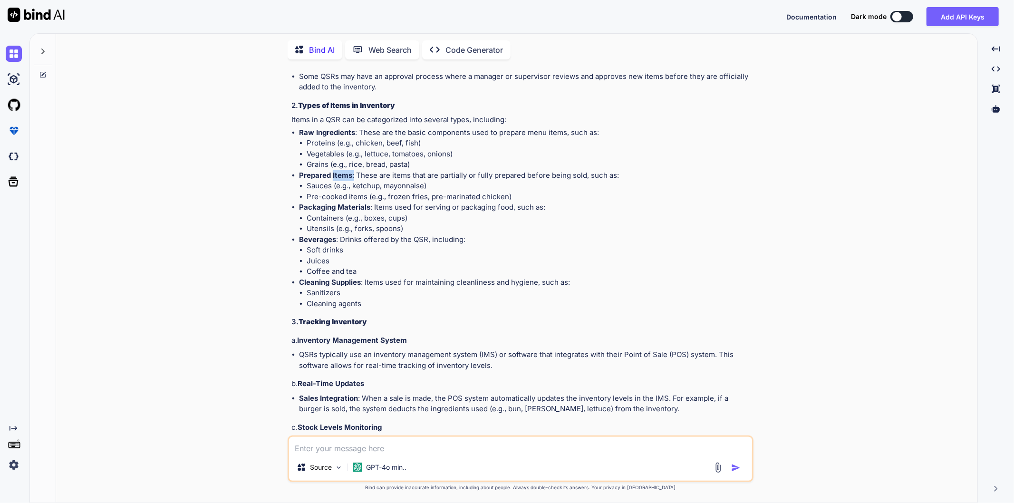
drag, startPoint x: 351, startPoint y: 174, endPoint x: 341, endPoint y: 175, distance: 10.0
click at [341, 175] on strong "Prepared Items" at bounding box center [325, 175] width 53 height 9
copy p "Items :"
drag, startPoint x: 369, startPoint y: 208, endPoint x: 299, endPoint y: 206, distance: 69.9
click at [299, 206] on p "Packaging Materials : Items used for serving or packaging food, such as:" at bounding box center [525, 207] width 452 height 11
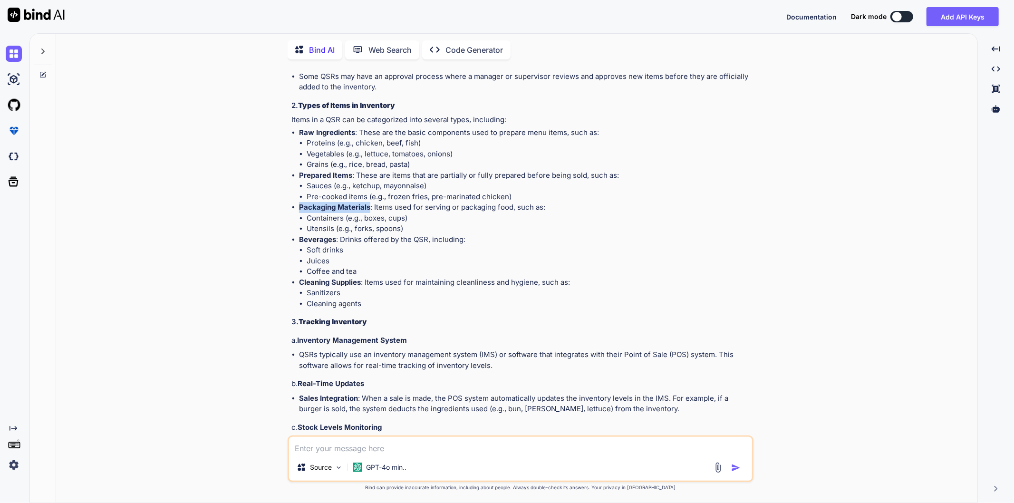
copy strong "Packaging Materials"
click at [321, 238] on strong "Beverages" at bounding box center [317, 239] width 37 height 9
copy strong "Beverages"
drag, startPoint x: 300, startPoint y: 282, endPoint x: 361, endPoint y: 285, distance: 61.4
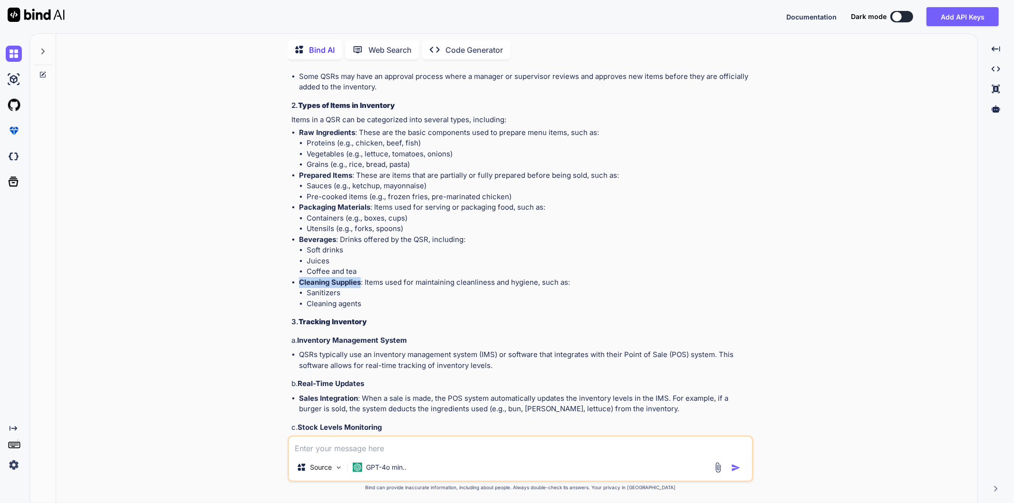
click at [361, 285] on strong "Cleaning Supplies" at bounding box center [330, 282] width 62 height 9
copy strong "Cleaning Supplies"
drag, startPoint x: 354, startPoint y: 175, endPoint x: 297, endPoint y: 174, distance: 57.0
click at [297, 174] on ul "Raw Ingredients : These are the basic components used to prepare menu items, su…" at bounding box center [521, 218] width 460 height 182
copy p "Prepared Items :"
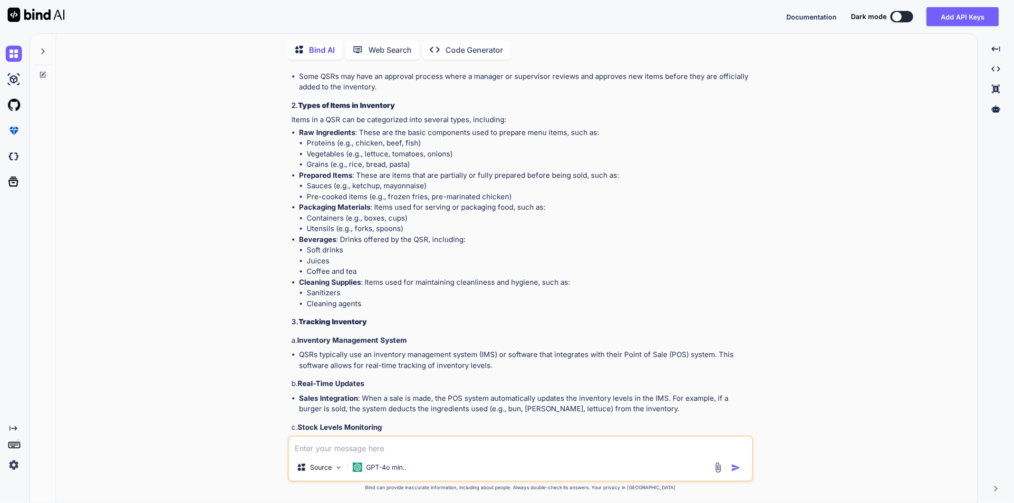
click at [345, 200] on li "Pre-cooked items (e.g., frozen fries, pre-marinated chicken)" at bounding box center [529, 197] width 445 height 11
click at [350, 205] on strong "Packaging Materials" at bounding box center [334, 206] width 71 height 9
click at [368, 208] on strong "Packaging Materials" at bounding box center [334, 206] width 71 height 9
drag, startPoint x: 371, startPoint y: 207, endPoint x: 297, endPoint y: 207, distance: 74.1
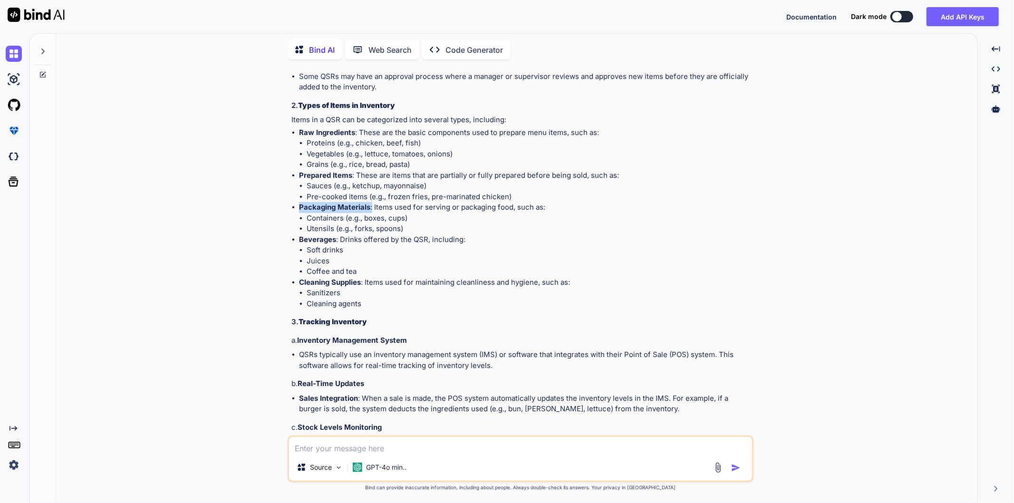
click at [297, 207] on ul "Raw Ingredients : These are the basic components used to prepare menu items, su…" at bounding box center [521, 218] width 460 height 182
copy p "Packaging Materials :"
click at [327, 249] on li "Soft drinks" at bounding box center [529, 250] width 445 height 11
click at [319, 240] on strong "Beverages" at bounding box center [317, 239] width 37 height 9
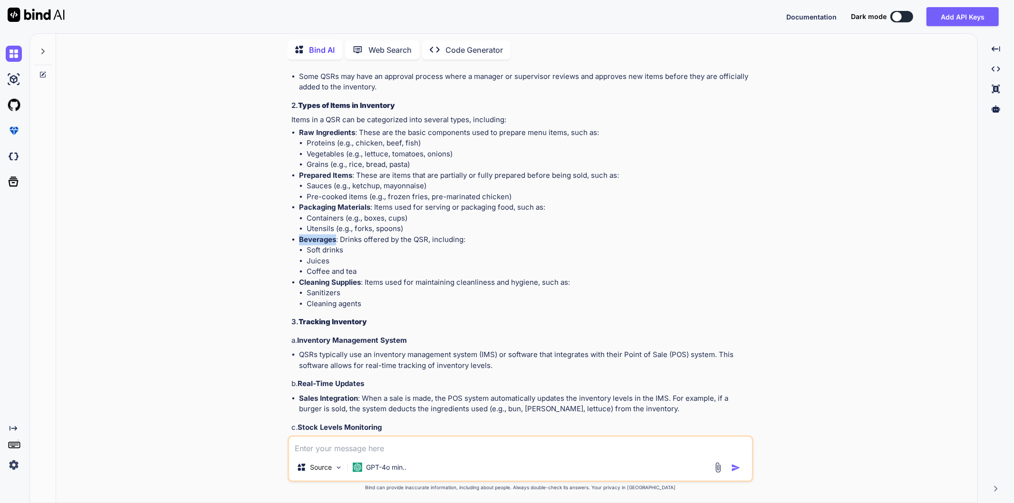
copy strong "Beverages"
click at [368, 253] on li "Soft drinks" at bounding box center [529, 250] width 445 height 11
drag, startPoint x: 364, startPoint y: 281, endPoint x: 298, endPoint y: 286, distance: 65.3
click at [299, 286] on p "Cleaning Supplies : Items used for maintaining cleanliness and hygiene, such as:" at bounding box center [525, 282] width 452 height 11
click at [439, 274] on li "Coffee and tea" at bounding box center [529, 271] width 445 height 11
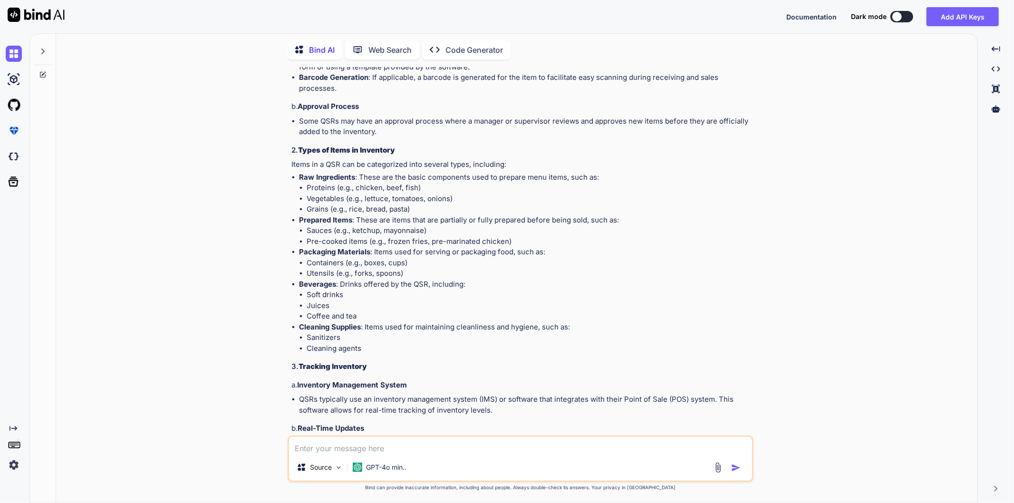
scroll to position [1187, 0]
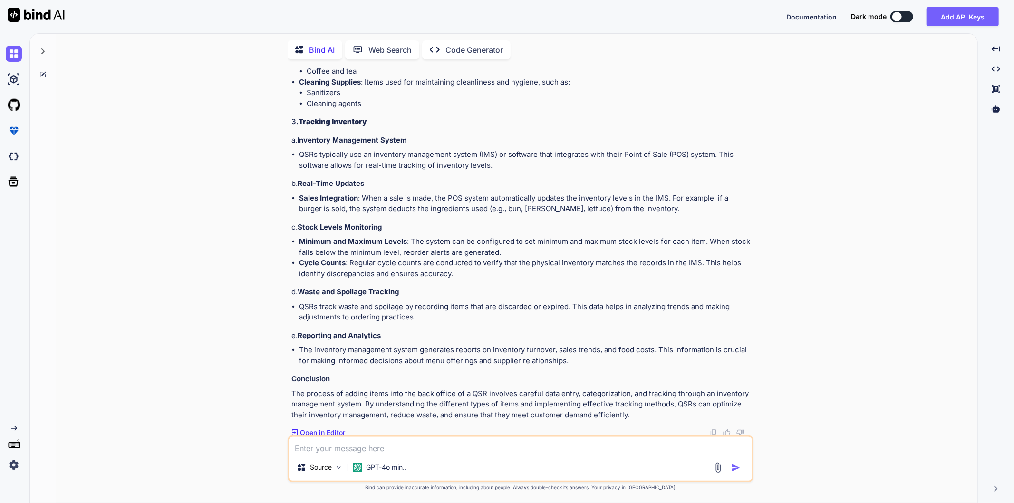
click at [385, 444] on textarea at bounding box center [520, 445] width 463 height 17
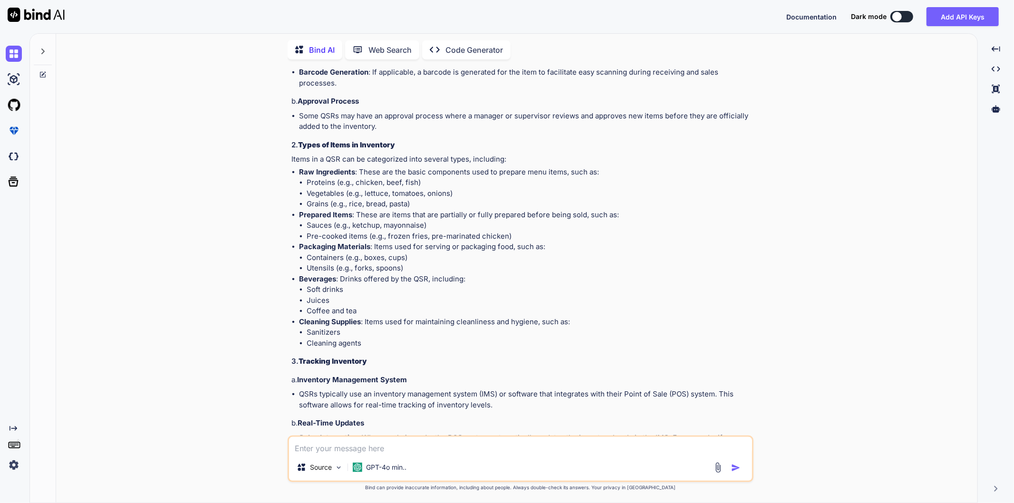
scroll to position [949, 0]
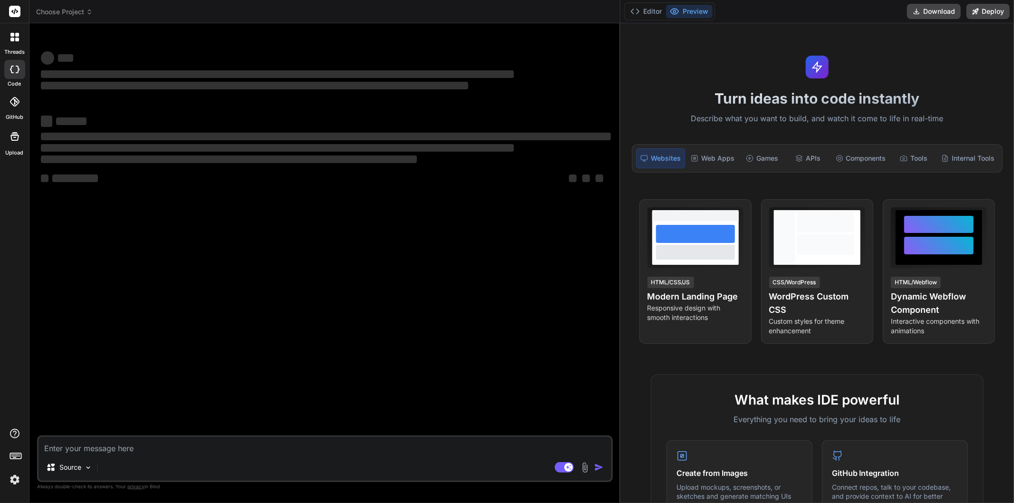
drag, startPoint x: 353, startPoint y: 192, endPoint x: 1013, endPoint y: 173, distance: 660.4
click at [1013, 173] on div "Choose Project Created with Pixso. Bind AI Web Search Created with Pixso. Code …" at bounding box center [521, 251] width 984 height 503
click at [373, 283] on div "‌ ‌ ‌ ‌ ‌ ‌ ‌ ‌ ‌ ‌ ‌ ‌ ‌ ‌" at bounding box center [326, 233] width 574 height 404
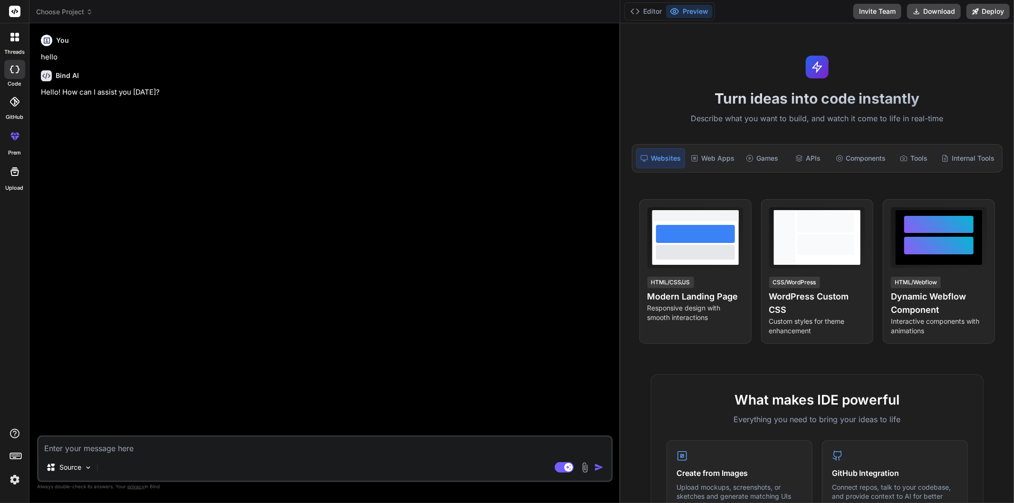
type textarea "x"
click at [97, 449] on textarea at bounding box center [324, 445] width 573 height 17
click at [245, 370] on div "You hello Bind AI Hello! How can I assist you [DATE]?" at bounding box center [326, 233] width 574 height 404
click at [509, 192] on div "You hello Bind AI Hello! How can I assist you [DATE]?" at bounding box center [326, 233] width 574 height 404
click at [159, 284] on div "You hello Bind AI Hello! How can I assist you [DATE]?" at bounding box center [326, 233] width 574 height 404
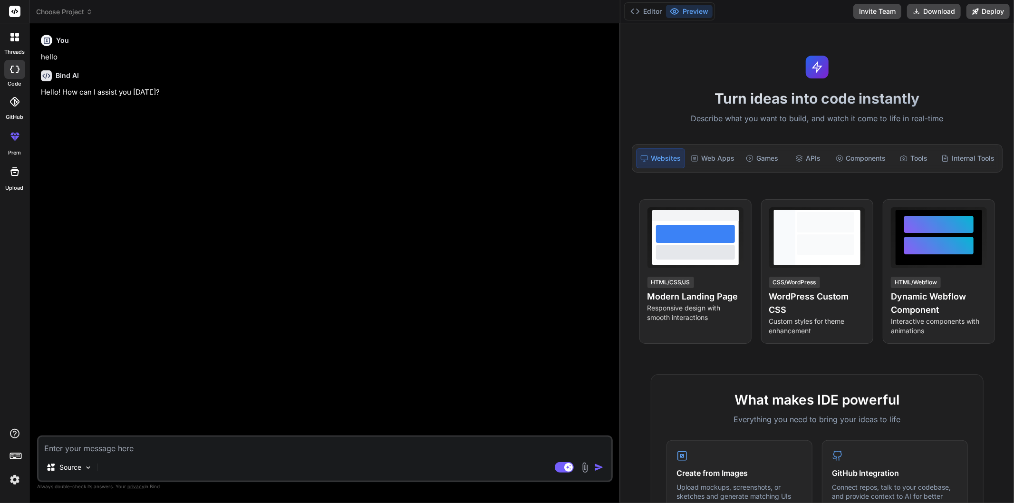
click at [106, 448] on textarea at bounding box center [324, 445] width 573 height 17
